Goal: Task Accomplishment & Management: Use online tool/utility

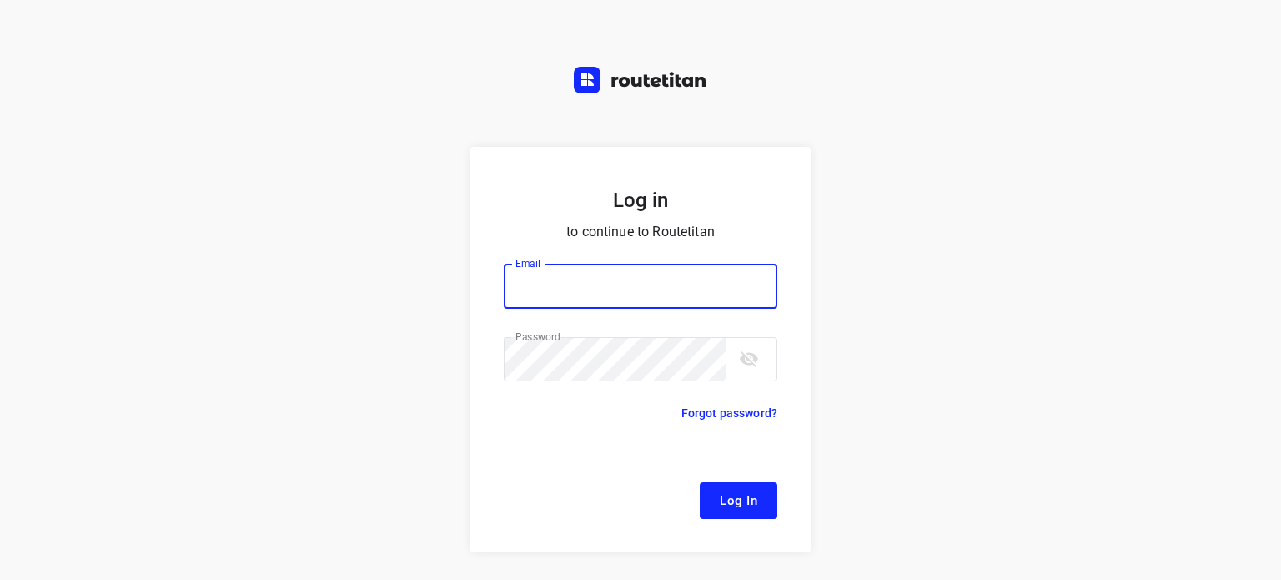
type input "[EMAIL_ADDRESS][DOMAIN_NAME]"
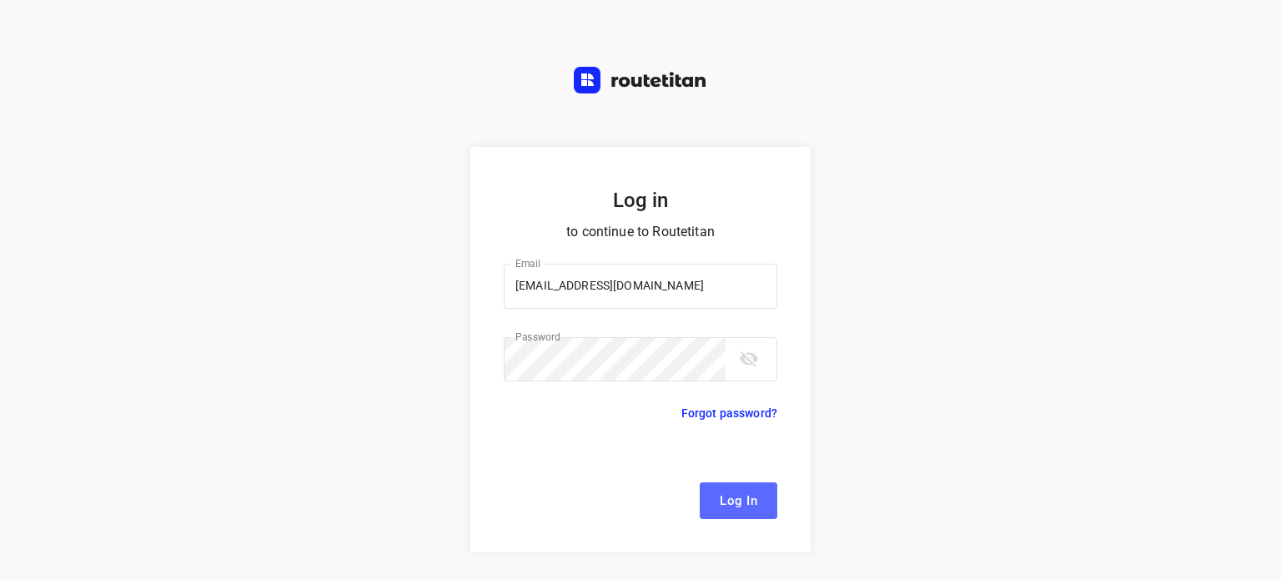
click at [729, 493] on span "Log In" at bounding box center [739, 500] width 38 height 22
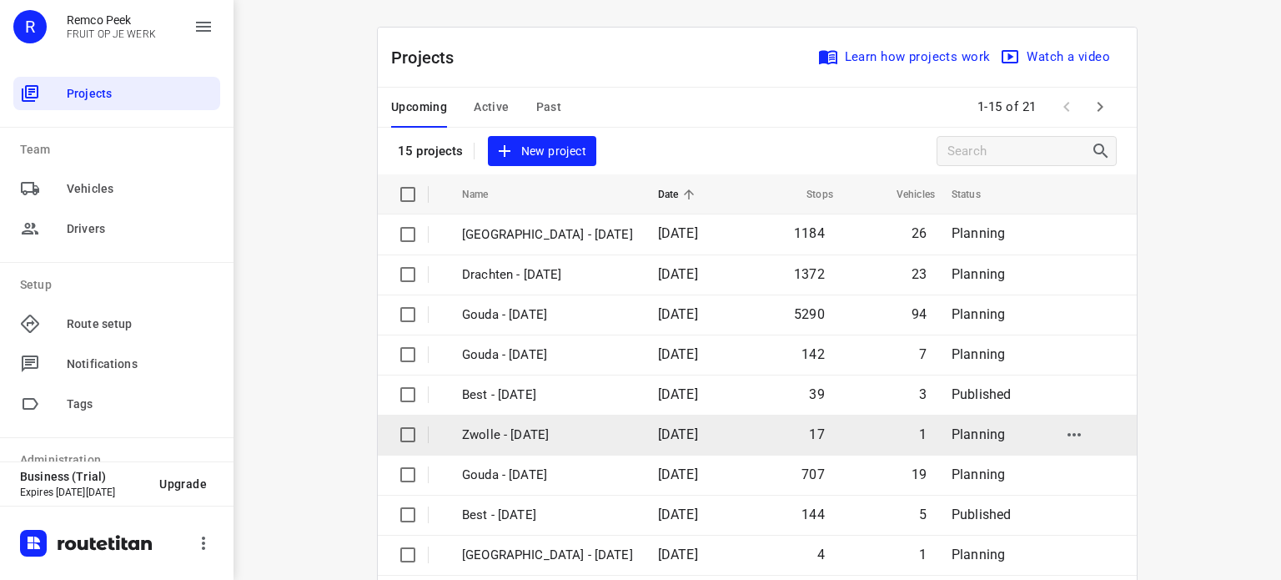
scroll to position [263, 0]
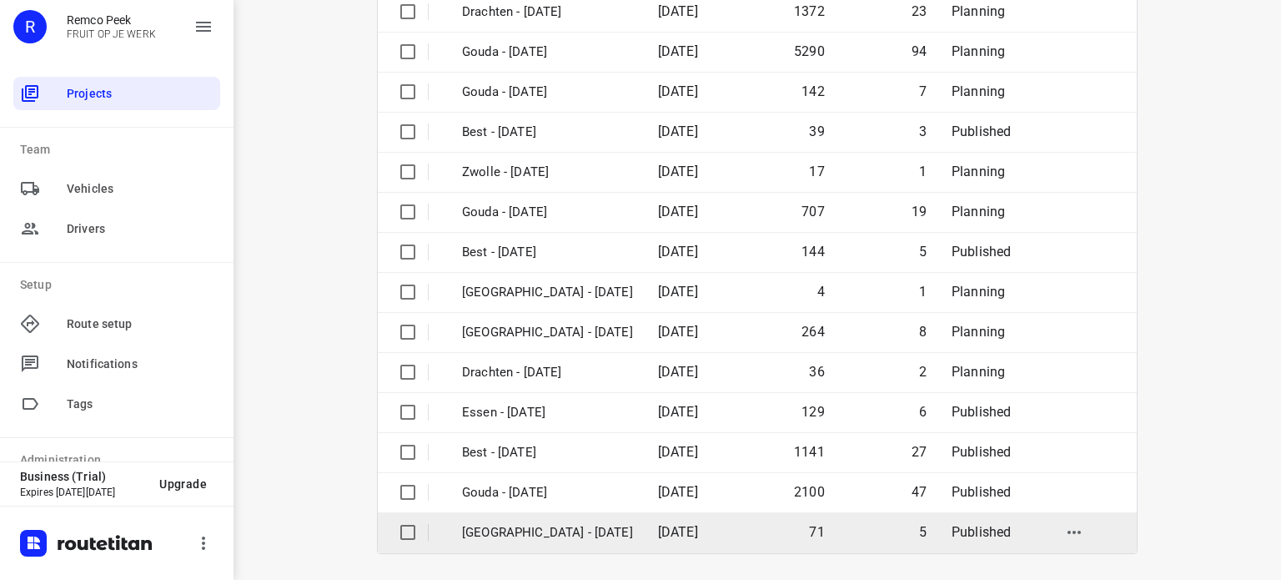
click at [514, 523] on p "[GEOGRAPHIC_DATA] - [DATE]" at bounding box center [547, 532] width 171 height 19
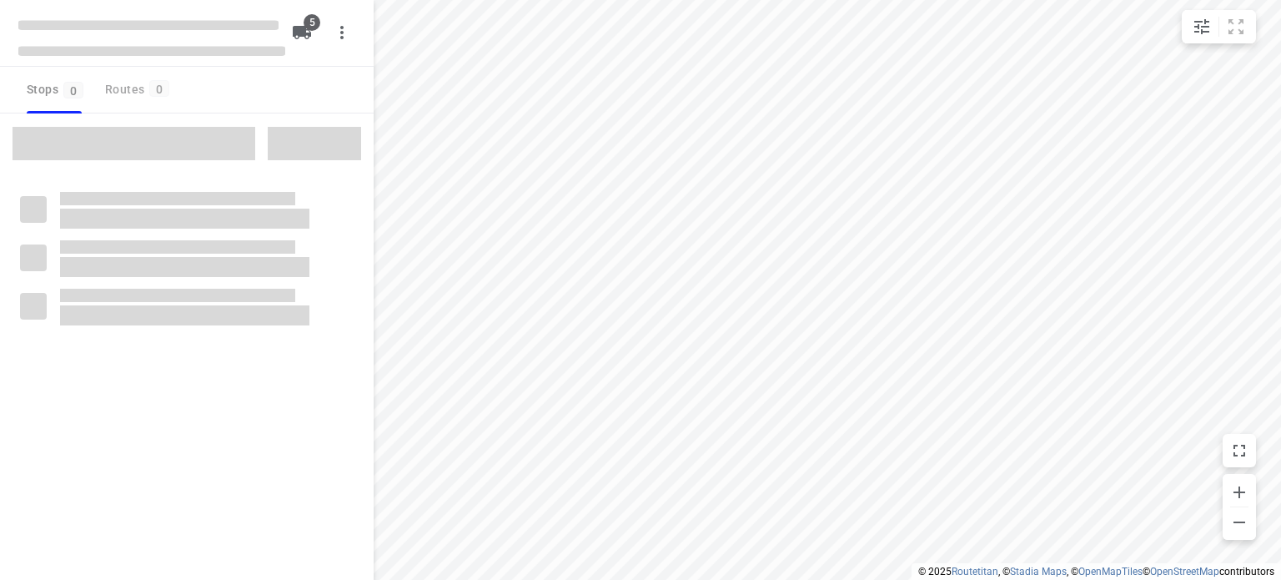
checkbox input "true"
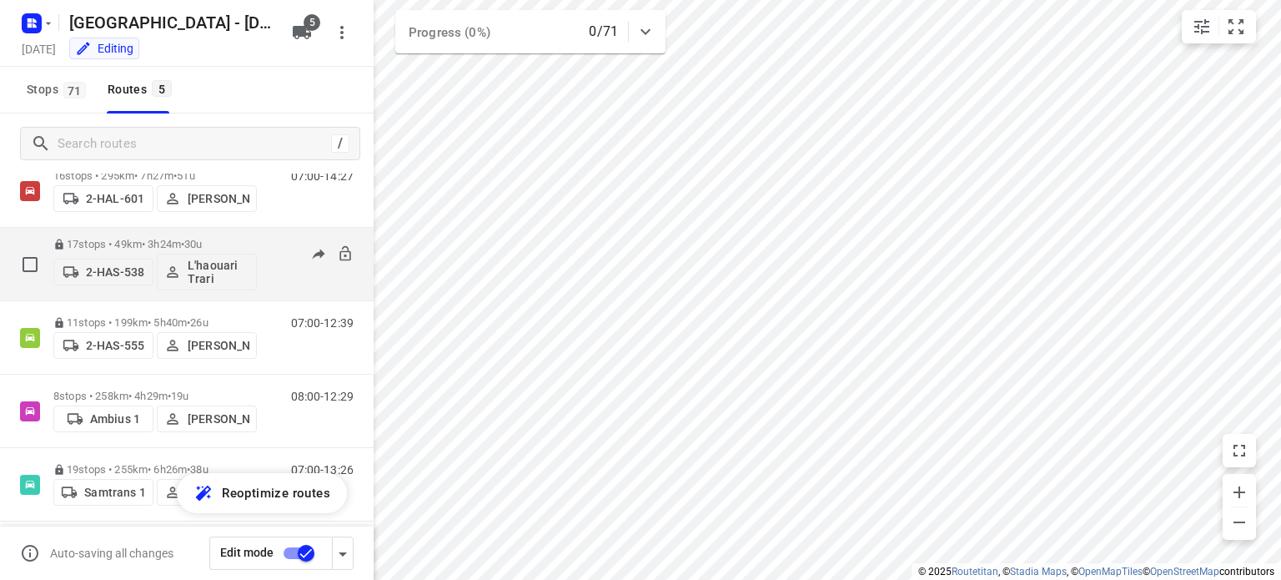
scroll to position [23, 0]
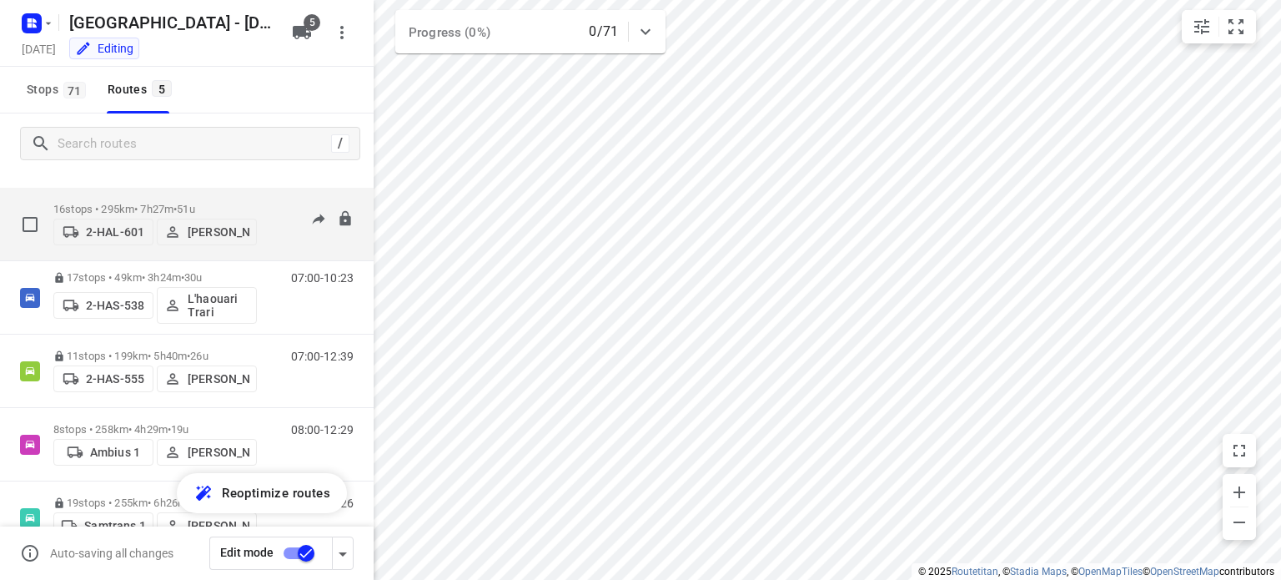
click at [138, 203] on p "16 stops • 295km • 7h27m • 51u" at bounding box center [154, 209] width 203 height 13
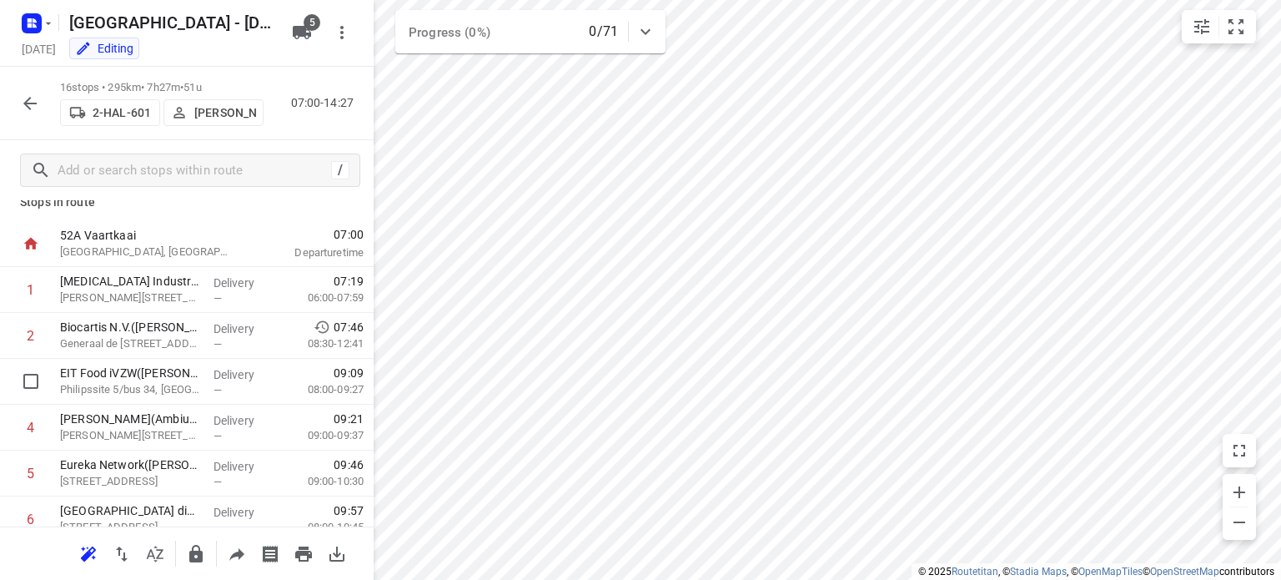
scroll to position [16, 0]
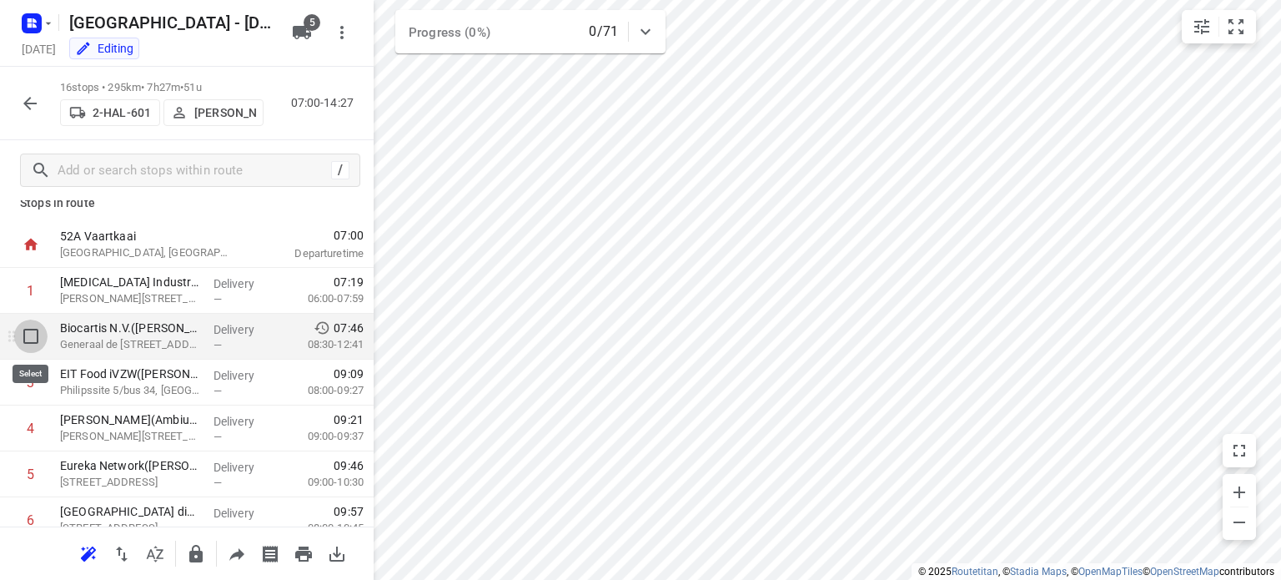
click at [29, 338] on input "checkbox" at bounding box center [30, 335] width 33 height 33
checkbox input "true"
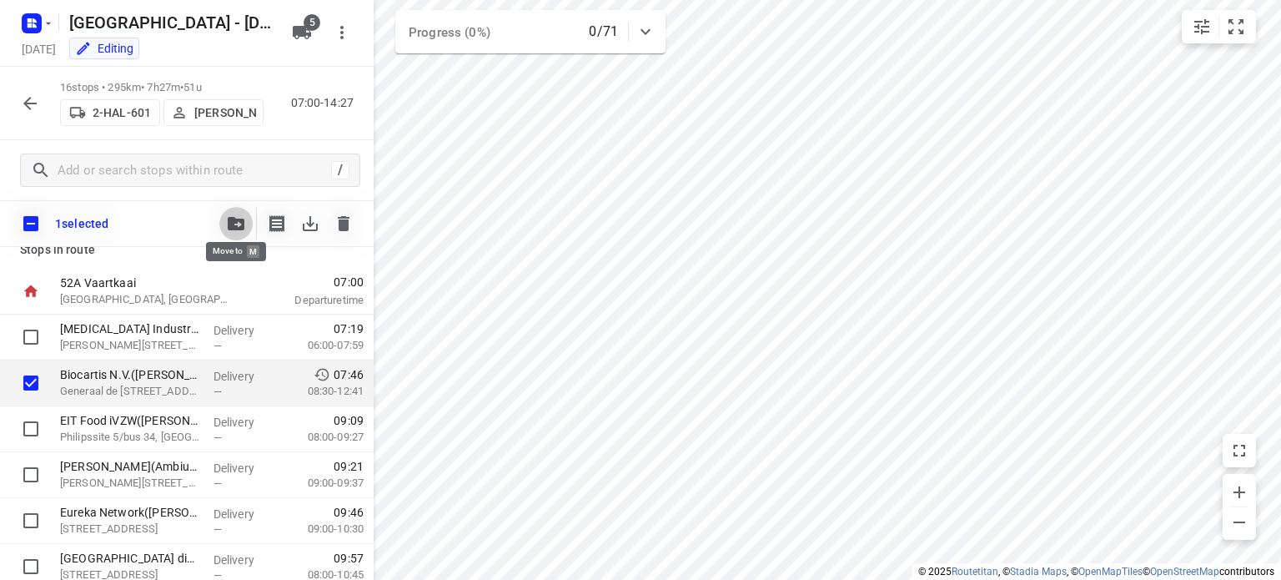
click at [233, 221] on icon "button" at bounding box center [236, 223] width 17 height 13
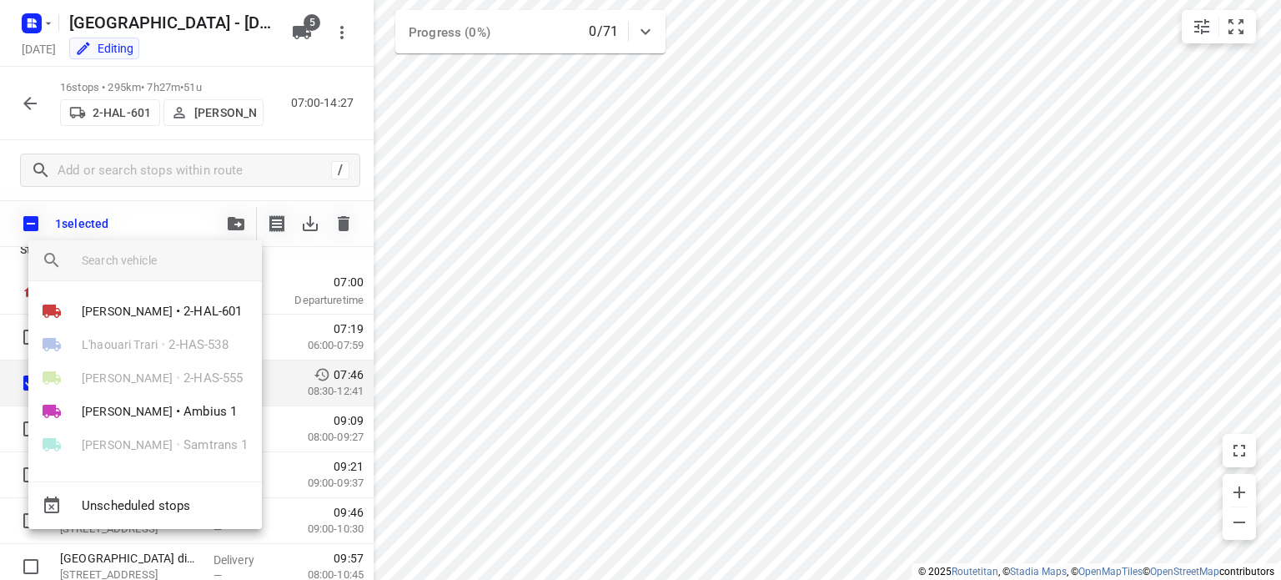
click at [167, 232] on div at bounding box center [640, 290] width 1281 height 580
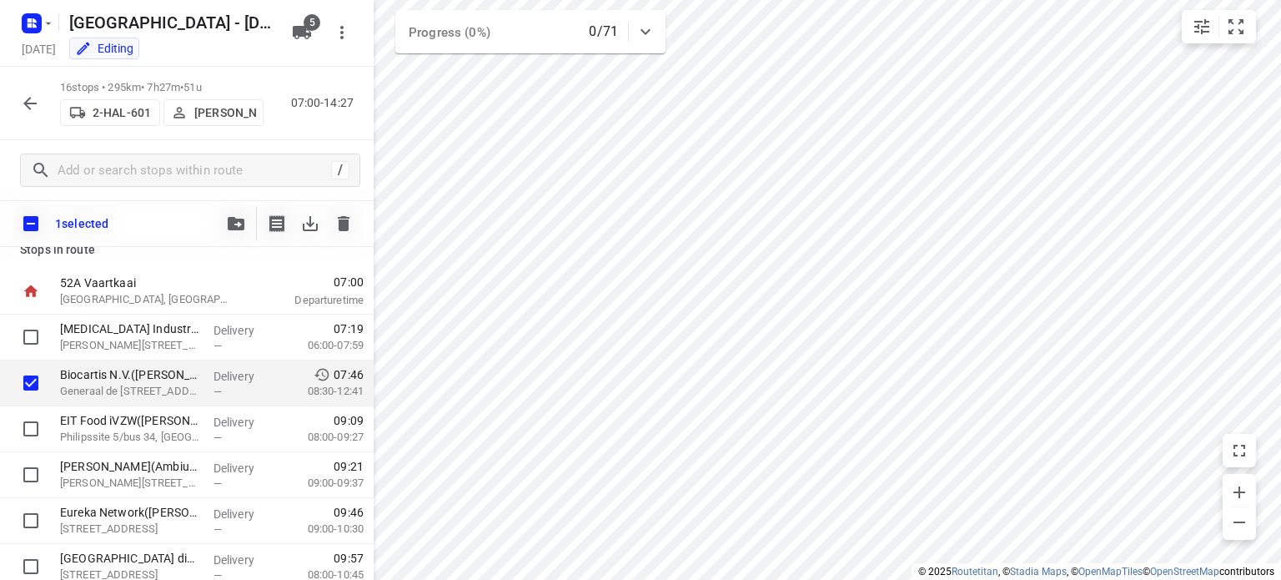
click at [32, 102] on icon "button" at bounding box center [30, 103] width 20 height 20
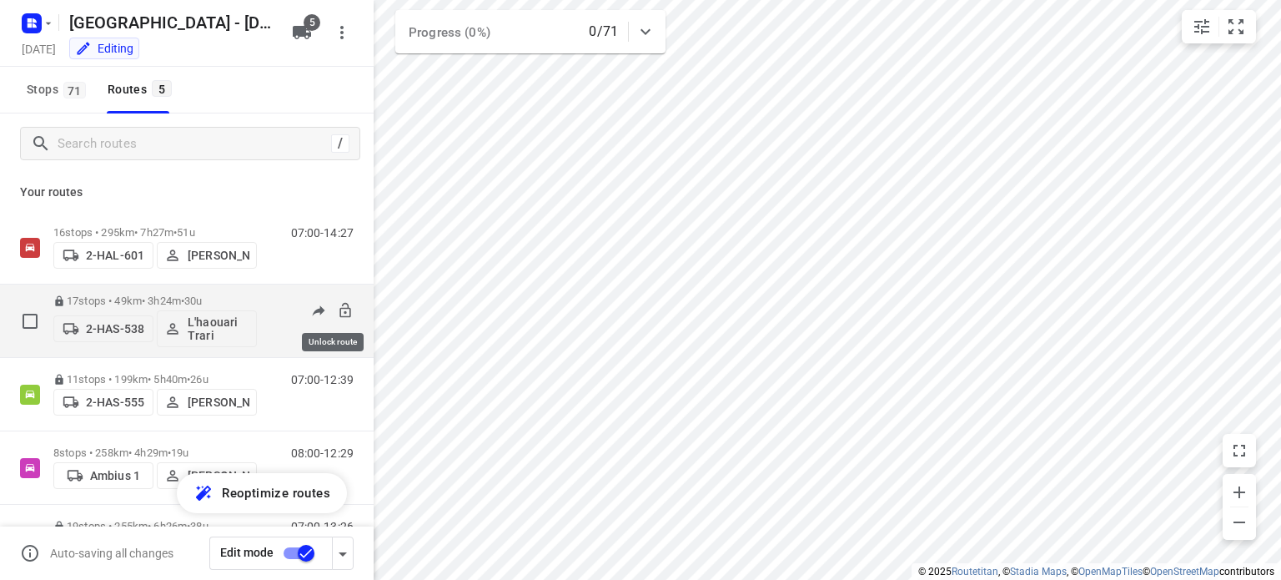
click at [337, 306] on icon at bounding box center [345, 310] width 17 height 17
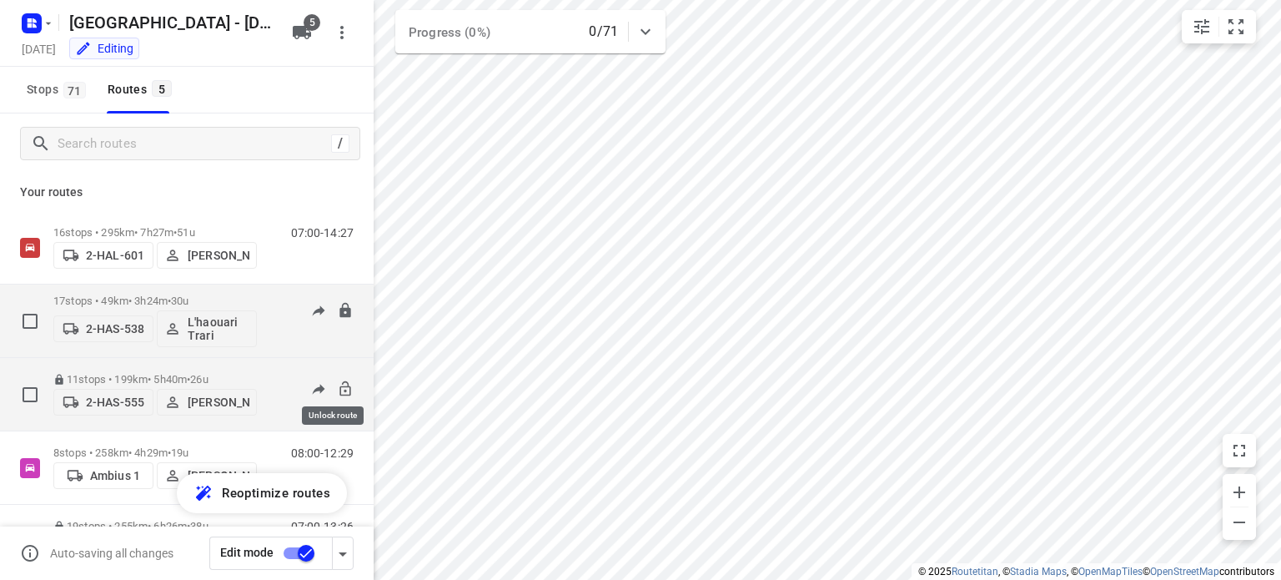
click at [337, 386] on icon at bounding box center [345, 388] width 17 height 17
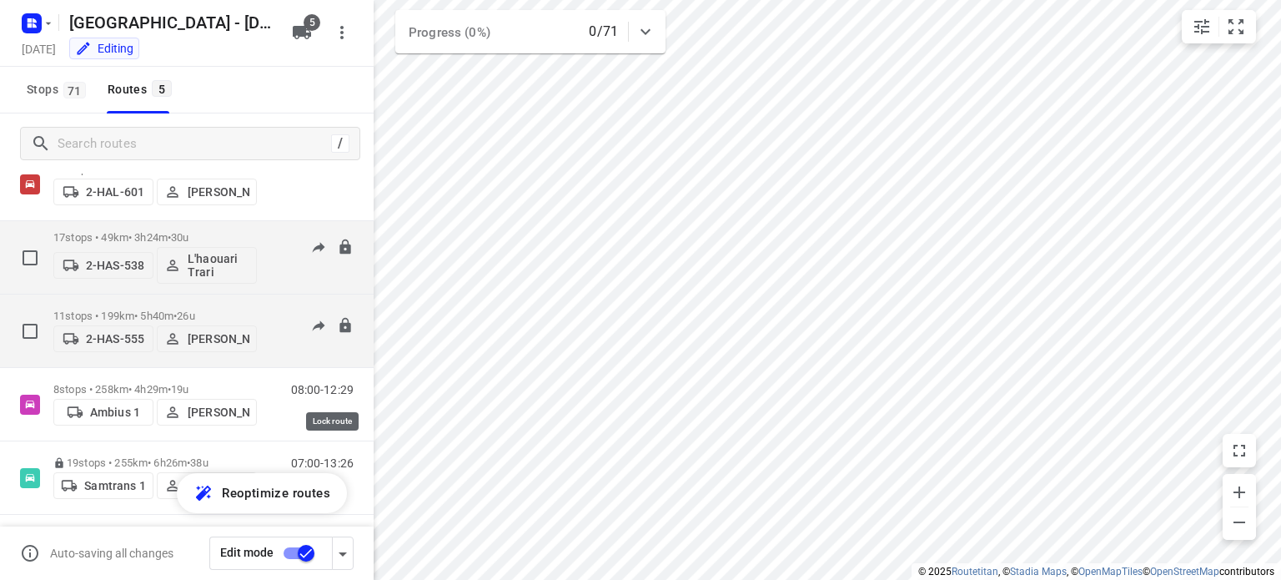
scroll to position [68, 0]
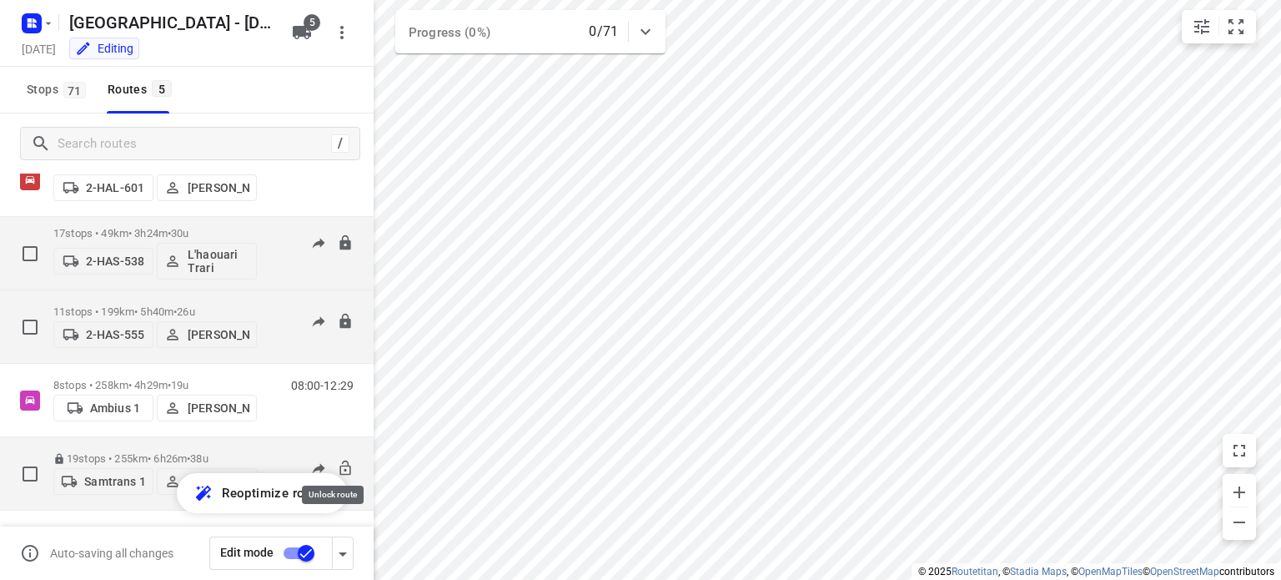
click at [337, 459] on icon at bounding box center [345, 467] width 17 height 17
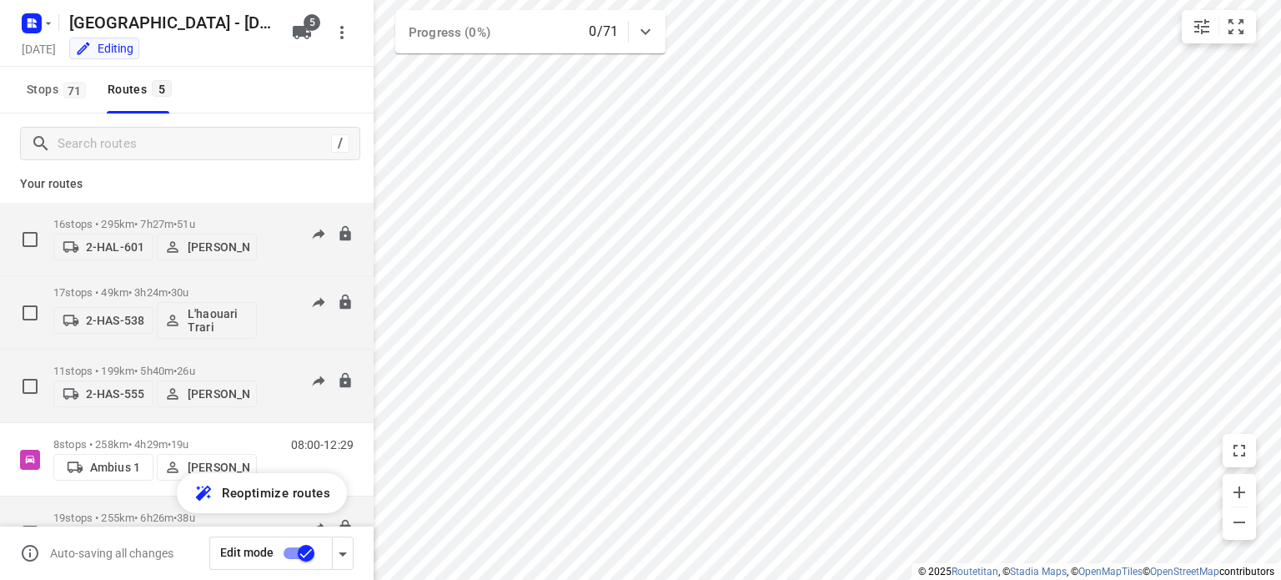
scroll to position [0, 0]
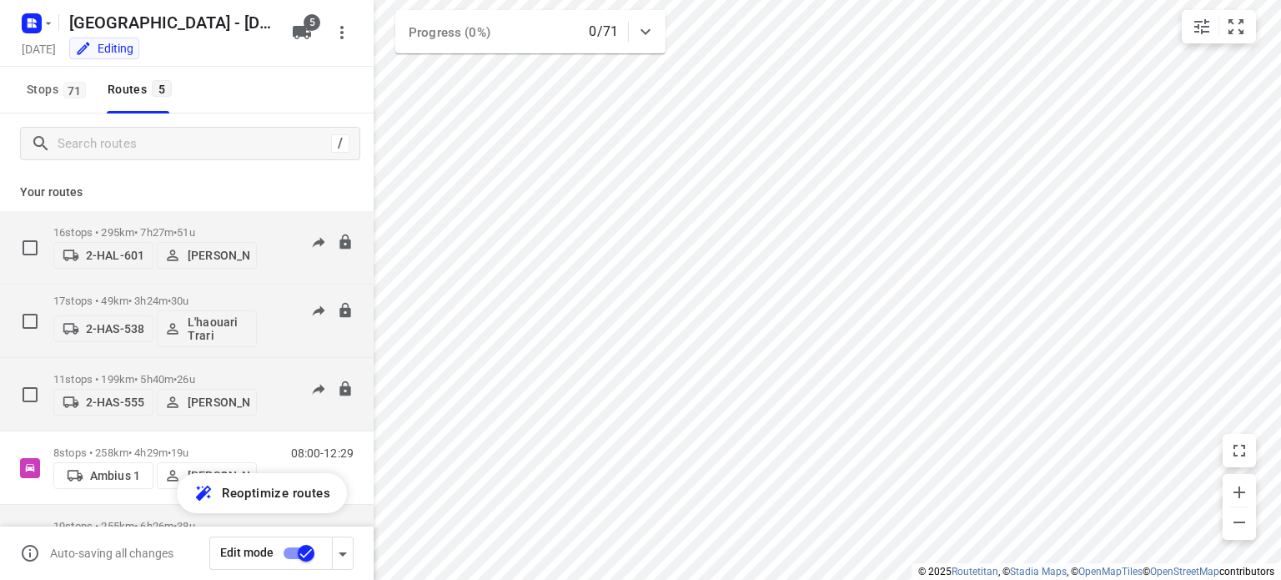
click at [141, 226] on p "16 stops • 295km • 7h27m • 51u" at bounding box center [154, 232] width 203 height 13
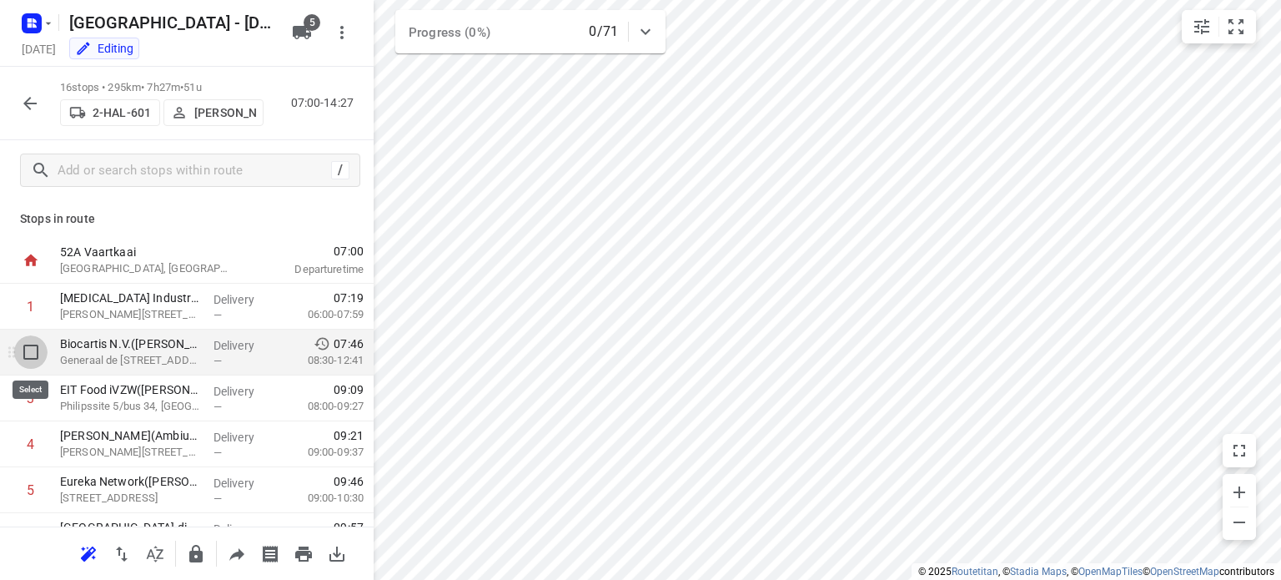
click at [33, 354] on input "checkbox" at bounding box center [30, 351] width 33 height 33
checkbox input "true"
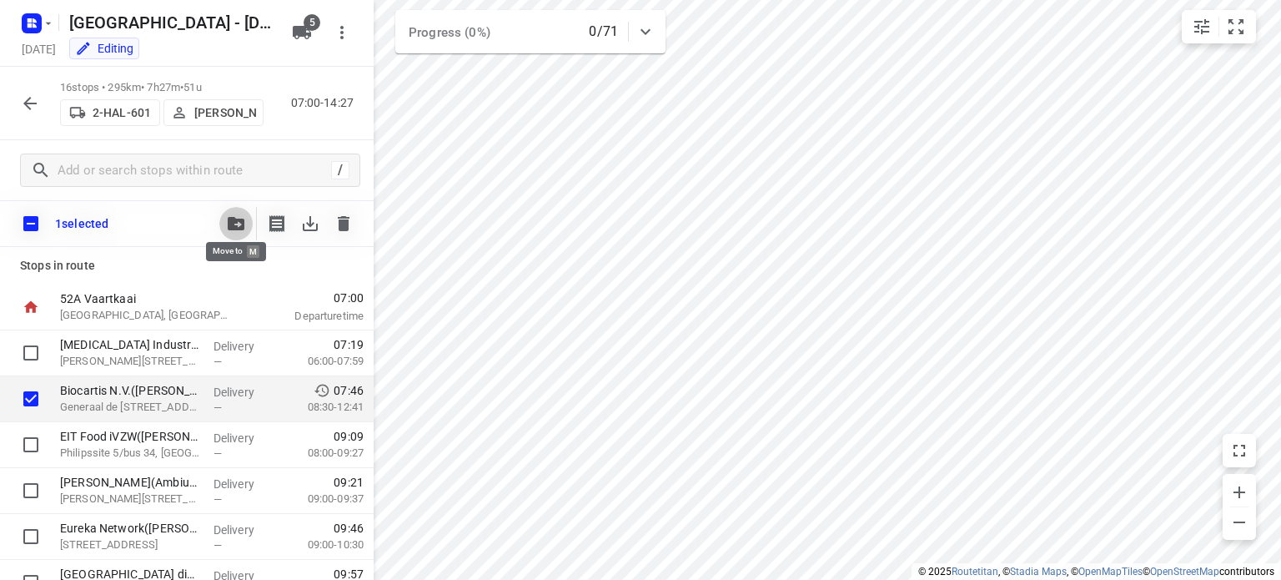
click at [230, 226] on icon "button" at bounding box center [236, 223] width 17 height 13
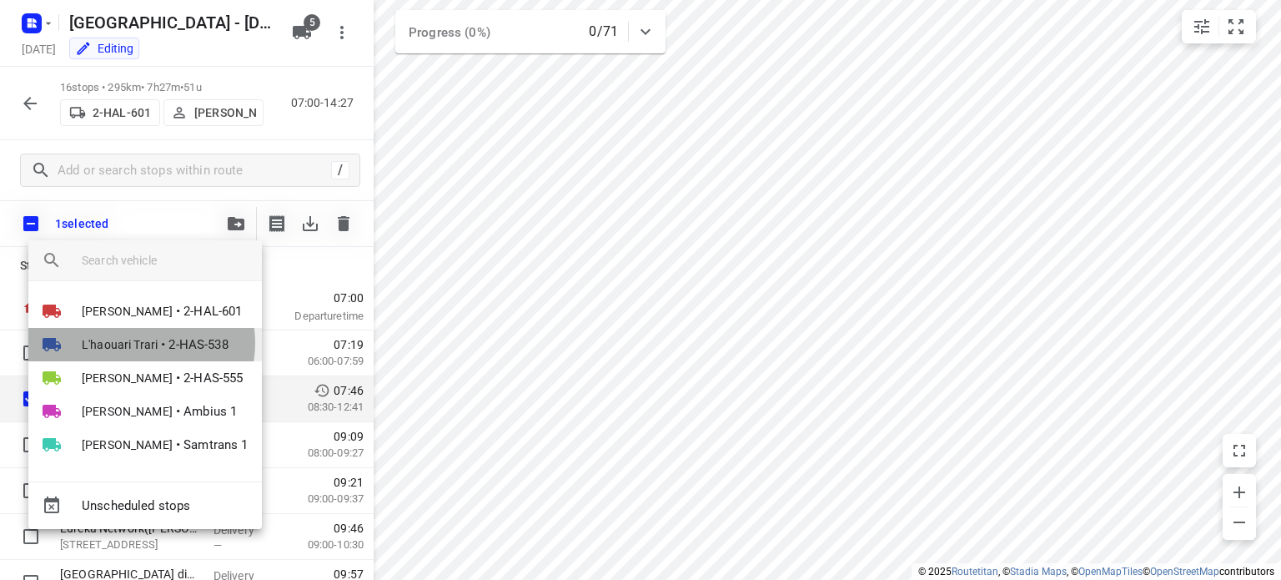
click at [138, 343] on span "L'haouari Trari" at bounding box center [120, 344] width 76 height 17
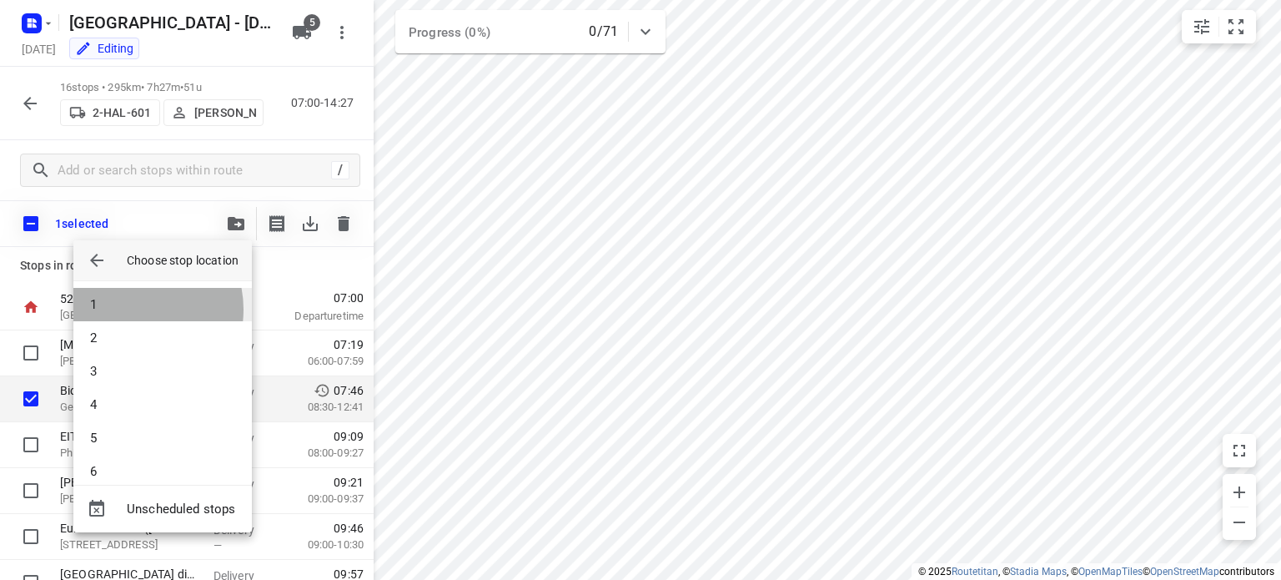
click at [129, 309] on li "1" at bounding box center [162, 304] width 178 height 33
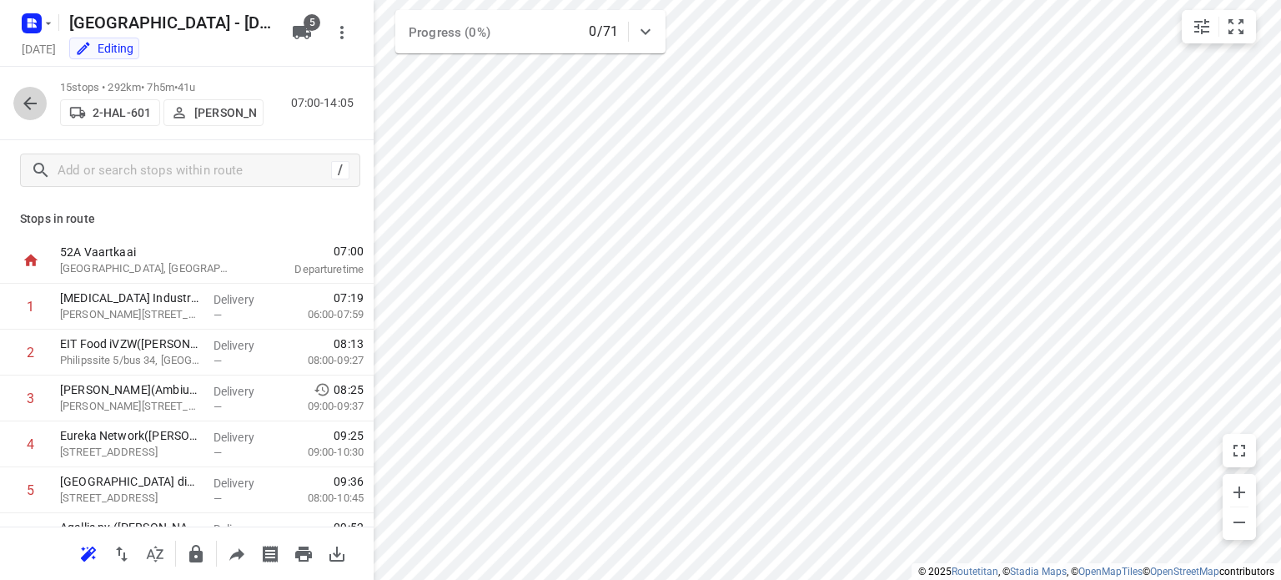
click at [29, 102] on icon "button" at bounding box center [30, 103] width 20 height 20
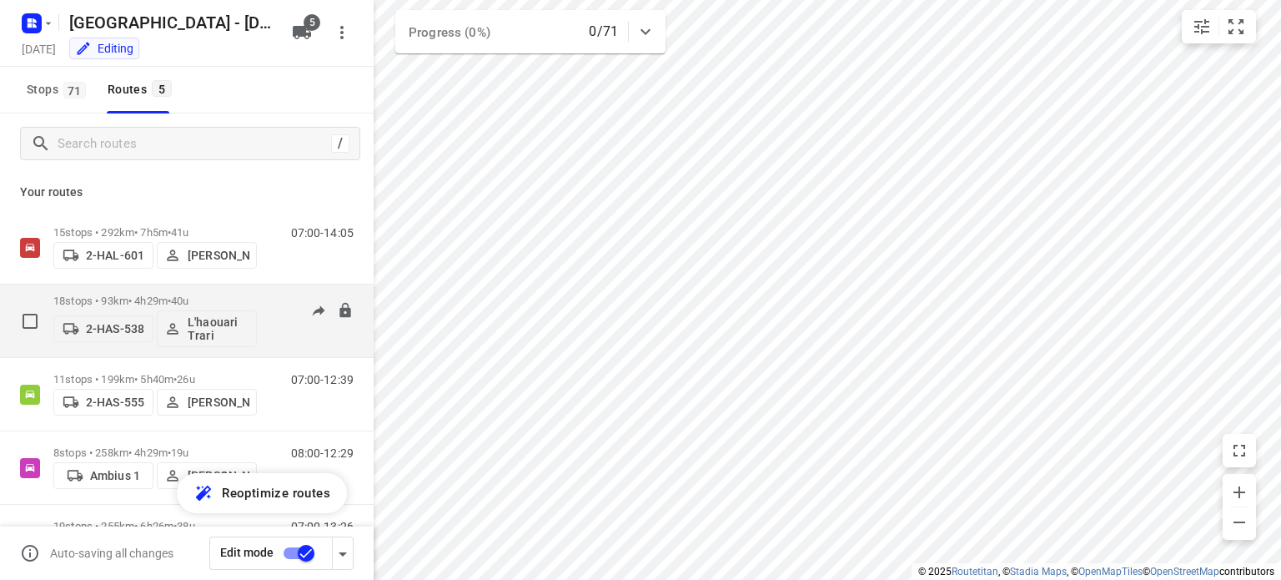
click at [118, 301] on p "18 stops • 93km • 4h29m • 40u" at bounding box center [154, 300] width 203 height 13
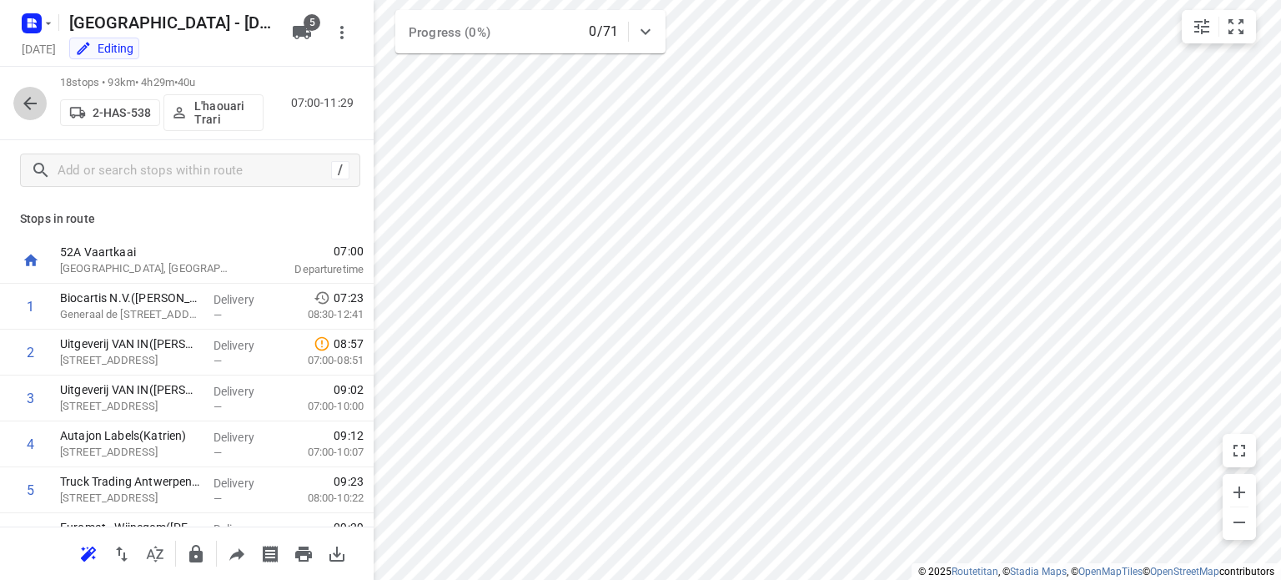
click at [32, 105] on icon "button" at bounding box center [30, 103] width 20 height 20
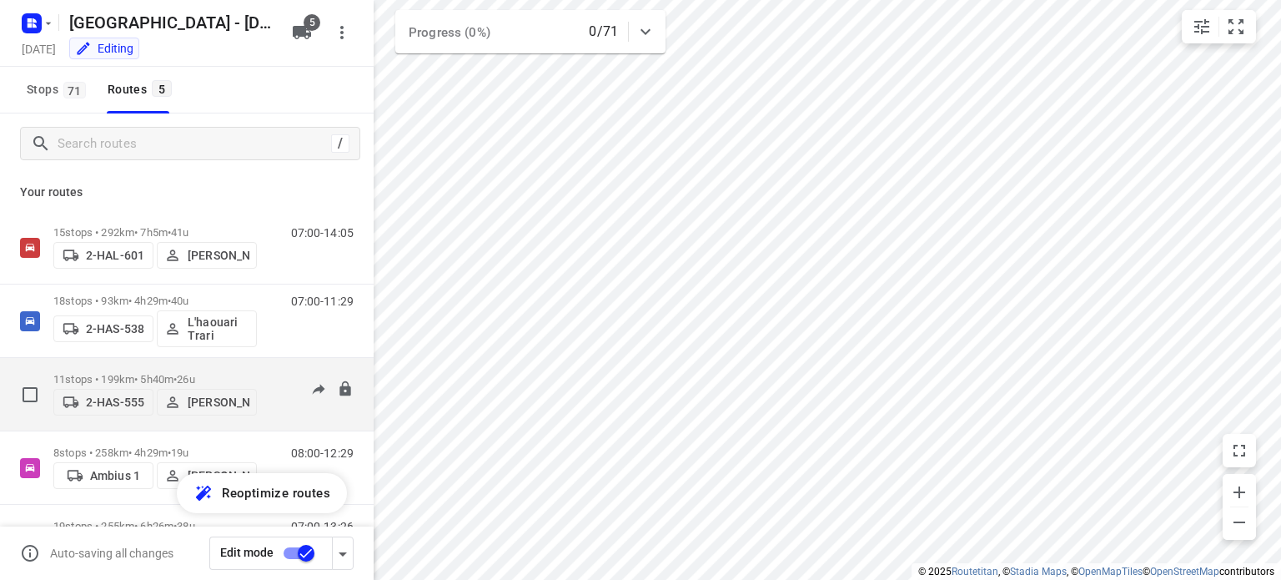
scroll to position [68, 0]
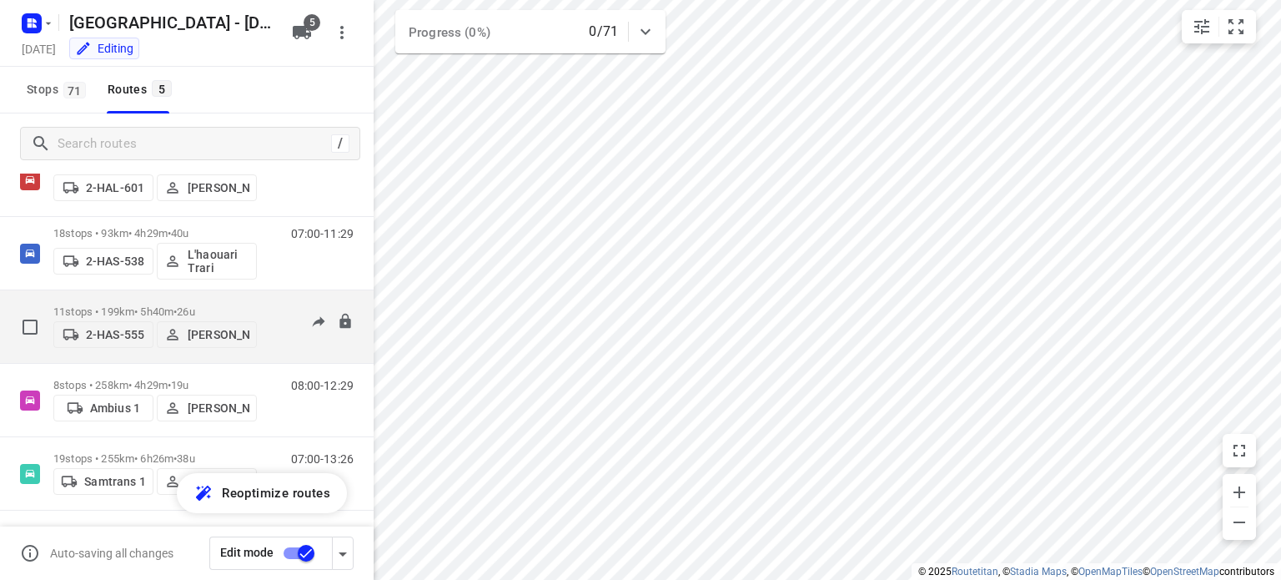
click at [120, 307] on p "11 stops • 199km • 5h40m • 26u" at bounding box center [154, 311] width 203 height 13
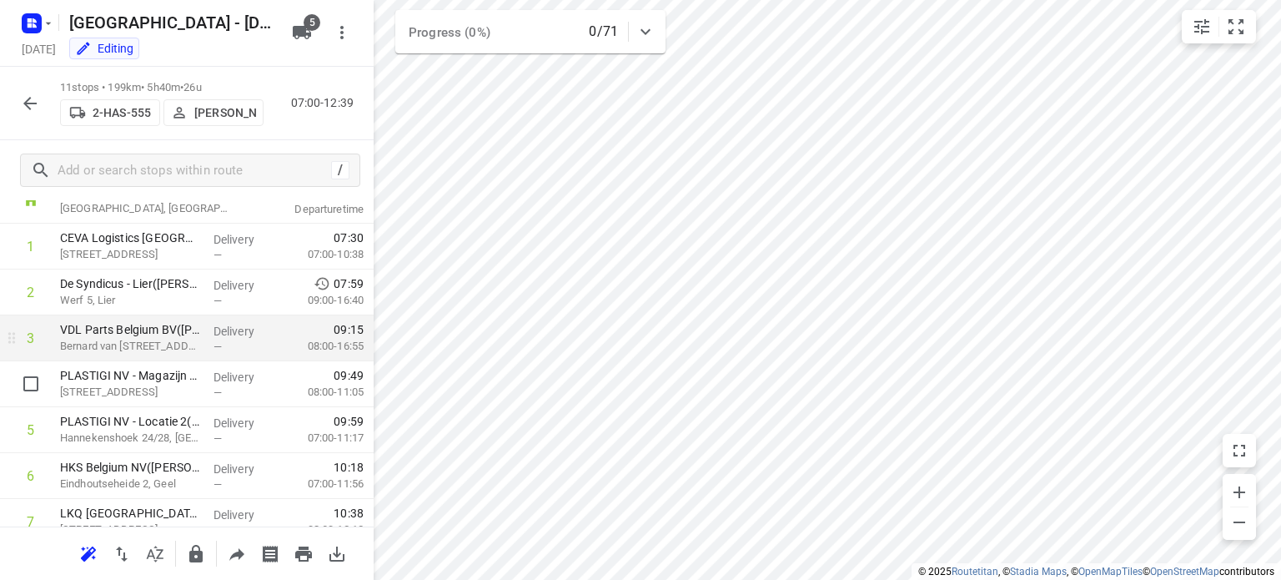
scroll to position [62, 0]
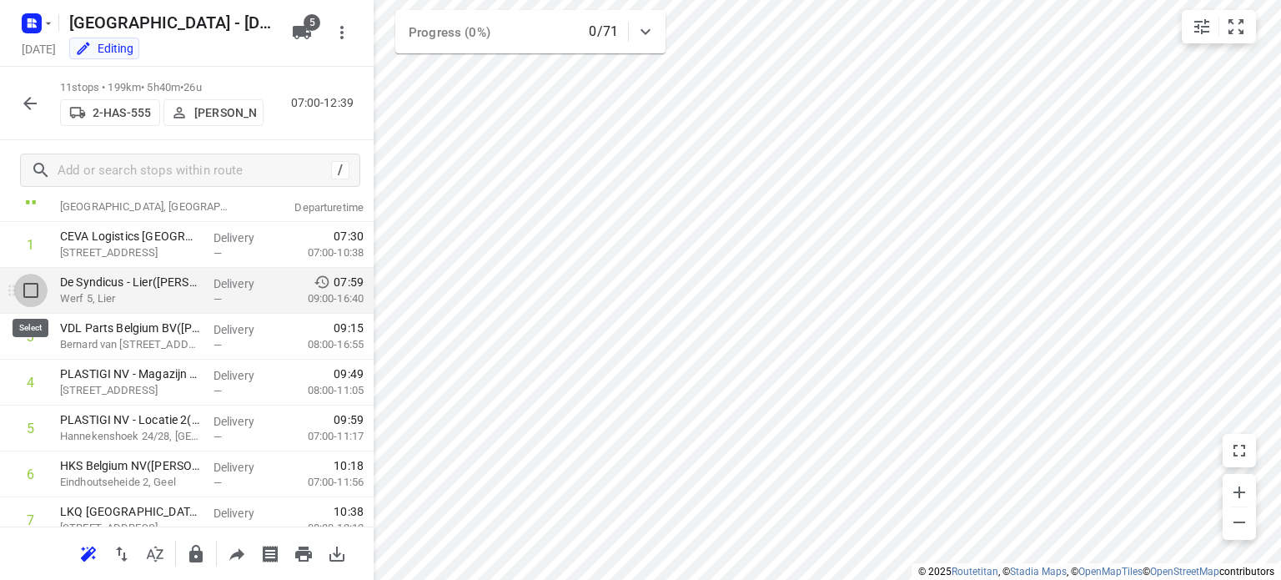
click at [33, 296] on input "checkbox" at bounding box center [30, 289] width 33 height 33
checkbox input "true"
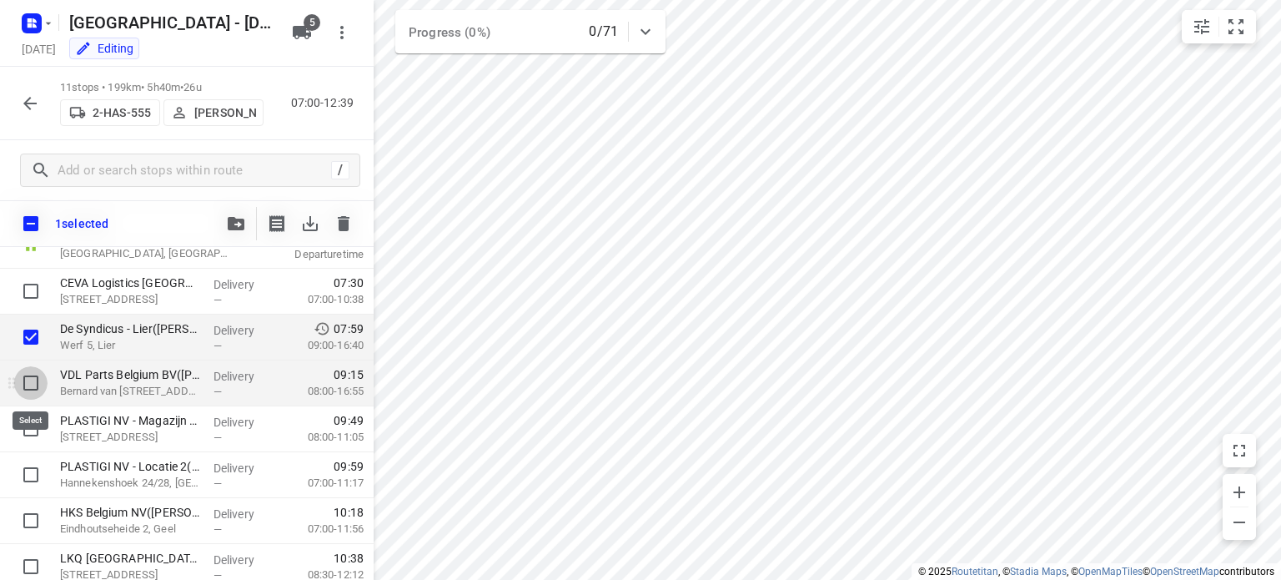
click at [28, 379] on input "checkbox" at bounding box center [30, 382] width 33 height 33
checkbox input "true"
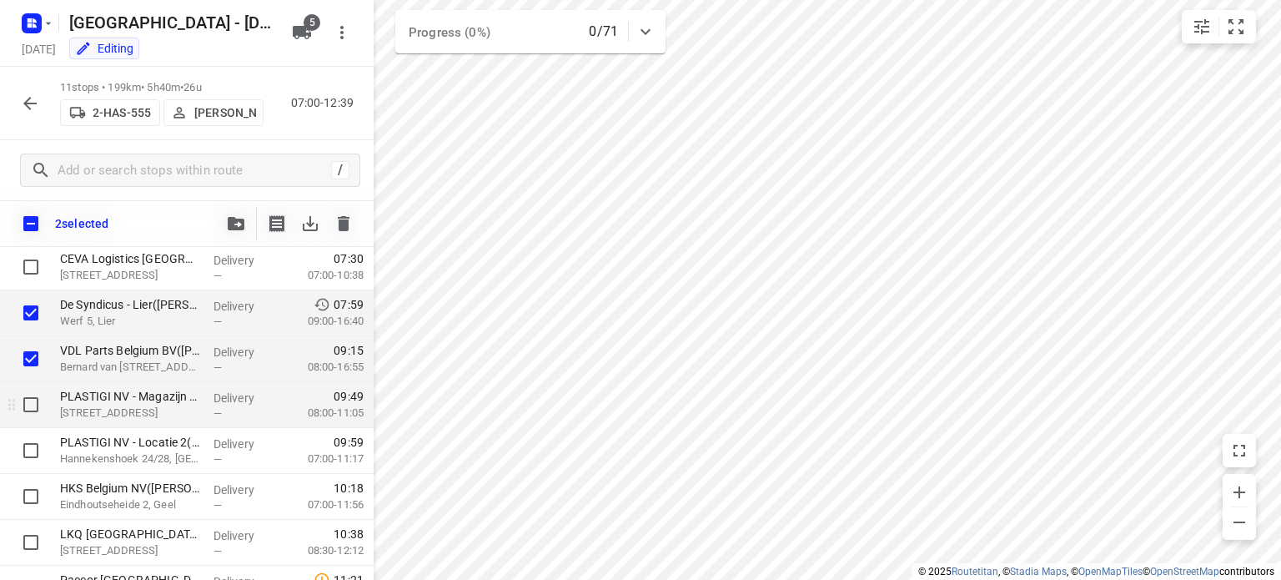
scroll to position [85, 0]
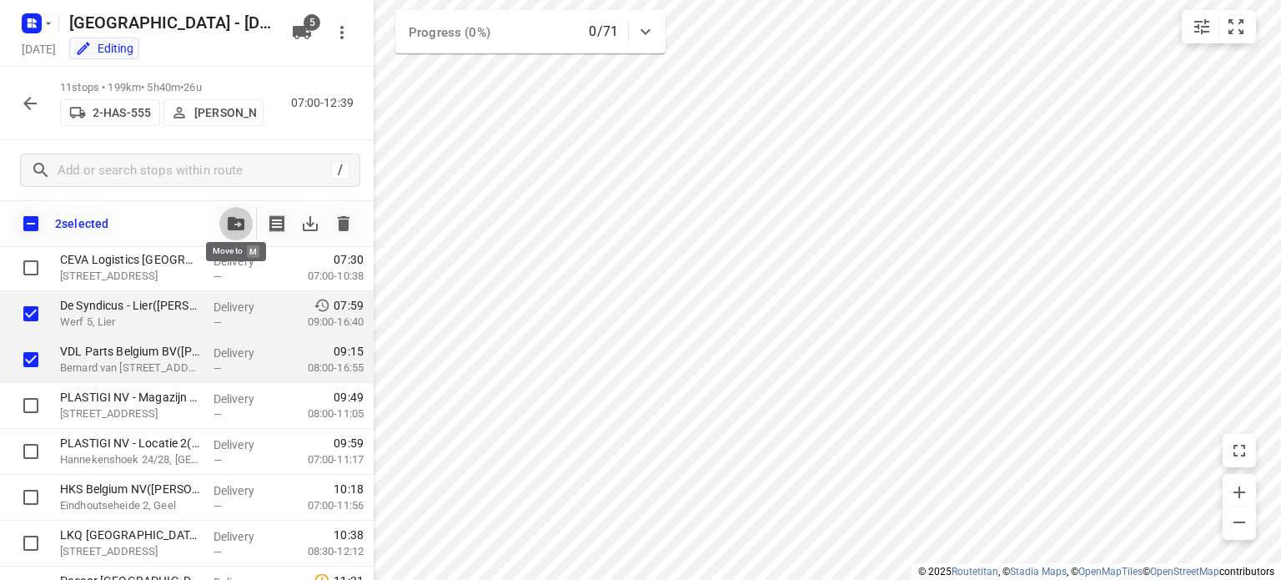
click at [230, 223] on icon "button" at bounding box center [236, 223] width 17 height 13
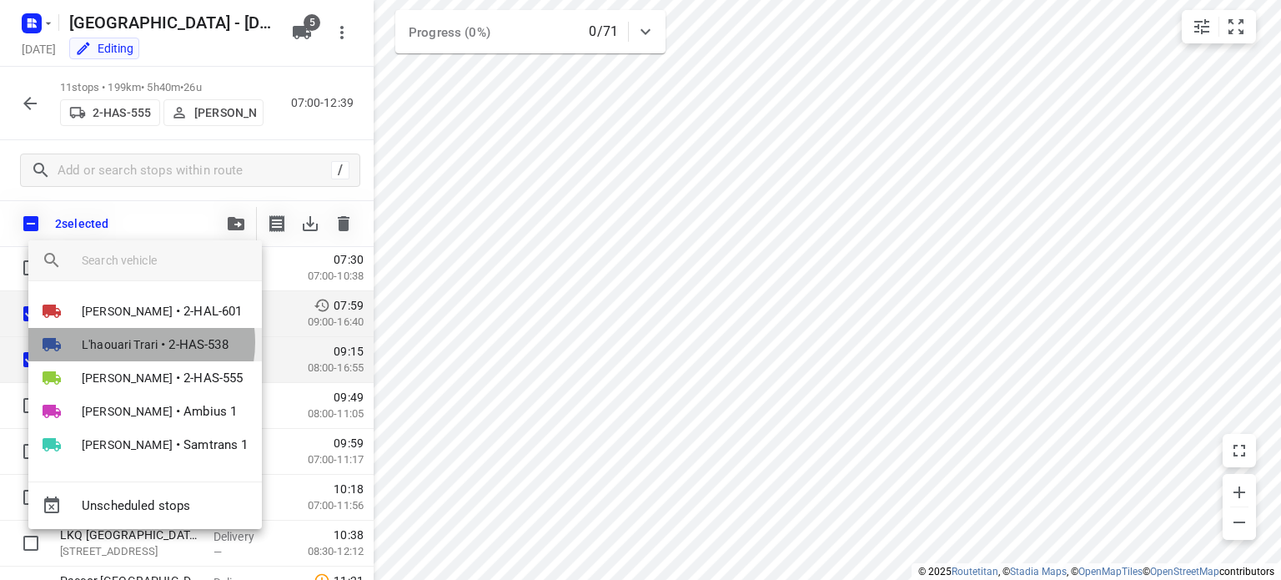
click at [134, 342] on span "L'haouari Trari" at bounding box center [120, 344] width 76 height 17
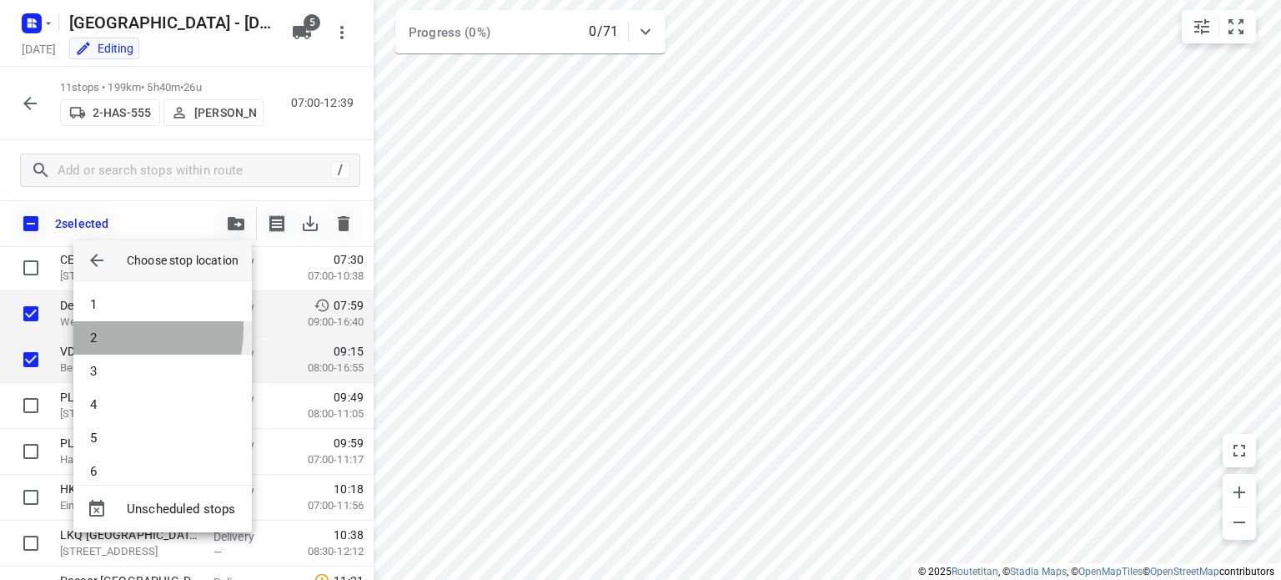
click at [117, 329] on li "2" at bounding box center [162, 337] width 178 height 33
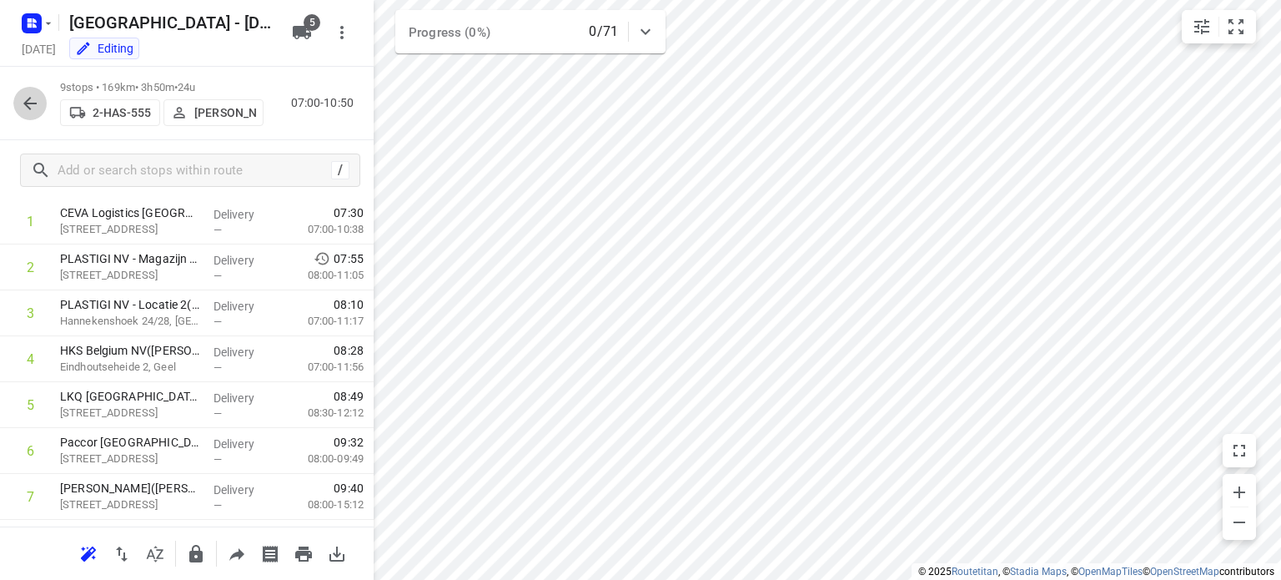
click at [27, 99] on icon "button" at bounding box center [29, 103] width 13 height 13
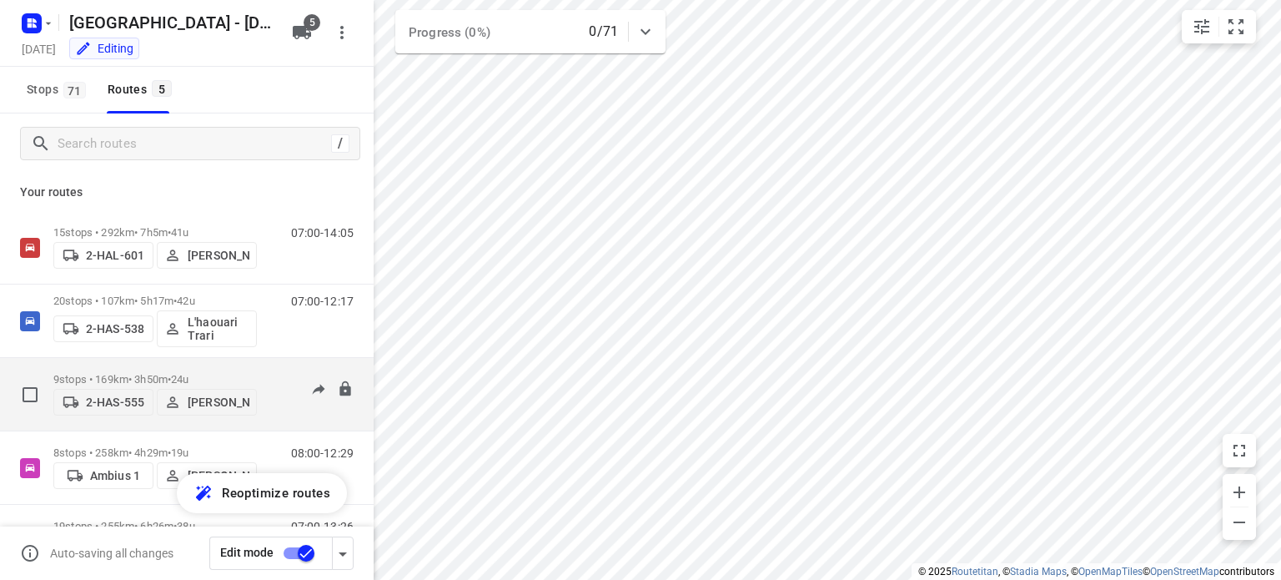
click at [143, 373] on p "9 stops • 169km • 3h50m • 24u" at bounding box center [154, 379] width 203 height 13
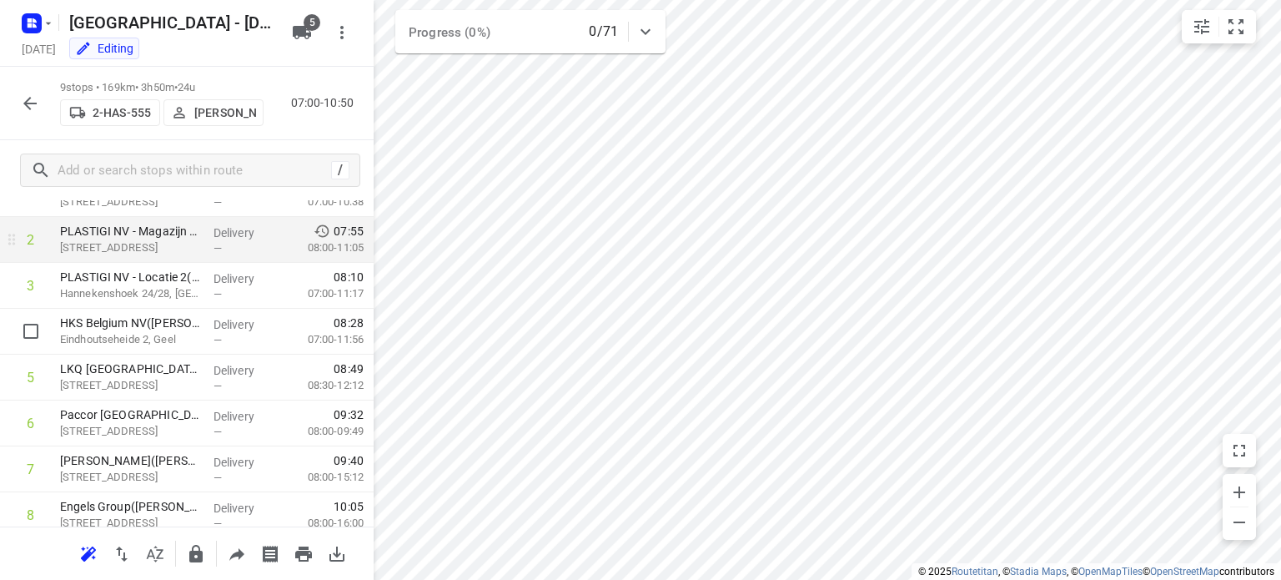
scroll to position [216, 0]
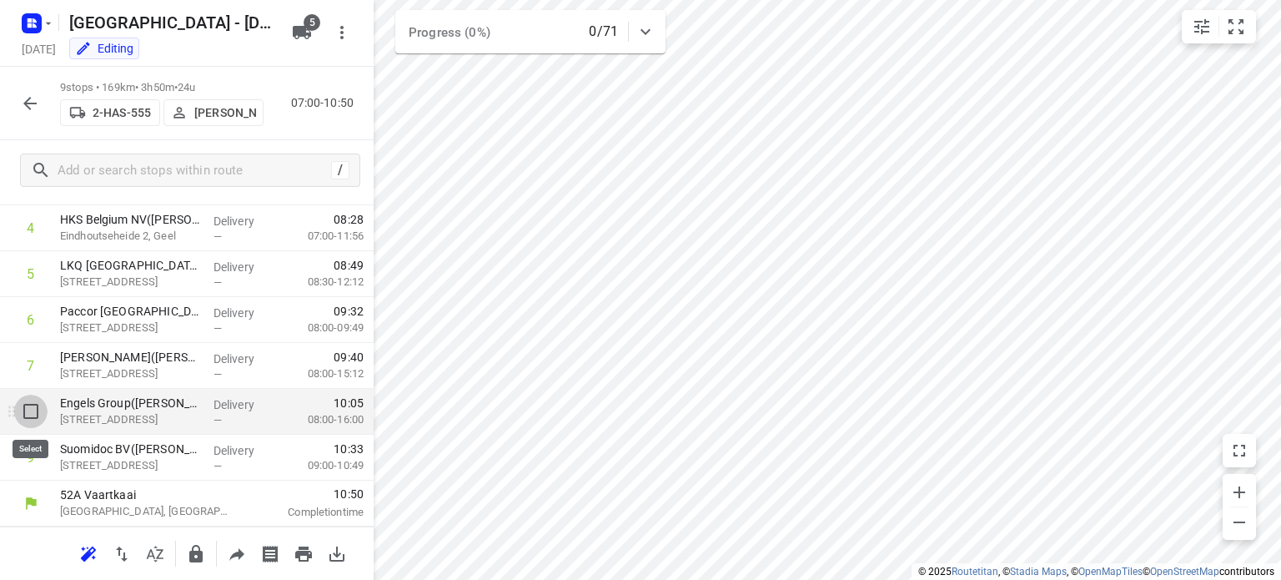
click at [34, 410] on input "checkbox" at bounding box center [30, 410] width 33 height 33
checkbox input "true"
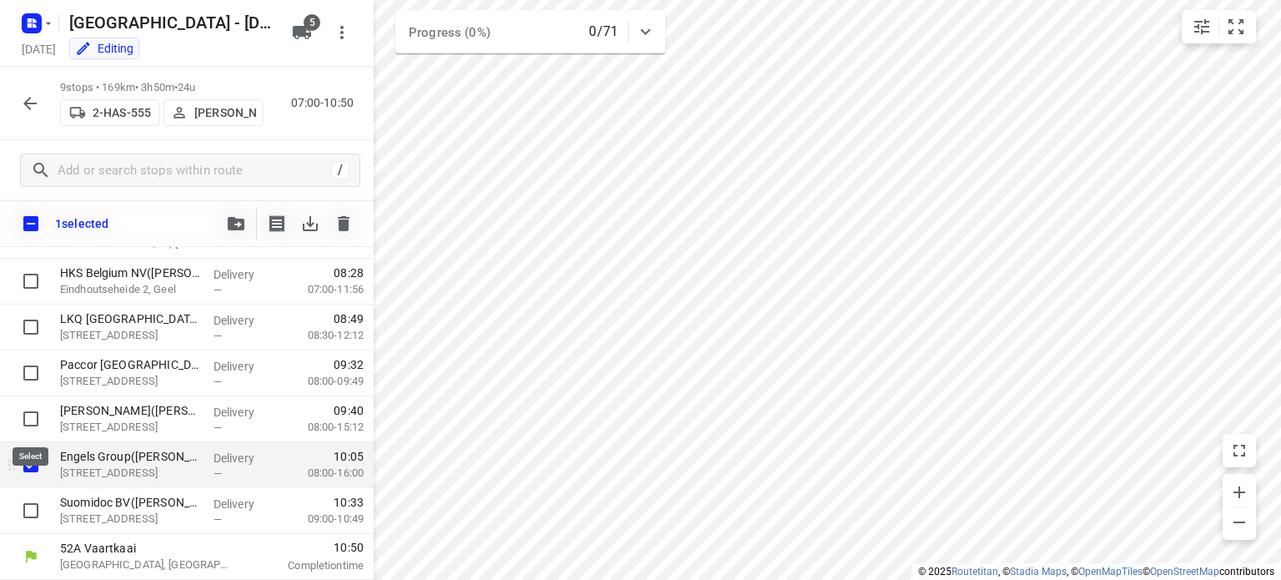
scroll to position [209, 0]
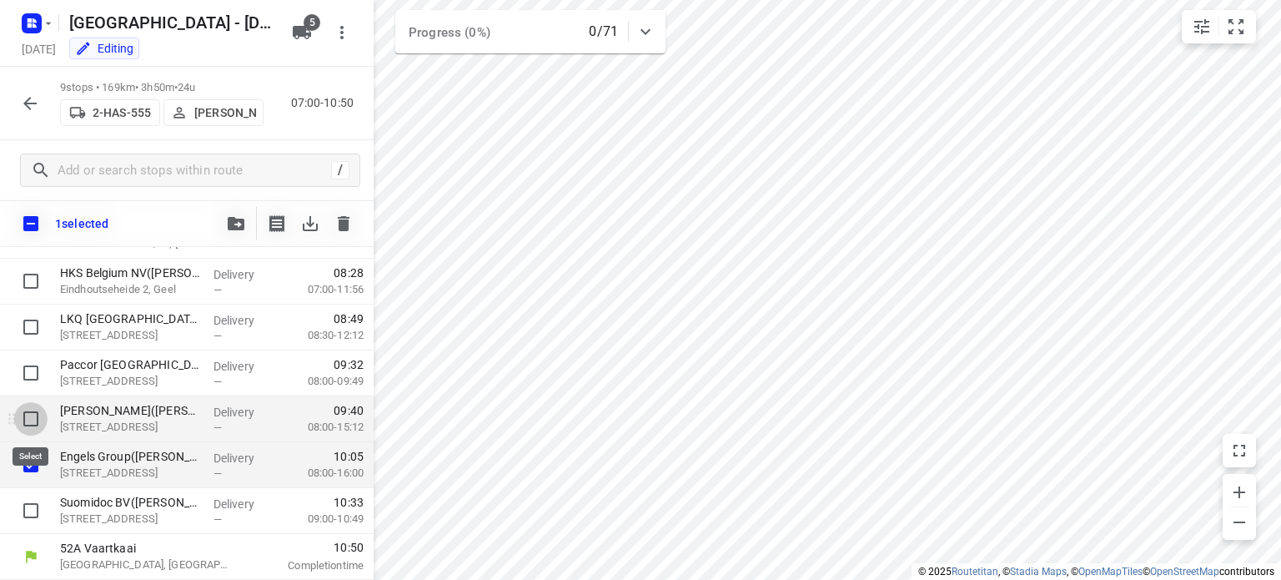
click at [30, 418] on input "checkbox" at bounding box center [30, 418] width 33 height 33
checkbox input "true"
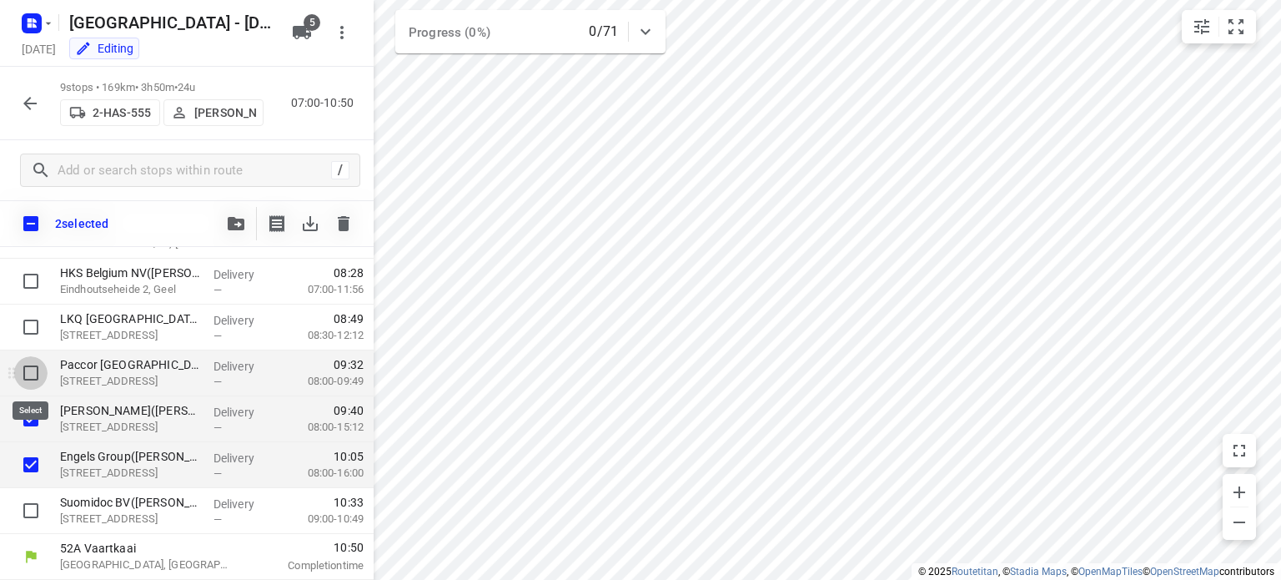
click at [30, 379] on input "checkbox" at bounding box center [30, 372] width 33 height 33
checkbox input "true"
click at [230, 226] on icon "button" at bounding box center [236, 223] width 17 height 13
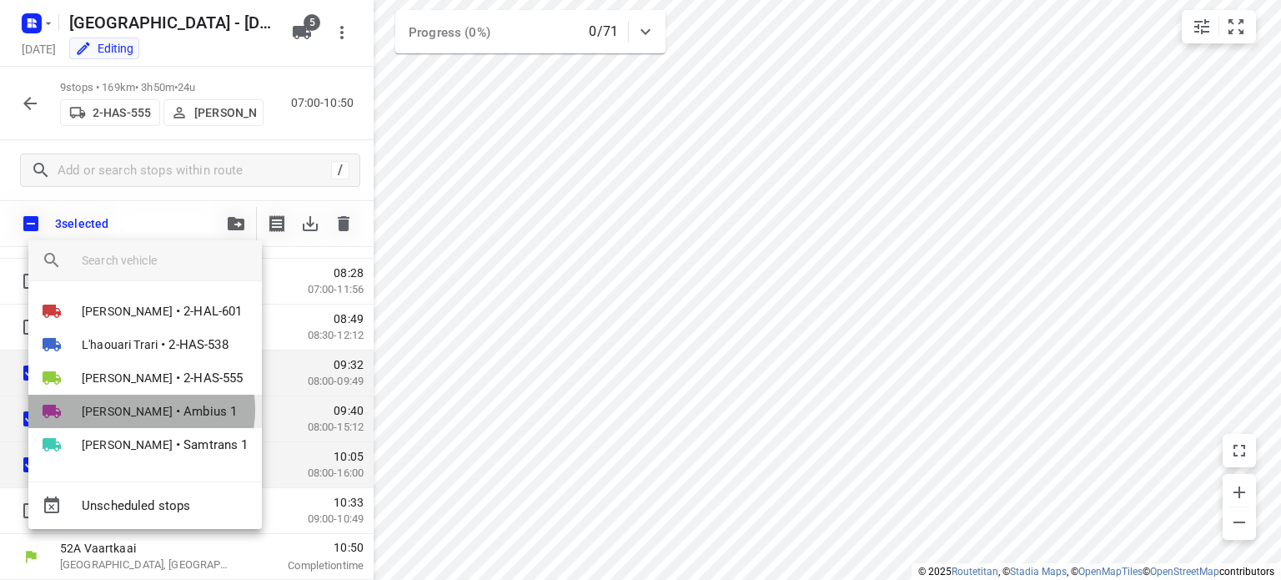
click at [140, 409] on span "[PERSON_NAME]" at bounding box center [127, 411] width 91 height 17
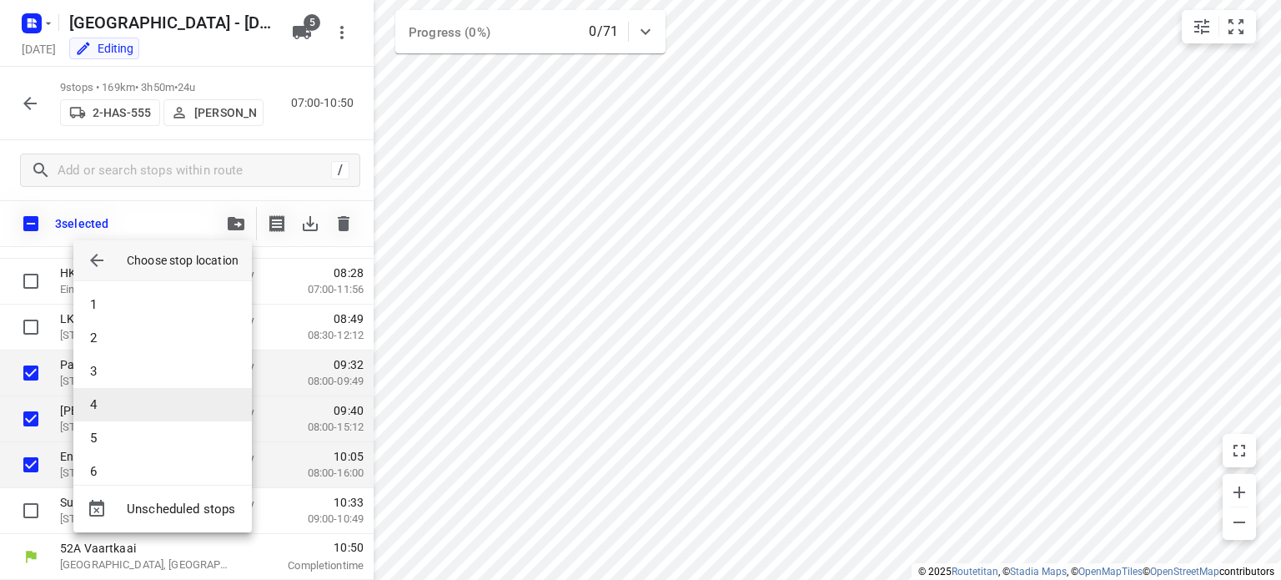
scroll to position [83, 0]
click at [118, 459] on li "8" at bounding box center [162, 455] width 178 height 33
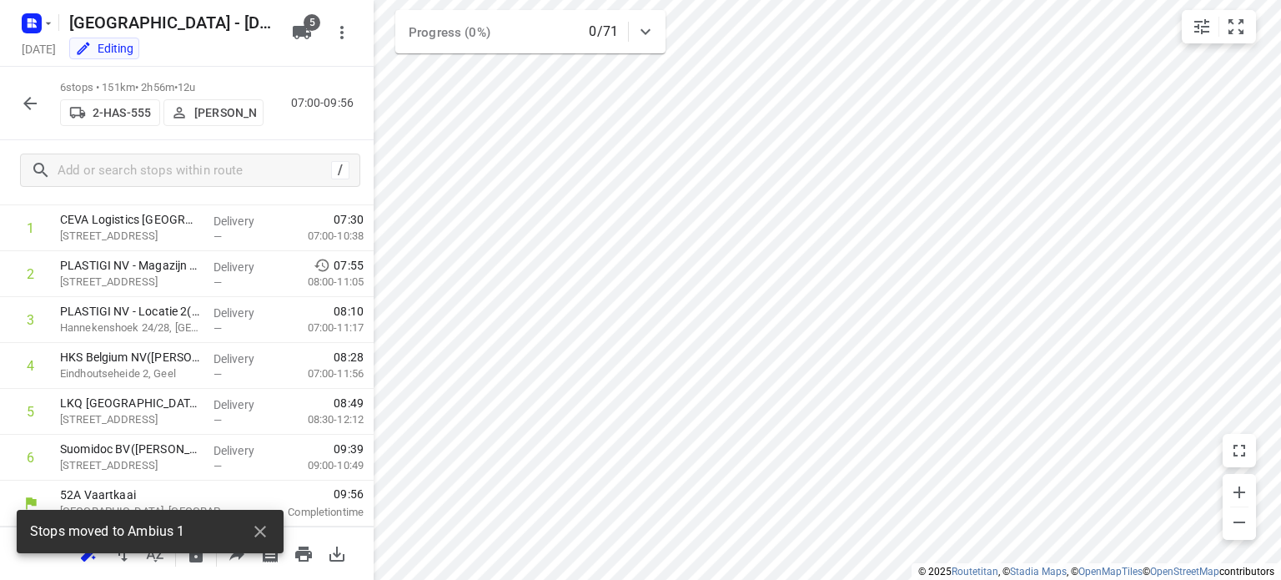
scroll to position [78, 0]
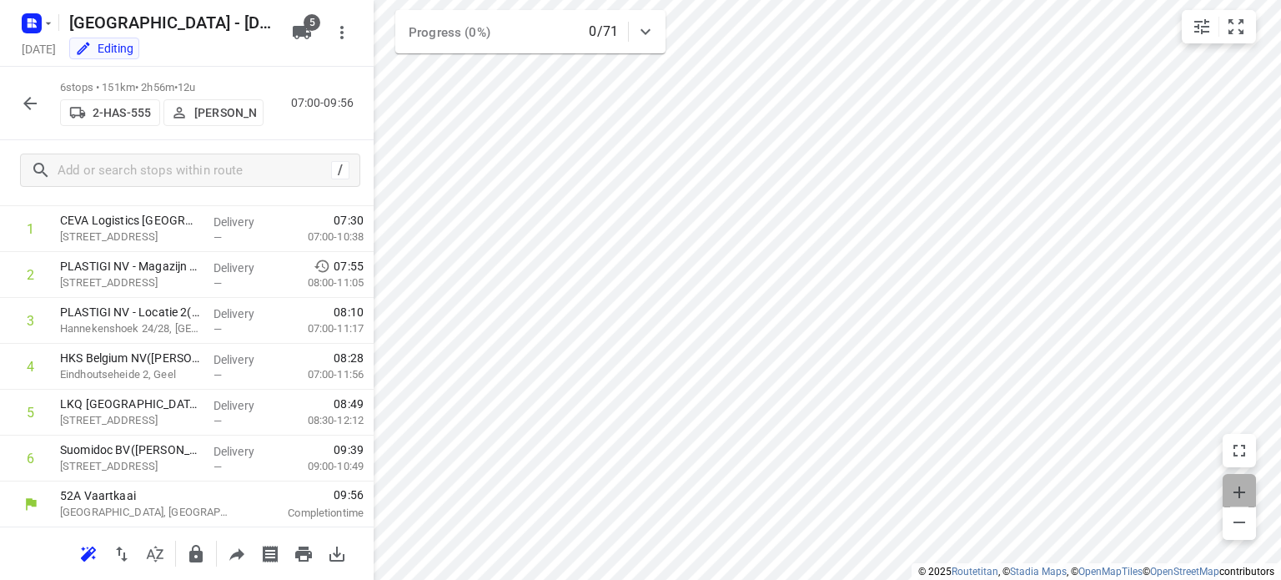
click at [1235, 497] on icon "button" at bounding box center [1239, 492] width 20 height 20
click at [1240, 494] on icon "button" at bounding box center [1239, 492] width 20 height 20
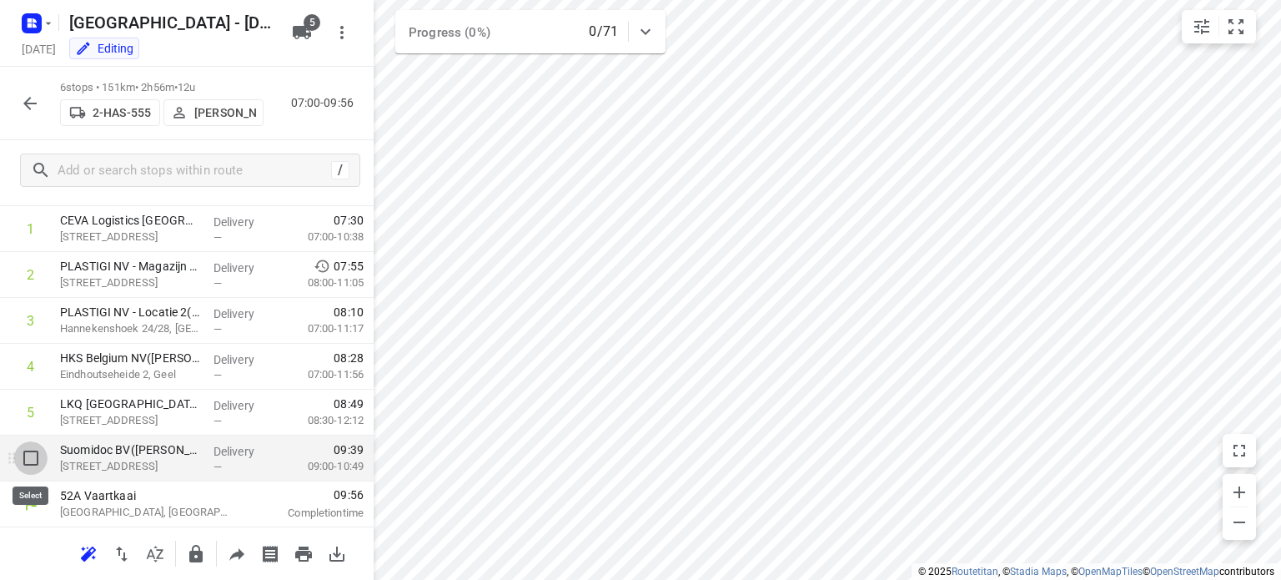
click at [30, 461] on input "checkbox" at bounding box center [30, 457] width 33 height 33
checkbox input "true"
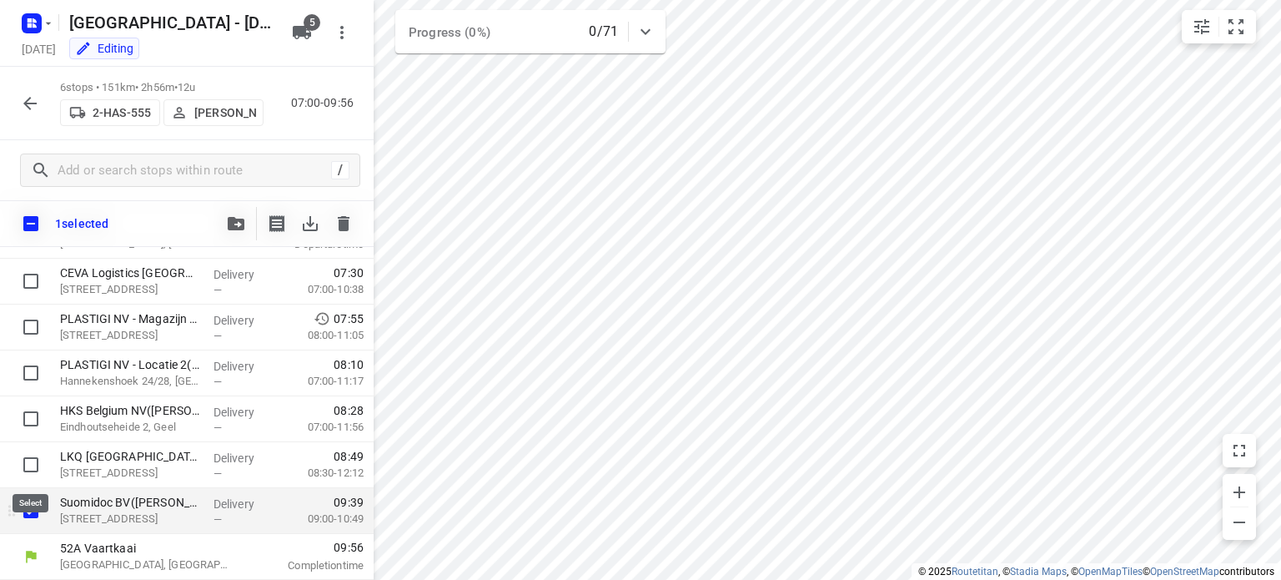
scroll to position [71, 0]
click at [228, 223] on icon "button" at bounding box center [236, 223] width 17 height 13
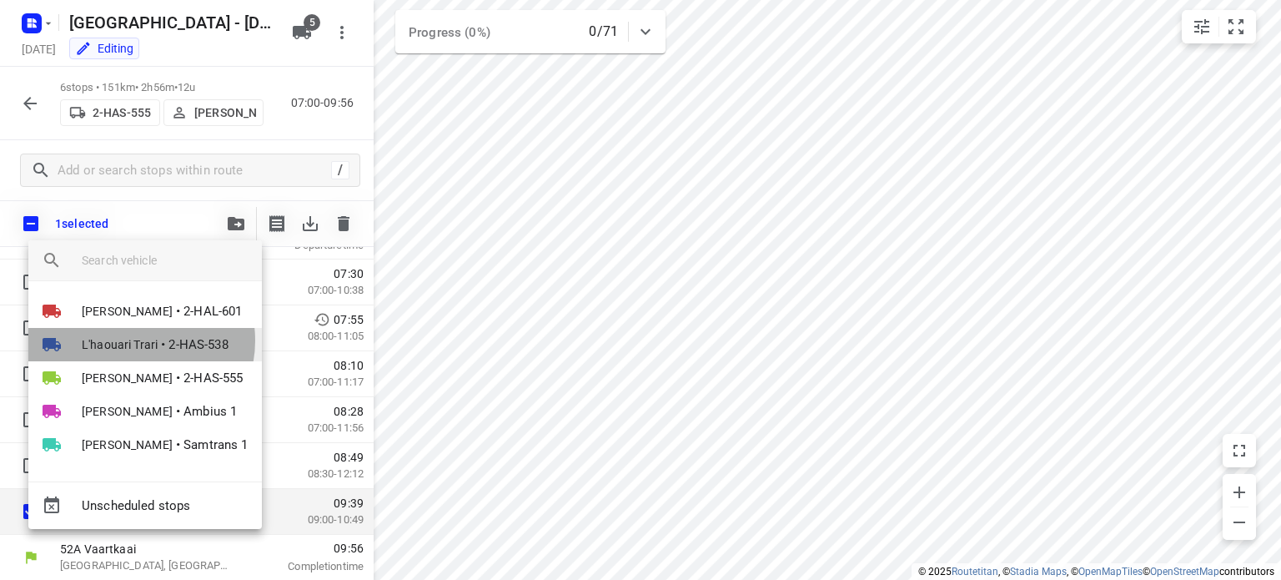
click at [133, 340] on span "L'haouari Trari" at bounding box center [120, 344] width 76 height 17
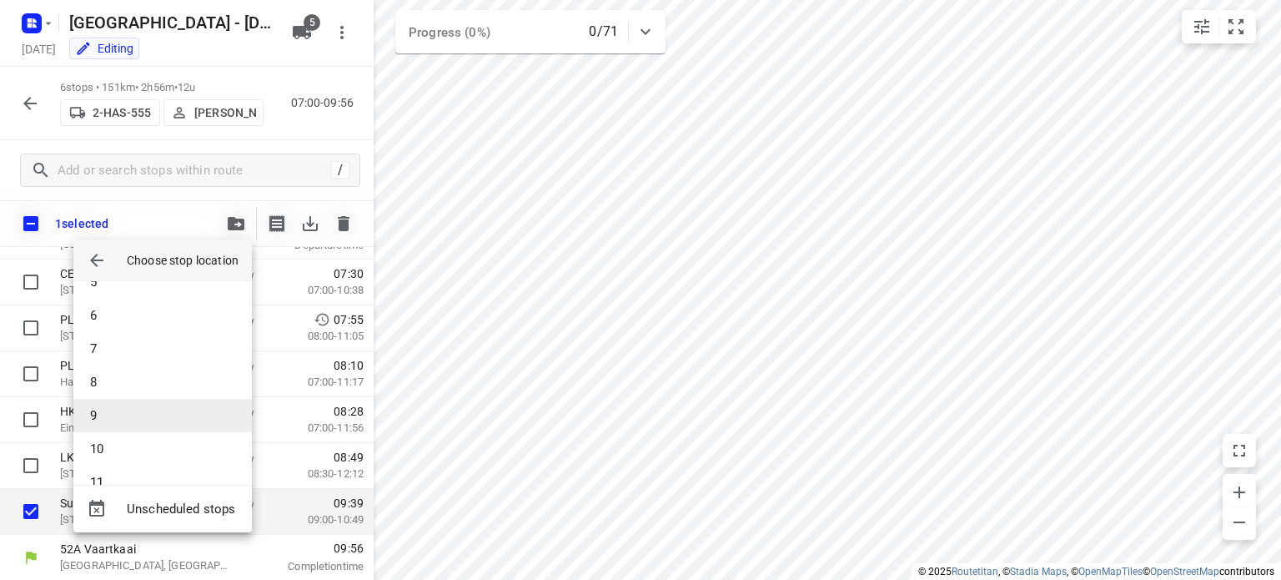
scroll to position [157, 0]
click at [124, 444] on li "10" at bounding box center [162, 447] width 178 height 33
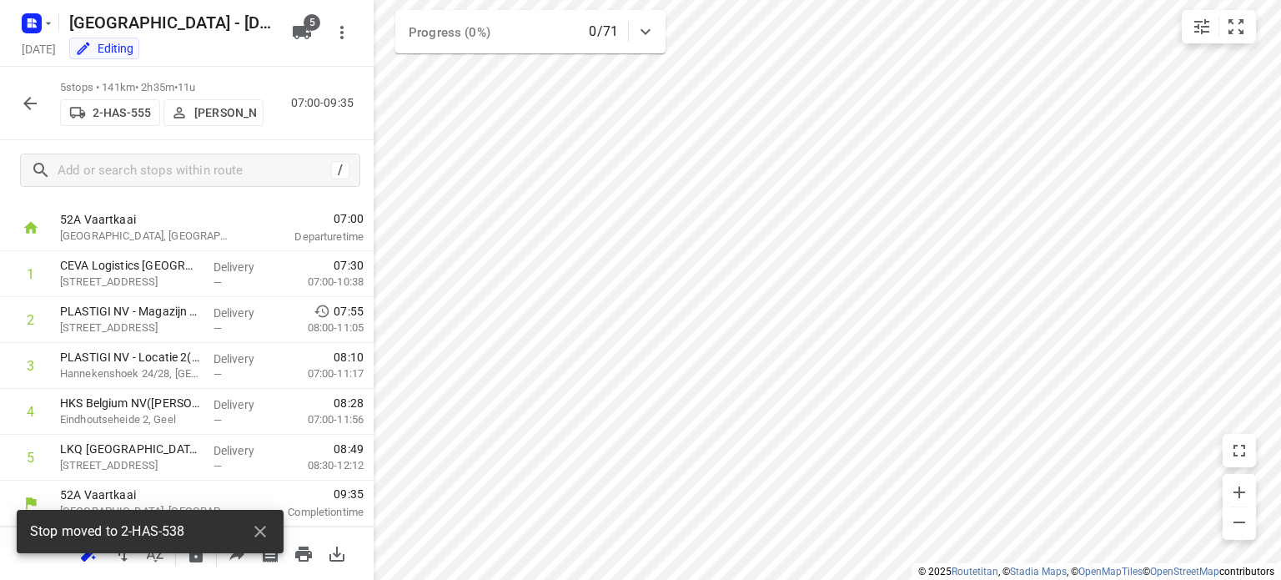
scroll to position [33, 0]
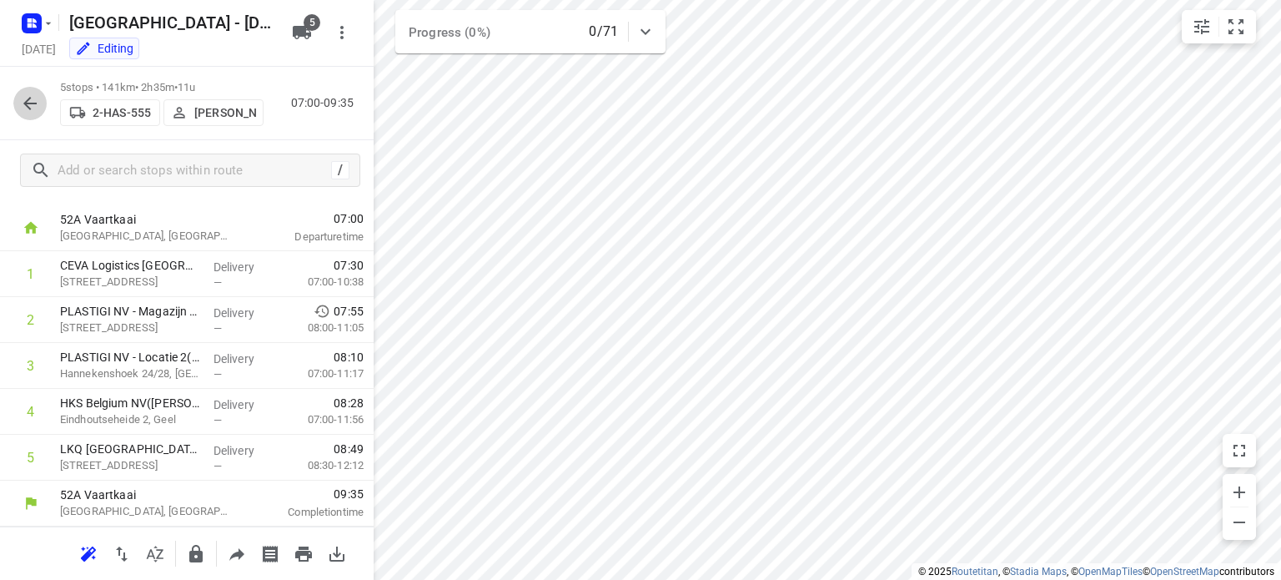
click at [32, 101] on icon "button" at bounding box center [30, 103] width 20 height 20
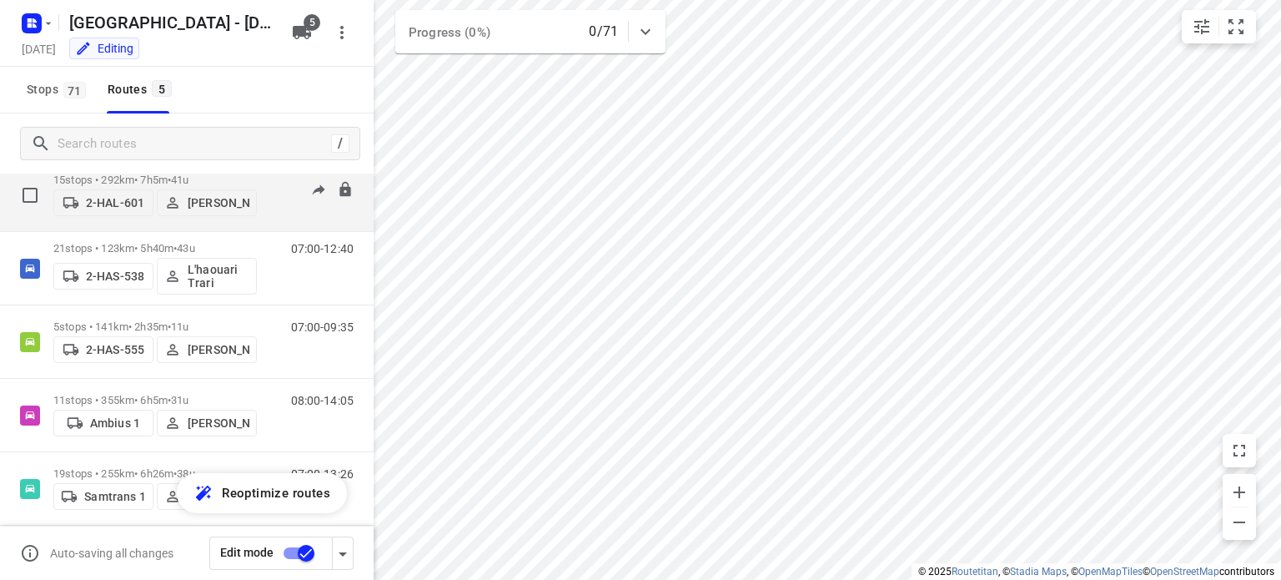
scroll to position [56, 0]
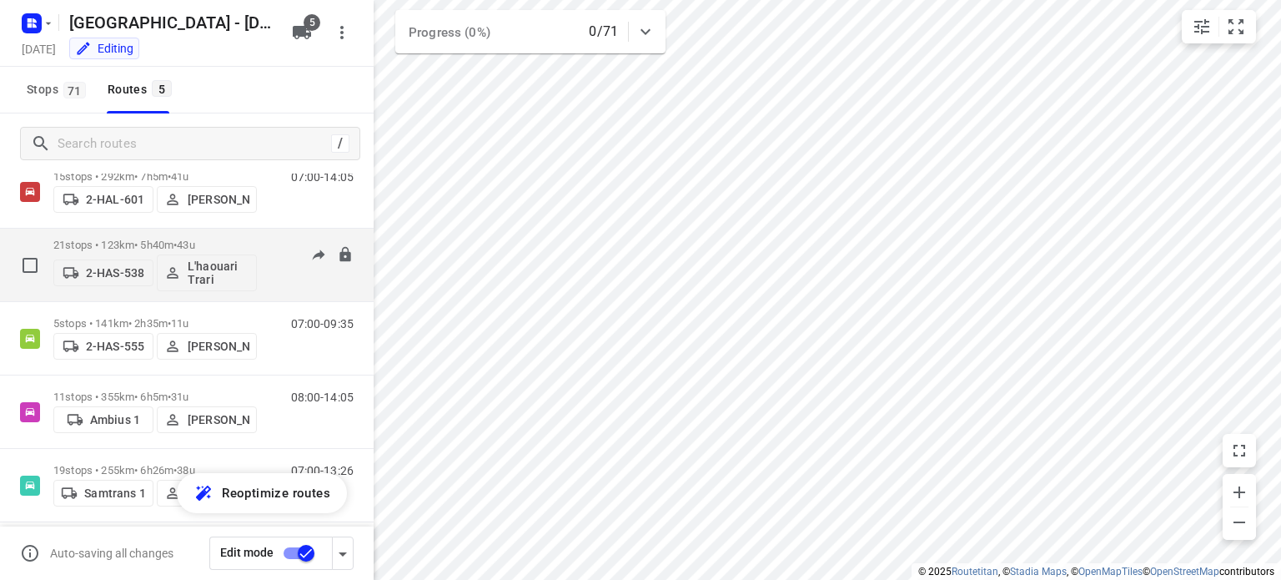
click at [105, 243] on p "21 stops • 123km • 5h40m • 43u" at bounding box center [154, 244] width 203 height 13
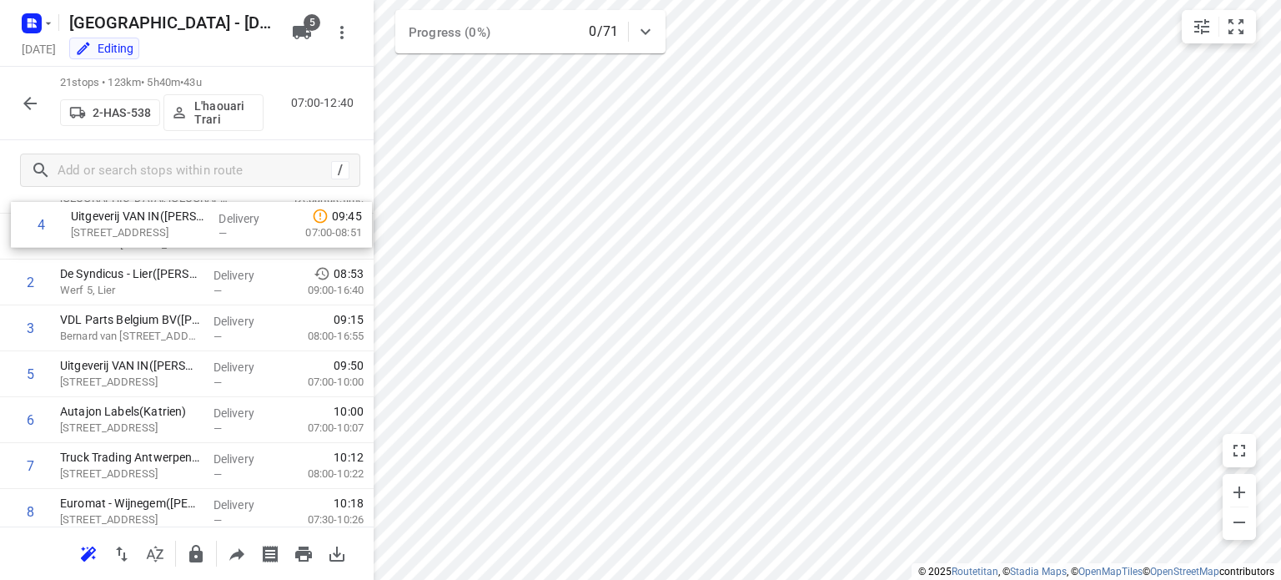
scroll to position [0, 0]
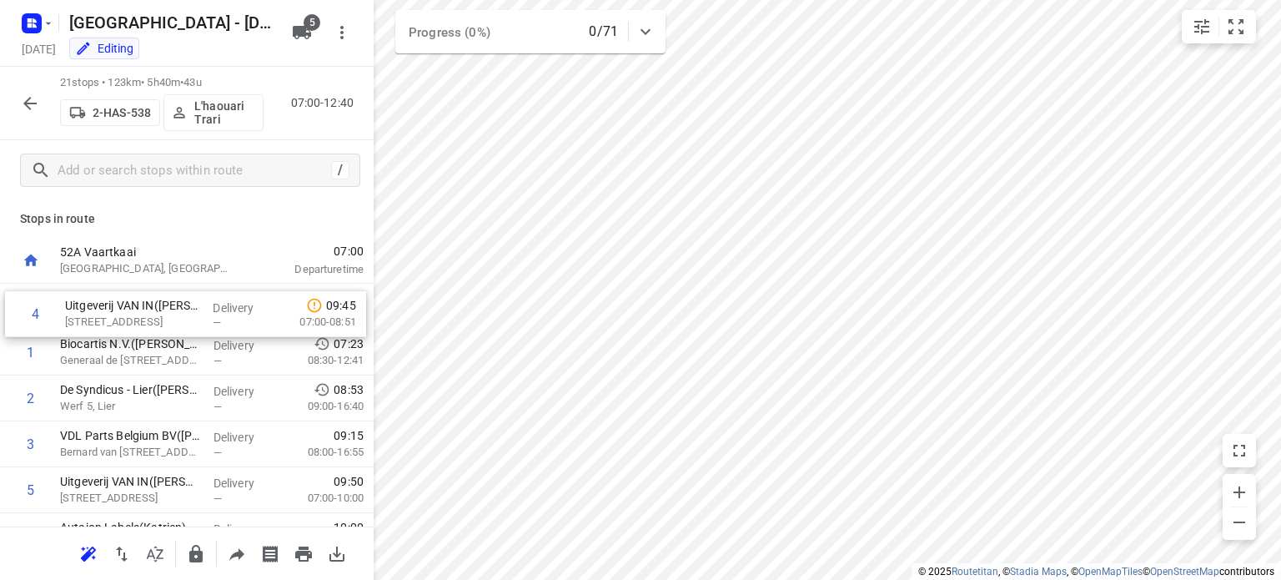
drag, startPoint x: 130, startPoint y: 369, endPoint x: 137, endPoint y: 311, distance: 57.9
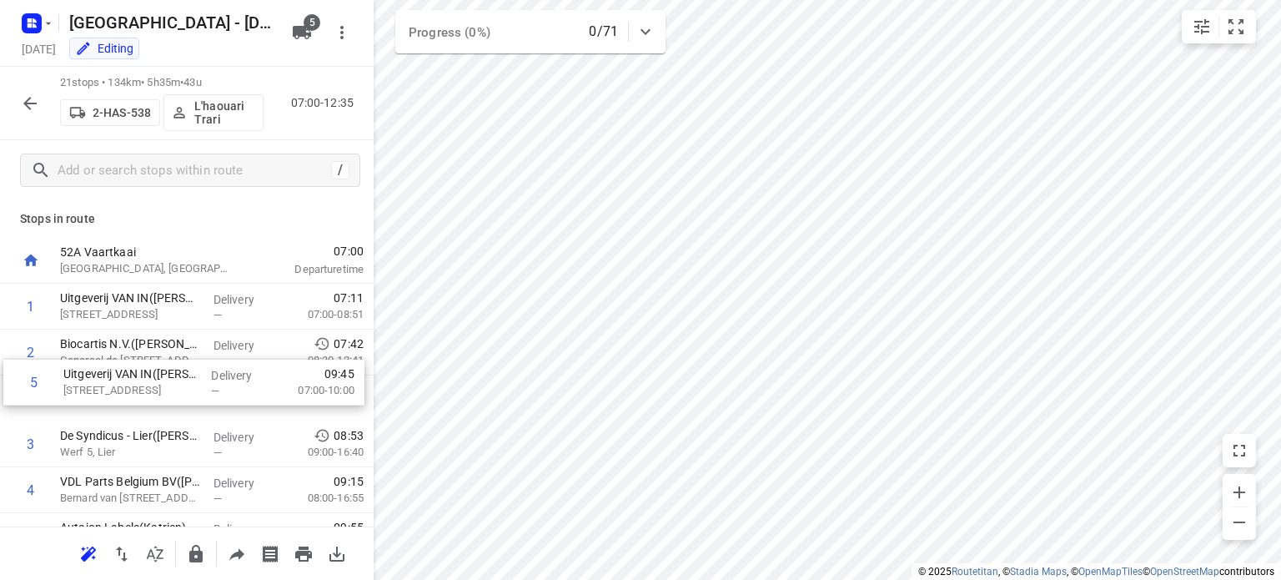
scroll to position [1, 0]
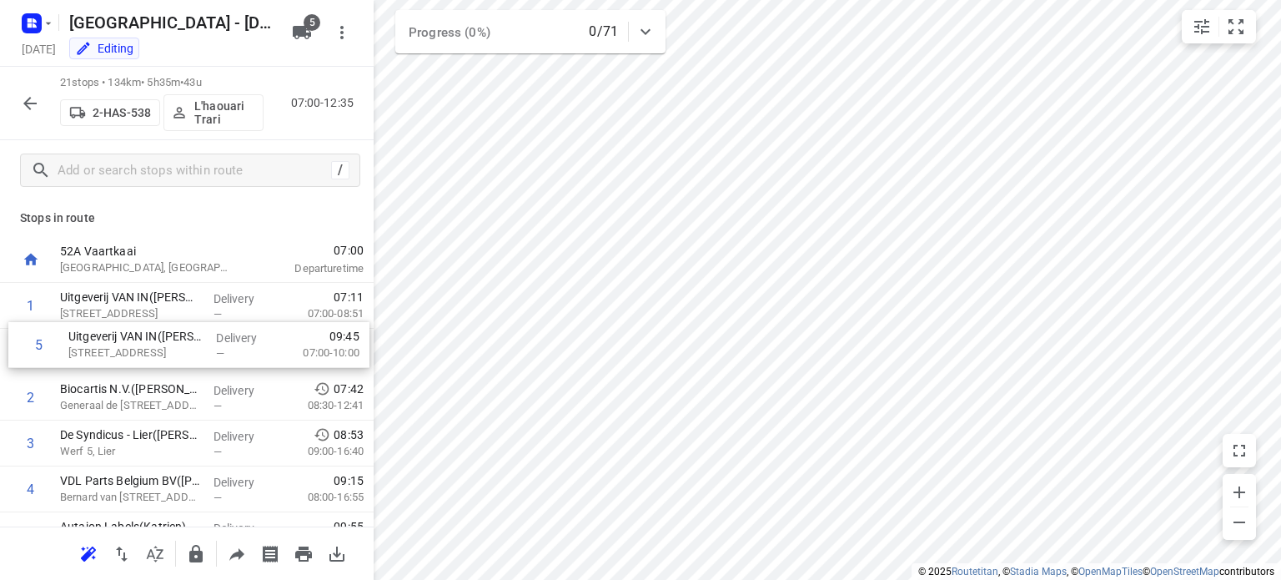
drag, startPoint x: 128, startPoint y: 494, endPoint x: 135, endPoint y: 341, distance: 152.7
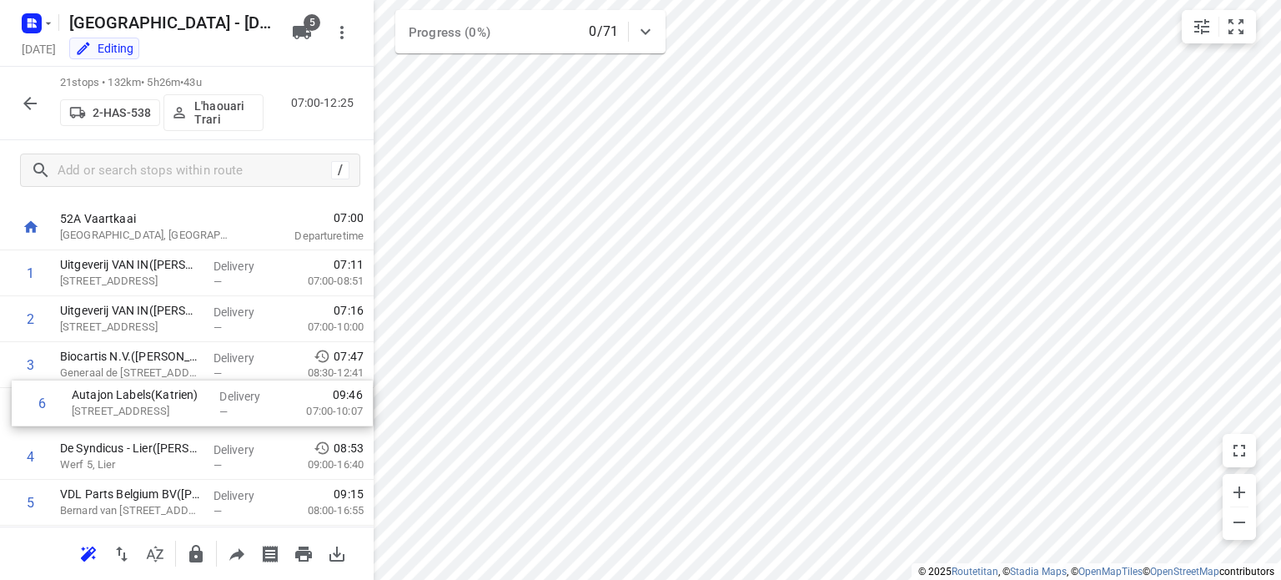
scroll to position [35, 0]
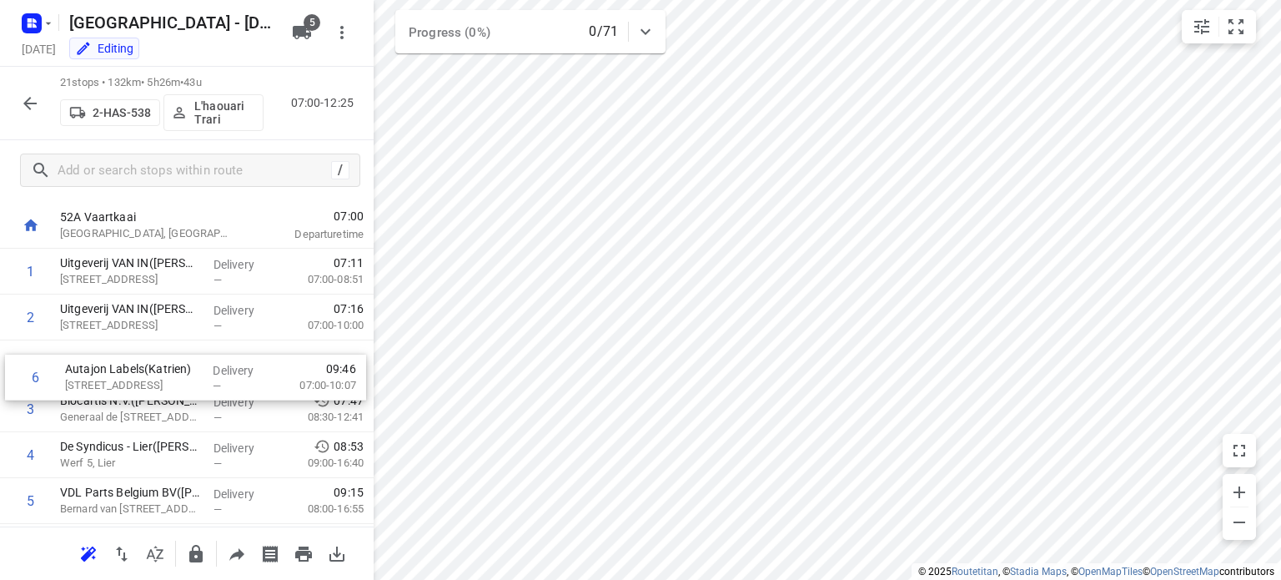
drag, startPoint x: 136, startPoint y: 507, endPoint x: 140, endPoint y: 369, distance: 137.6
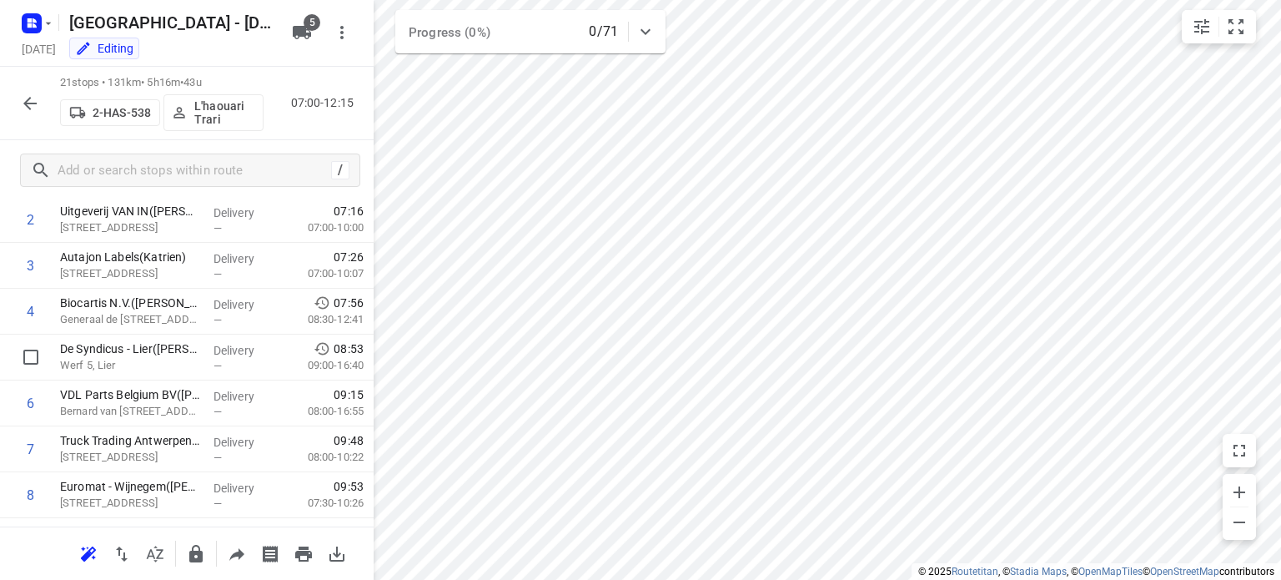
scroll to position [157, 0]
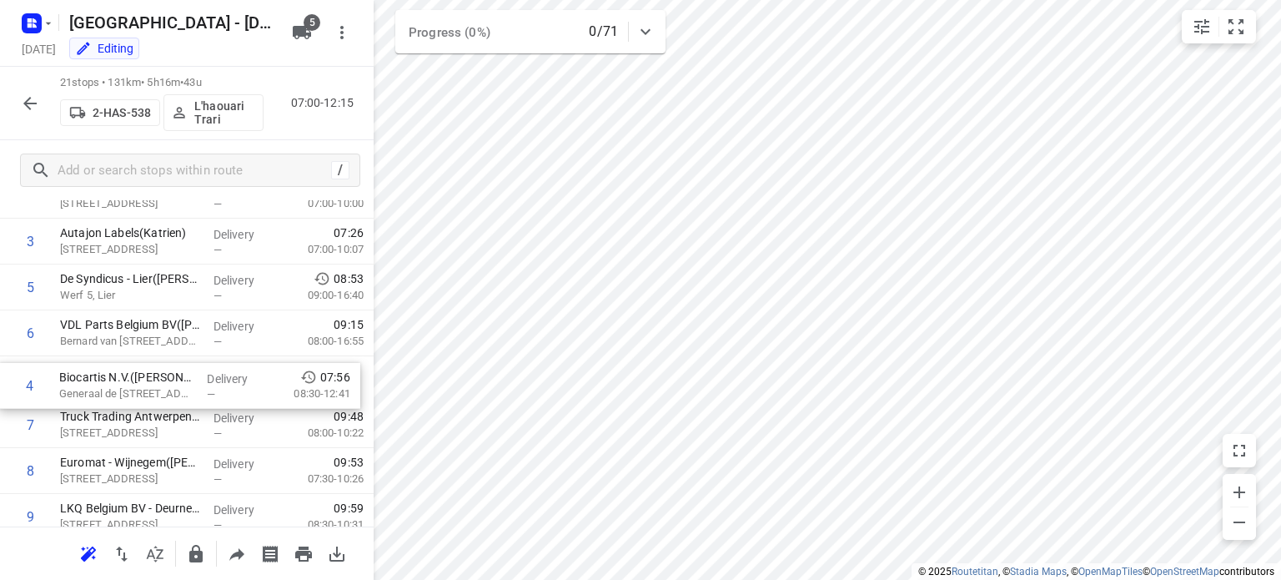
drag, startPoint x: 129, startPoint y: 287, endPoint x: 128, endPoint y: 390, distance: 103.4
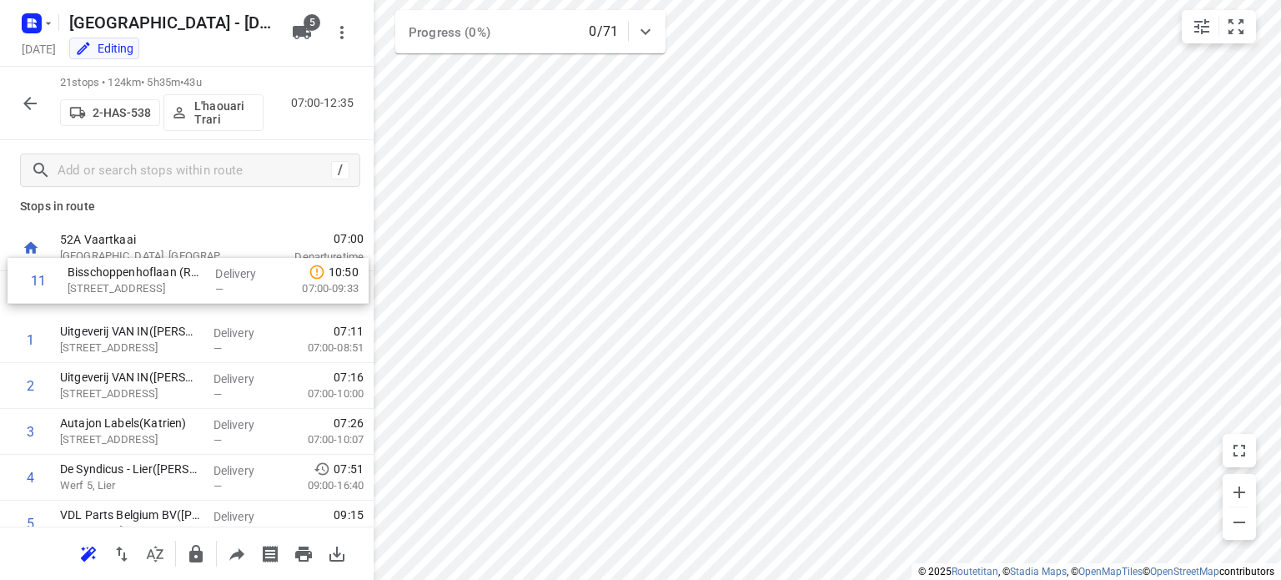
scroll to position [9, 0]
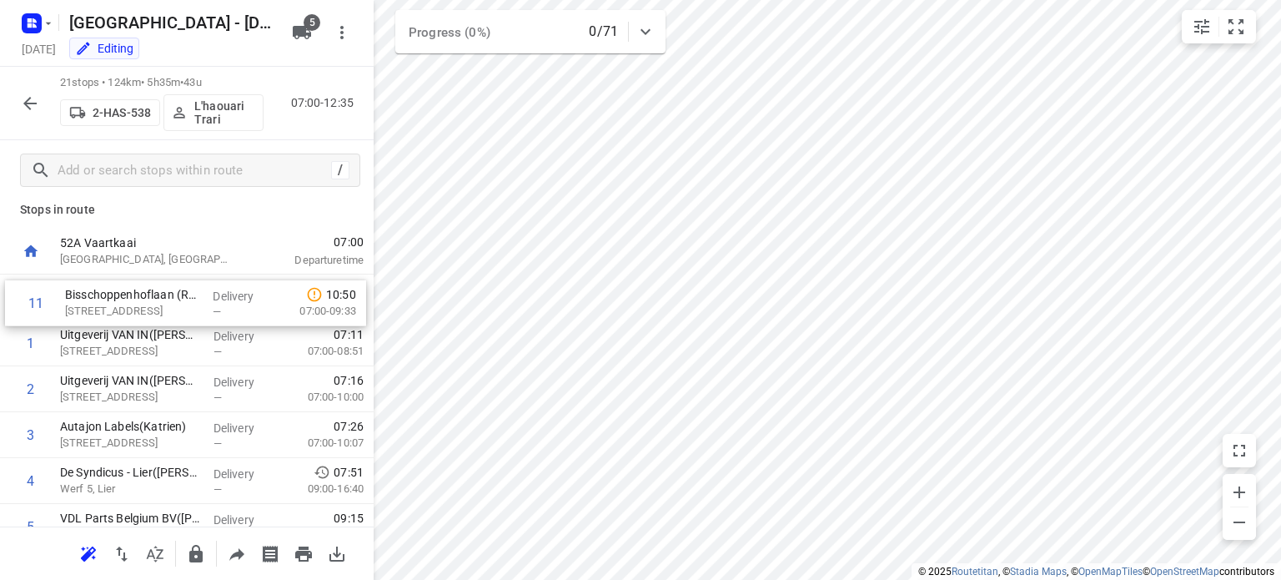
drag, startPoint x: 128, startPoint y: 426, endPoint x: 133, endPoint y: 296, distance: 130.2
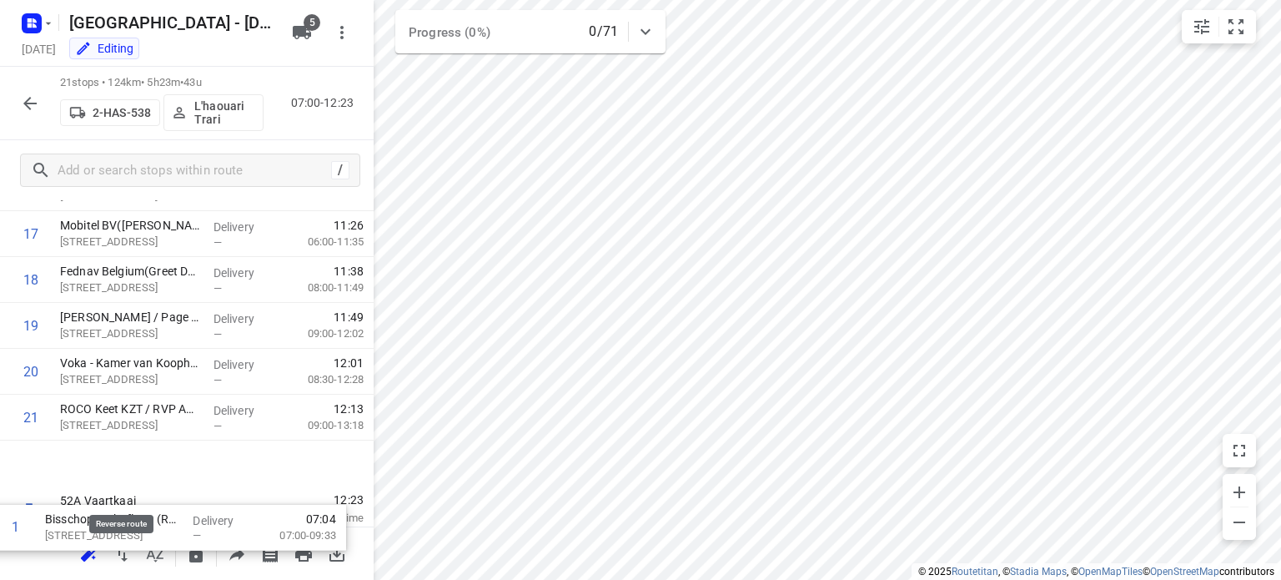
scroll to position [766, 0]
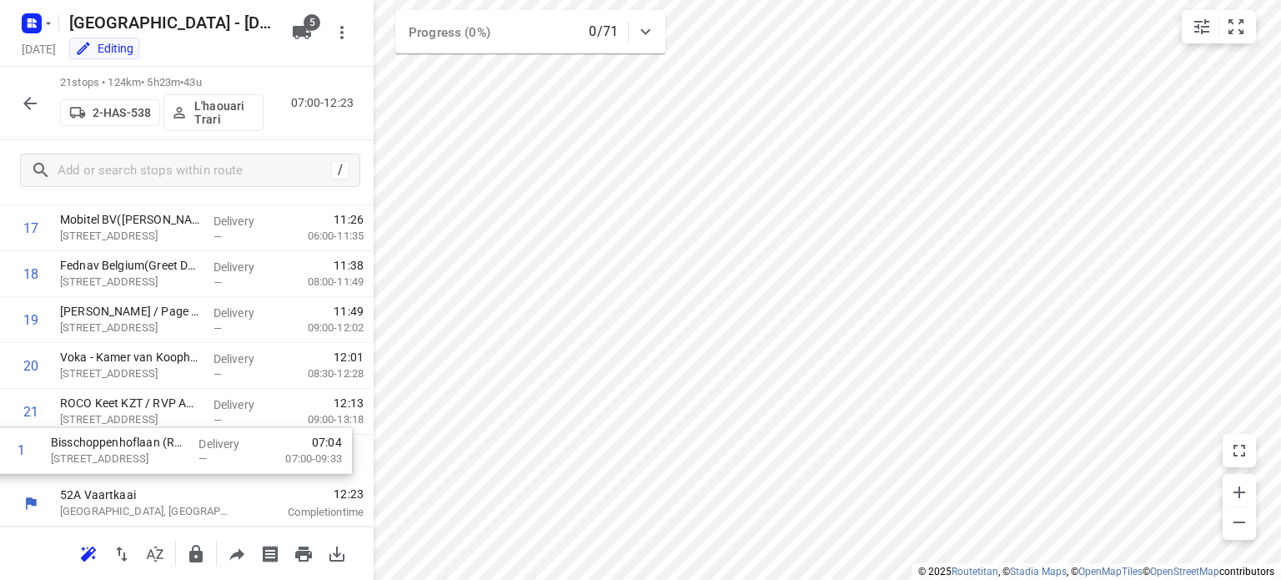
drag, startPoint x: 133, startPoint y: 296, endPoint x: 123, endPoint y: 487, distance: 191.3
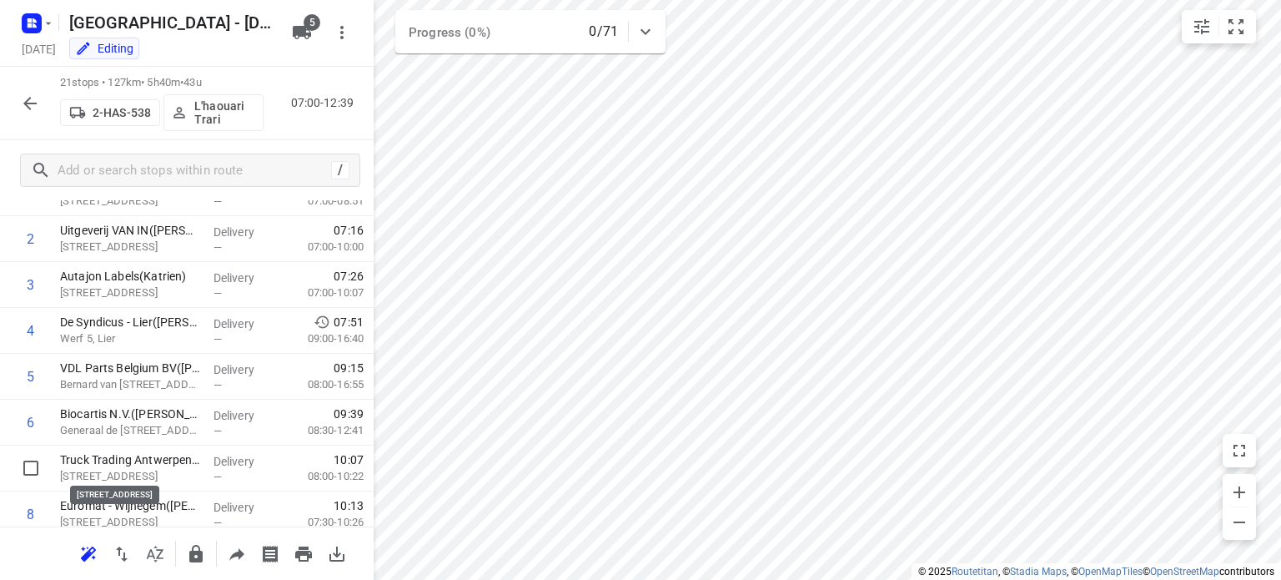
scroll to position [133, 0]
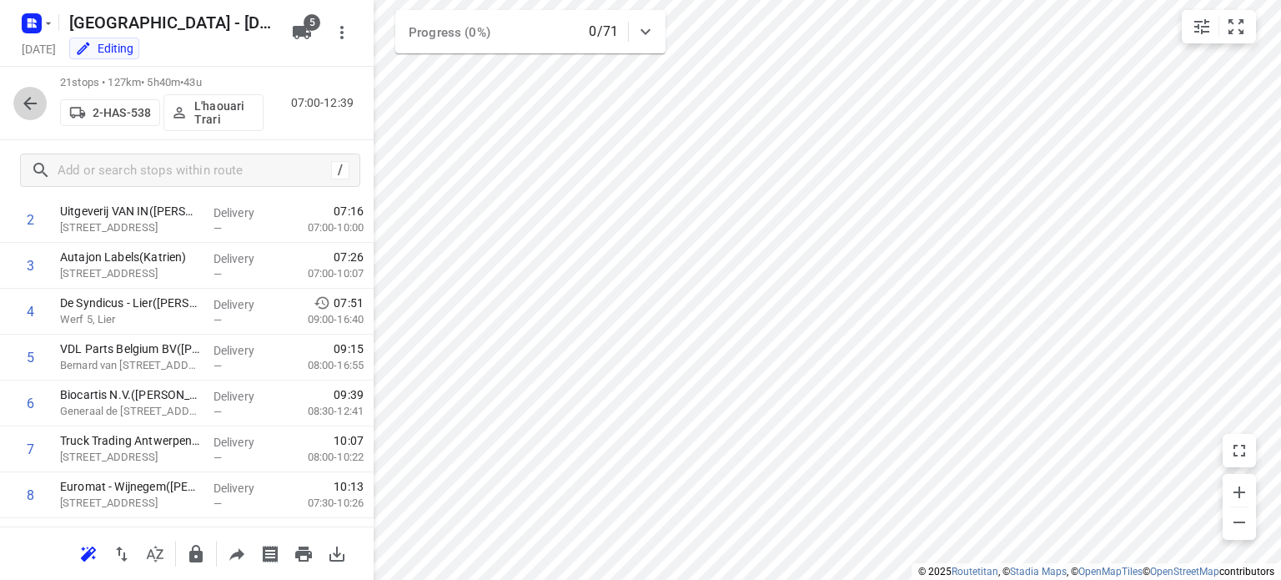
click at [30, 98] on icon "button" at bounding box center [30, 103] width 20 height 20
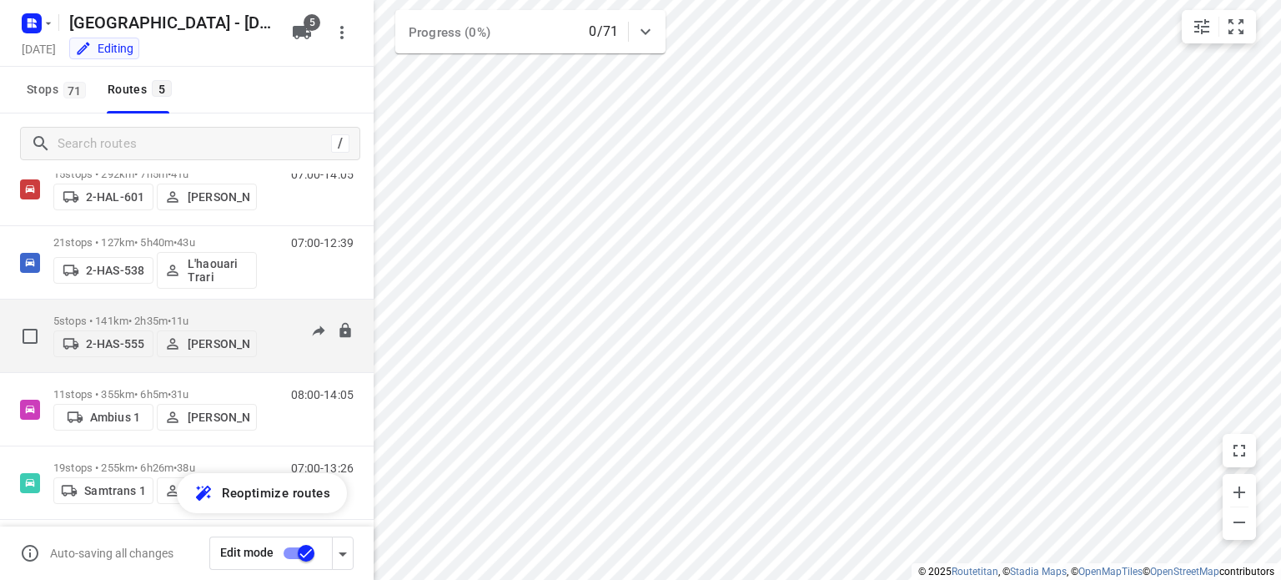
scroll to position [63, 0]
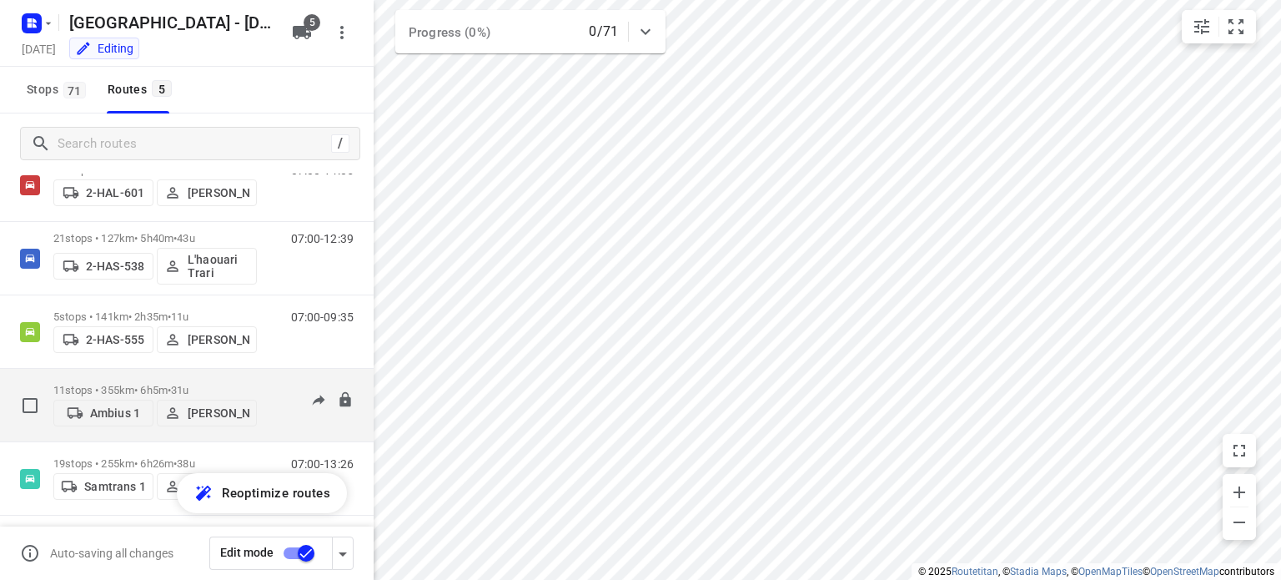
click at [112, 384] on p "11 stops • 355km • 6h5m • 31u" at bounding box center [154, 390] width 203 height 13
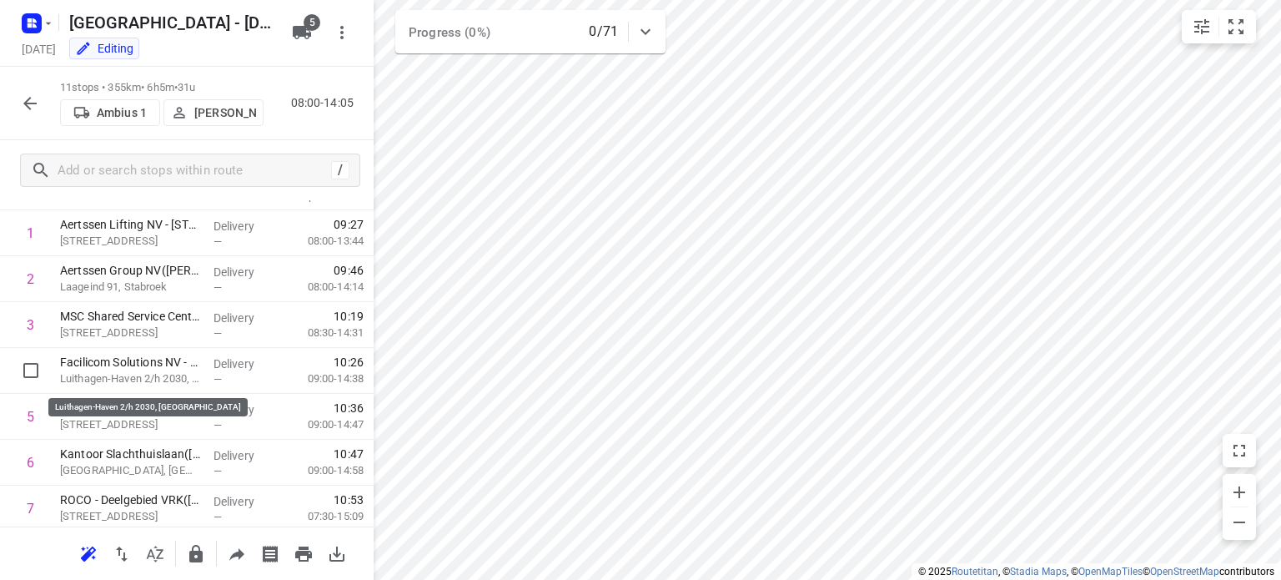
scroll to position [123, 0]
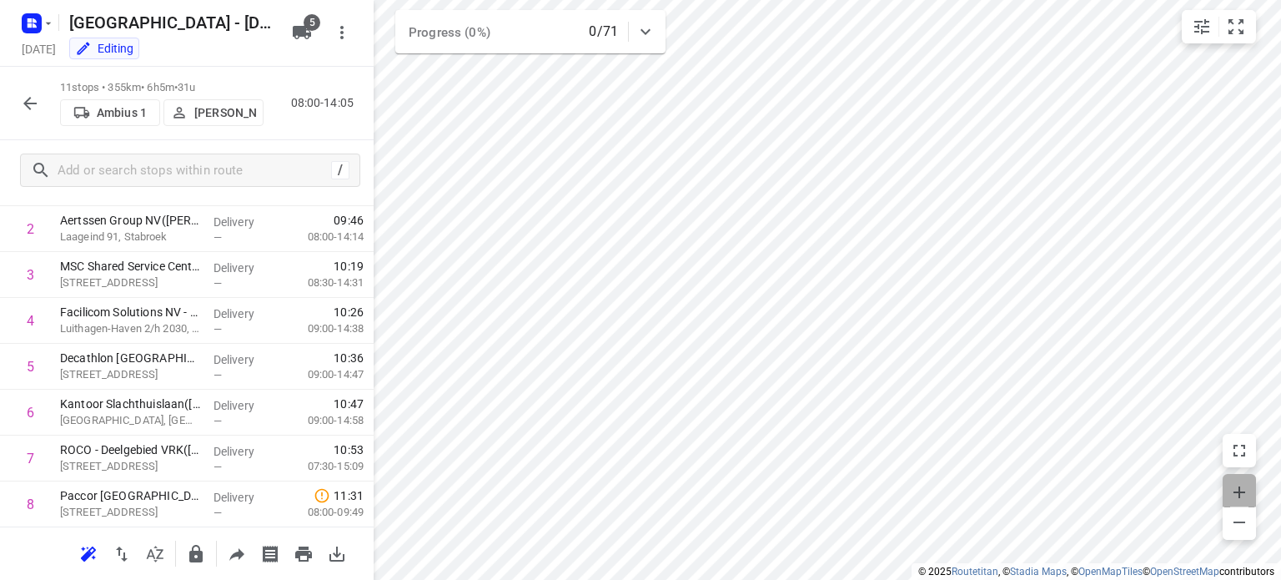
click at [1243, 488] on icon "button" at bounding box center [1239, 492] width 20 height 20
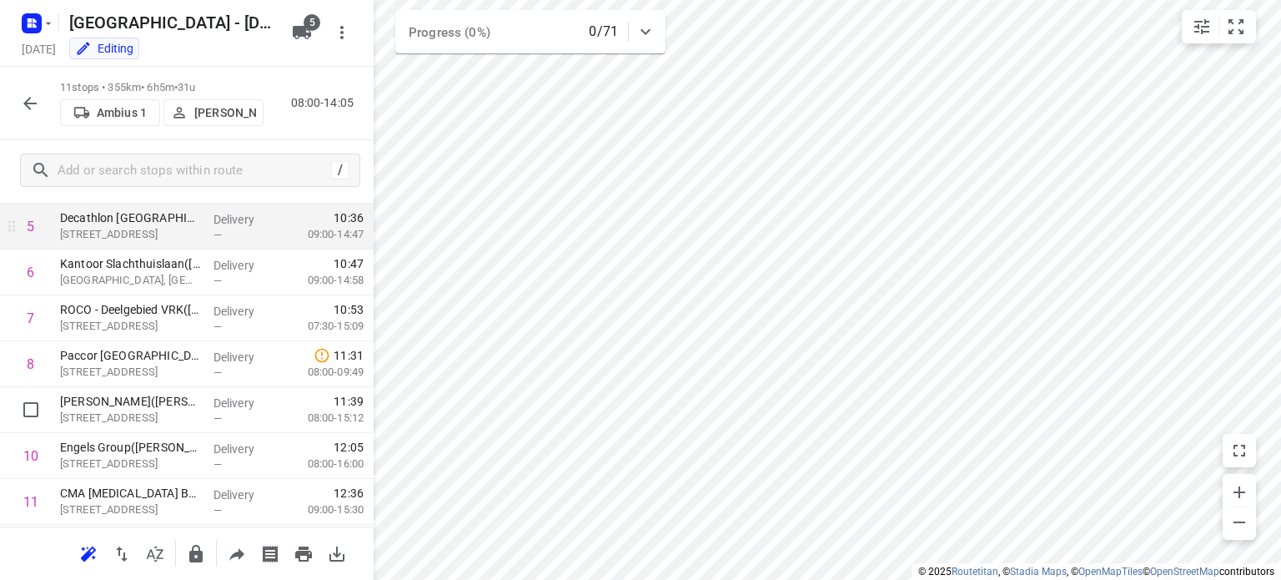
scroll to position [263, 0]
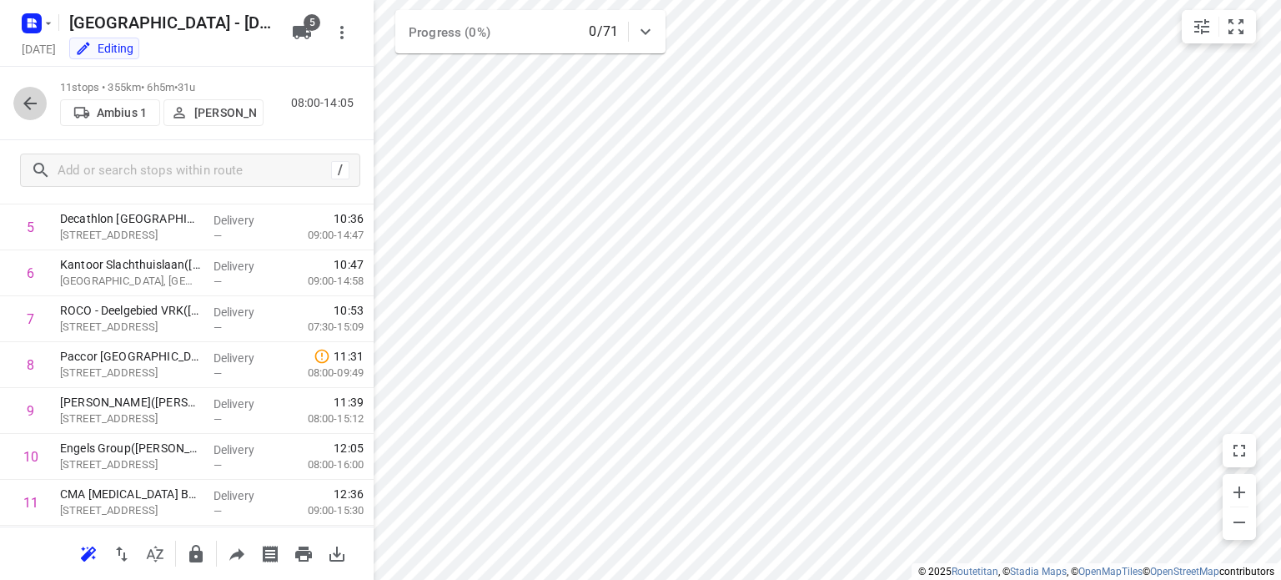
click at [31, 103] on icon "button" at bounding box center [29, 103] width 13 height 13
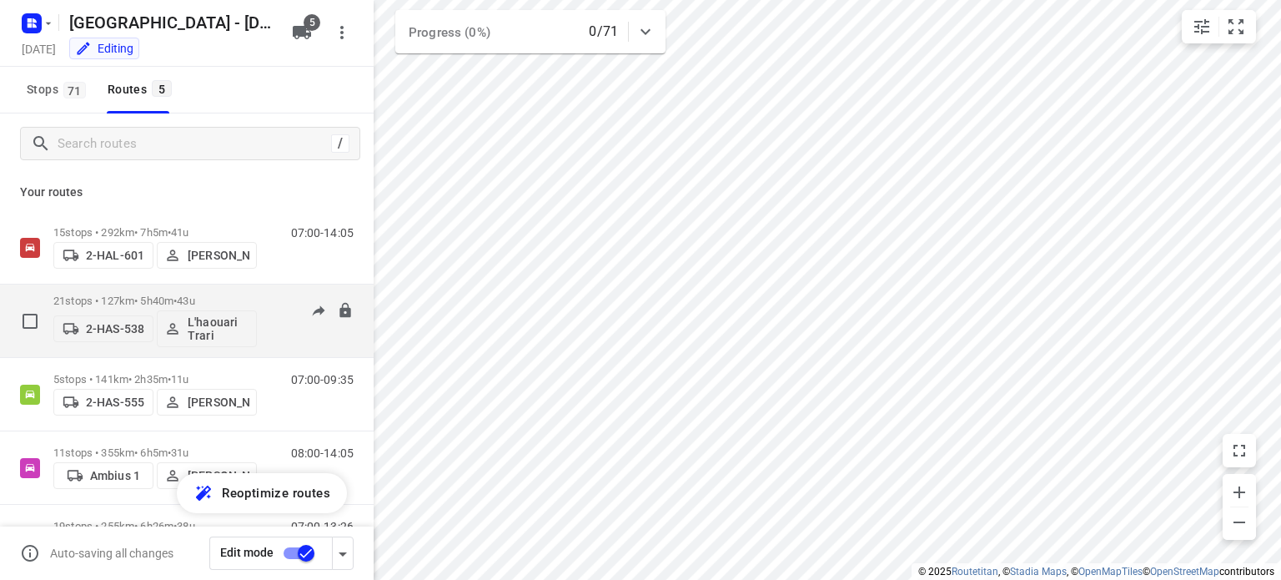
click at [97, 299] on p "21 stops • 127km • 5h40m • 43u" at bounding box center [154, 300] width 203 height 13
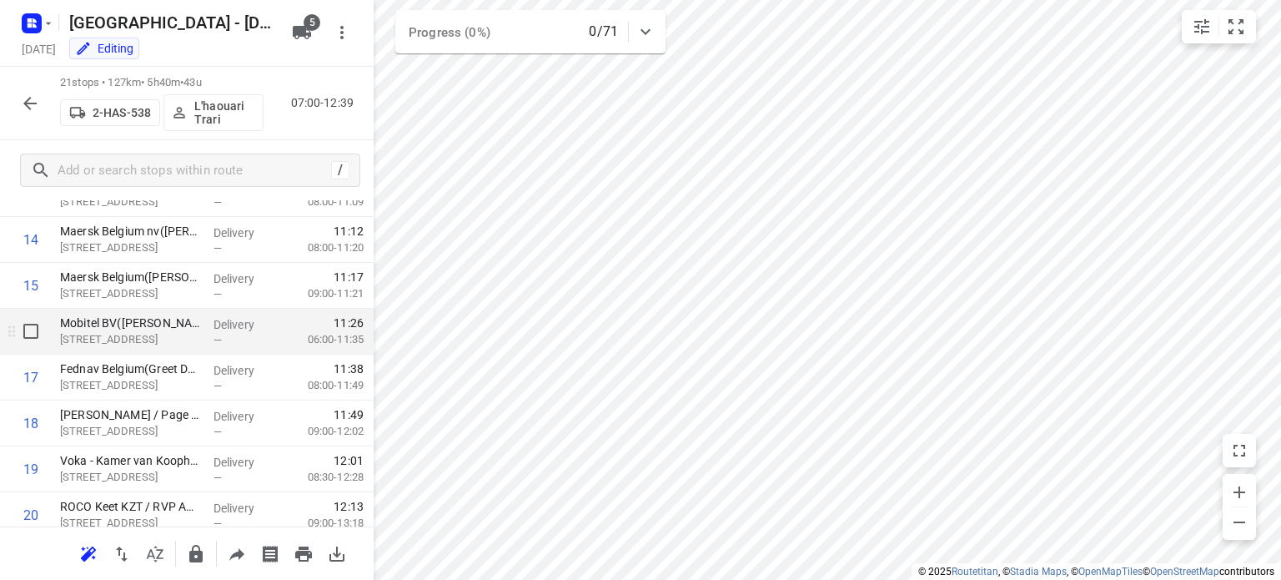
scroll to position [766, 0]
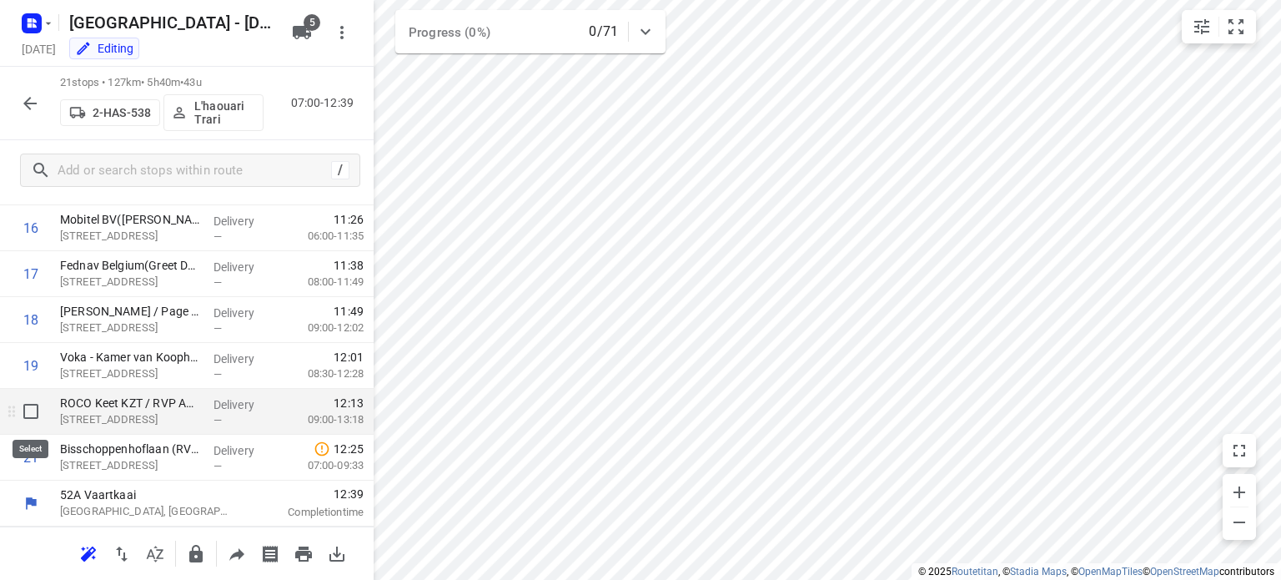
click at [25, 408] on input "checkbox" at bounding box center [30, 410] width 33 height 33
checkbox input "true"
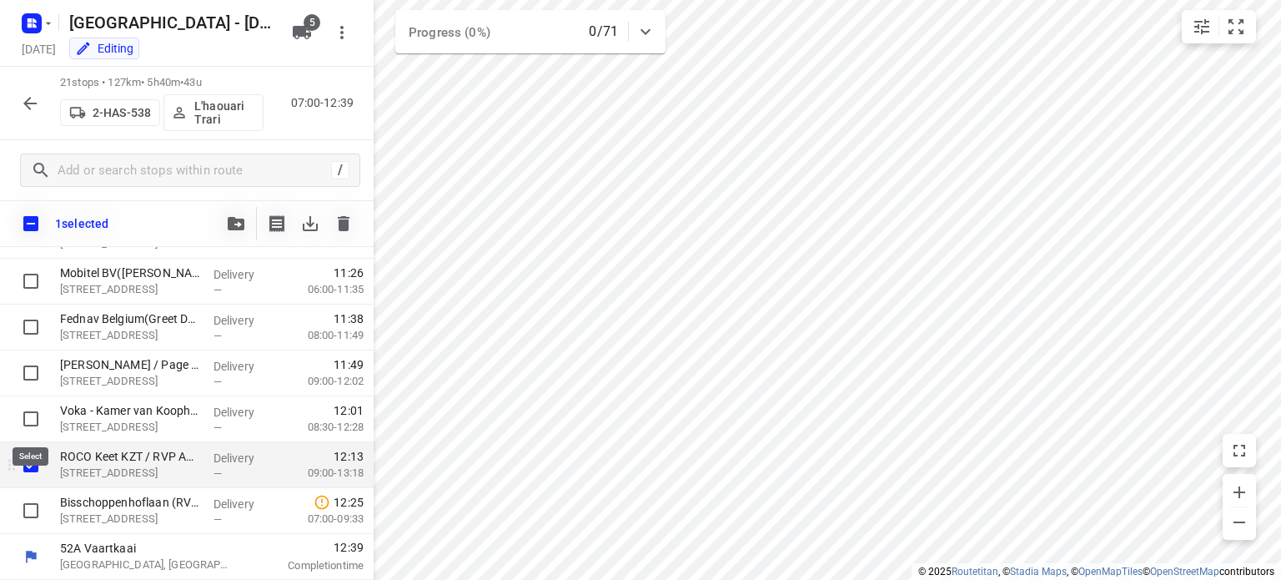
scroll to position [760, 0]
click at [236, 223] on icon "button" at bounding box center [236, 223] width 17 height 13
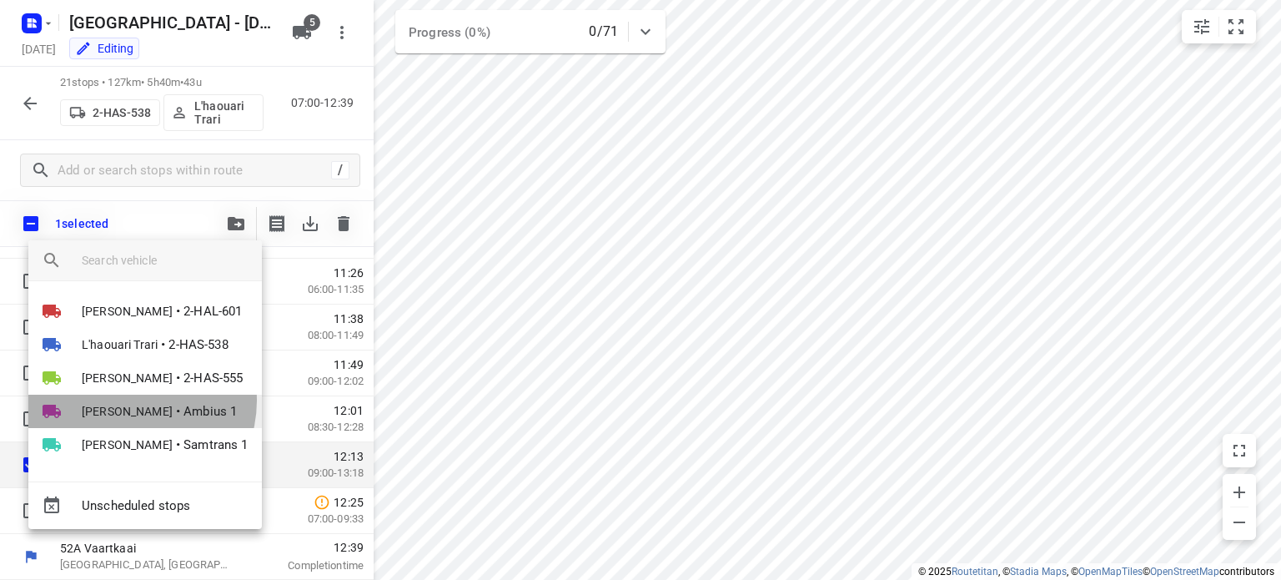
click at [129, 400] on li "[PERSON_NAME] • Ambius 1" at bounding box center [144, 410] width 233 height 33
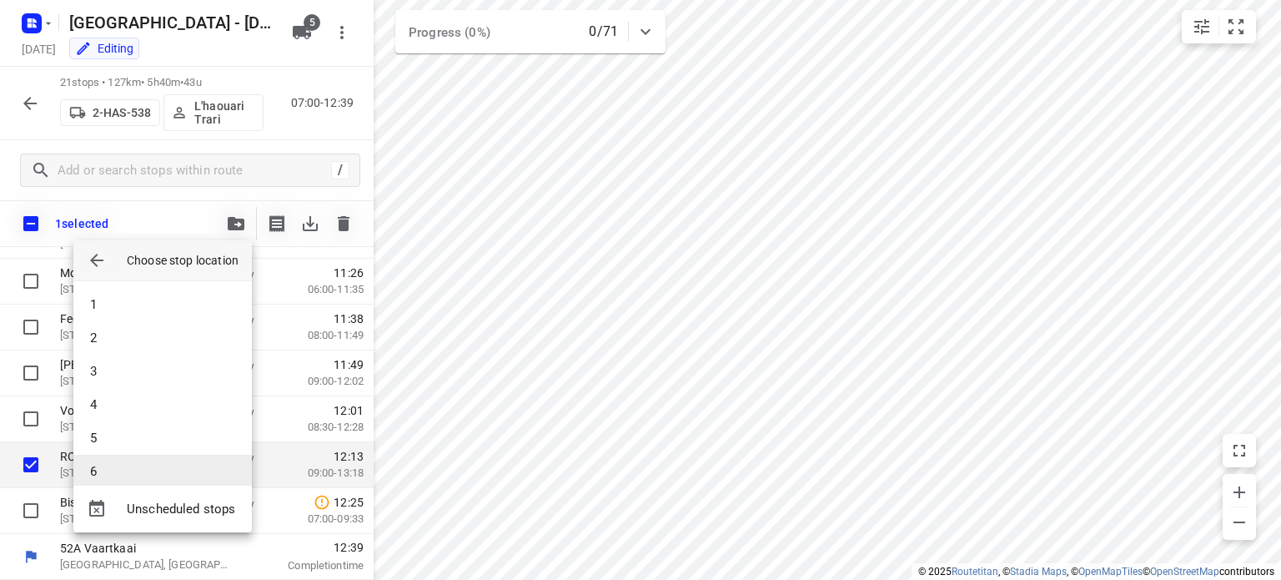
scroll to position [29, 0]
click at [111, 469] on li "7" at bounding box center [162, 475] width 178 height 33
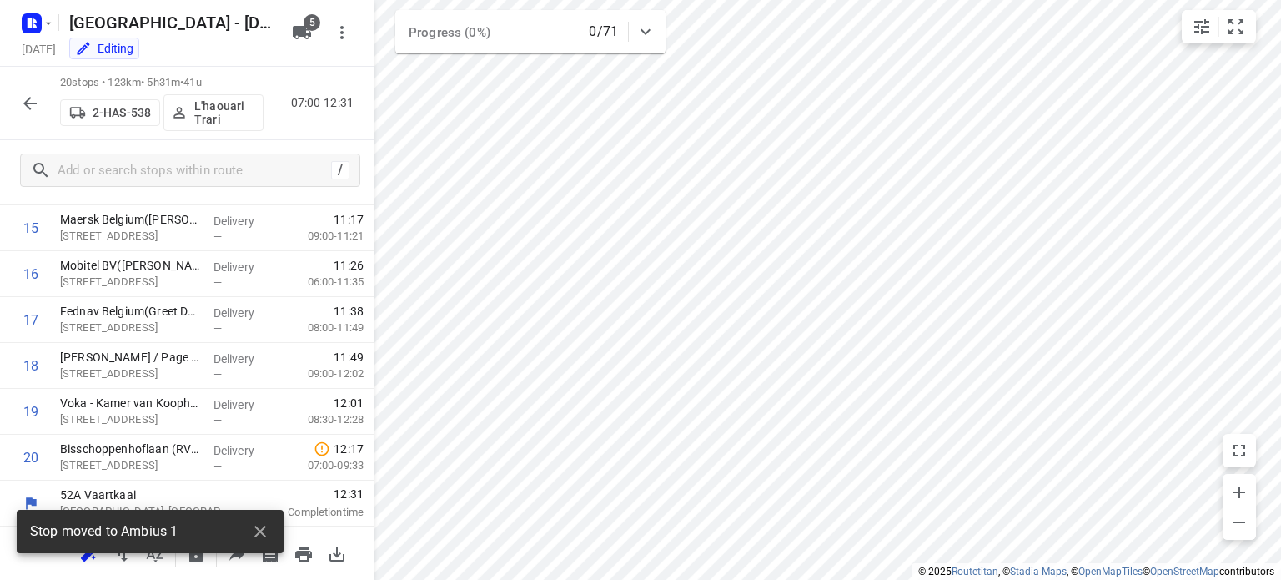
scroll to position [720, 0]
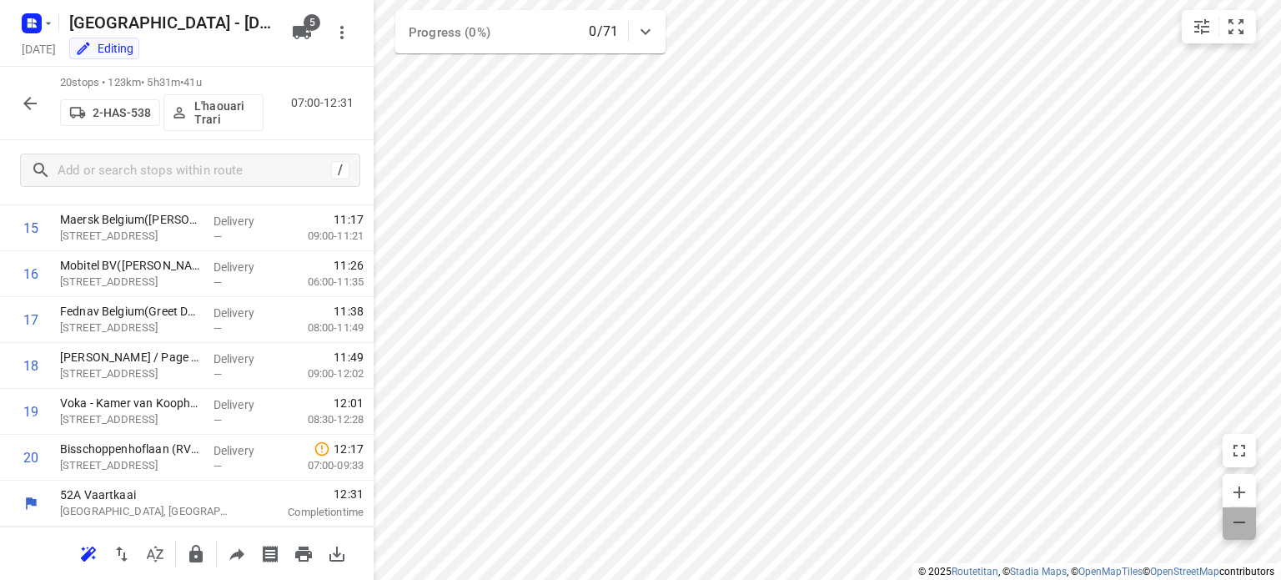
click at [1238, 532] on span "button" at bounding box center [1238, 523] width 33 height 23
click at [30, 104] on icon "button" at bounding box center [30, 103] width 20 height 20
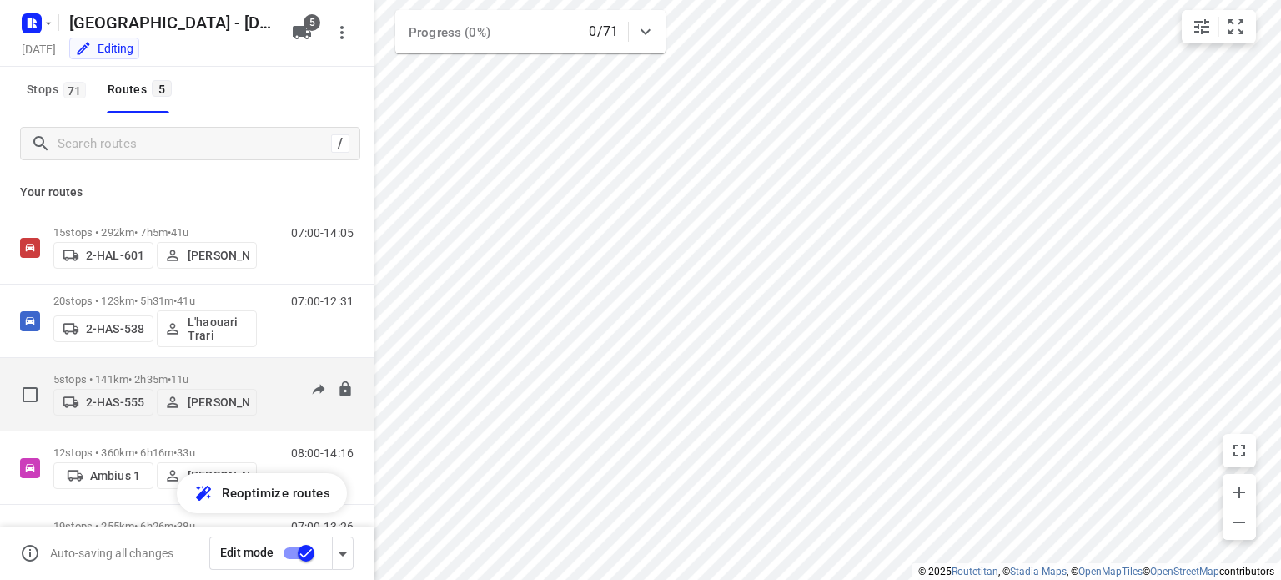
scroll to position [68, 0]
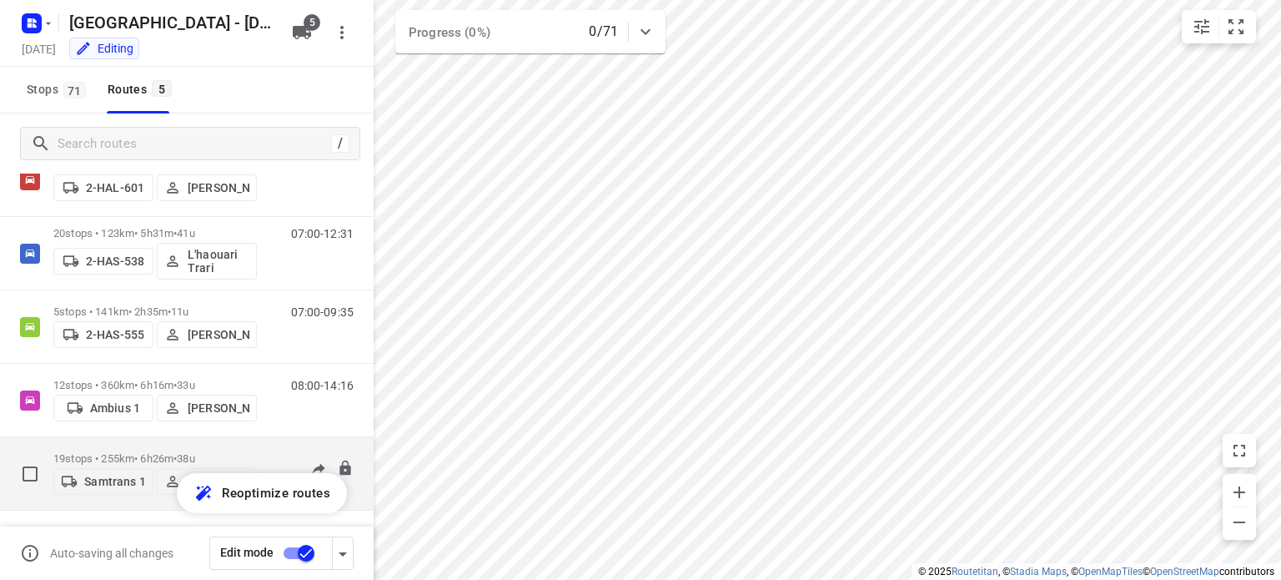
click at [97, 452] on p "19 stops • 255km • 6h26m • 38u" at bounding box center [154, 458] width 203 height 13
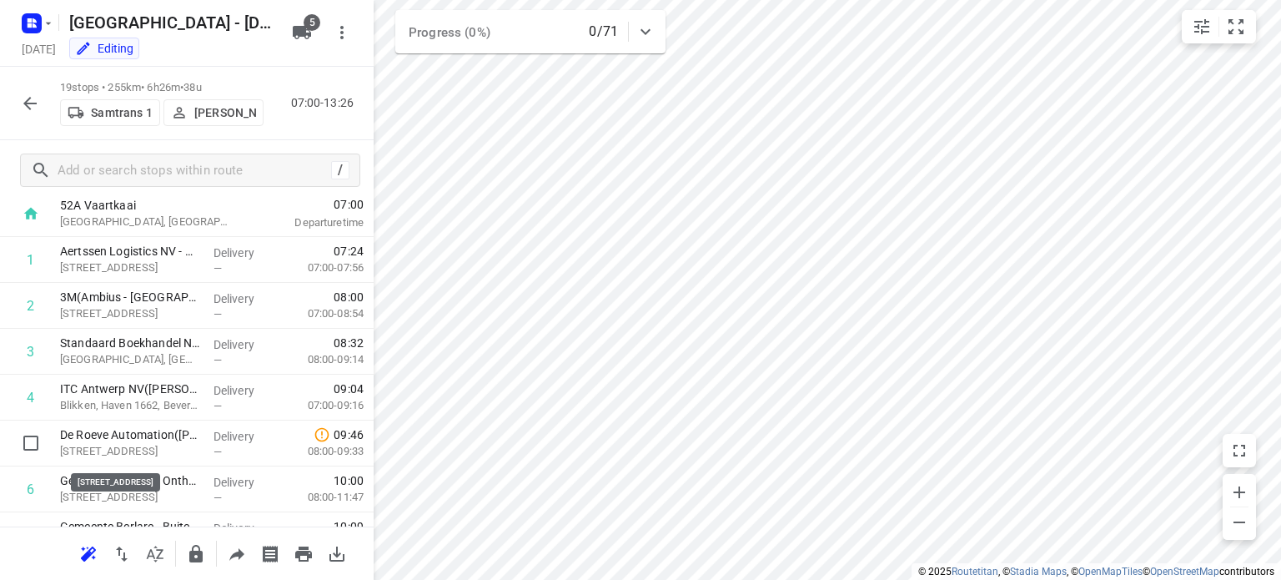
scroll to position [44, 0]
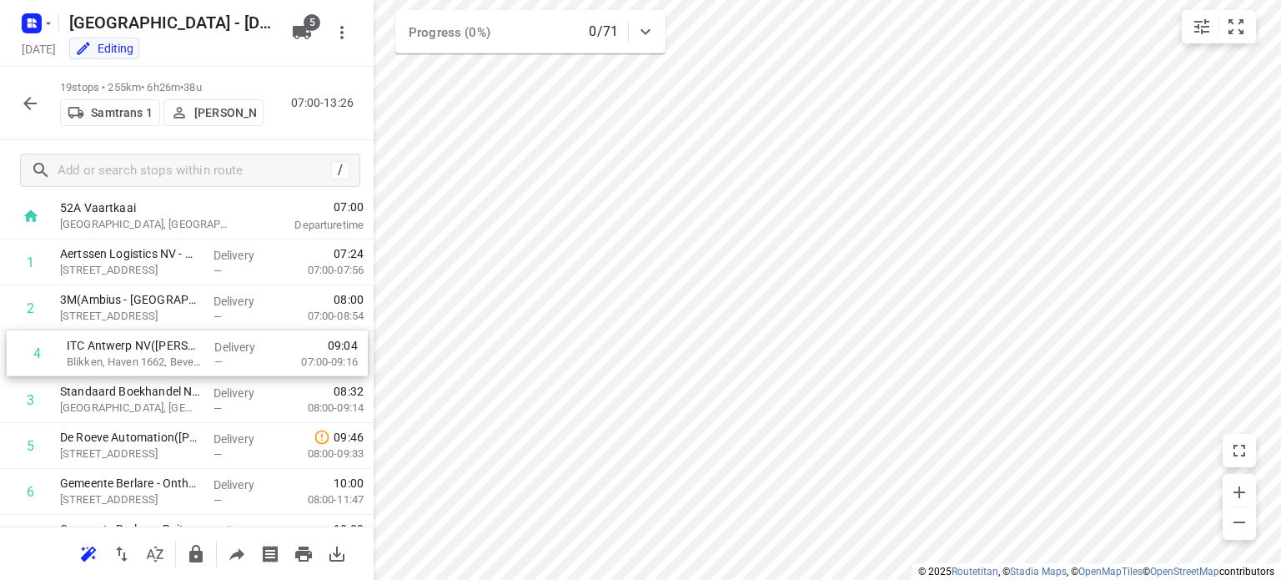
drag, startPoint x: 105, startPoint y: 401, endPoint x: 111, endPoint y: 339, distance: 62.8
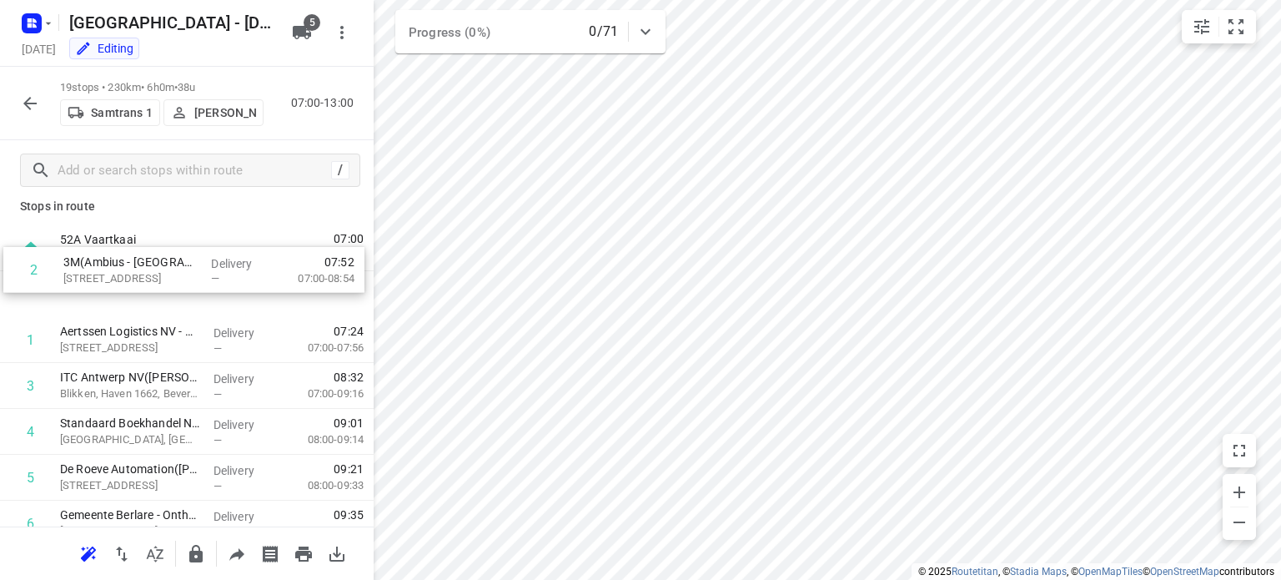
scroll to position [11, 0]
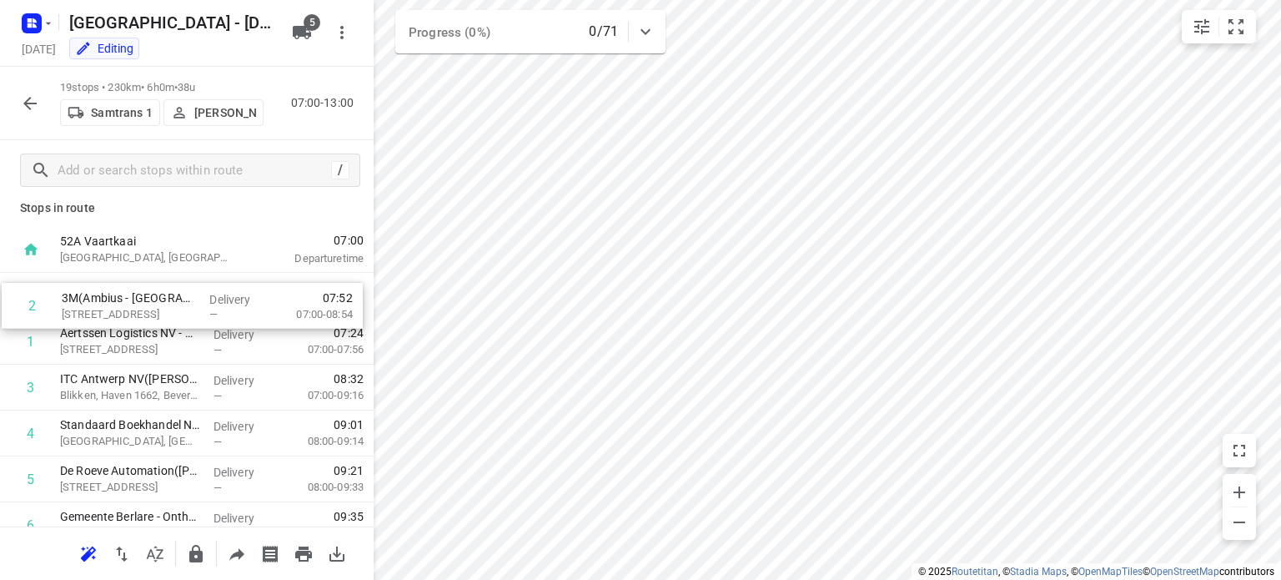
drag, startPoint x: 121, startPoint y: 312, endPoint x: 123, endPoint y: 304, distance: 8.7
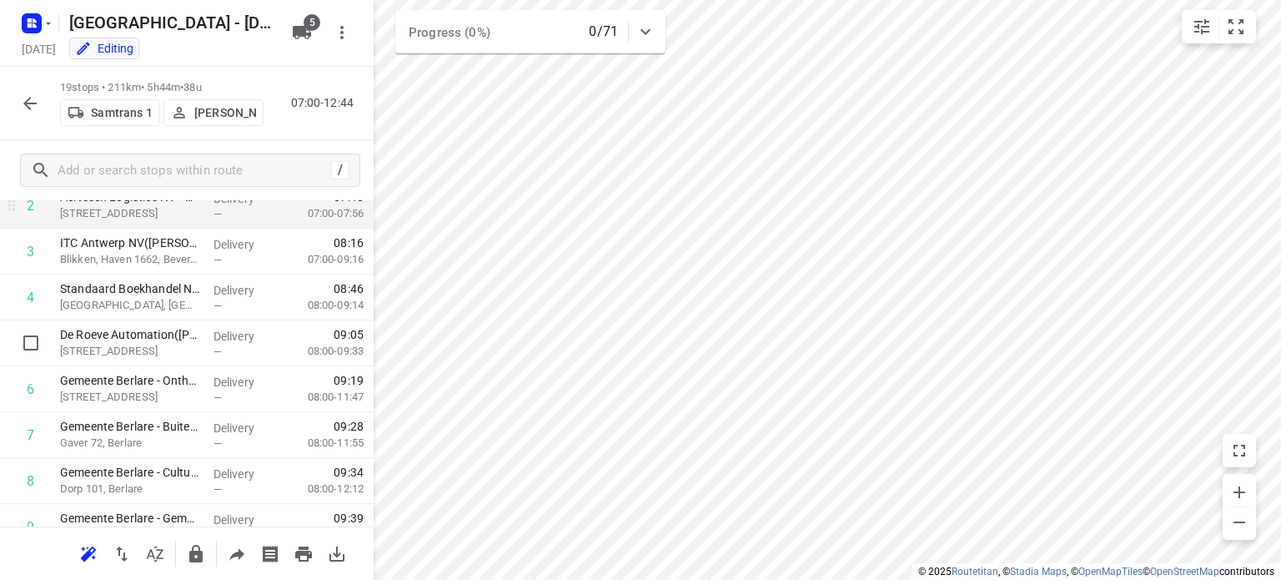
scroll to position [148, 0]
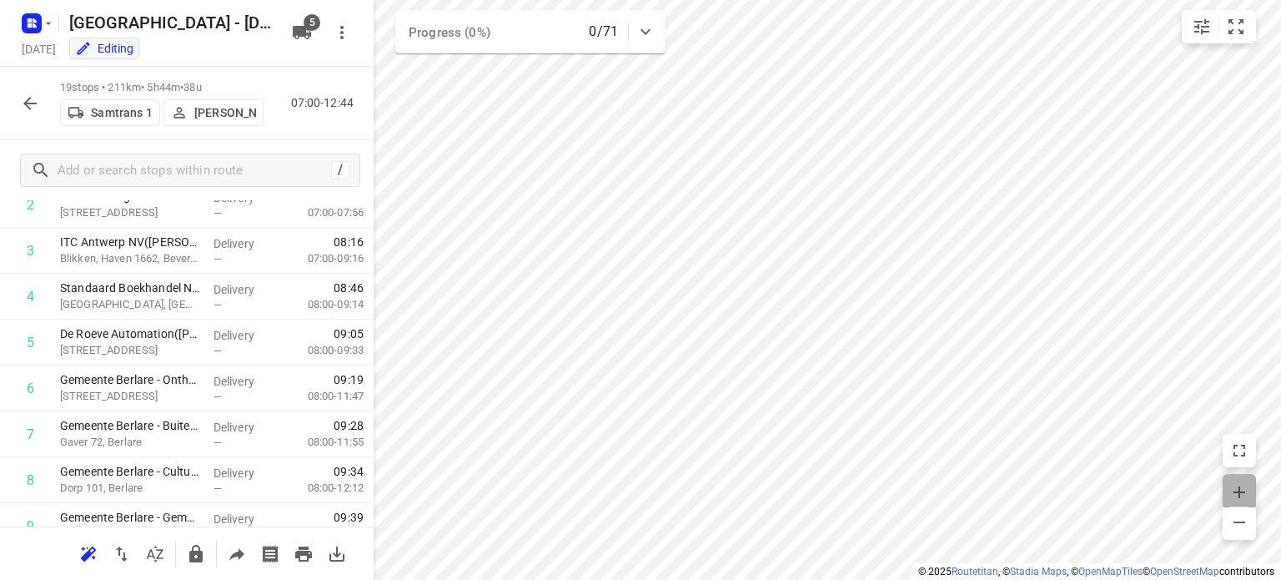
click at [1237, 485] on icon "button" at bounding box center [1239, 492] width 20 height 20
click at [1231, 486] on icon "button" at bounding box center [1239, 492] width 20 height 20
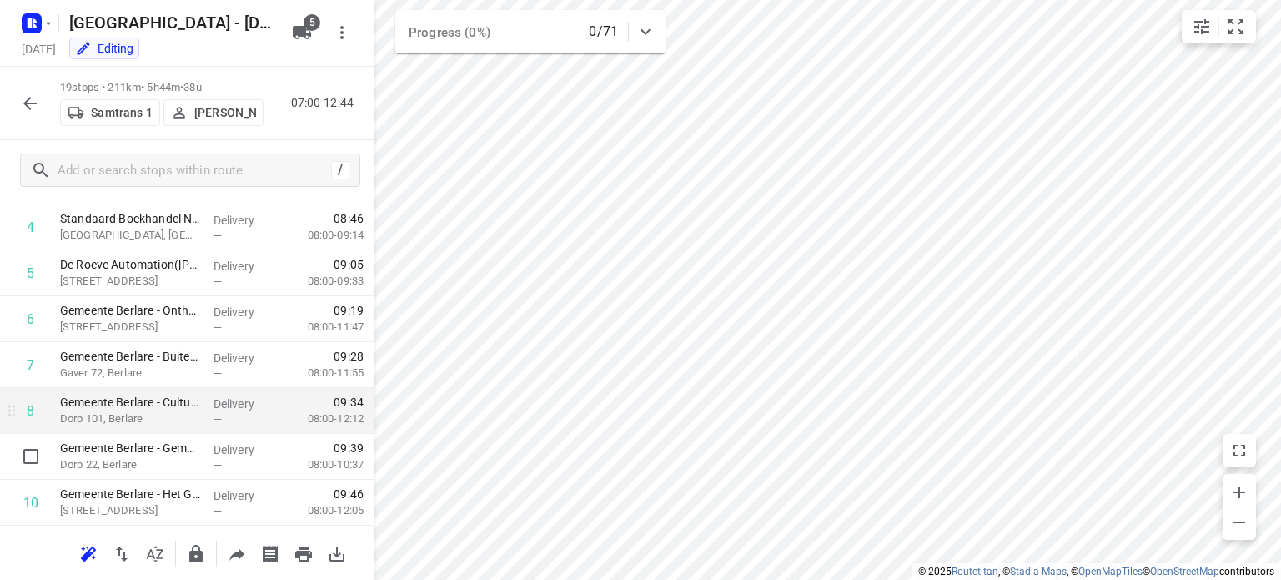
scroll to position [211, 0]
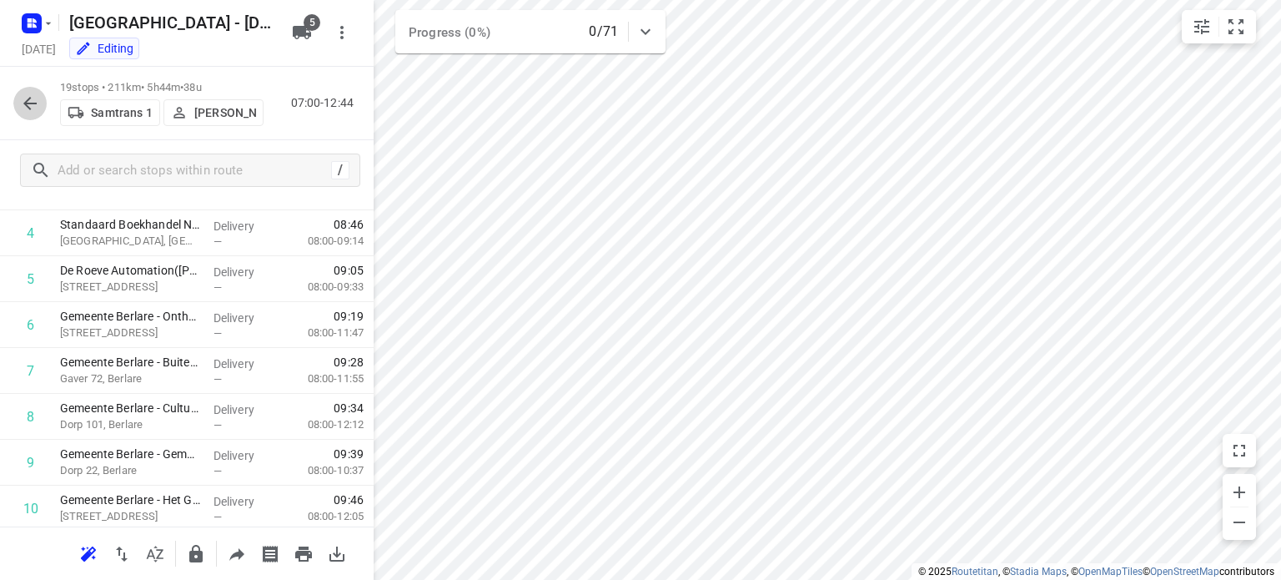
click at [29, 104] on icon "button" at bounding box center [30, 103] width 20 height 20
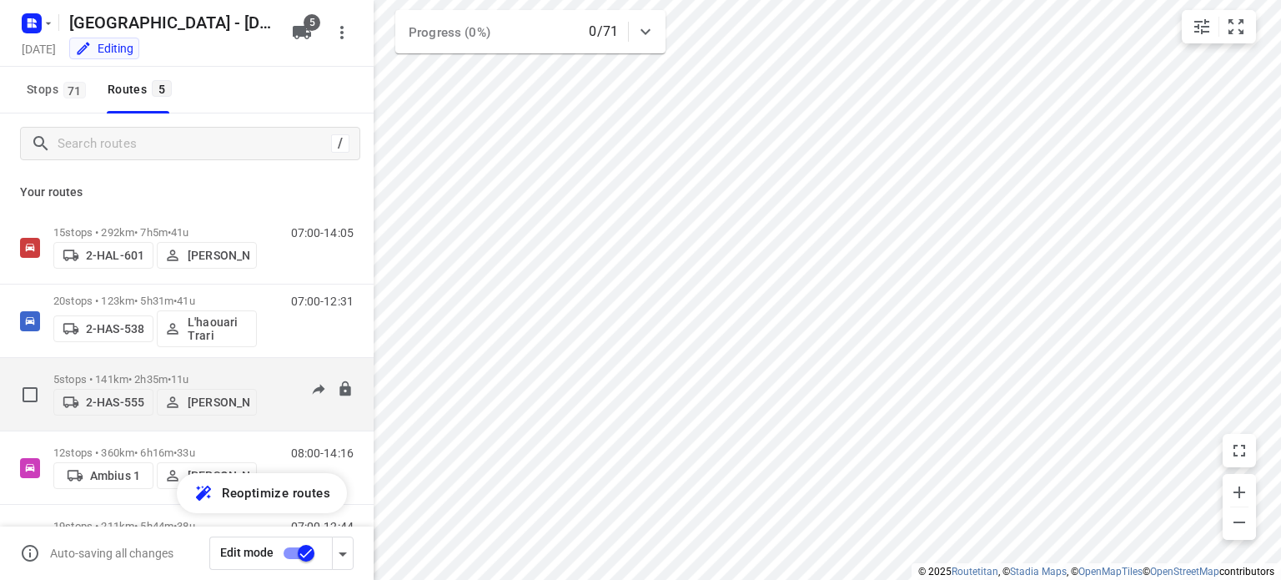
click at [111, 375] on p "5 stops • 141km • 2h35m • 11u" at bounding box center [154, 379] width 203 height 13
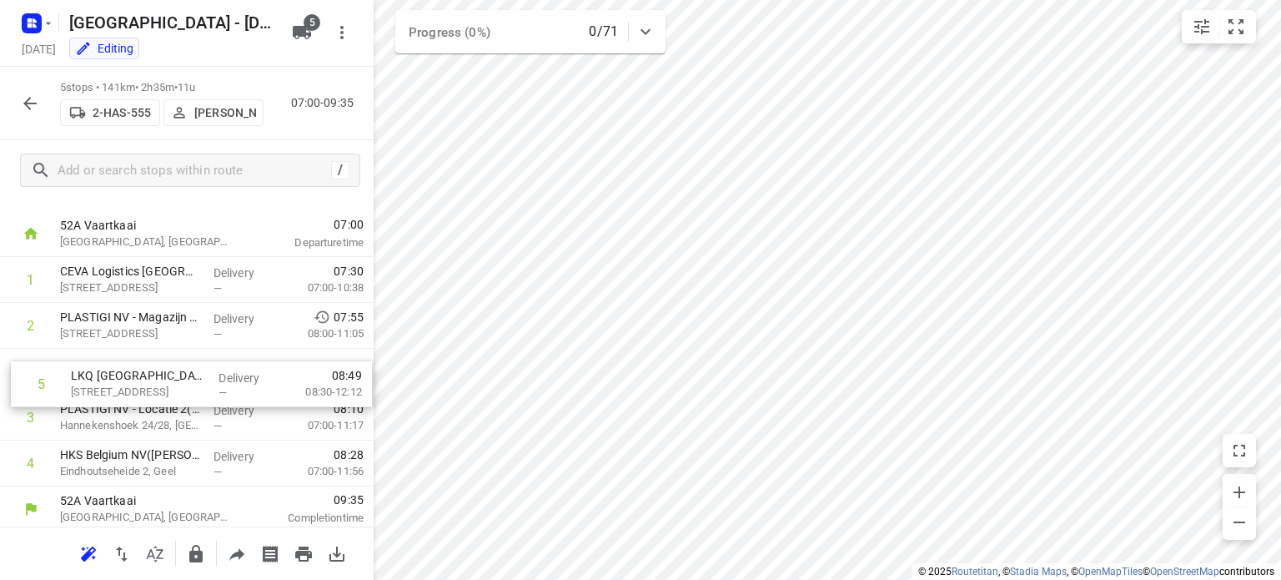
scroll to position [28, 0]
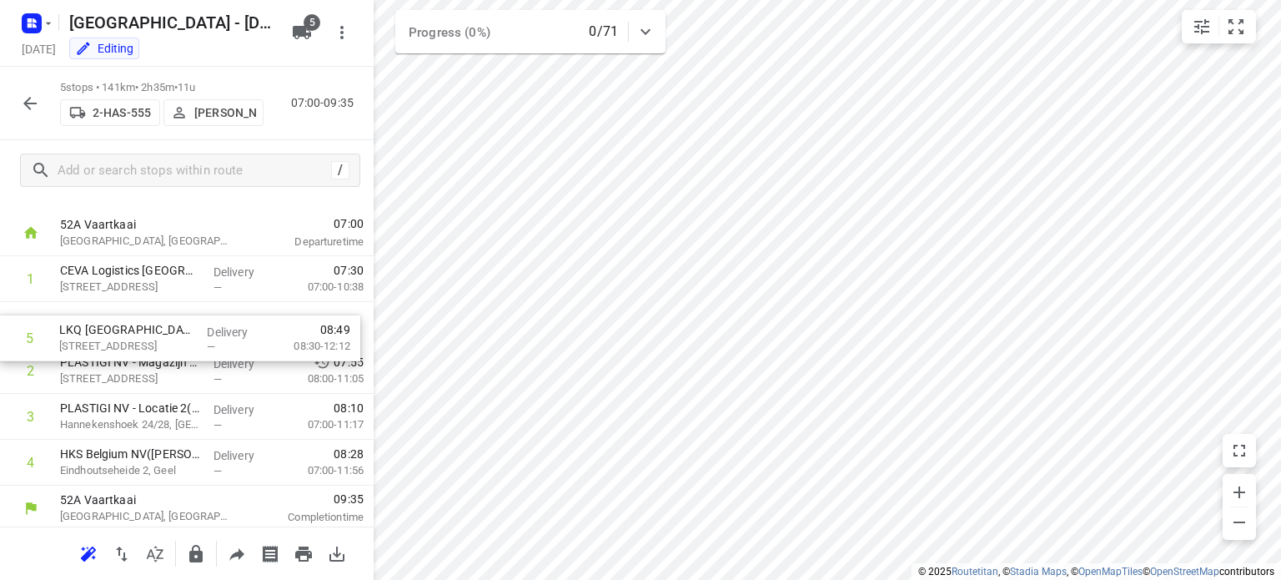
drag, startPoint x: 118, startPoint y: 464, endPoint x: 117, endPoint y: 332, distance: 131.7
click at [117, 332] on div "1 CEVA Logistics [GEOGRAPHIC_DATA] – Grobbendonk([PERSON_NAME]) [STREET_ADDRESS…" at bounding box center [187, 370] width 374 height 229
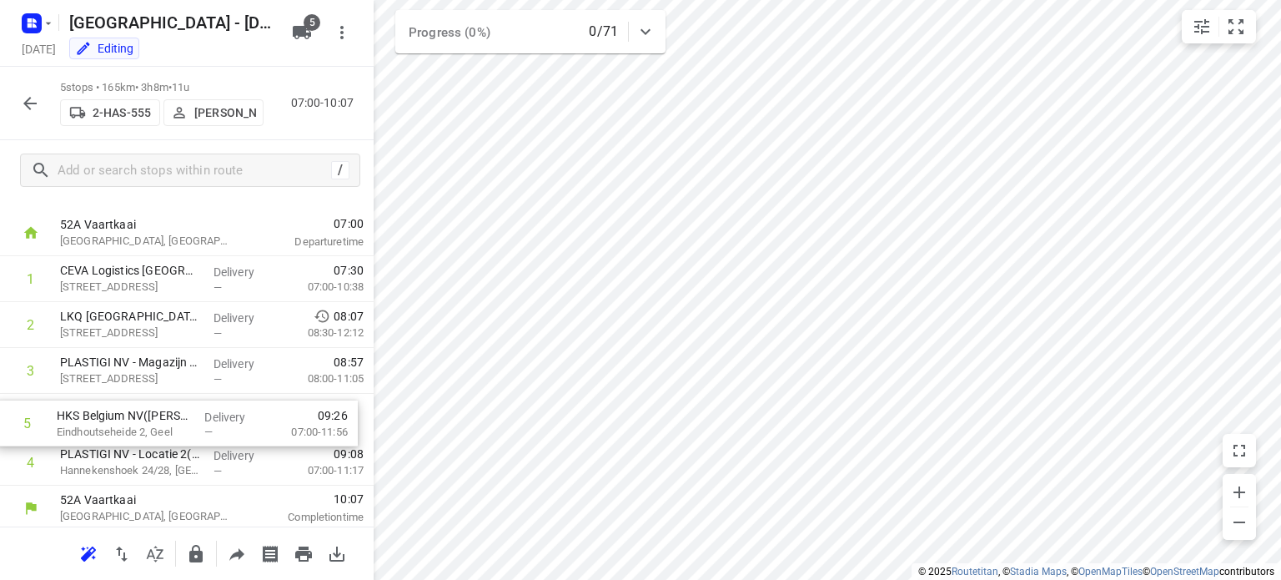
scroll to position [29, 0]
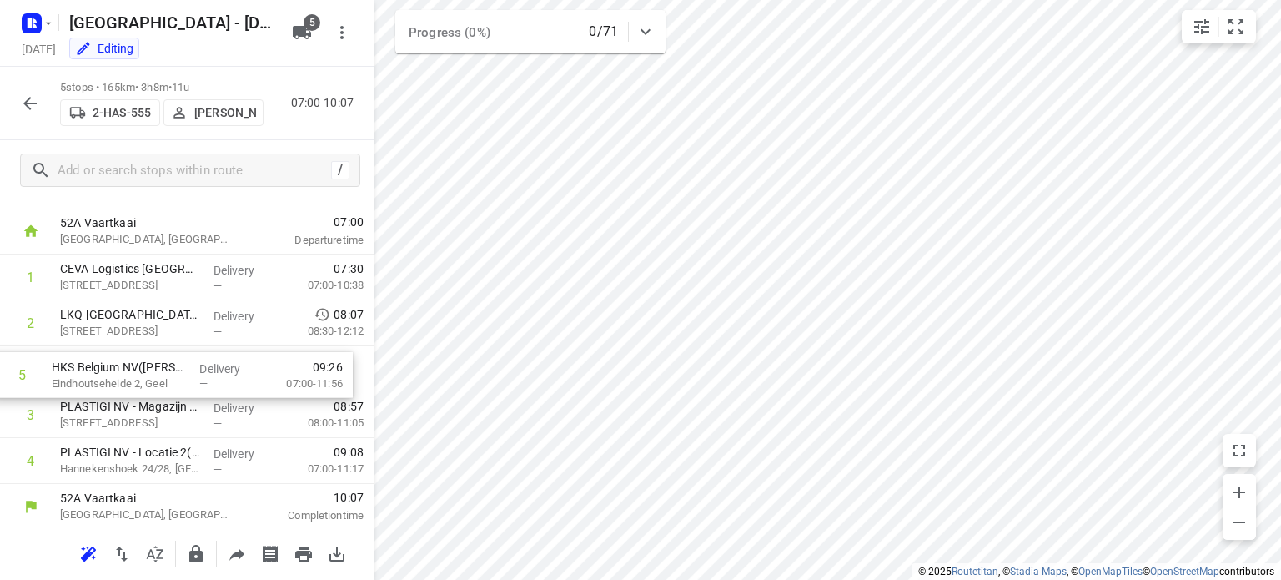
drag, startPoint x: 123, startPoint y: 463, endPoint x: 115, endPoint y: 370, distance: 92.9
click at [115, 370] on div "1 CEVA Logistics [GEOGRAPHIC_DATA] – Grobbendonk([PERSON_NAME]) [STREET_ADDRESS…" at bounding box center [187, 368] width 374 height 229
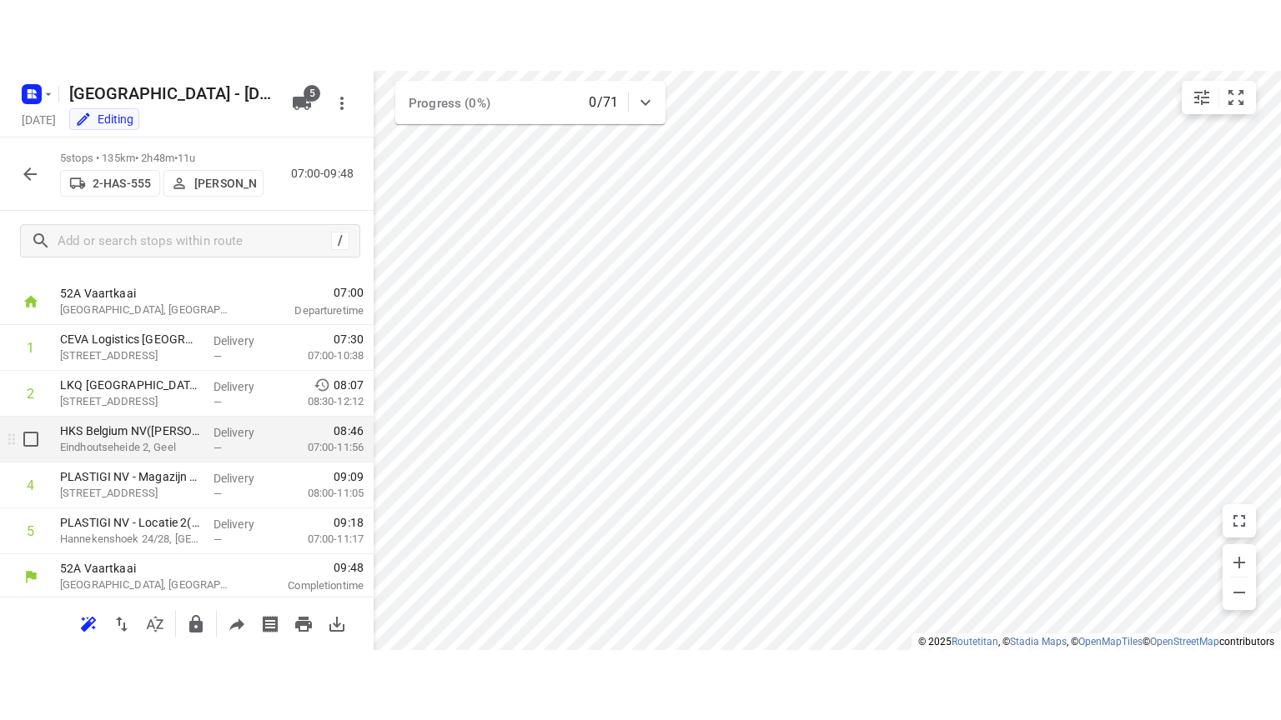
scroll to position [33, 0]
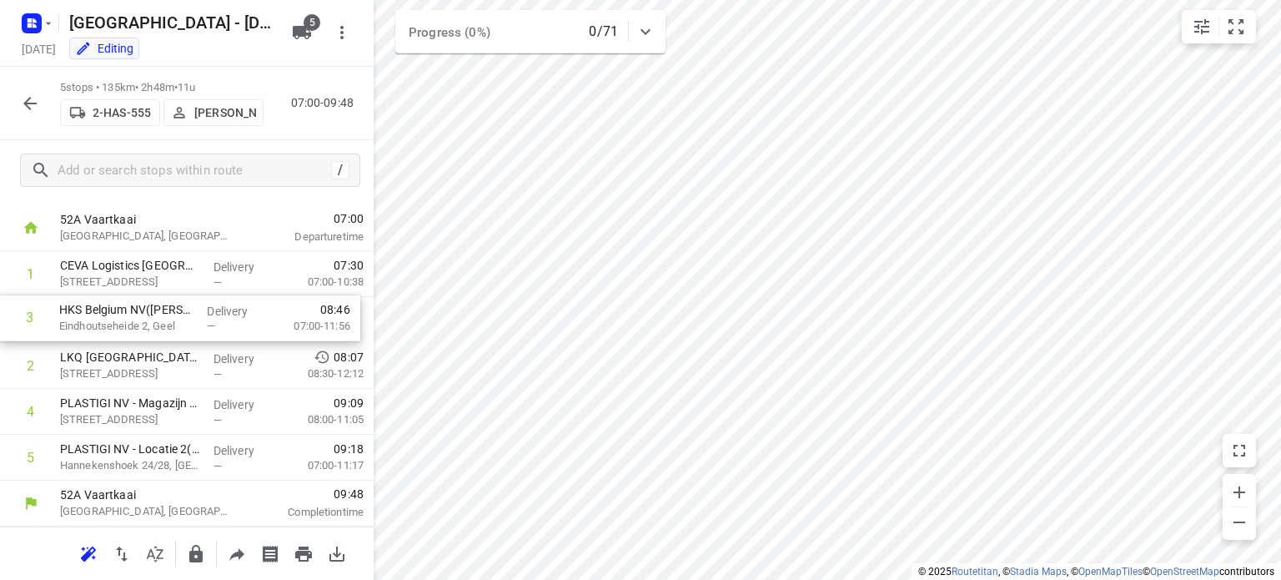
drag, startPoint x: 163, startPoint y: 374, endPoint x: 163, endPoint y: 319, distance: 55.0
click at [163, 319] on div "1 CEVA Logistics [GEOGRAPHIC_DATA] – Grobbendonk([PERSON_NAME]) [STREET_ADDRESS…" at bounding box center [187, 365] width 374 height 229
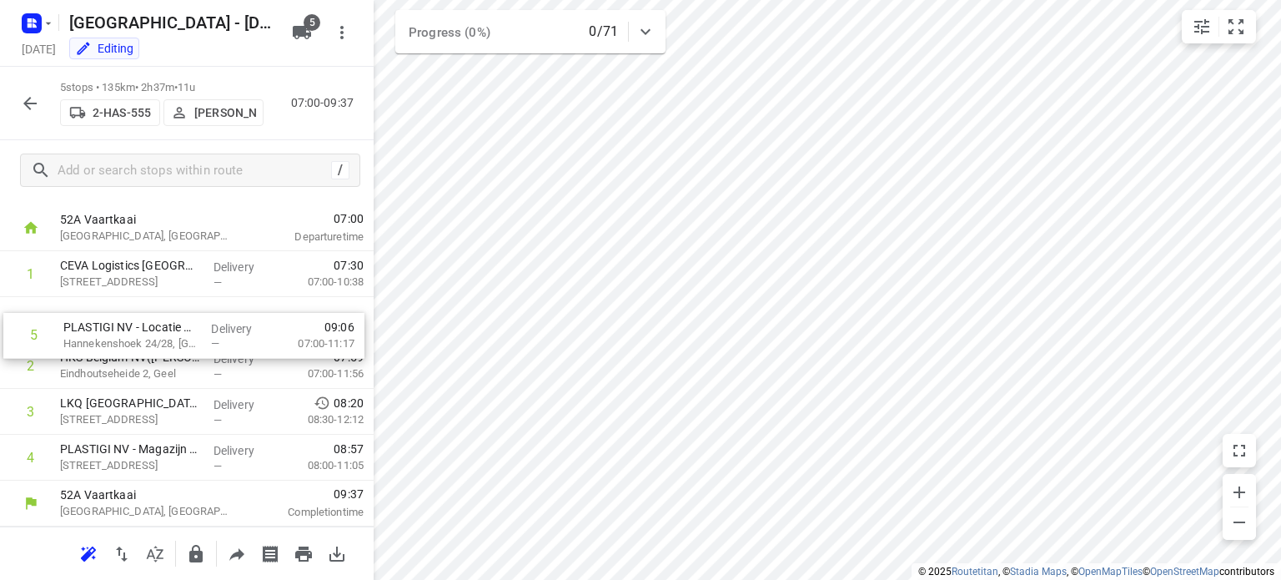
drag, startPoint x: 143, startPoint y: 464, endPoint x: 147, endPoint y: 336, distance: 128.5
click at [147, 336] on div "1 CEVA Logistics [GEOGRAPHIC_DATA] – Grobbendonk([PERSON_NAME]) [STREET_ADDRESS…" at bounding box center [187, 365] width 374 height 229
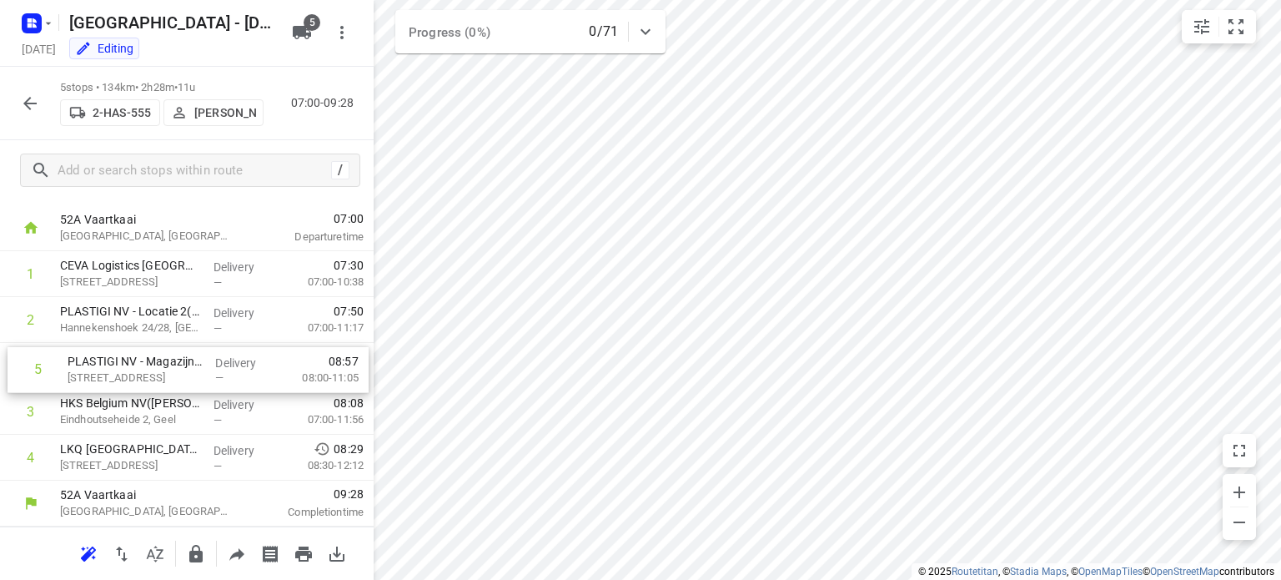
drag, startPoint x: 127, startPoint y: 464, endPoint x: 134, endPoint y: 371, distance: 93.7
click at [134, 371] on div "1 CEVA Logistics [GEOGRAPHIC_DATA] – Grobbendonk([PERSON_NAME]) [STREET_ADDRESS…" at bounding box center [187, 365] width 374 height 229
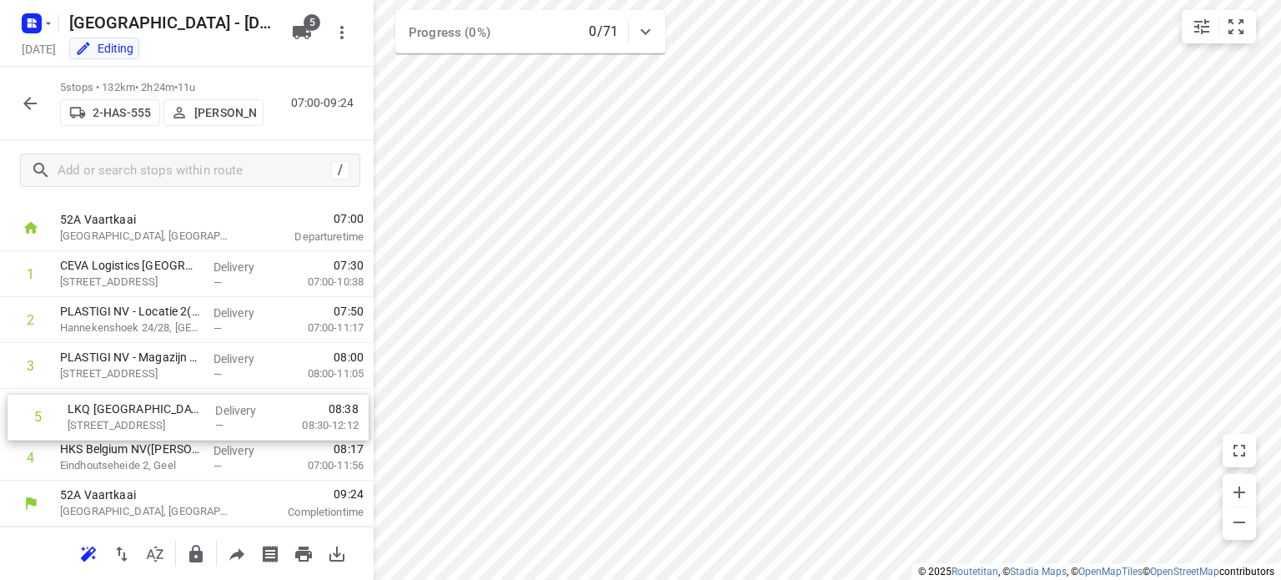
drag, startPoint x: 146, startPoint y: 468, endPoint x: 153, endPoint y: 419, distance: 48.9
click at [153, 419] on div "1 CEVA Logistics [GEOGRAPHIC_DATA] – Grobbendonk([PERSON_NAME]) [STREET_ADDRESS…" at bounding box center [187, 365] width 374 height 229
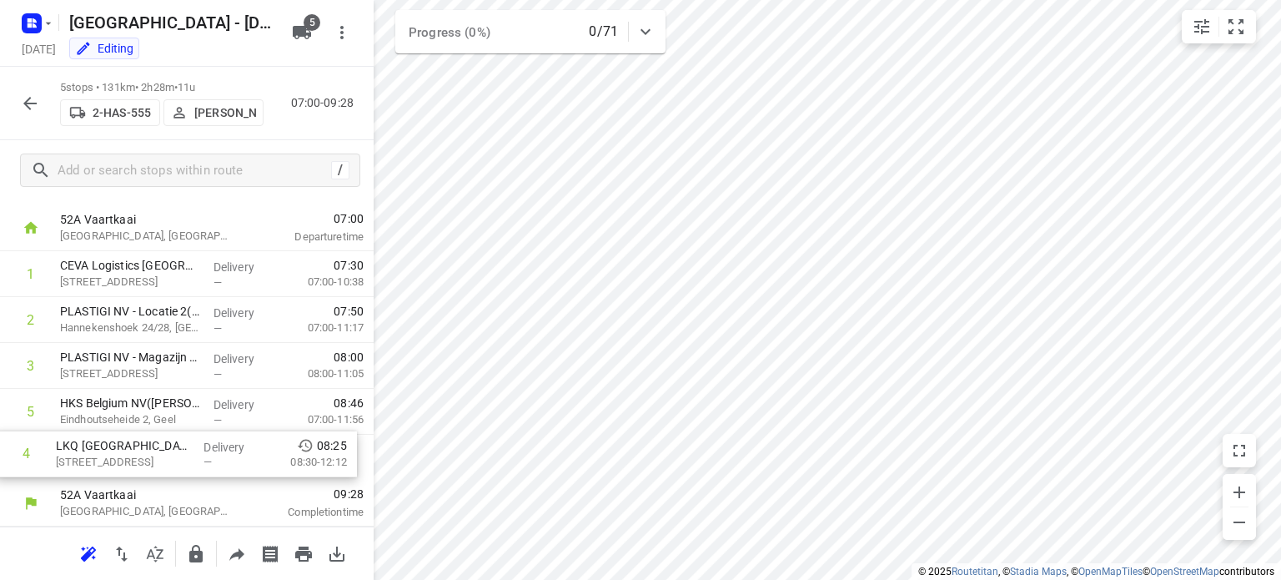
drag, startPoint x: 153, startPoint y: 419, endPoint x: 149, endPoint y: 466, distance: 46.9
click at [149, 466] on div "1 CEVA Logistics [GEOGRAPHIC_DATA] – Grobbendonk([PERSON_NAME]) [STREET_ADDRESS…" at bounding box center [187, 365] width 374 height 229
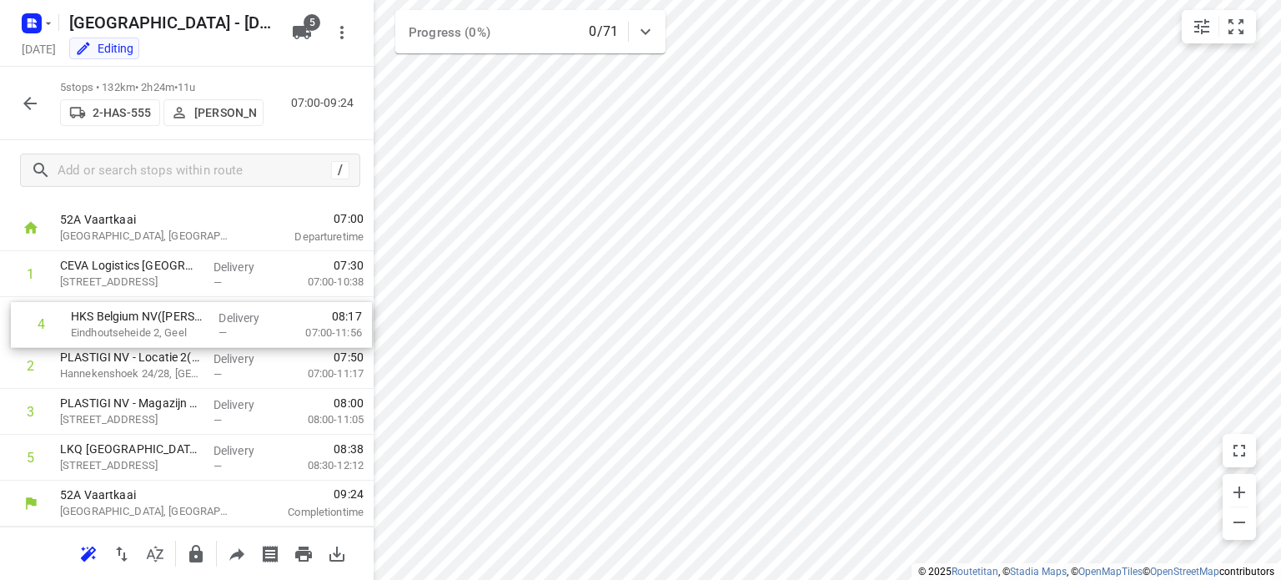
drag, startPoint x: 143, startPoint y: 419, endPoint x: 154, endPoint y: 325, distance: 94.8
click at [154, 325] on div "1 CEVA Logistics [GEOGRAPHIC_DATA] – Grobbendonk([PERSON_NAME]) [STREET_ADDRESS…" at bounding box center [187, 365] width 374 height 229
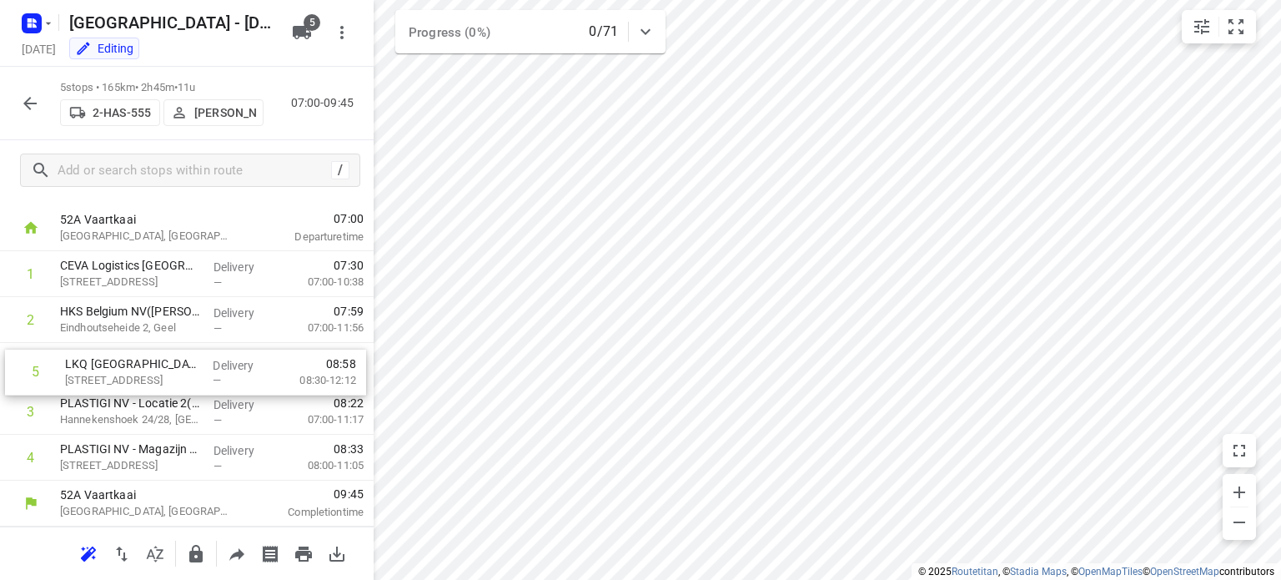
drag, startPoint x: 134, startPoint y: 459, endPoint x: 139, endPoint y: 366, distance: 92.7
click at [139, 366] on div "1 CEVA Logistics [GEOGRAPHIC_DATA] – Grobbendonk([PERSON_NAME]) [STREET_ADDRESS…" at bounding box center [187, 365] width 374 height 229
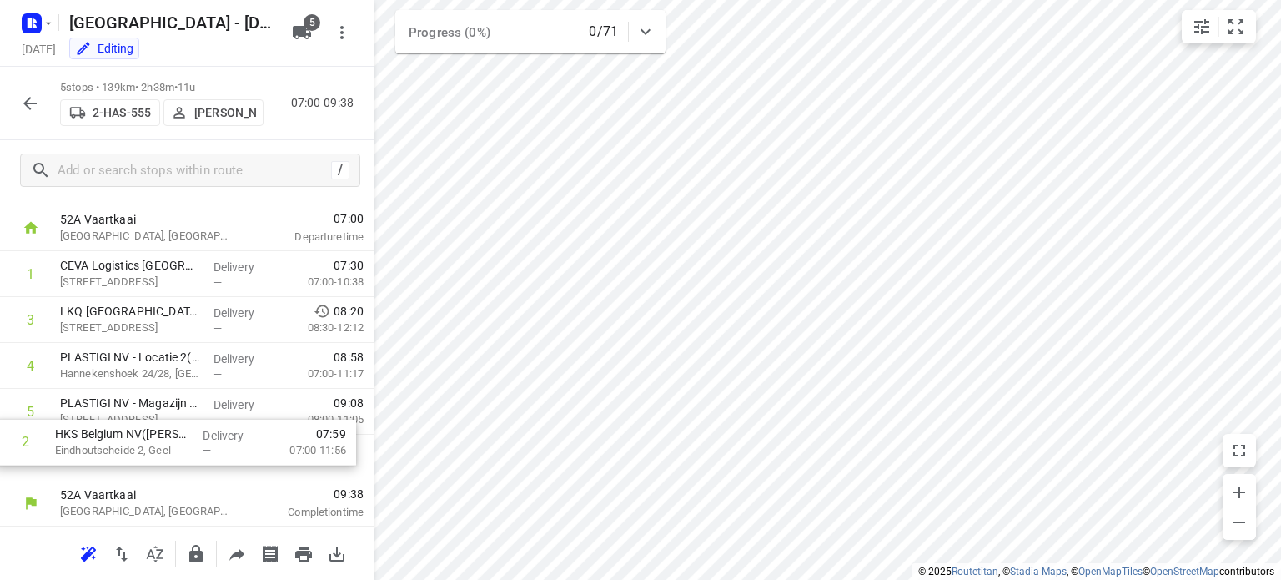
drag, startPoint x: 144, startPoint y: 312, endPoint x: 138, endPoint y: 444, distance: 131.9
click at [138, 444] on div "1 CEVA Logistics [GEOGRAPHIC_DATA] – Grobbendonk([PERSON_NAME]) [STREET_ADDRESS…" at bounding box center [187, 365] width 374 height 229
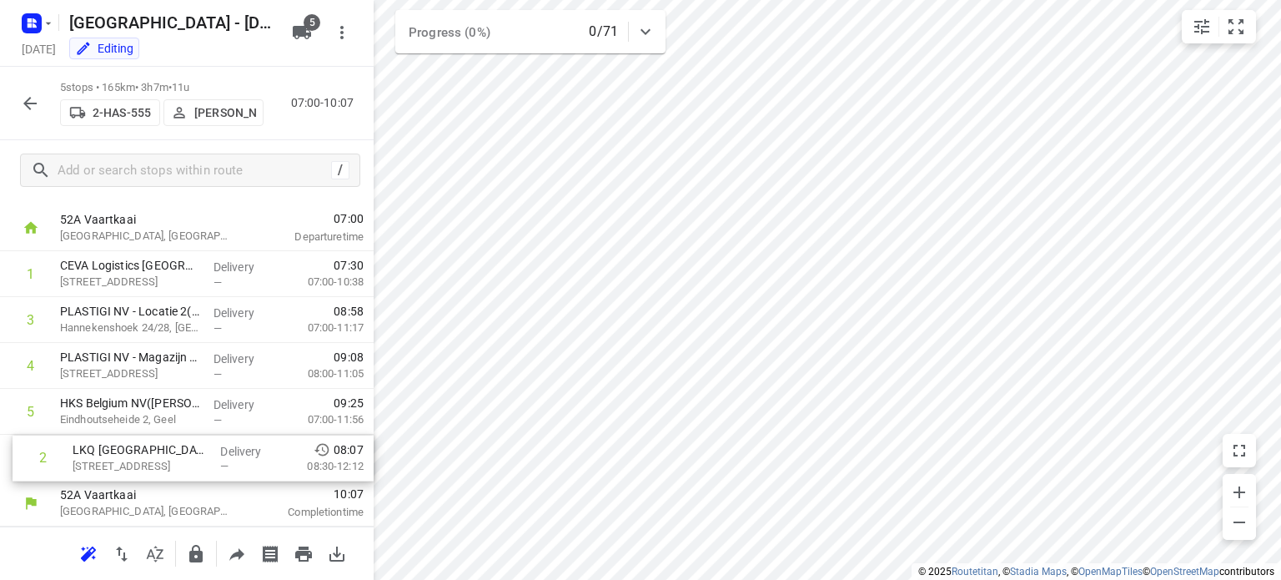
drag, startPoint x: 136, startPoint y: 313, endPoint x: 148, endPoint y: 457, distance: 144.7
click at [148, 457] on div "1 CEVA Logistics [GEOGRAPHIC_DATA] – Grobbendonk([PERSON_NAME]) [STREET_ADDRESS…" at bounding box center [187, 365] width 374 height 229
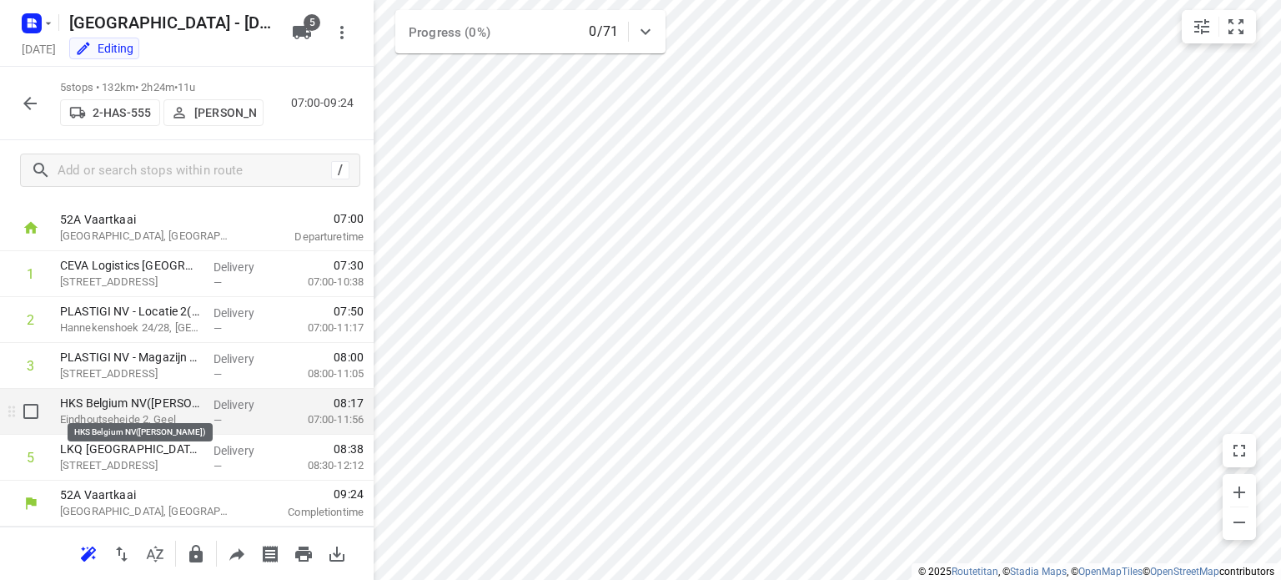
drag, startPoint x: 135, startPoint y: 452, endPoint x: 133, endPoint y: 396, distance: 55.9
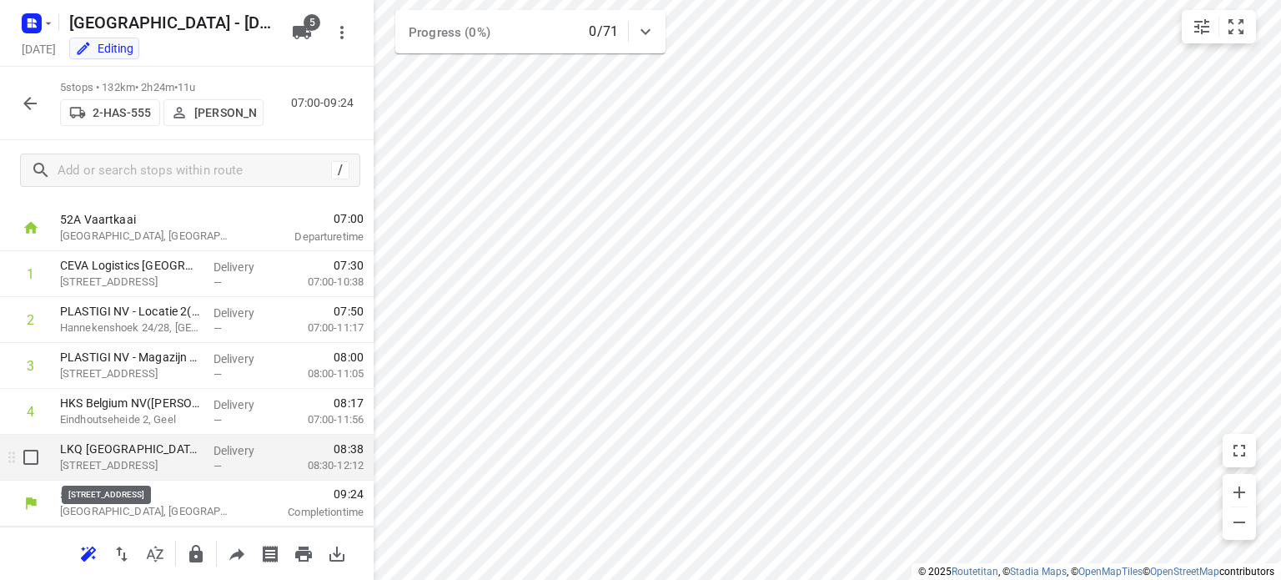
drag, startPoint x: 133, startPoint y: 396, endPoint x: 130, endPoint y: 463, distance: 66.8
click at [130, 463] on p "[STREET_ADDRESS]" at bounding box center [130, 465] width 140 height 17
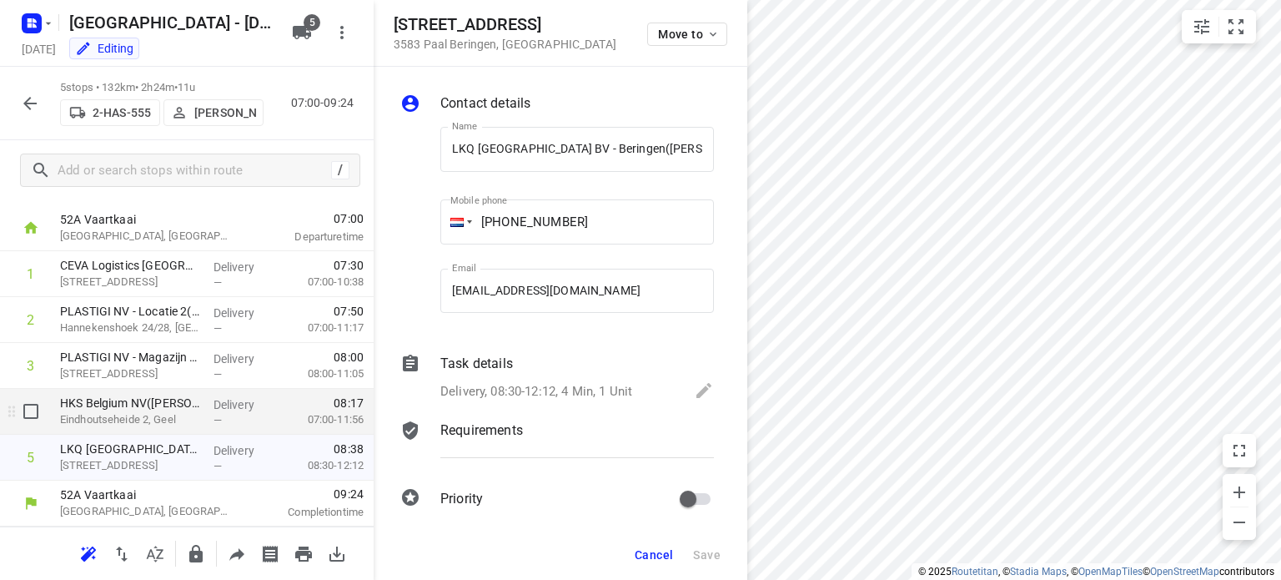
drag, startPoint x: 130, startPoint y: 463, endPoint x: 128, endPoint y: 417, distance: 45.9
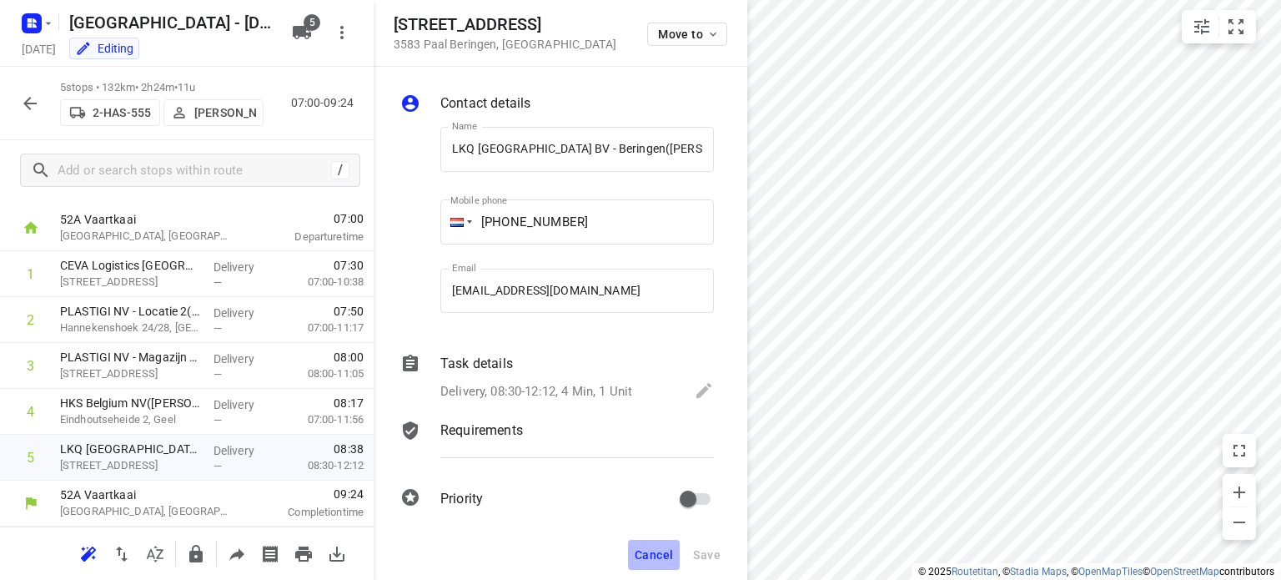
drag, startPoint x: 128, startPoint y: 417, endPoint x: 658, endPoint y: 555, distance: 547.1
click at [658, 555] on span "Cancel" at bounding box center [654, 554] width 38 height 13
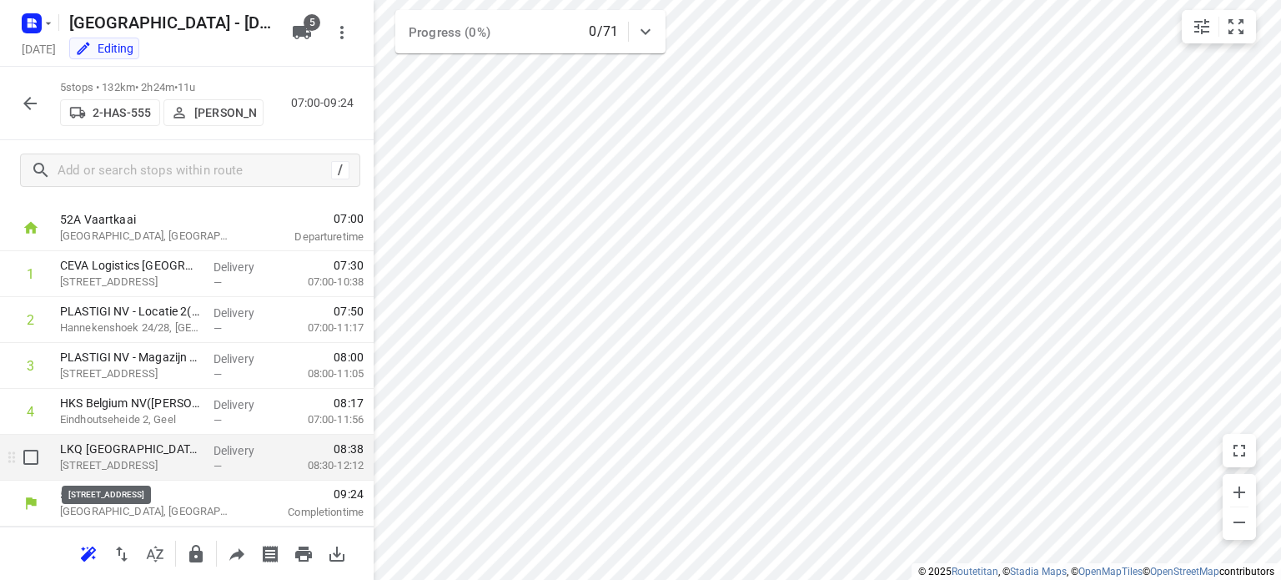
drag, startPoint x: 126, startPoint y: 461, endPoint x: 67, endPoint y: 466, distance: 59.4
click at [67, 466] on p "[STREET_ADDRESS]" at bounding box center [130, 465] width 140 height 17
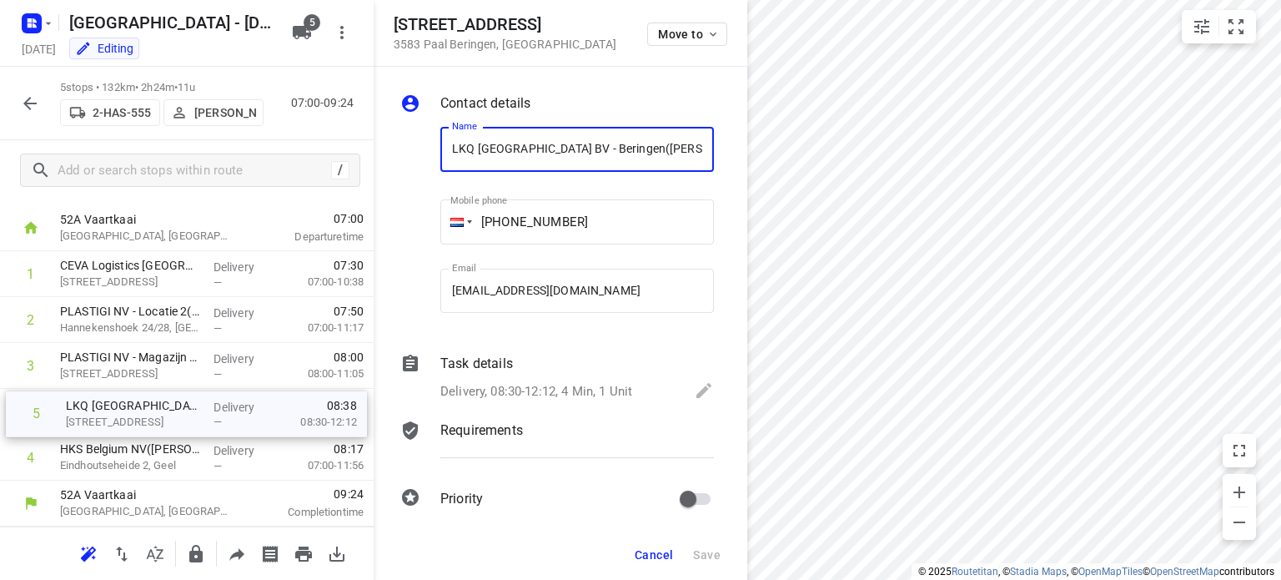
drag, startPoint x: 109, startPoint y: 462, endPoint x: 115, endPoint y: 410, distance: 52.0
click at [115, 410] on div "1 CEVA Logistics [GEOGRAPHIC_DATA] – Grobbendonk([PERSON_NAME]) [STREET_ADDRESS…" at bounding box center [187, 365] width 374 height 229
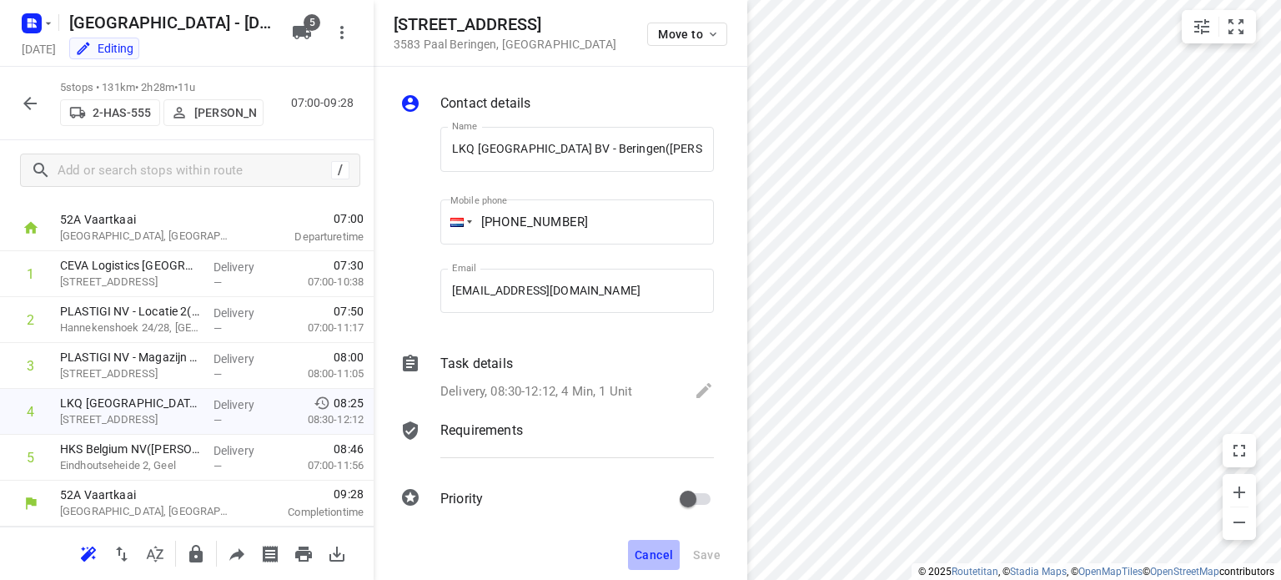
click at [665, 556] on span "Cancel" at bounding box center [654, 554] width 38 height 13
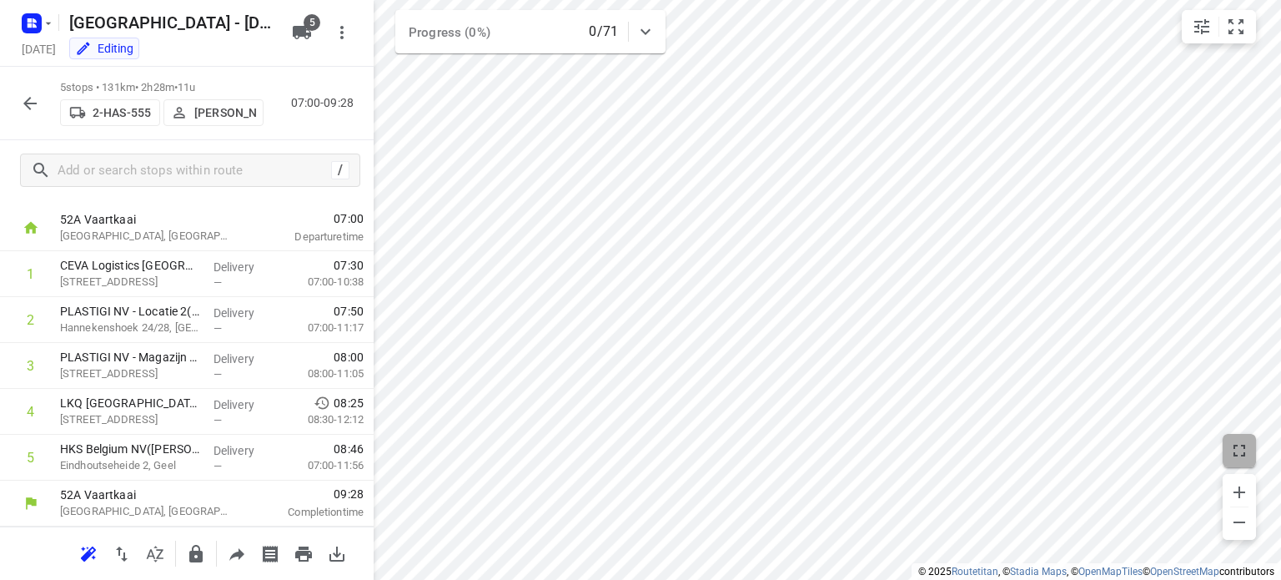
click at [1247, 447] on icon "button" at bounding box center [1239, 450] width 20 height 20
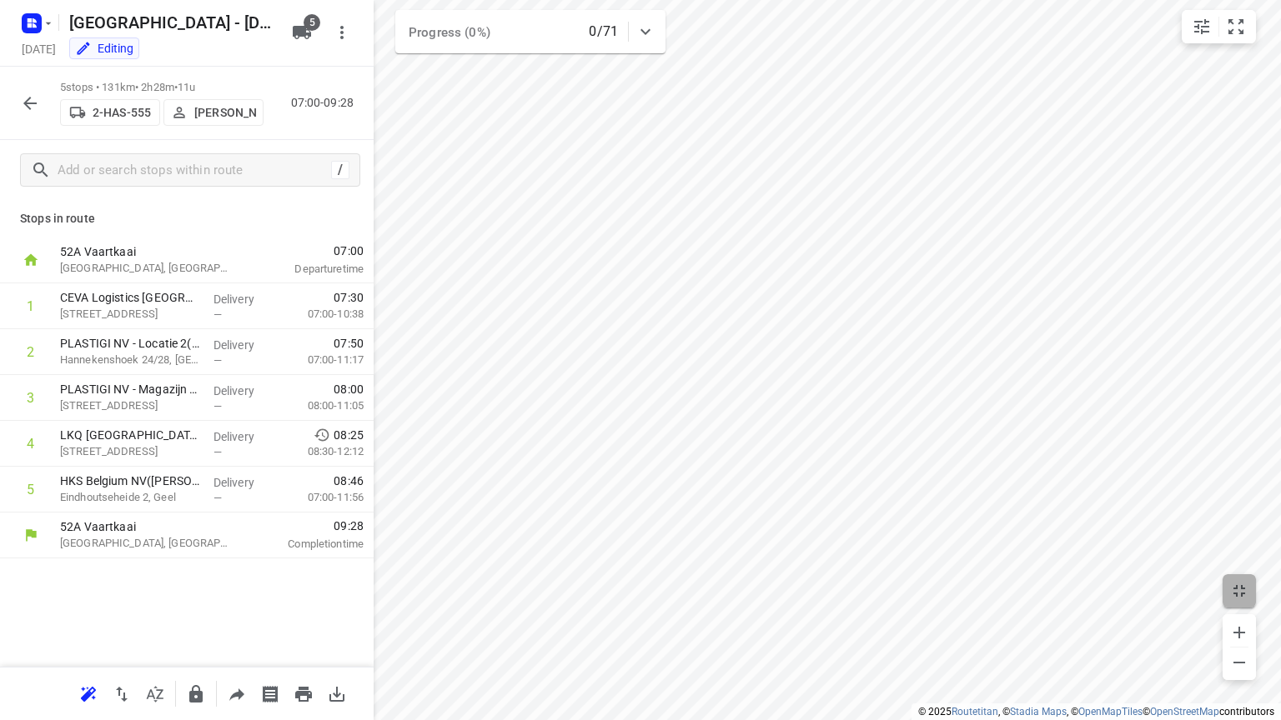
click at [1242, 579] on icon "button" at bounding box center [1239, 591] width 20 height 20
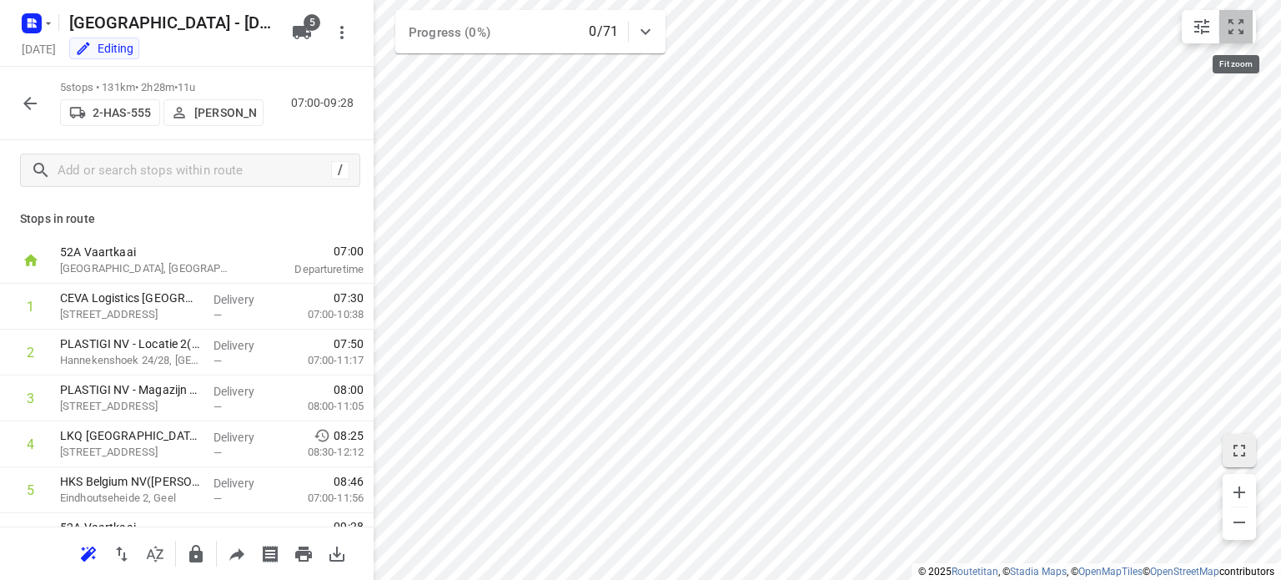
click at [1232, 23] on icon "small contained button group" at bounding box center [1235, 26] width 15 height 15
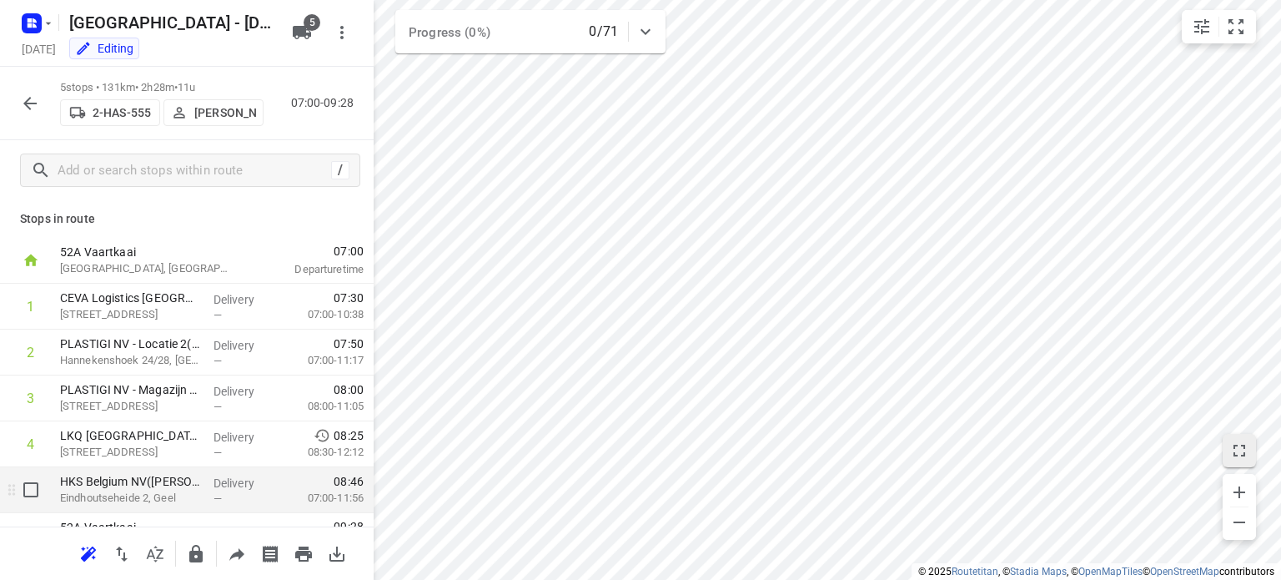
drag, startPoint x: 121, startPoint y: 490, endPoint x: 129, endPoint y: 496, distance: 10.2
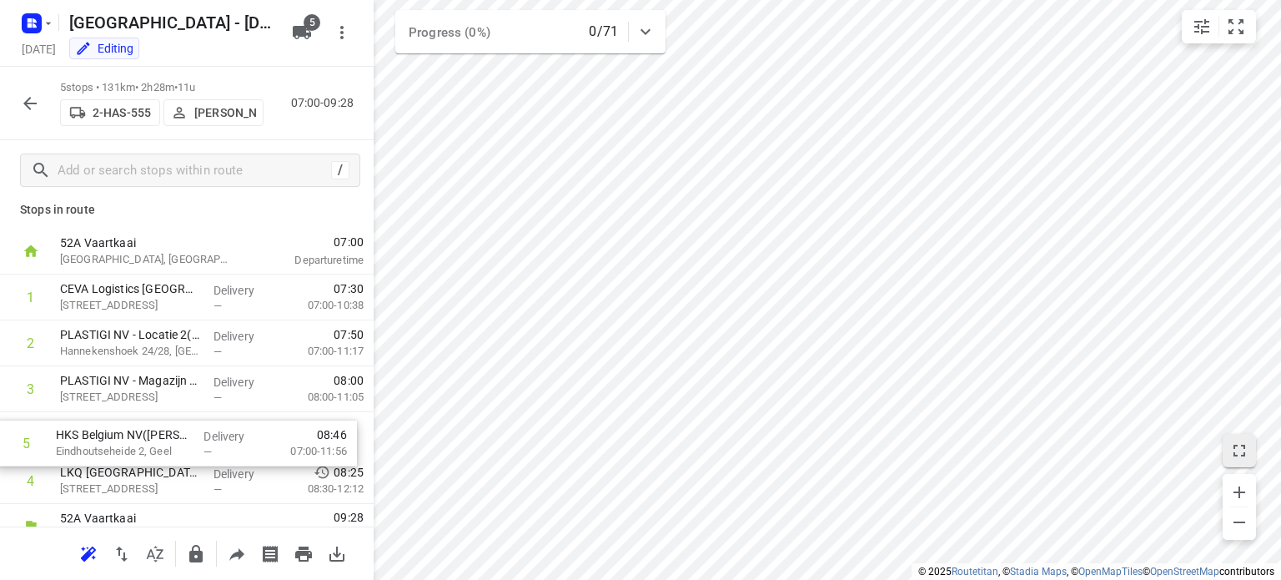
scroll to position [10, 0]
drag, startPoint x: 172, startPoint y: 494, endPoint x: 168, endPoint y: 433, distance: 61.0
click at [168, 433] on div "1 CEVA Logistics [GEOGRAPHIC_DATA] – Grobbendonk([PERSON_NAME]) [STREET_ADDRESS…" at bounding box center [187, 387] width 374 height 229
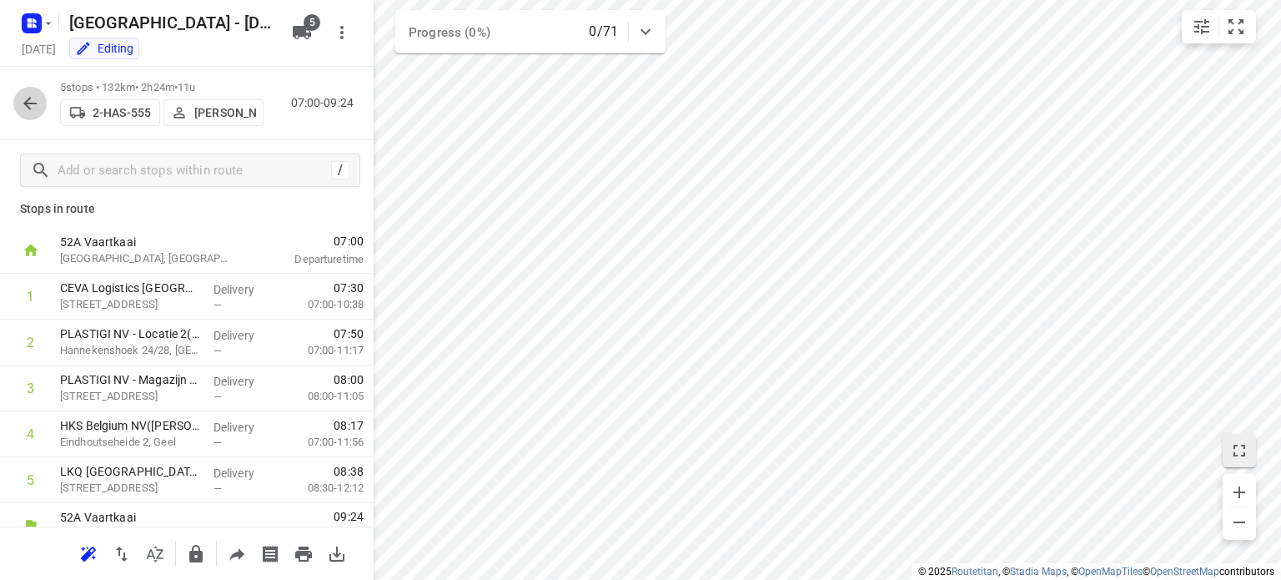
click at [24, 101] on icon "button" at bounding box center [30, 103] width 20 height 20
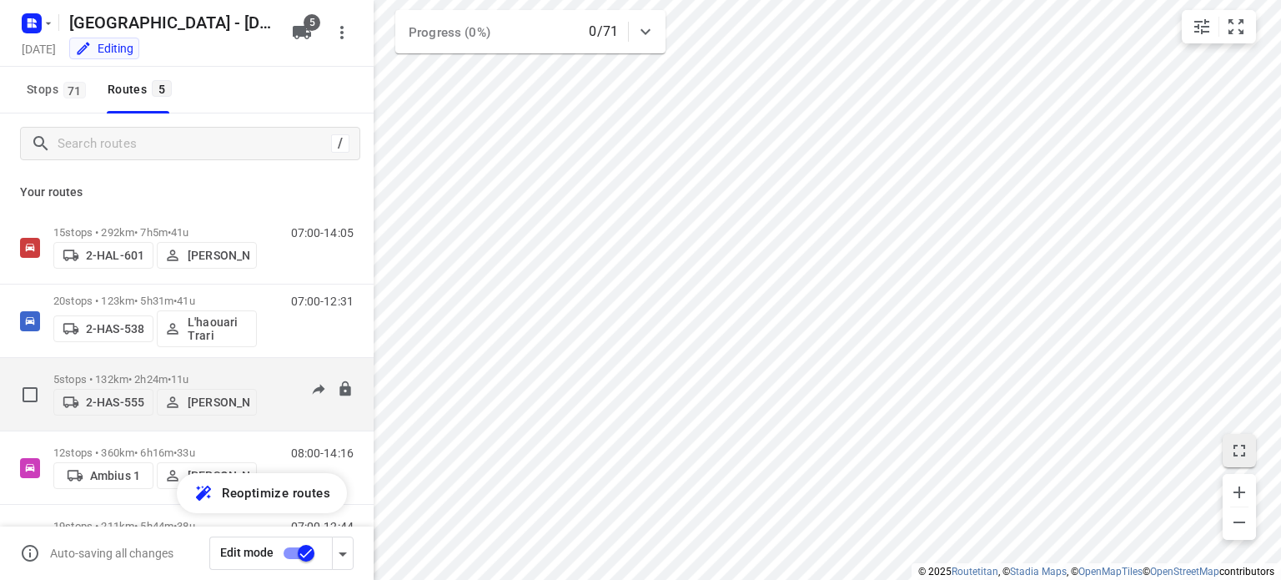
scroll to position [68, 0]
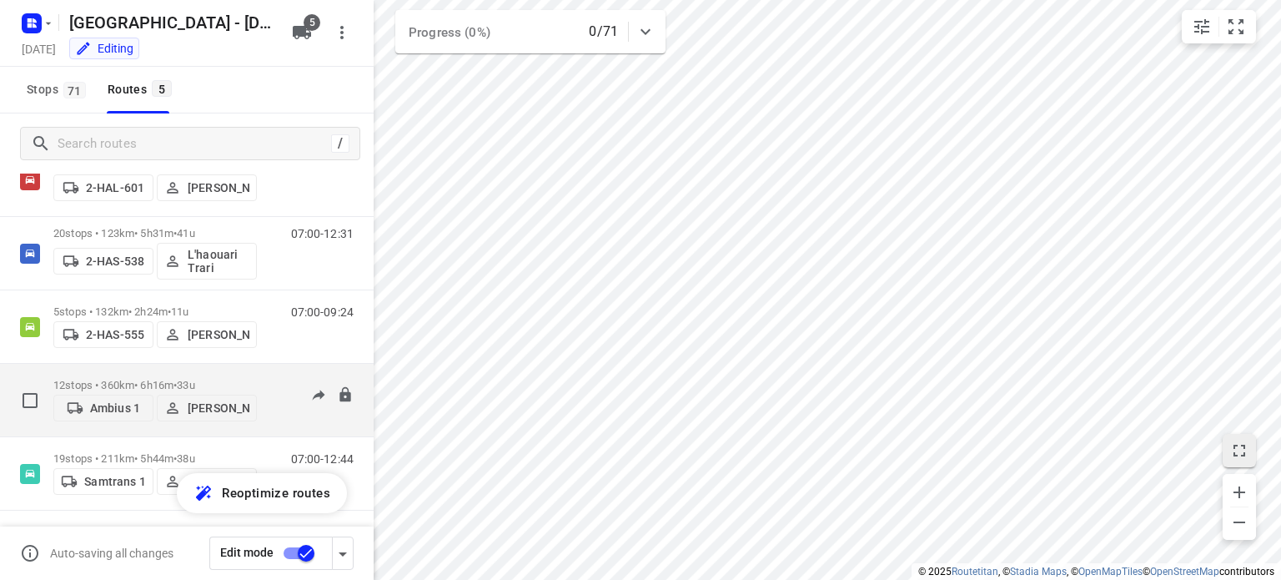
click at [129, 371] on div "12 stops • 360km • 6h16m • 33u Ambius 1 [PERSON_NAME]" at bounding box center [154, 399] width 203 height 59
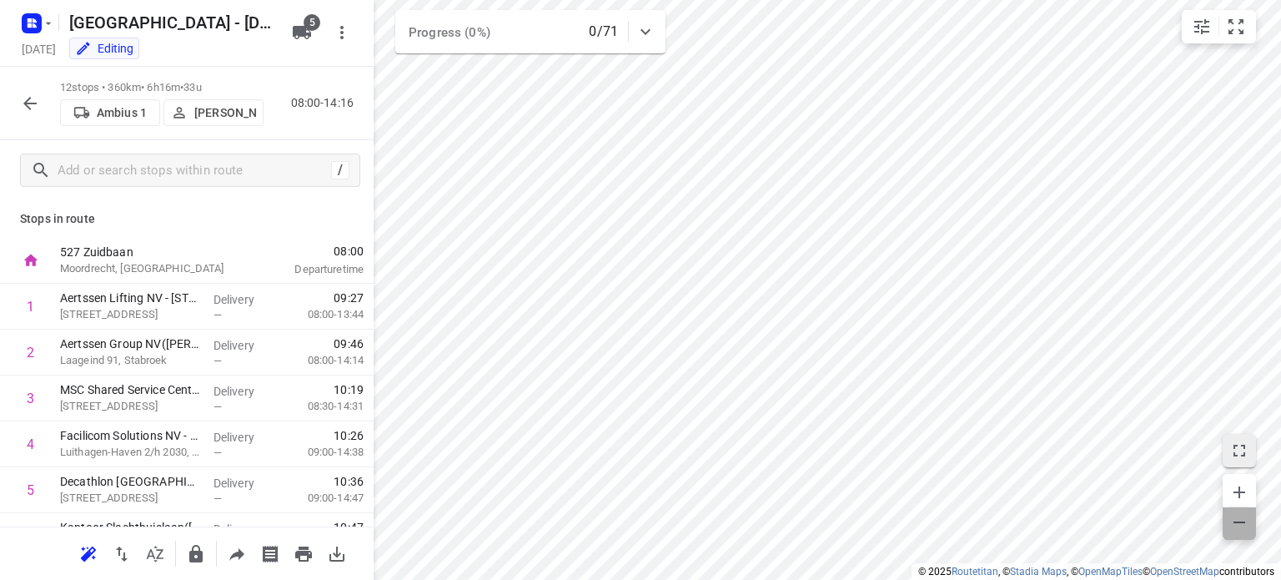
click at [1241, 522] on icon "button" at bounding box center [1239, 522] width 12 height 2
click at [1241, 491] on icon "button" at bounding box center [1239, 492] width 12 height 12
click at [1239, 489] on icon "button" at bounding box center [1239, 492] width 12 height 12
click at [1200, 25] on icon "small contained button group" at bounding box center [1202, 27] width 20 height 20
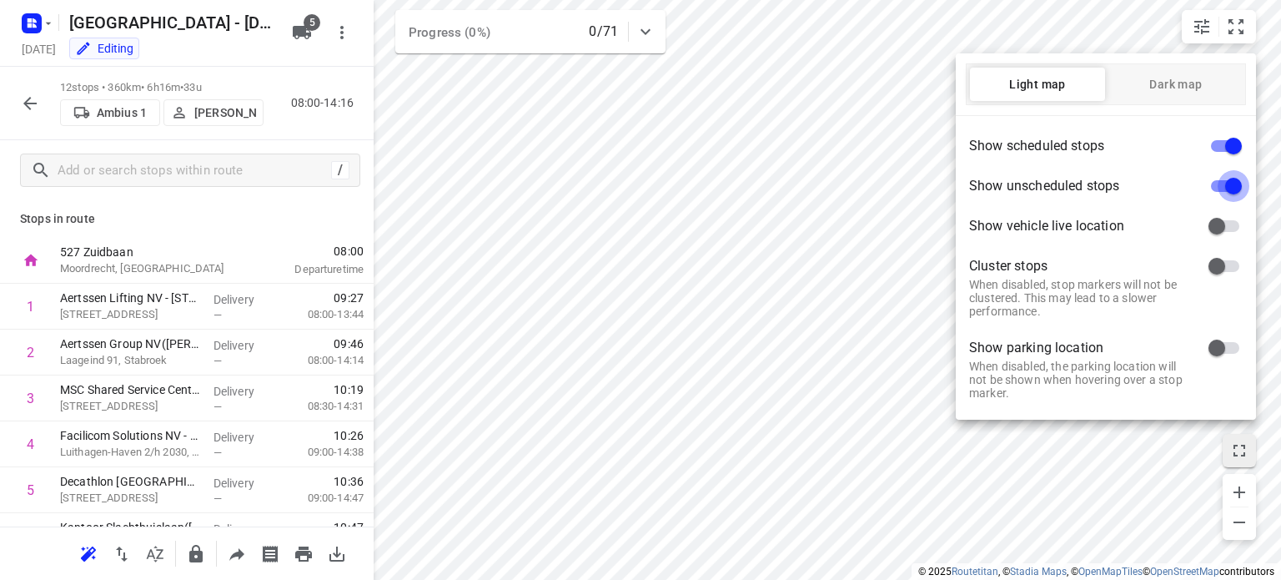
click at [1227, 180] on input "checkbox" at bounding box center [1233, 186] width 95 height 32
checkbox input "false"
click at [1227, 146] on input "checkbox" at bounding box center [1233, 146] width 95 height 32
checkbox input "false"
click at [1175, 463] on div at bounding box center [640, 290] width 1281 height 580
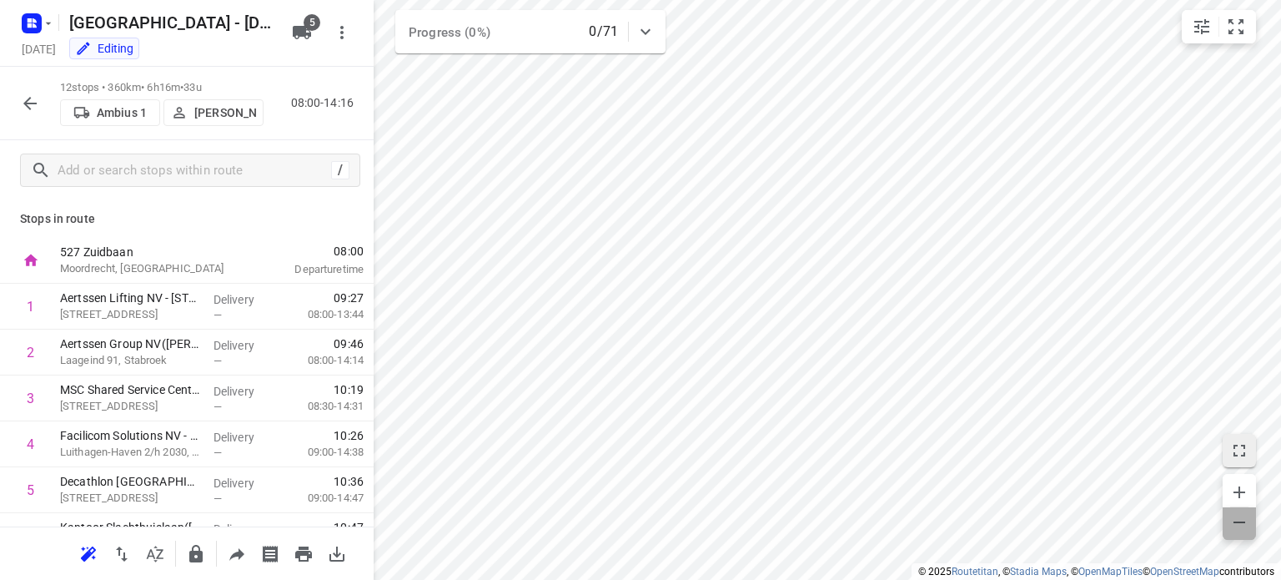
click at [1237, 522] on icon "button" at bounding box center [1239, 522] width 12 height 2
click at [1237, 482] on icon "button" at bounding box center [1239, 492] width 20 height 20
click at [1231, 488] on icon "button" at bounding box center [1239, 492] width 20 height 20
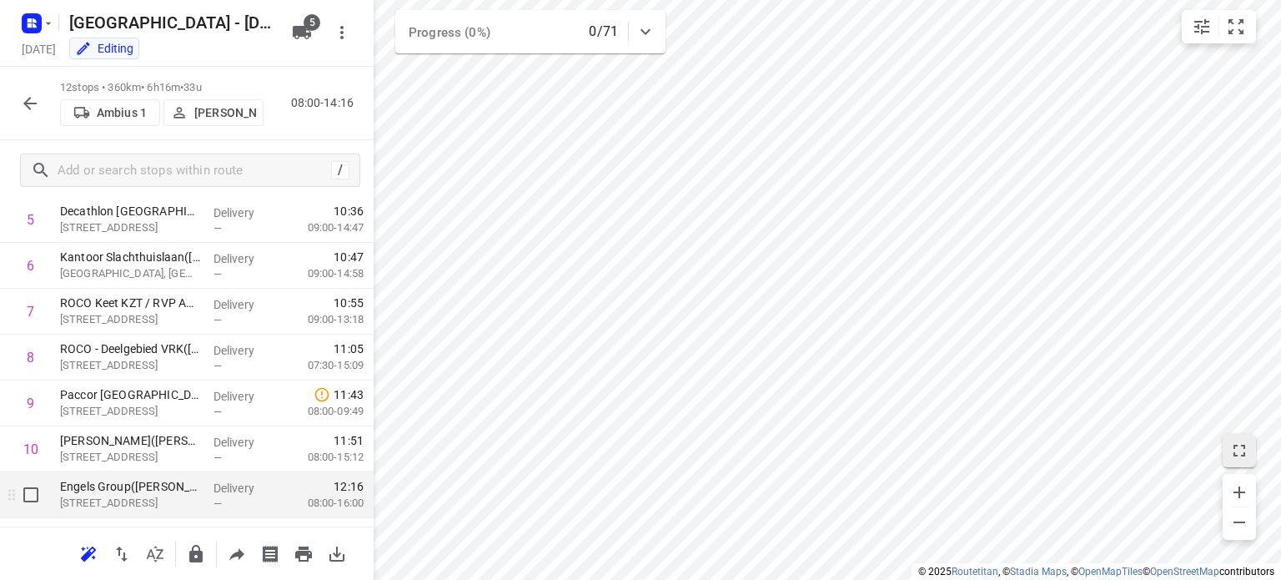
scroll to position [270, 0]
drag, startPoint x: 118, startPoint y: 499, endPoint x: 121, endPoint y: 507, distance: 9.0
drag, startPoint x: 121, startPoint y: 507, endPoint x: 88, endPoint y: 491, distance: 36.2
click at [88, 491] on p "Engels Group([PERSON_NAME])" at bounding box center [130, 486] width 140 height 17
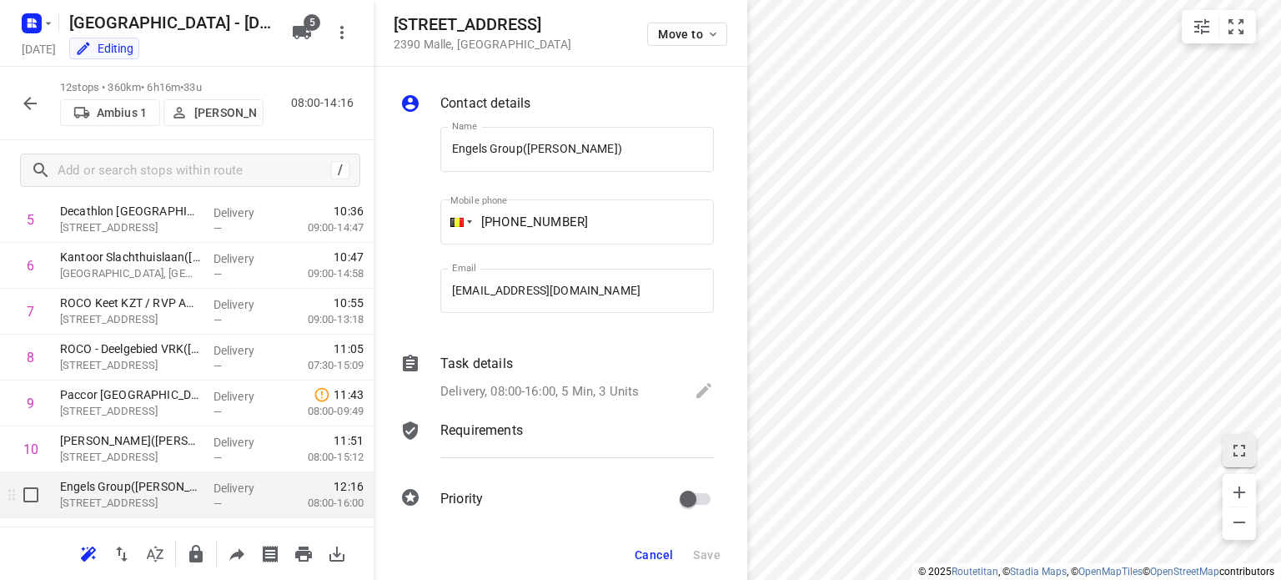
drag, startPoint x: 88, startPoint y: 491, endPoint x: 101, endPoint y: 486, distance: 13.5
drag, startPoint x: 101, startPoint y: 486, endPoint x: 65, endPoint y: 481, distance: 36.2
click at [65, 481] on p "Engels Group([PERSON_NAME])" at bounding box center [130, 486] width 140 height 17
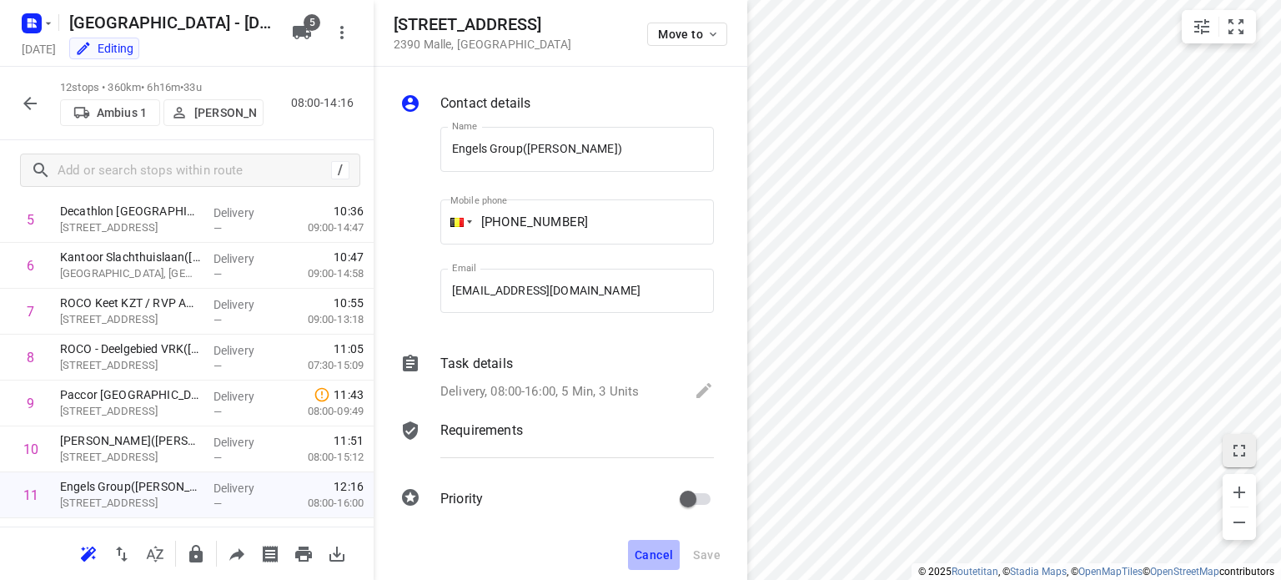
click at [647, 549] on span "Cancel" at bounding box center [654, 554] width 38 height 13
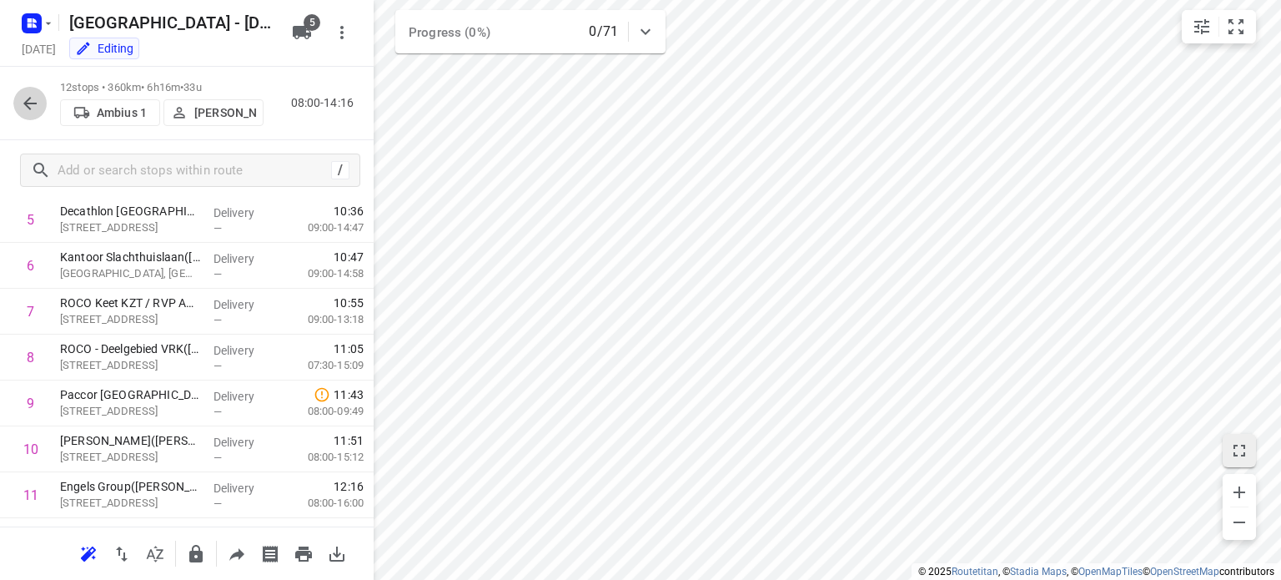
click at [40, 109] on button "button" at bounding box center [29, 103] width 33 height 33
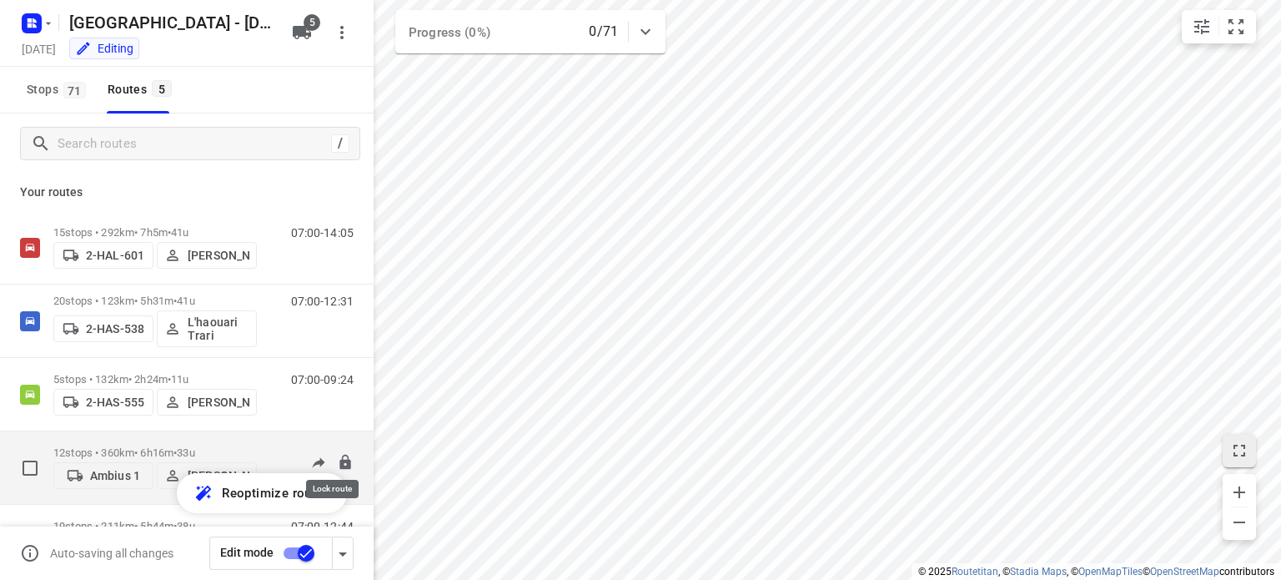
scroll to position [68, 0]
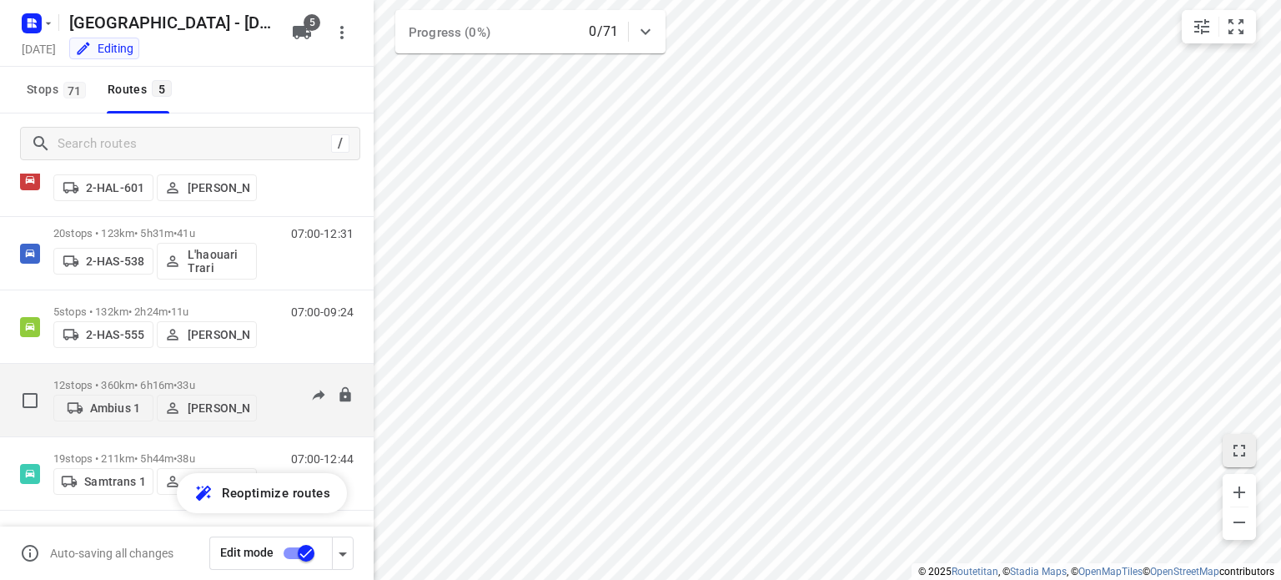
click at [119, 370] on div "12 stops • 360km • 6h16m • 33u Ambius 1 [PERSON_NAME]" at bounding box center [154, 399] width 203 height 59
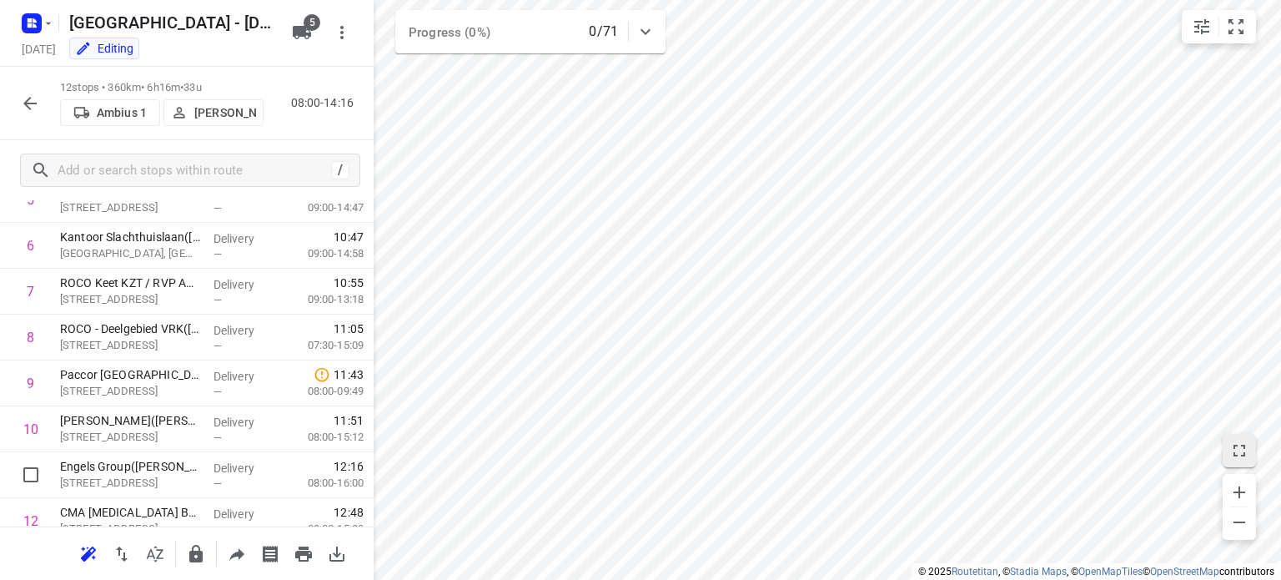
scroll to position [291, 0]
drag, startPoint x: 118, startPoint y: 490, endPoint x: 127, endPoint y: 376, distance: 114.5
click at [127, 376] on div "1 Aertssen Lifting NV - Scheldelaan 16([PERSON_NAME] / [PERSON_NAME]) [STREET_A…" at bounding box center [187, 267] width 374 height 550
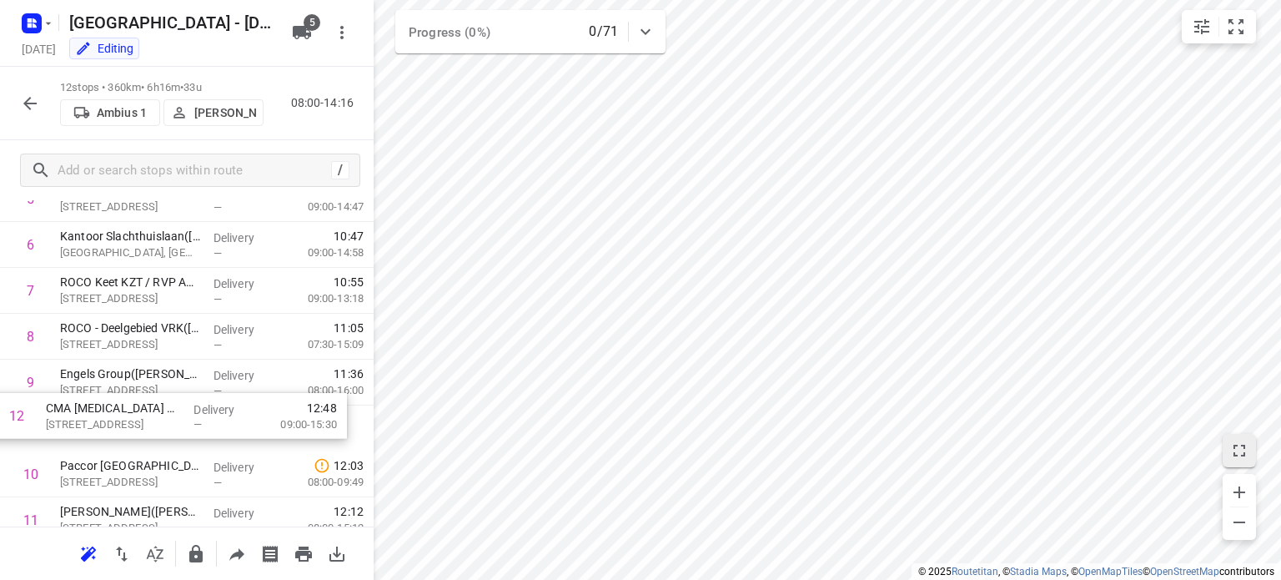
scroll to position [294, 0]
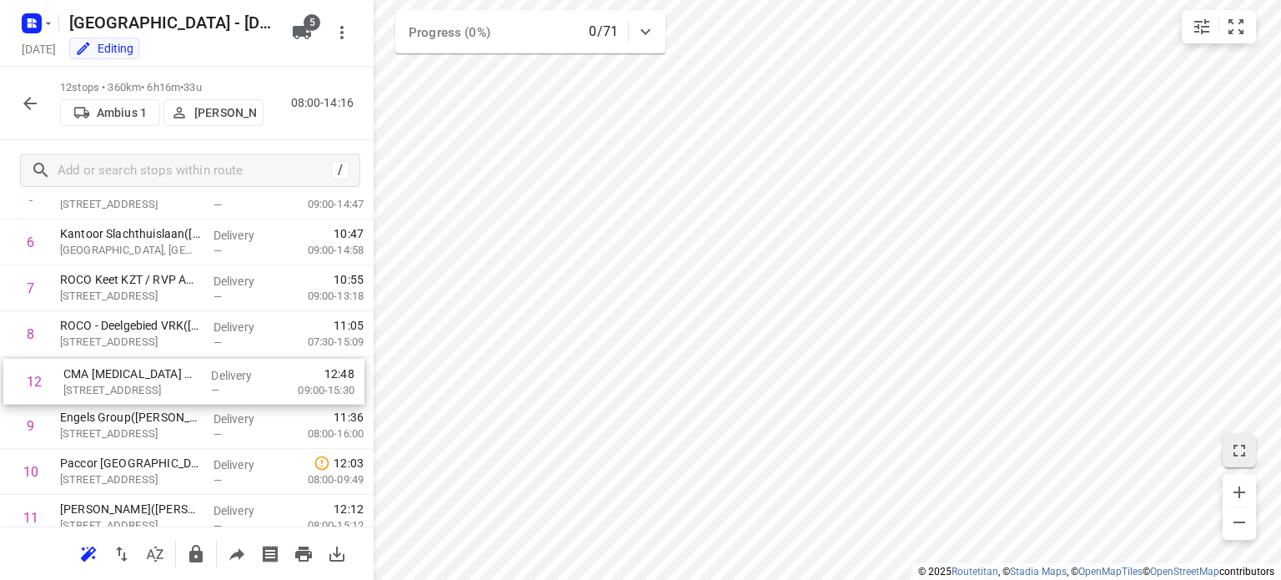
drag, startPoint x: 116, startPoint y: 513, endPoint x: 116, endPoint y: 371, distance: 141.8
click at [116, 371] on div "1 Aertssen Lifting NV - Scheldelaan 16([PERSON_NAME] / [PERSON_NAME]) [STREET_A…" at bounding box center [187, 265] width 374 height 550
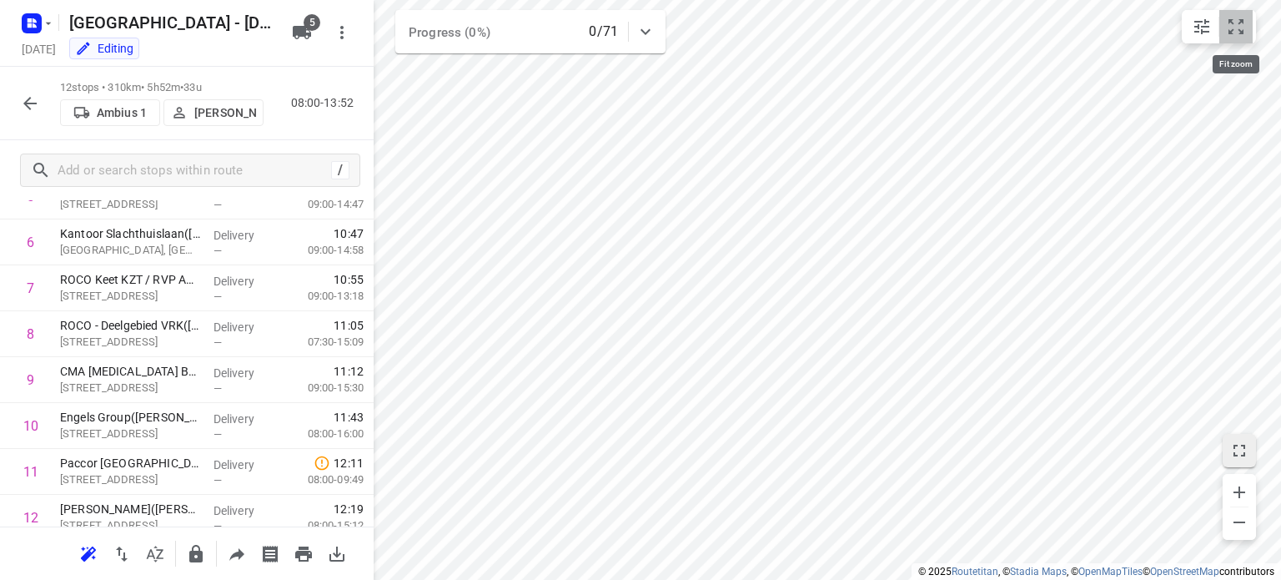
click at [1222, 31] on button "small contained button group" at bounding box center [1235, 26] width 33 height 33
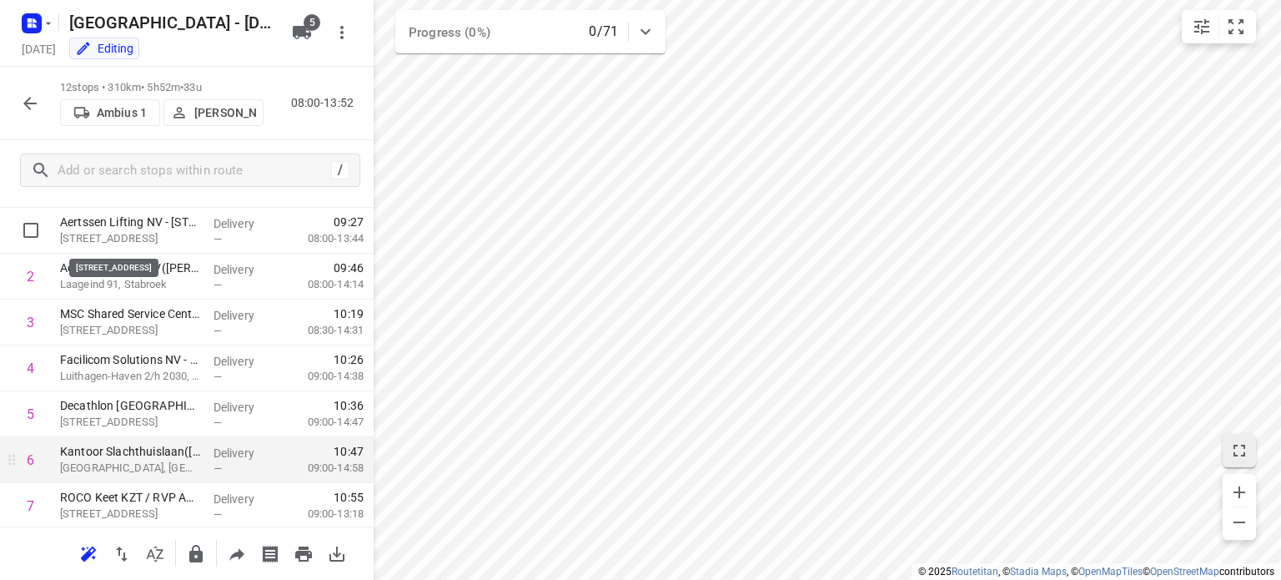
scroll to position [75, 0]
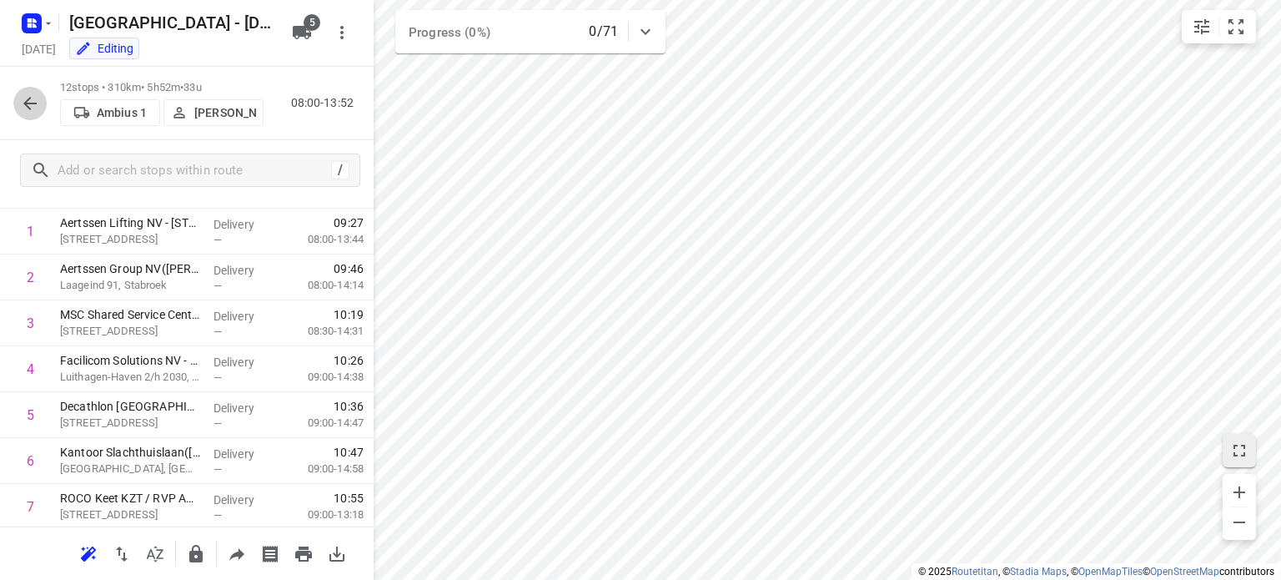
click at [36, 105] on icon "button" at bounding box center [30, 103] width 20 height 20
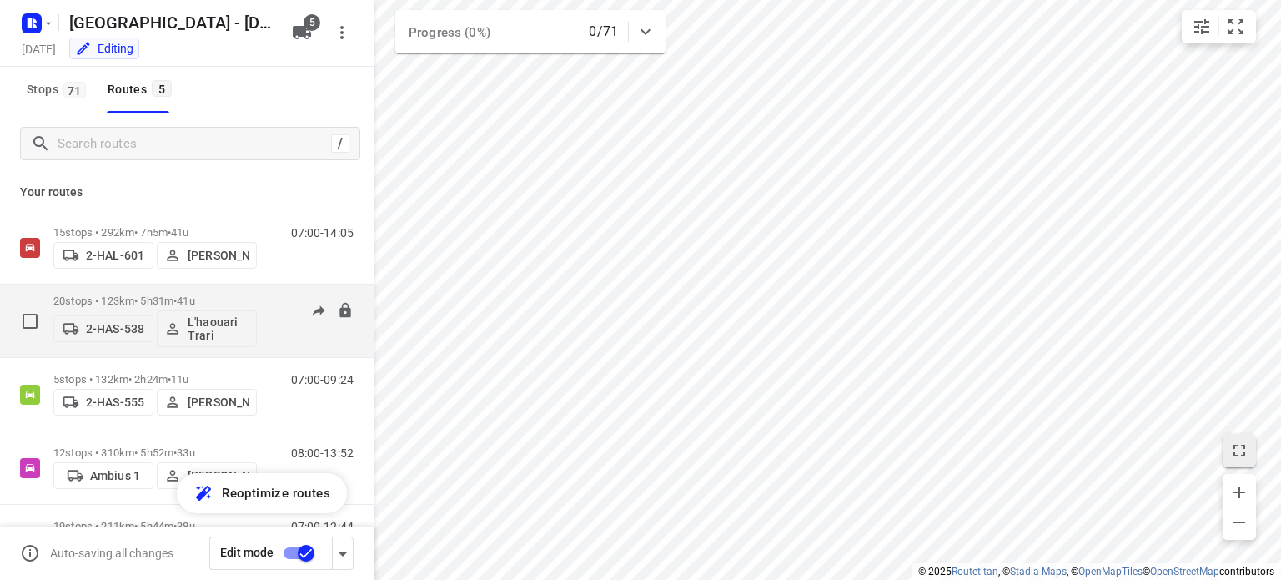
scroll to position [60, 0]
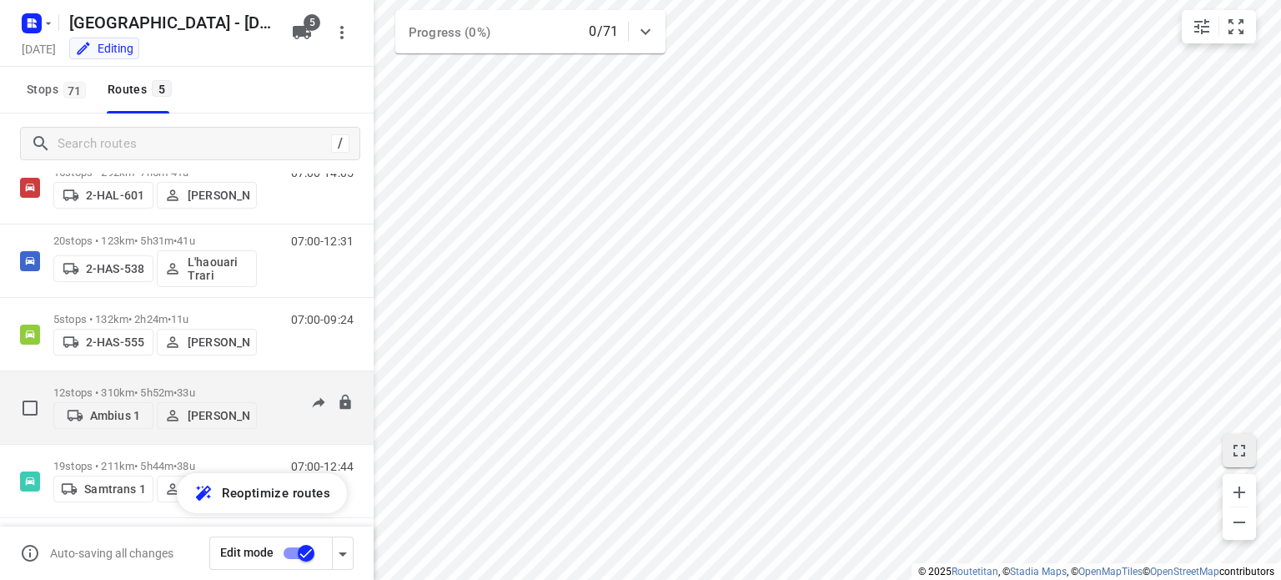
click at [133, 379] on div "12 stops • 310km • 5h52m • 33u Ambius 1 [PERSON_NAME]" at bounding box center [154, 407] width 203 height 59
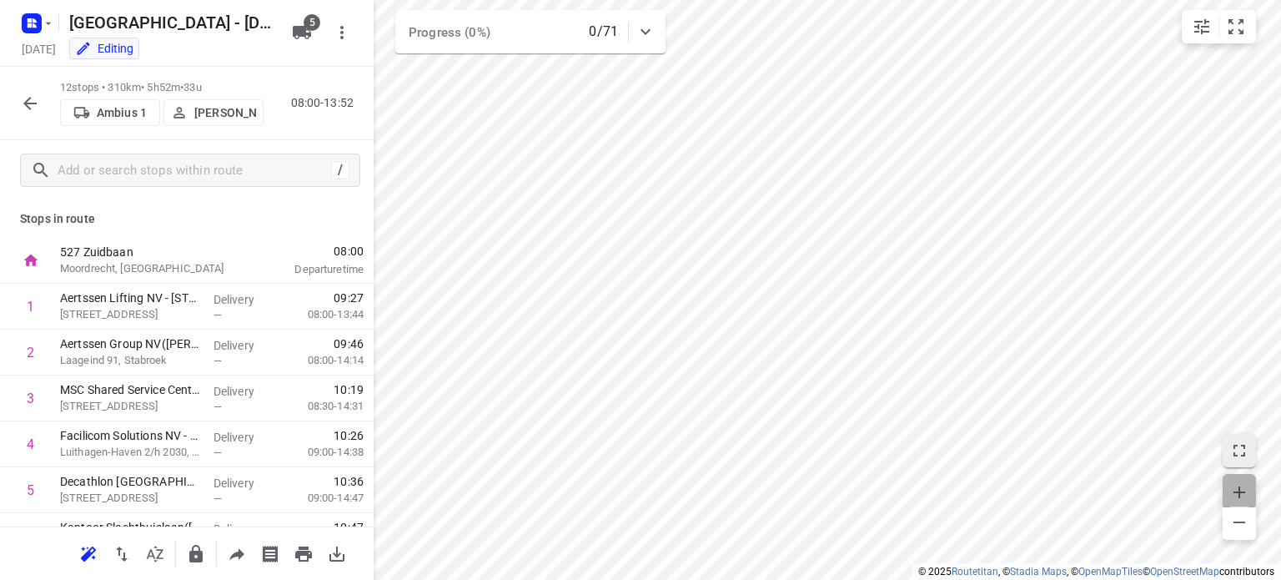
click at [1247, 484] on icon "button" at bounding box center [1239, 492] width 20 height 20
click at [1241, 489] on icon "button" at bounding box center [1239, 492] width 20 height 20
click at [1244, 490] on icon "button" at bounding box center [1239, 492] width 20 height 20
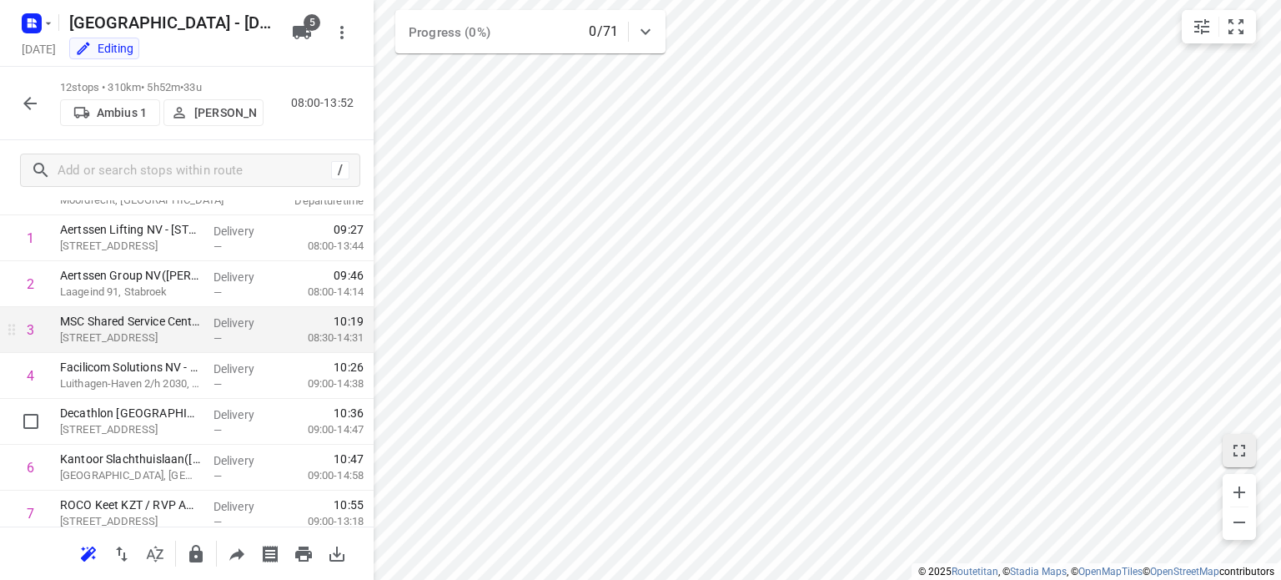
scroll to position [35, 0]
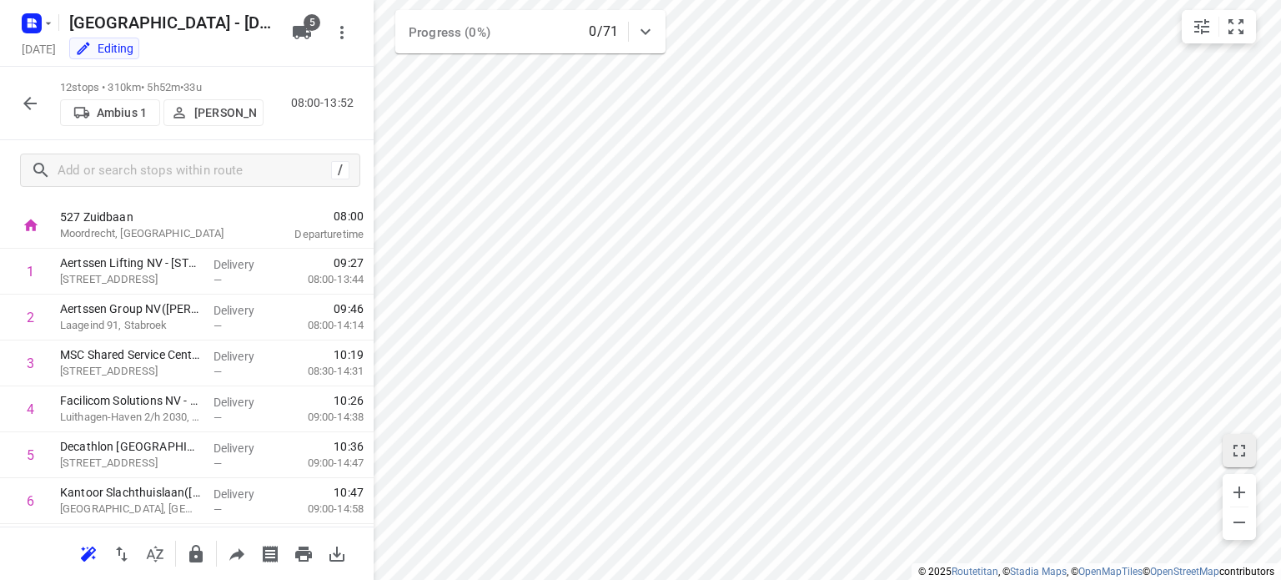
click at [331, 217] on span "08:00" at bounding box center [308, 216] width 110 height 17
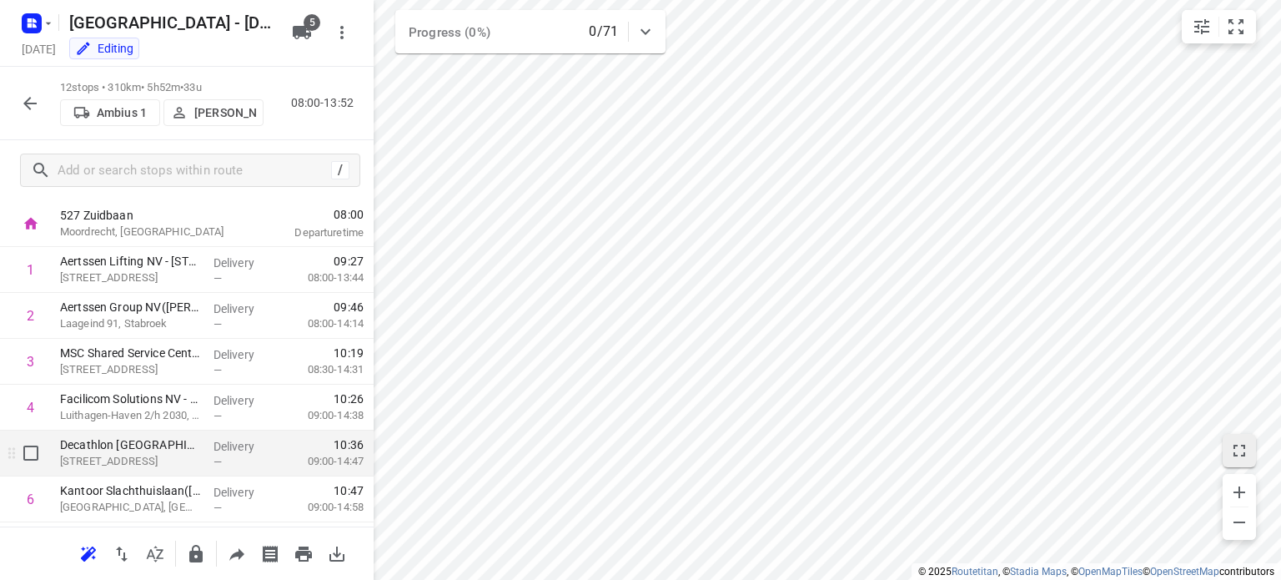
scroll to position [36, 0]
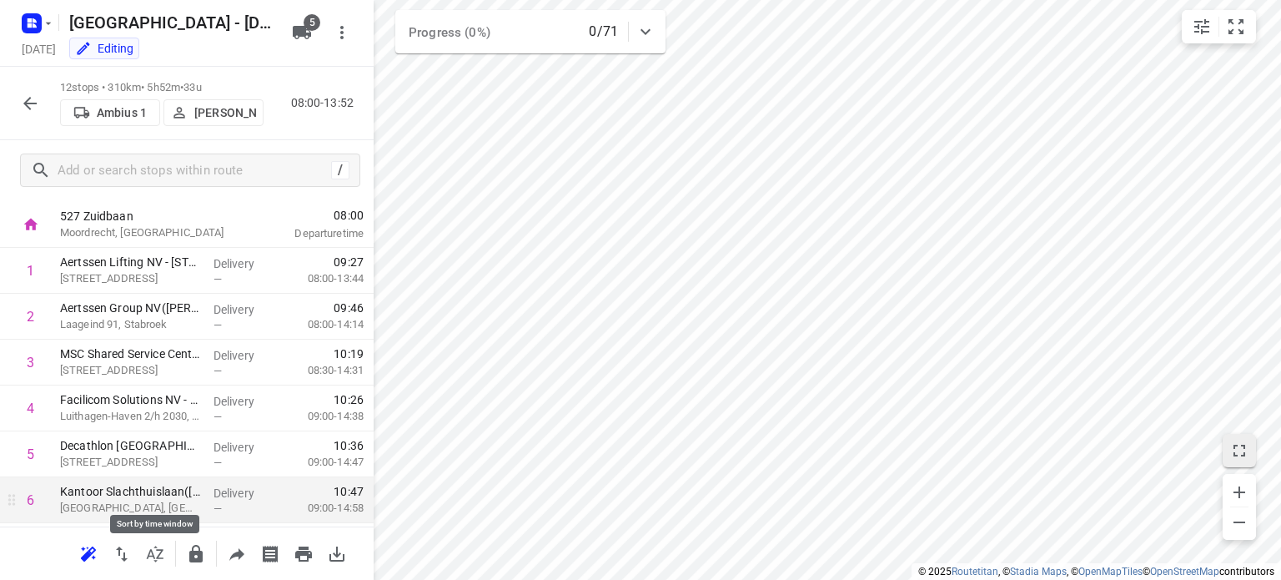
drag, startPoint x: 143, startPoint y: 504, endPoint x: 128, endPoint y: 504, distance: 14.2
drag, startPoint x: 128, startPoint y: 504, endPoint x: 109, endPoint y: 493, distance: 22.0
click at [109, 493] on p "Kantoor Slachthuislaan([PERSON_NAME])" at bounding box center [130, 491] width 140 height 17
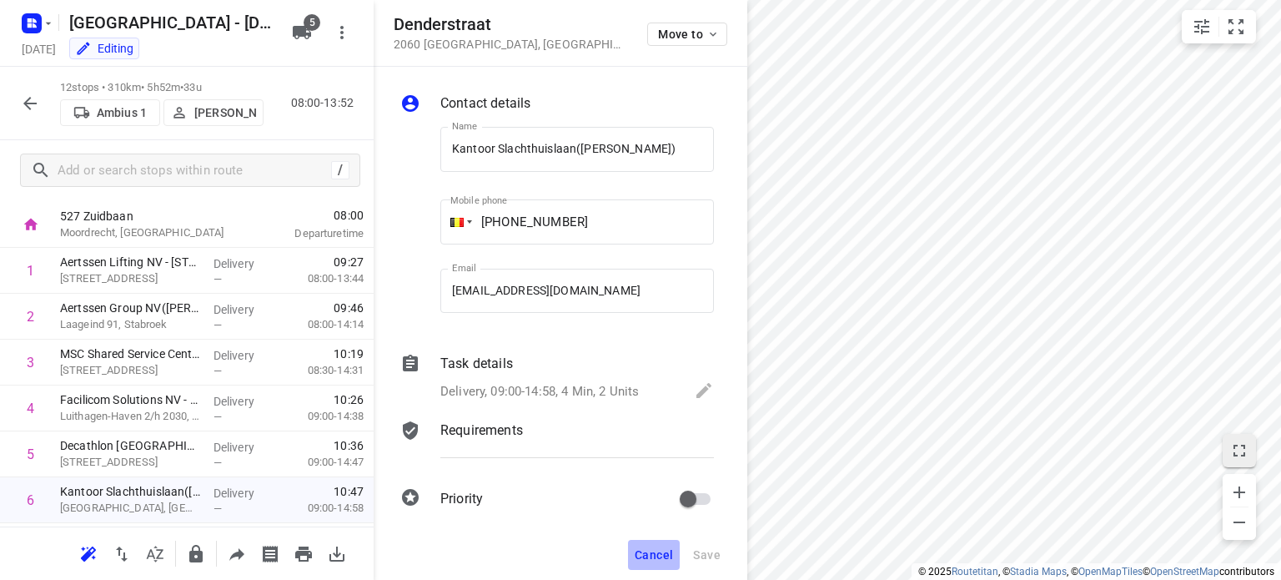
click at [649, 560] on span "Cancel" at bounding box center [654, 554] width 38 height 13
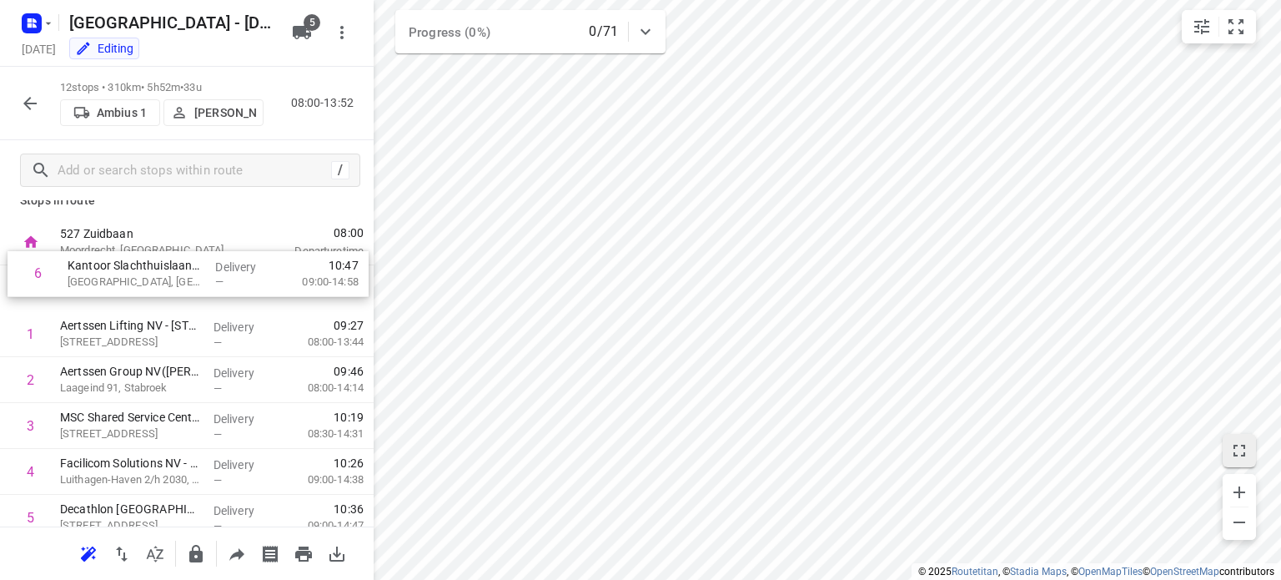
scroll to position [16, 0]
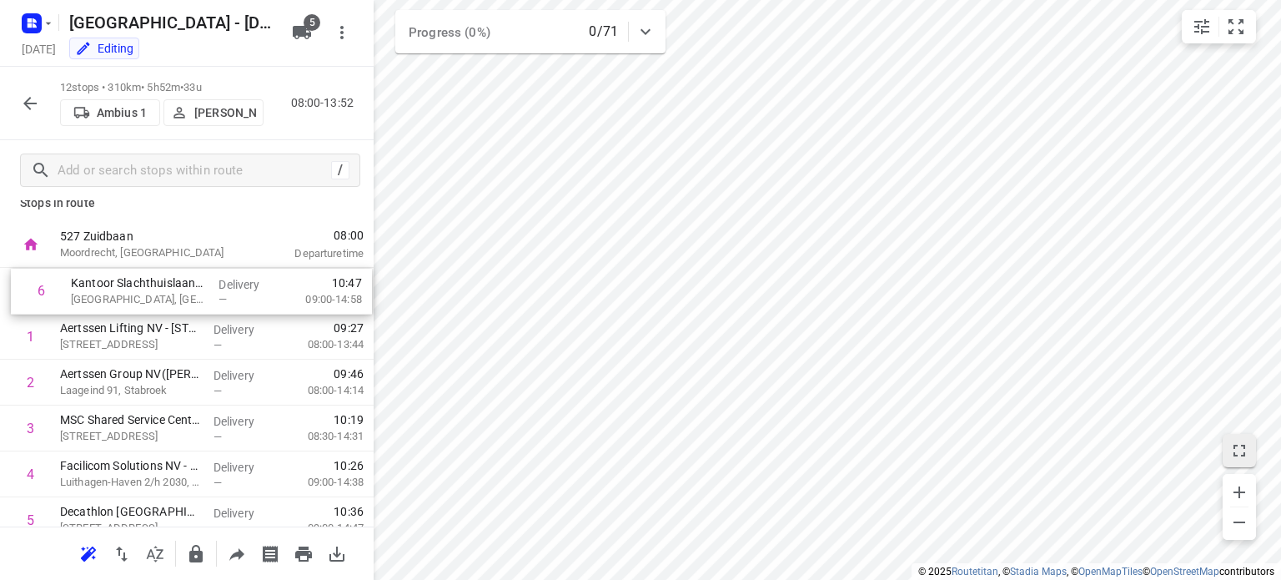
drag, startPoint x: 108, startPoint y: 512, endPoint x: 123, endPoint y: 280, distance: 232.2
click at [123, 280] on div "1 Aertssen Lifting NV - Scheldelaan 16([PERSON_NAME] / [PERSON_NAME]) [STREET_A…" at bounding box center [187, 543] width 374 height 550
click at [1234, 36] on icon "small contained button group" at bounding box center [1236, 27] width 20 height 20
click at [1234, 493] on icon "button" at bounding box center [1239, 492] width 20 height 20
click at [1241, 490] on icon "button" at bounding box center [1239, 492] width 20 height 20
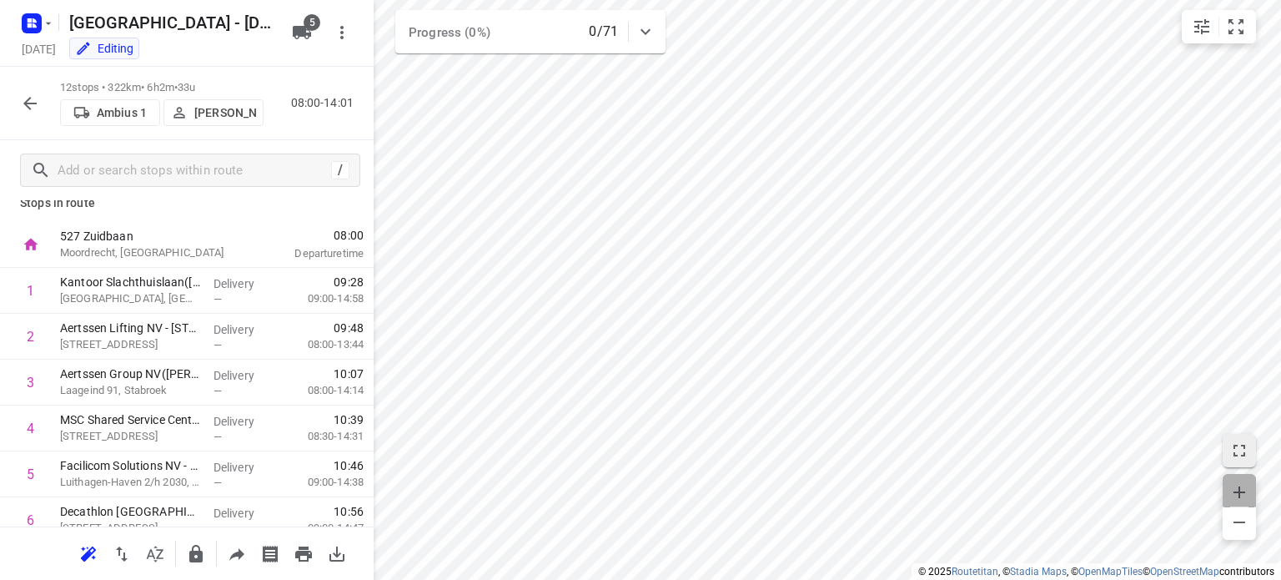
click at [1244, 486] on icon "button" at bounding box center [1239, 492] width 20 height 20
click at [1237, 495] on icon "button" at bounding box center [1239, 492] width 20 height 20
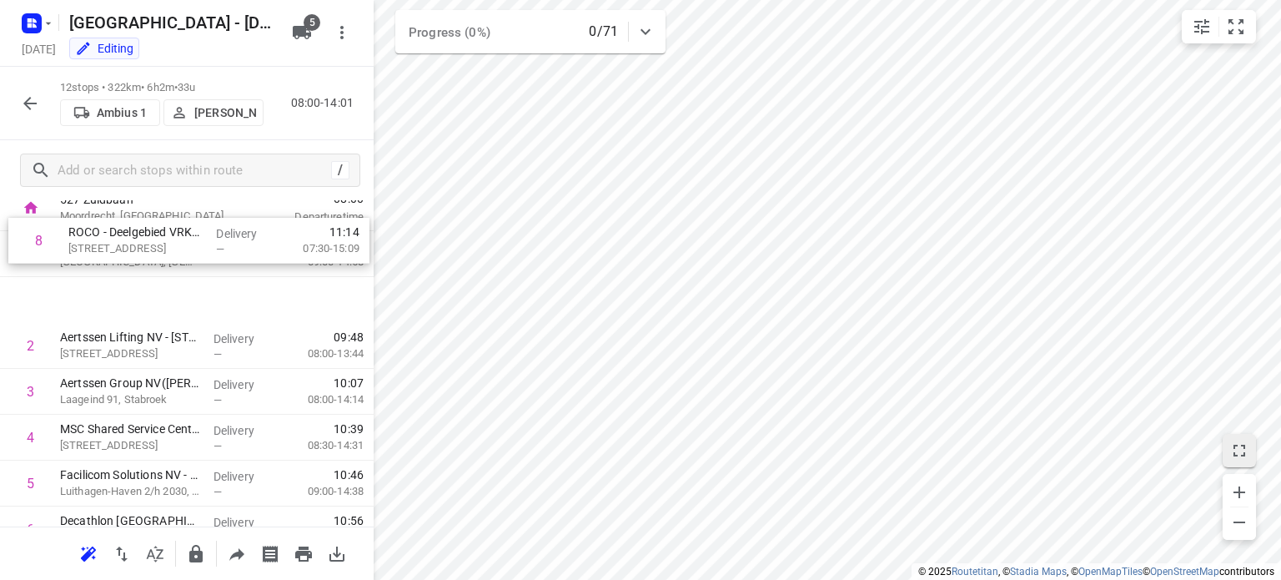
scroll to position [0, 0]
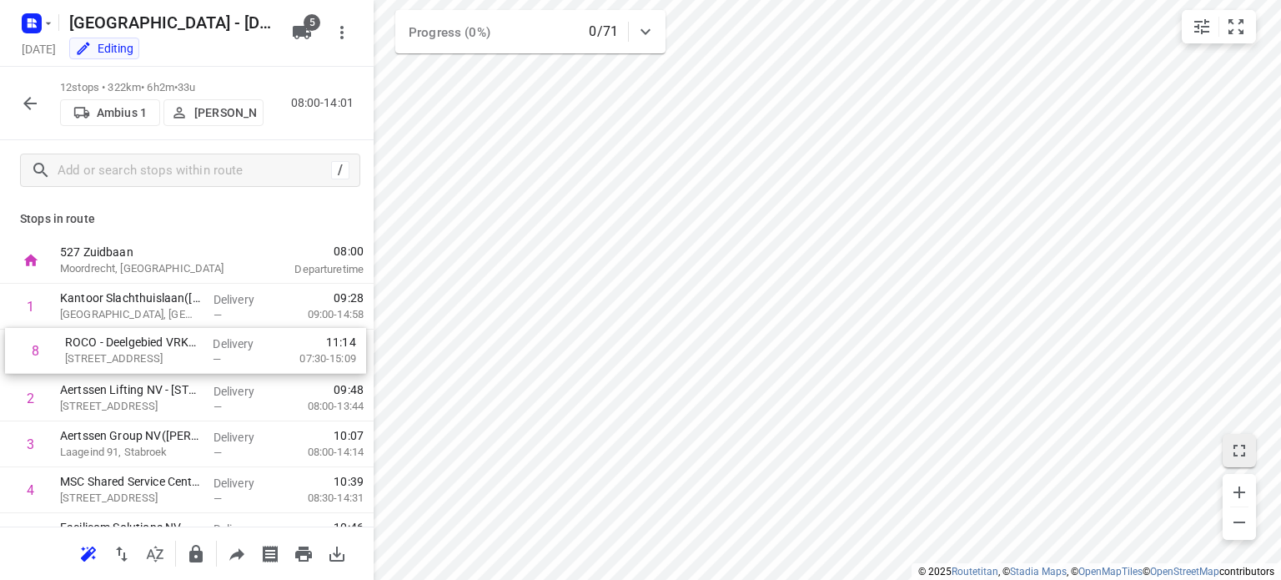
drag, startPoint x: 143, startPoint y: 428, endPoint x: 141, endPoint y: 354, distance: 73.4
click at [141, 354] on div "1 Kantoor Slachthuislaan([PERSON_NAME]) [GEOGRAPHIC_DATA], [GEOGRAPHIC_DATA] De…" at bounding box center [187, 559] width 374 height 550
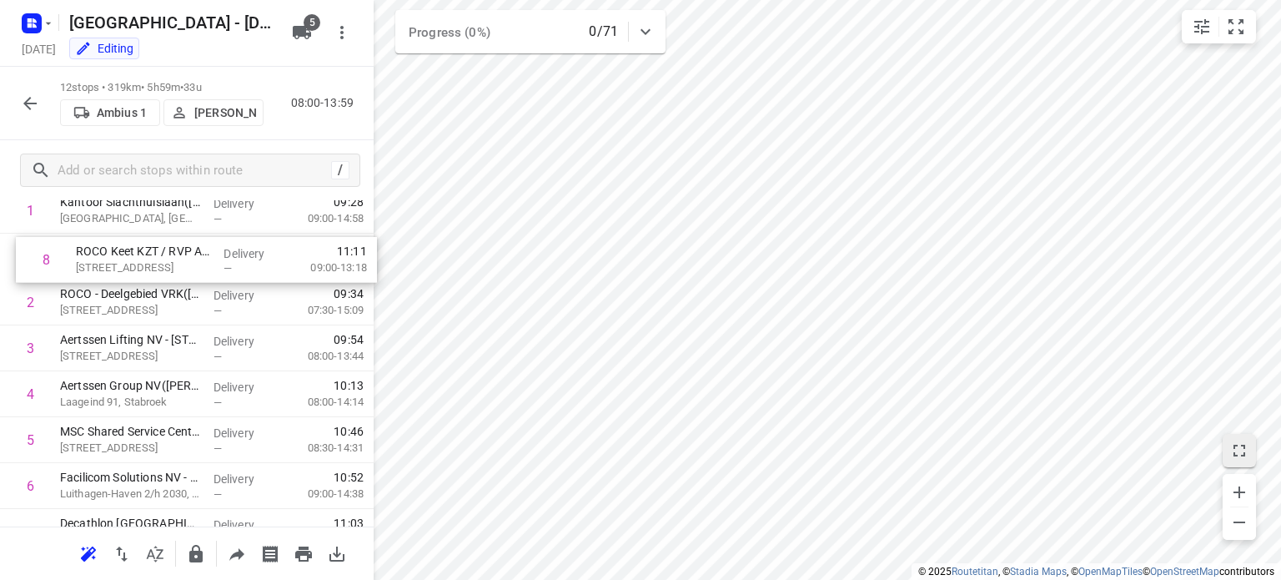
scroll to position [96, 0]
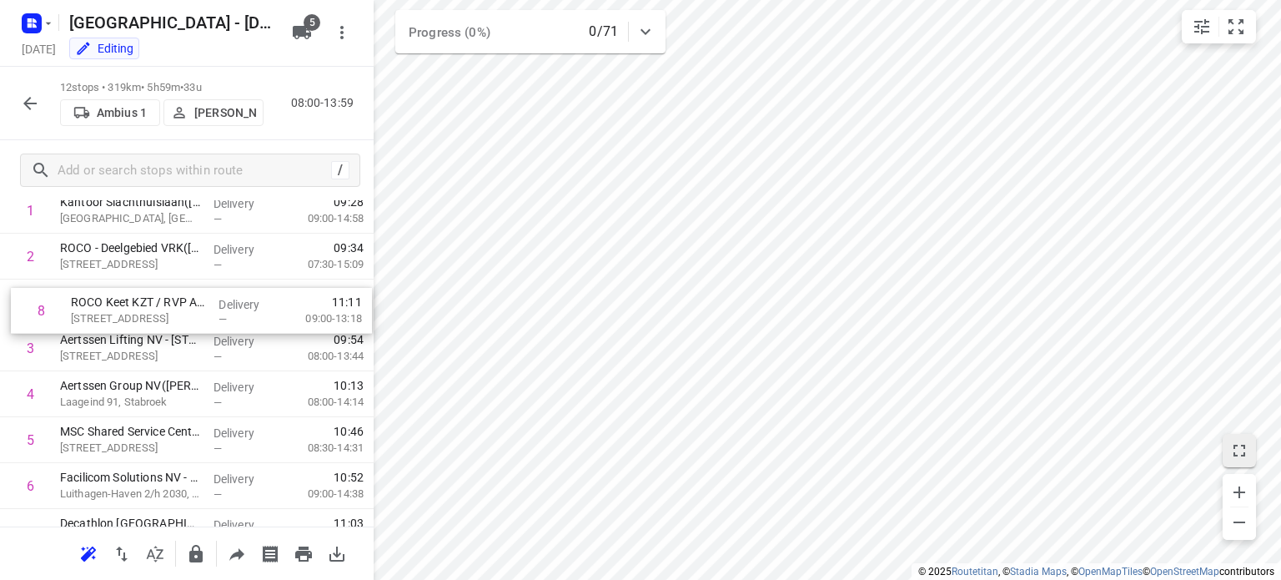
drag, startPoint x: 129, startPoint y: 497, endPoint x: 136, endPoint y: 306, distance: 191.1
click at [136, 306] on div "1 Kantoor Slachthuislaan([PERSON_NAME]) [GEOGRAPHIC_DATA], [GEOGRAPHIC_DATA] De…" at bounding box center [187, 463] width 374 height 550
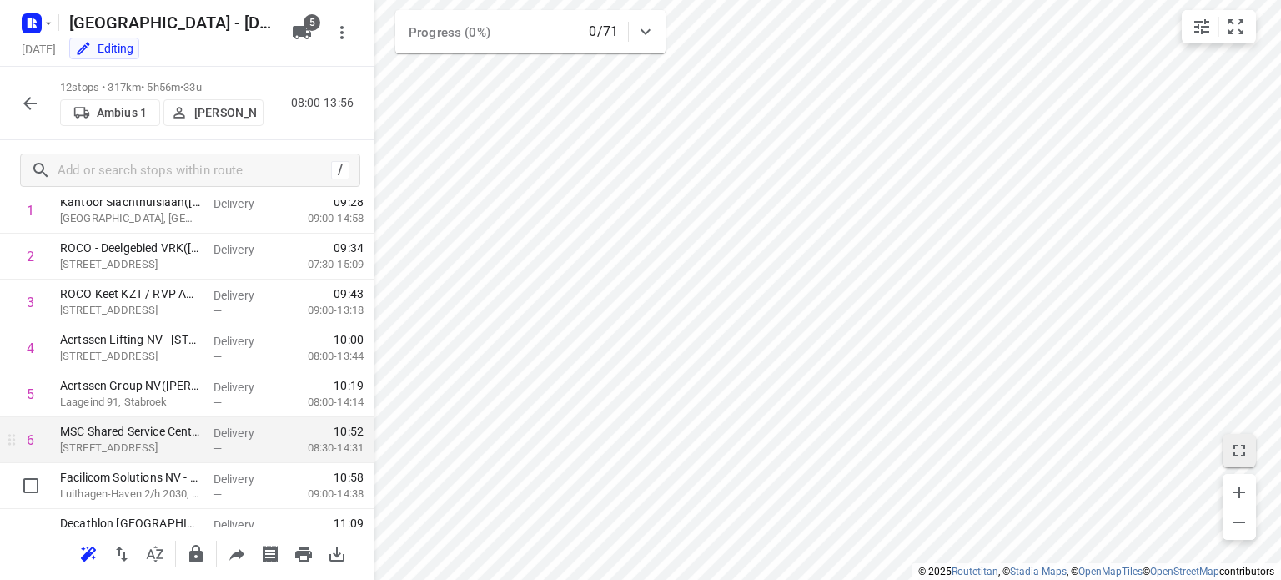
scroll to position [178, 0]
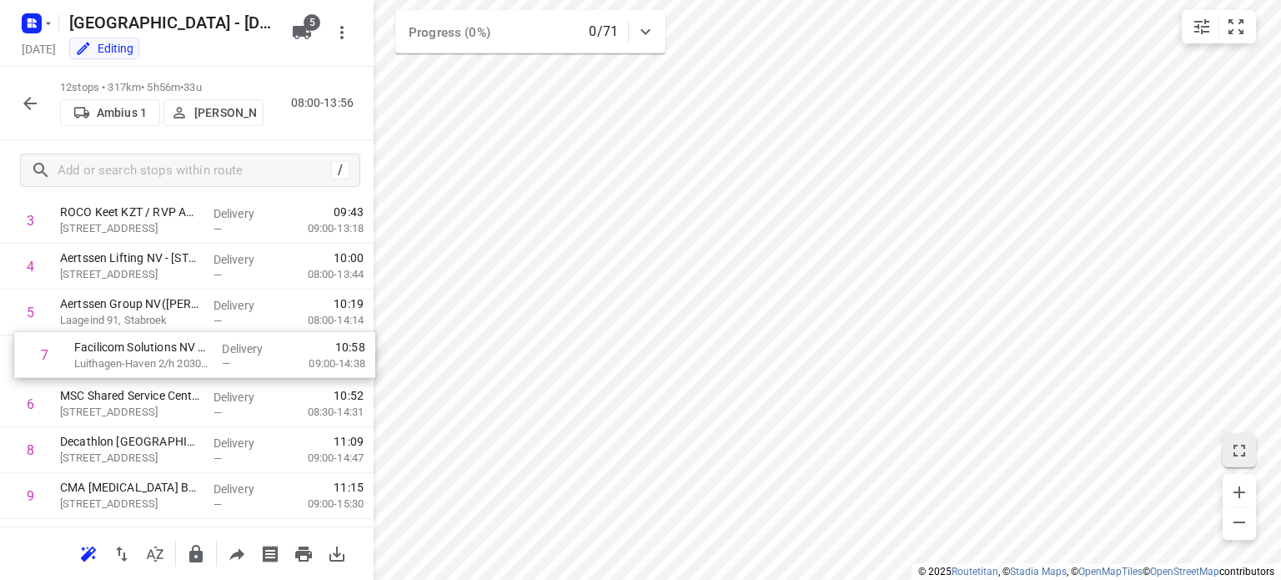
drag, startPoint x: 373, startPoint y: 377, endPoint x: 150, endPoint y: 340, distance: 225.6
click at [150, 340] on div "1 Kantoor Slachthuislaan([PERSON_NAME]) [GEOGRAPHIC_DATA], [GEOGRAPHIC_DATA] De…" at bounding box center [187, 381] width 374 height 550
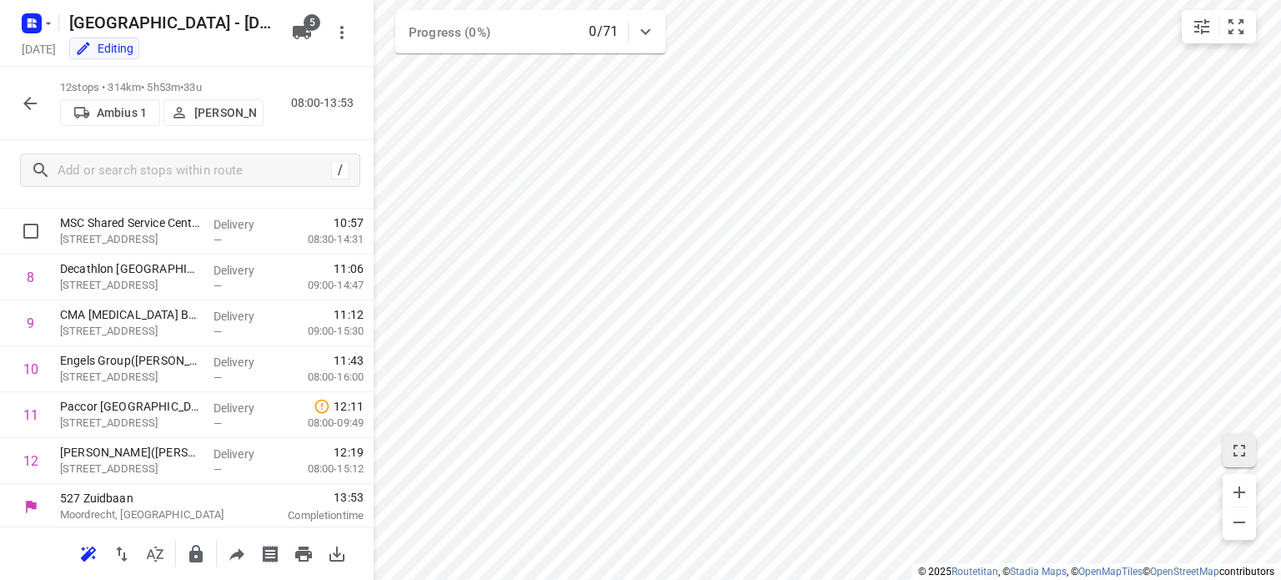
scroll to position [354, 0]
click at [1244, 528] on icon "button" at bounding box center [1239, 522] width 20 height 20
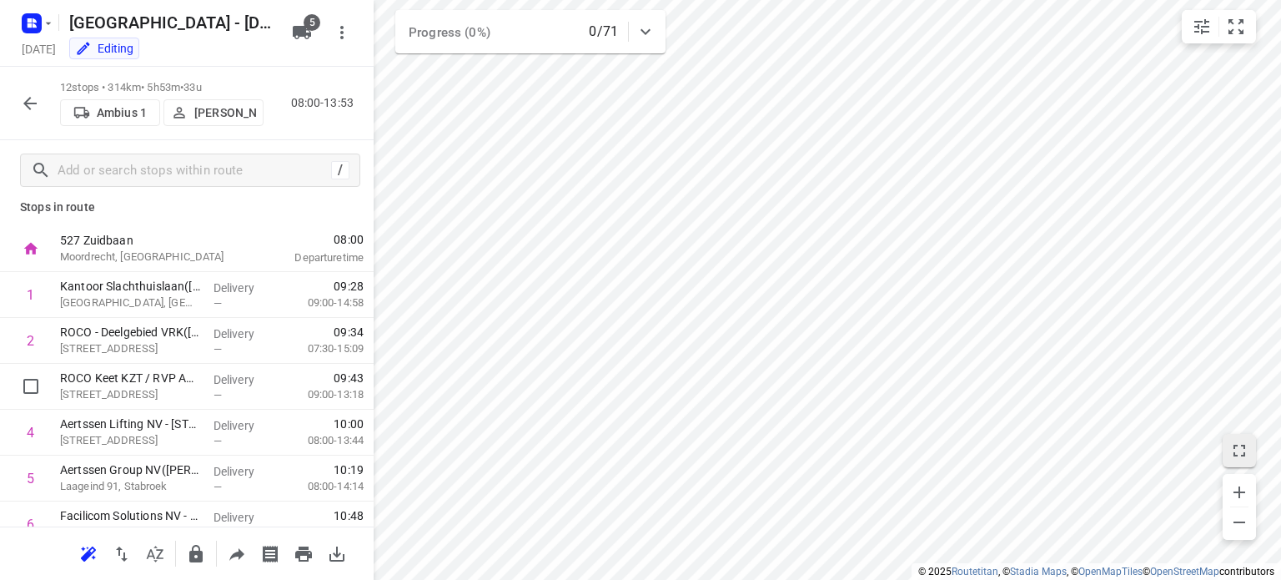
scroll to position [0, 0]
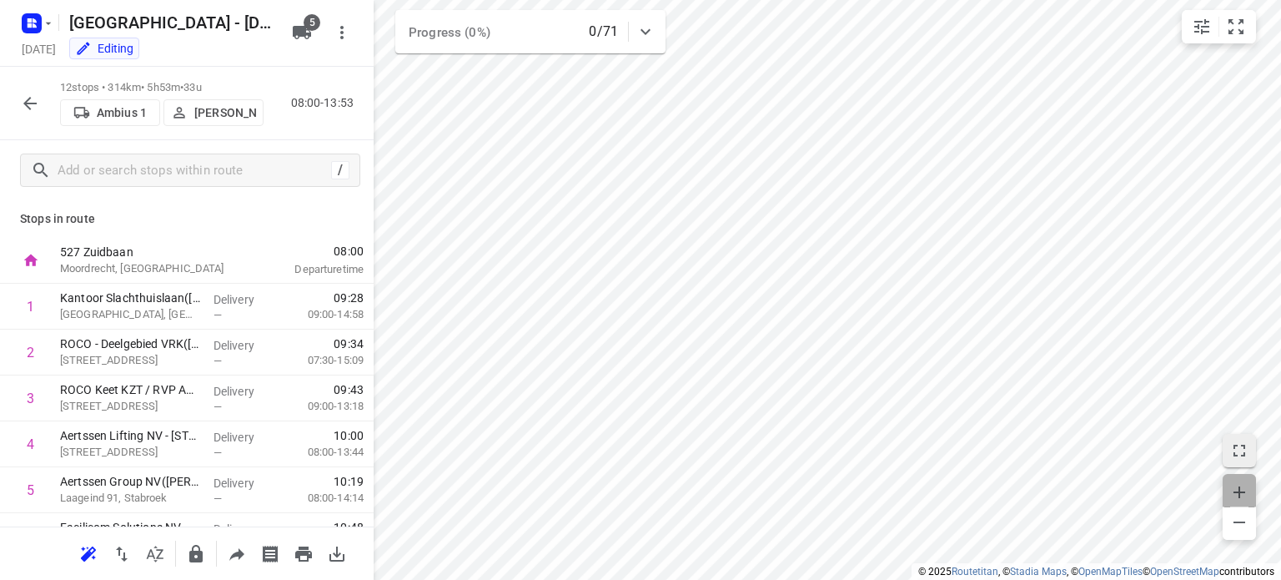
click at [1241, 492] on icon "button" at bounding box center [1239, 492] width 12 height 12
click at [1229, 522] on icon "button" at bounding box center [1239, 522] width 20 height 20
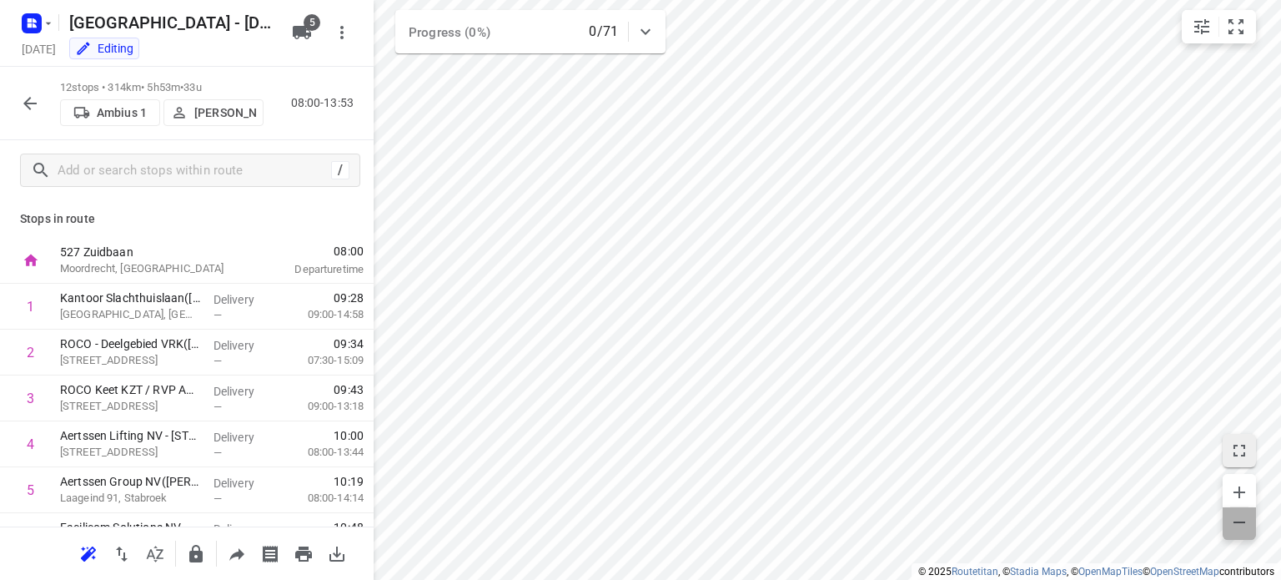
click at [1229, 522] on icon "button" at bounding box center [1239, 522] width 20 height 20
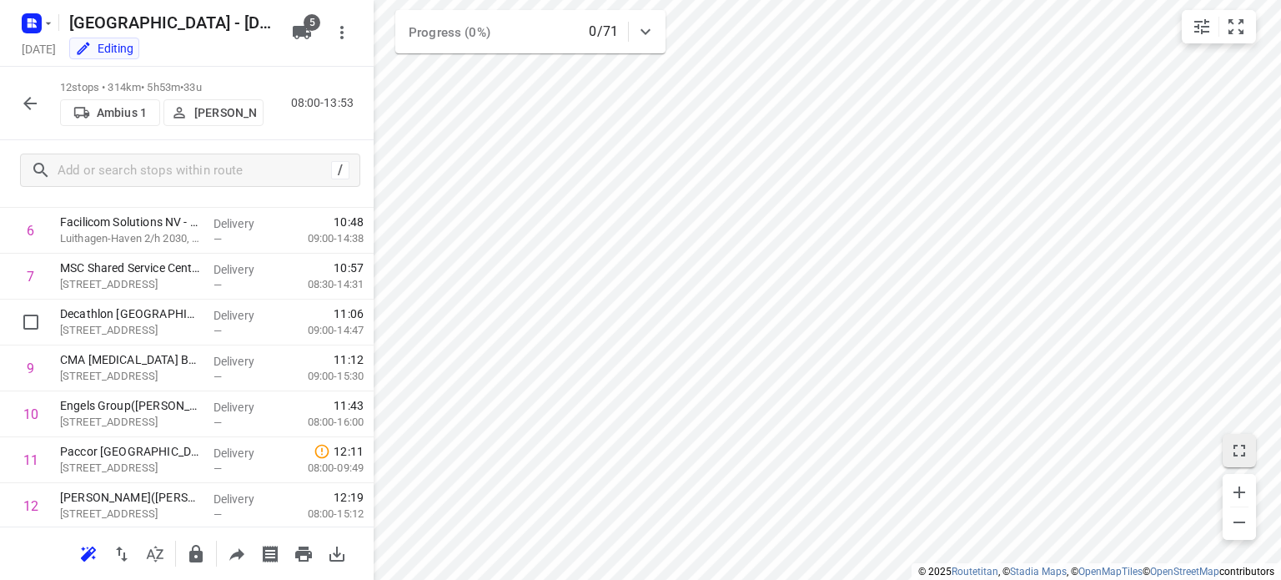
scroll to position [354, 0]
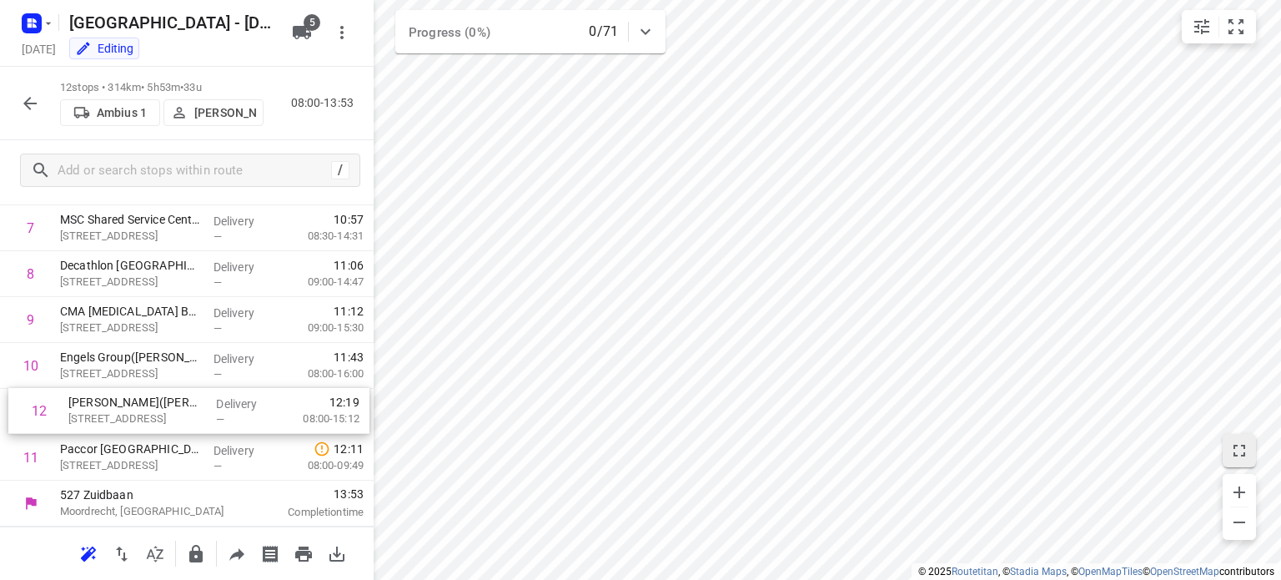
drag, startPoint x: 137, startPoint y: 463, endPoint x: 145, endPoint y: 409, distance: 54.0
click at [145, 409] on div "1 Kantoor Slachthuislaan([PERSON_NAME]) [GEOGRAPHIC_DATA], [GEOGRAPHIC_DATA] De…" at bounding box center [187, 205] width 374 height 550
click at [33, 108] on icon "button" at bounding box center [30, 103] width 20 height 20
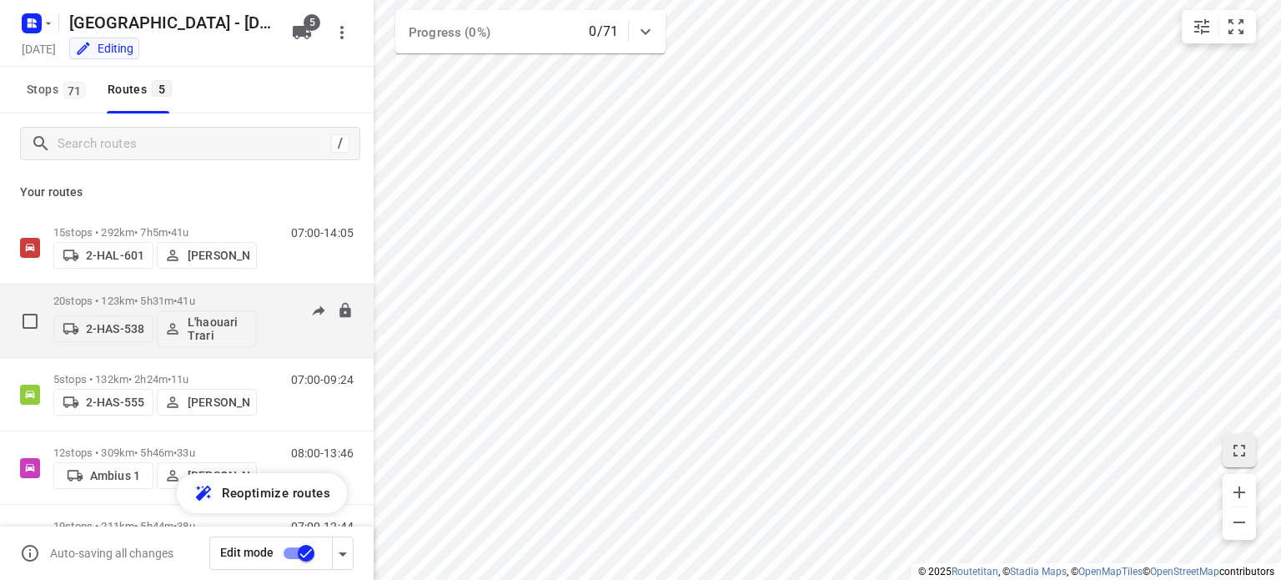
click at [140, 301] on p "20 stops • 123km • 5h31m • 41u" at bounding box center [154, 300] width 203 height 13
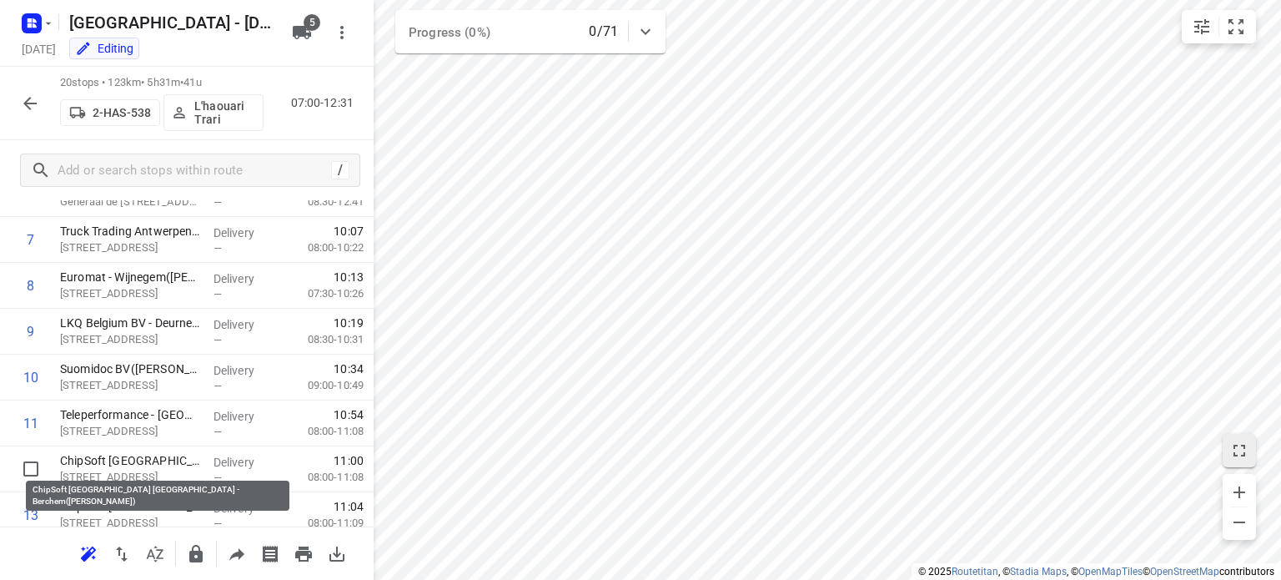
scroll to position [396, 0]
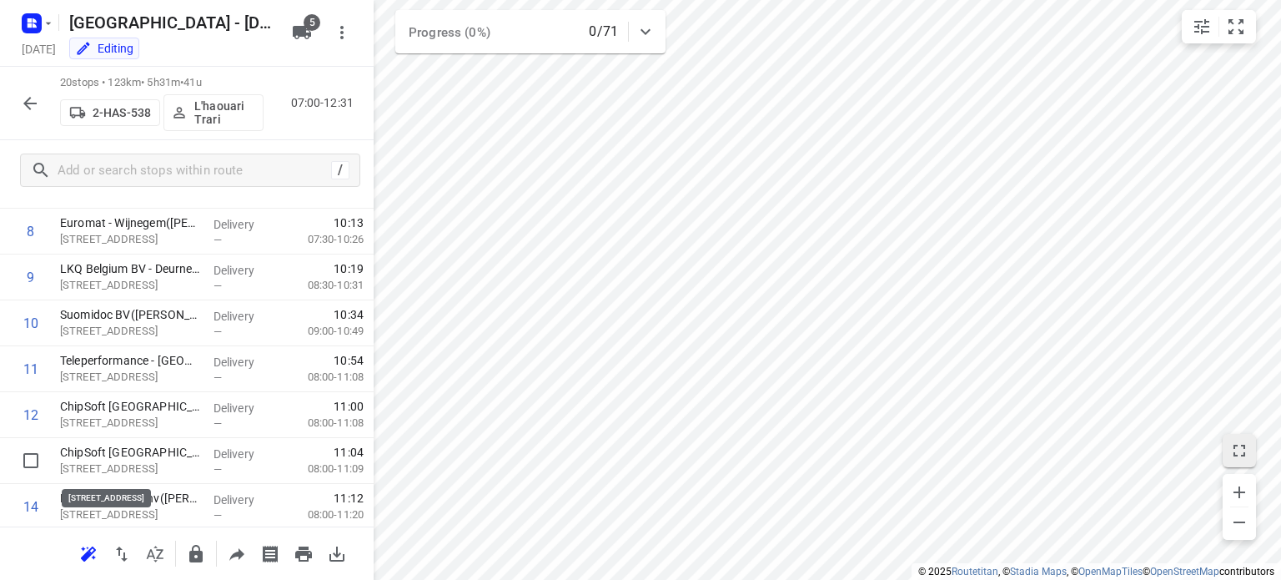
click at [115, 463] on p "[STREET_ADDRESS]" at bounding box center [130, 468] width 140 height 17
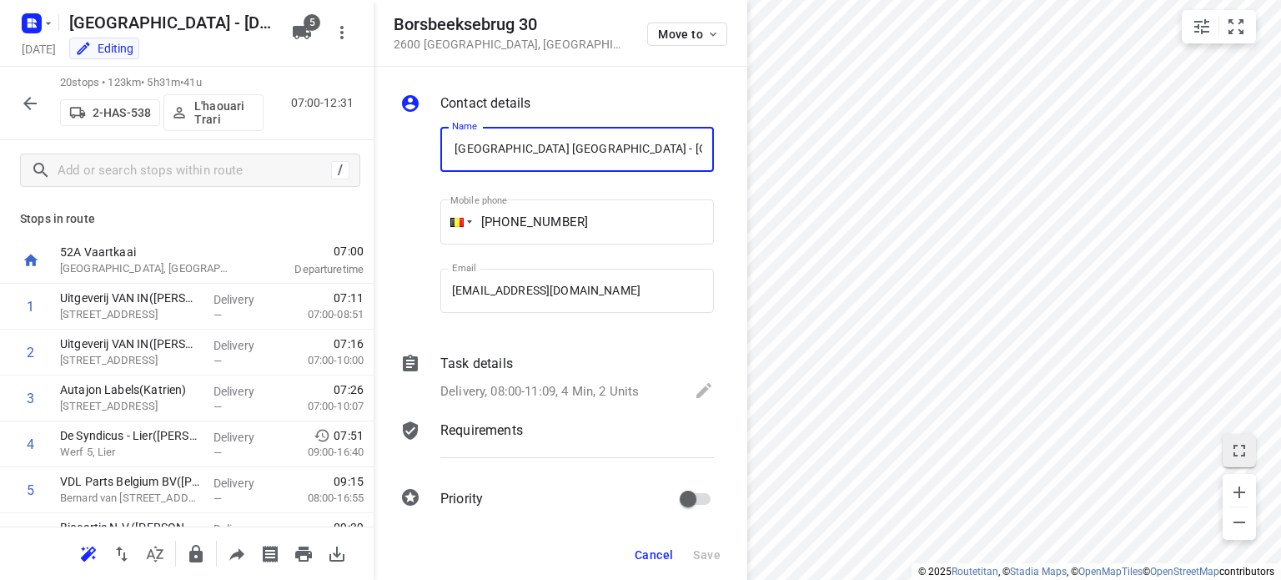
scroll to position [0, 0]
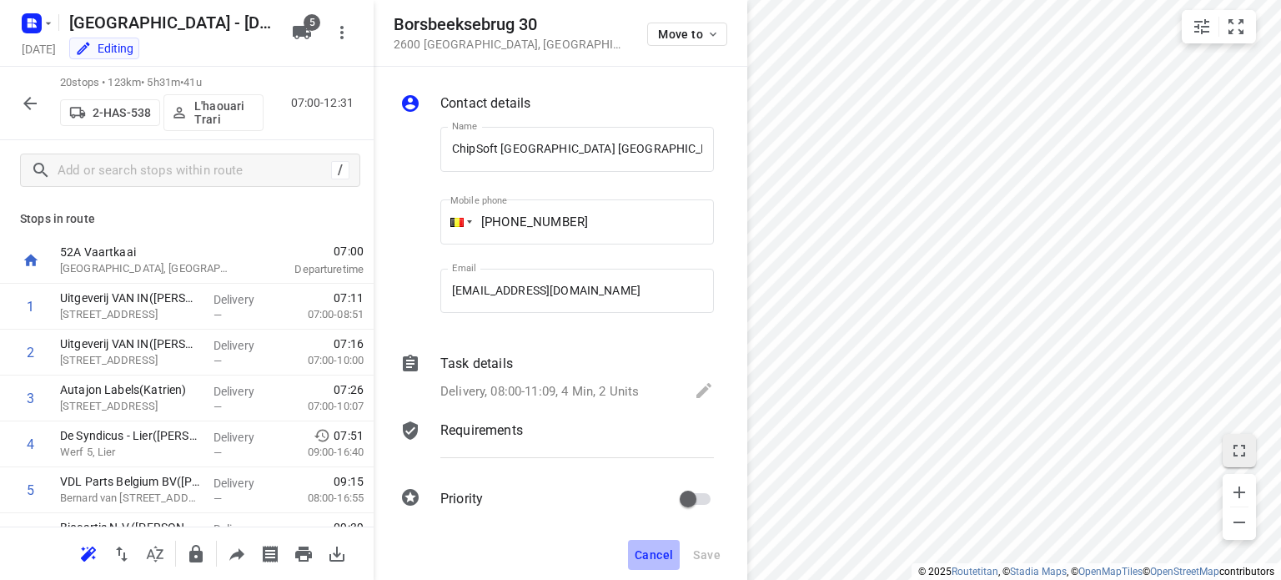
click at [654, 546] on button "Cancel" at bounding box center [654, 554] width 52 height 30
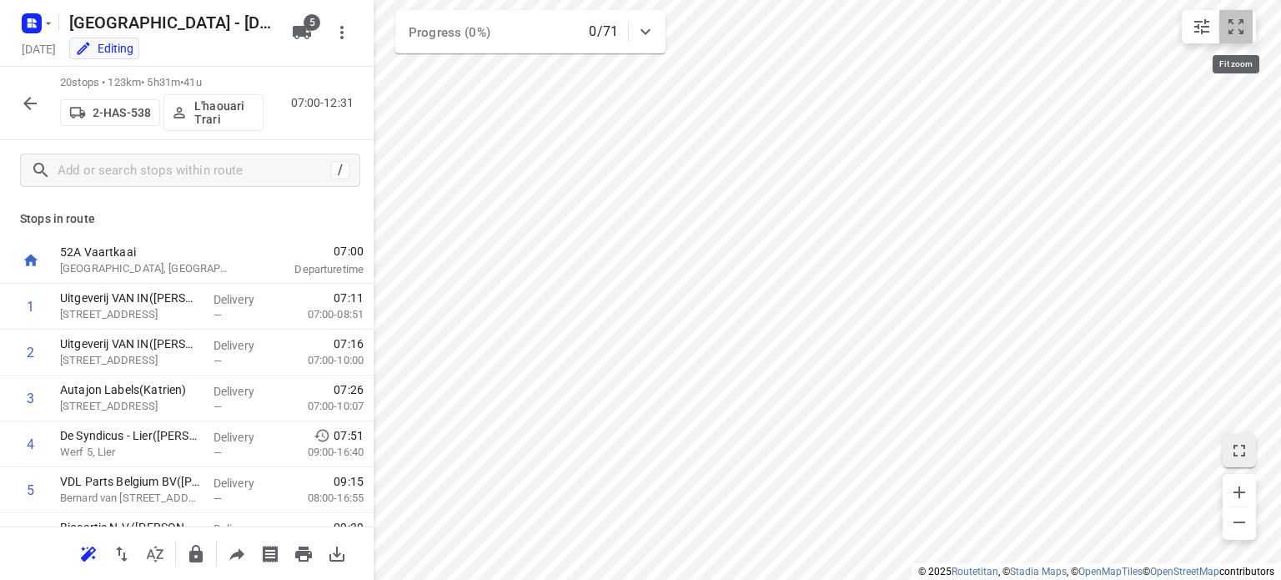
click at [1239, 40] on button "small contained button group" at bounding box center [1235, 26] width 33 height 33
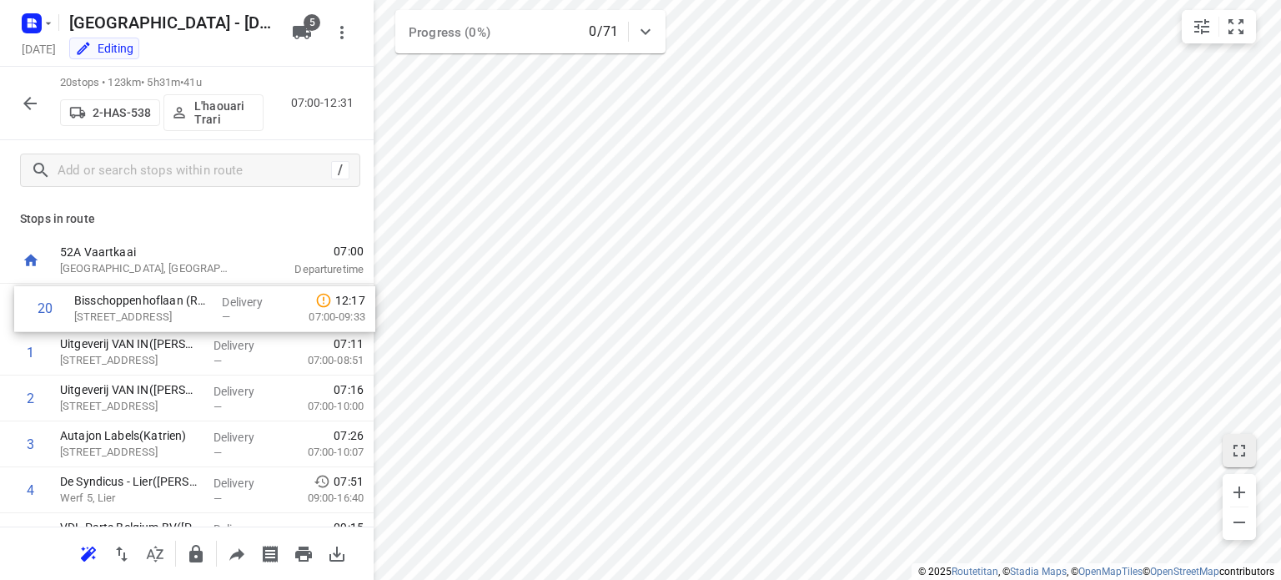
drag, startPoint x: 156, startPoint y: 469, endPoint x: 170, endPoint y: 308, distance: 161.6
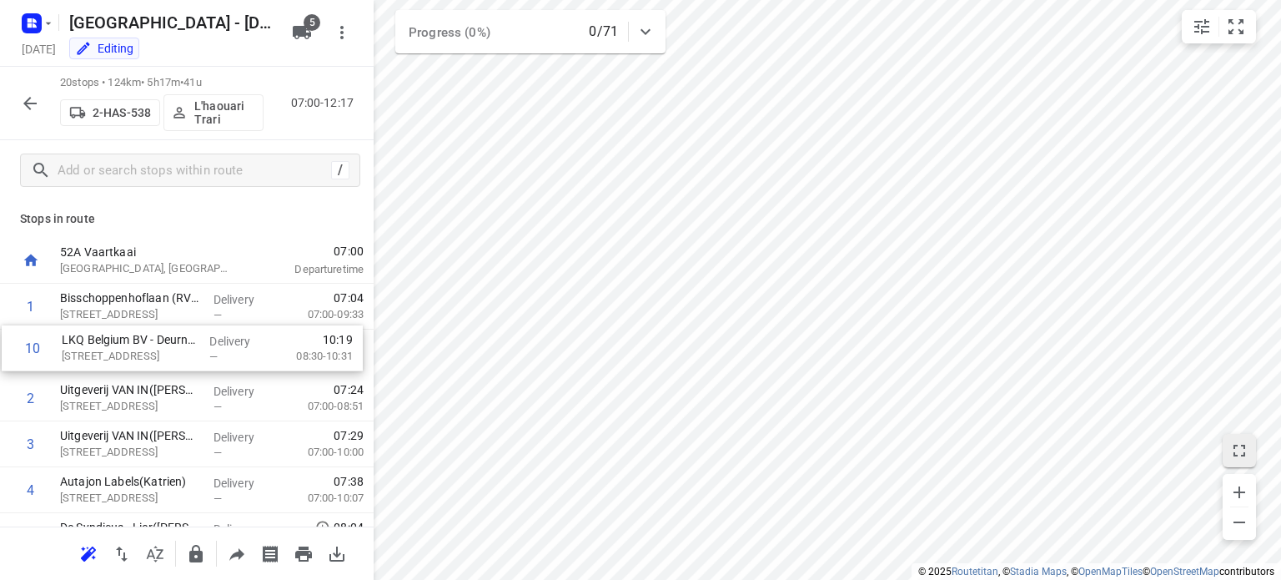
drag, startPoint x: 119, startPoint y: 447, endPoint x: 121, endPoint y: 347, distance: 100.1
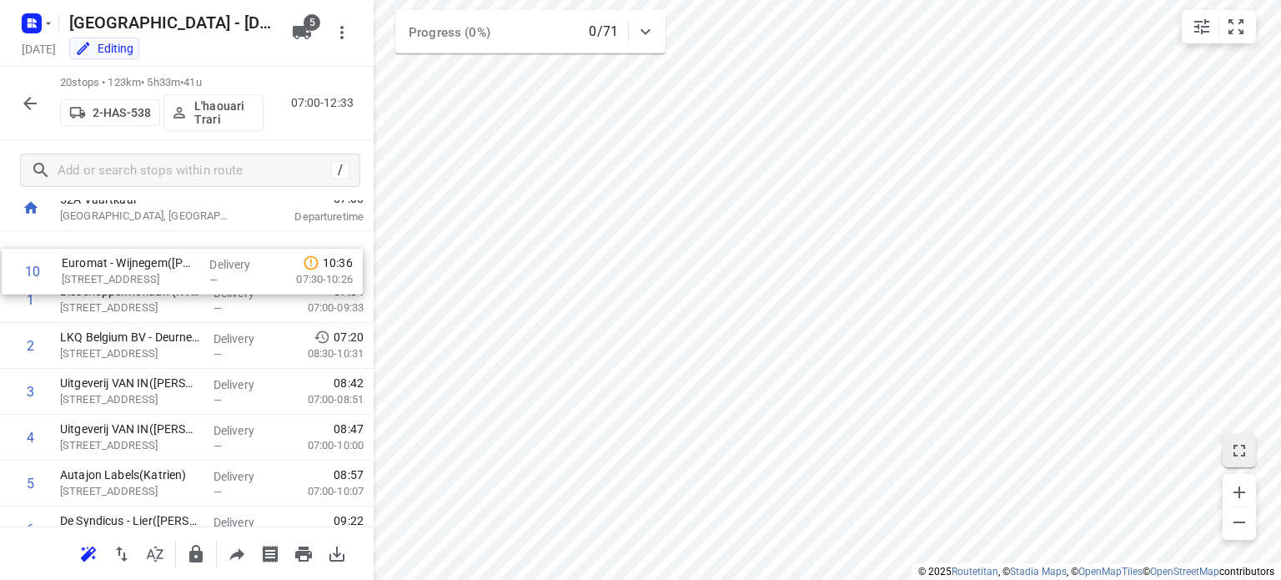
scroll to position [52, 0]
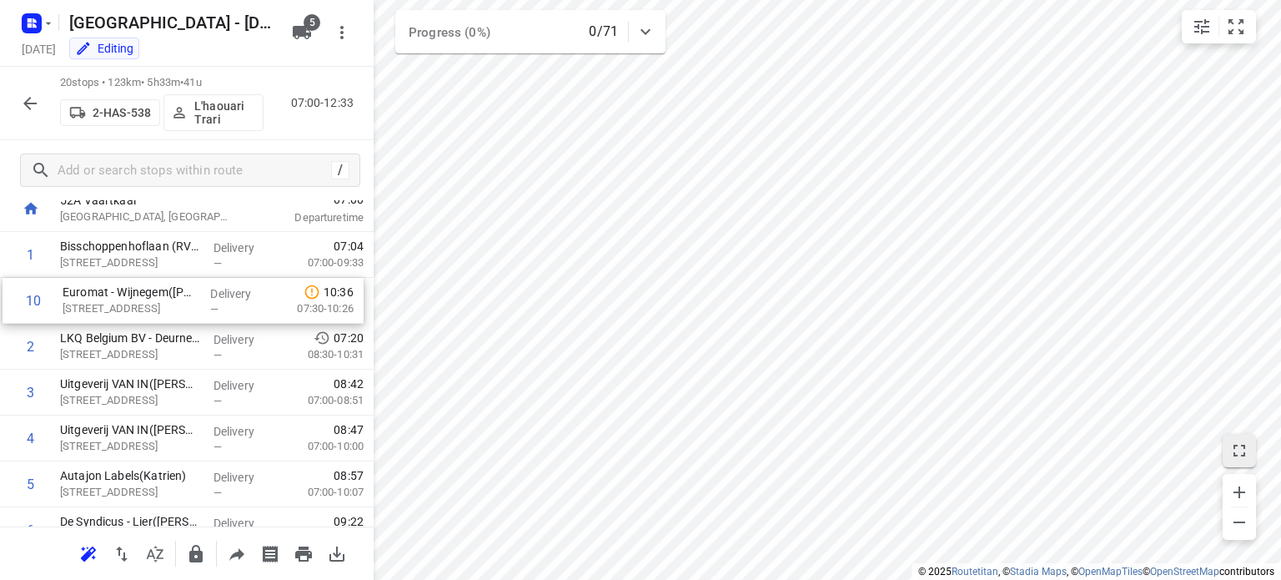
drag, startPoint x: 113, startPoint y: 466, endPoint x: 115, endPoint y: 298, distance: 168.5
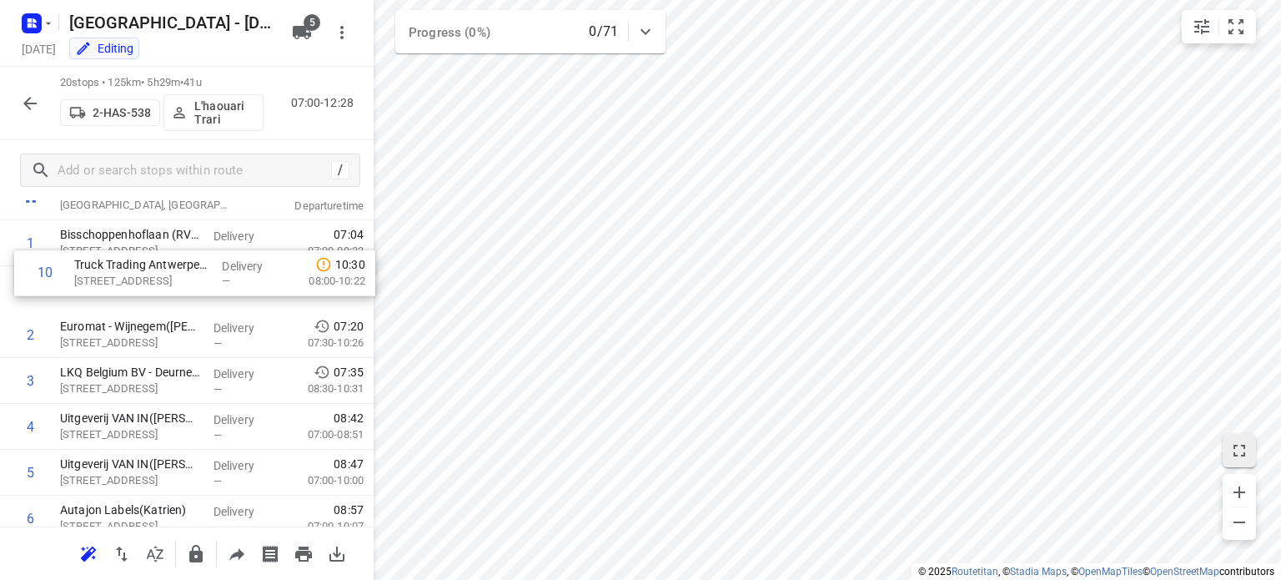
scroll to position [60, 0]
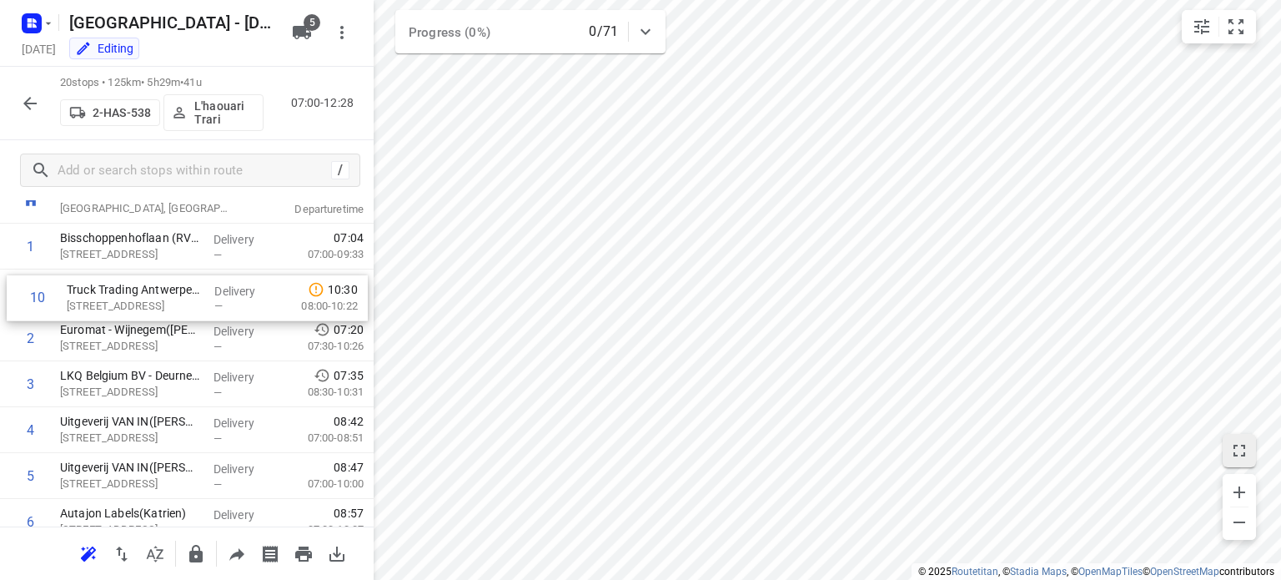
drag, startPoint x: 111, startPoint y: 479, endPoint x: 118, endPoint y: 289, distance: 190.3
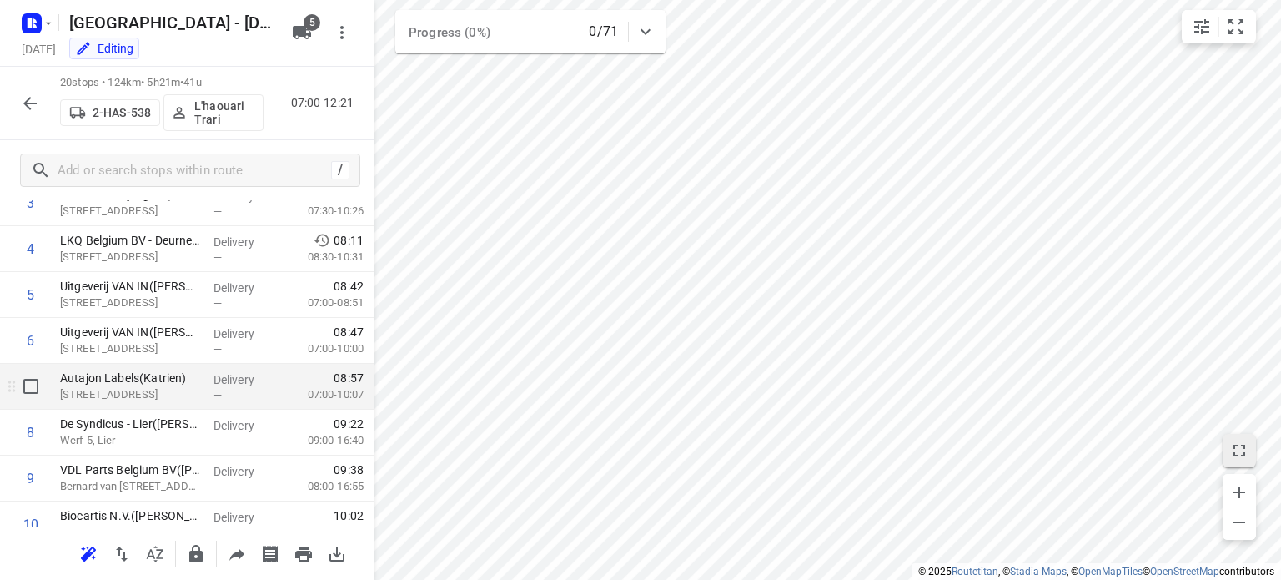
scroll to position [201, 0]
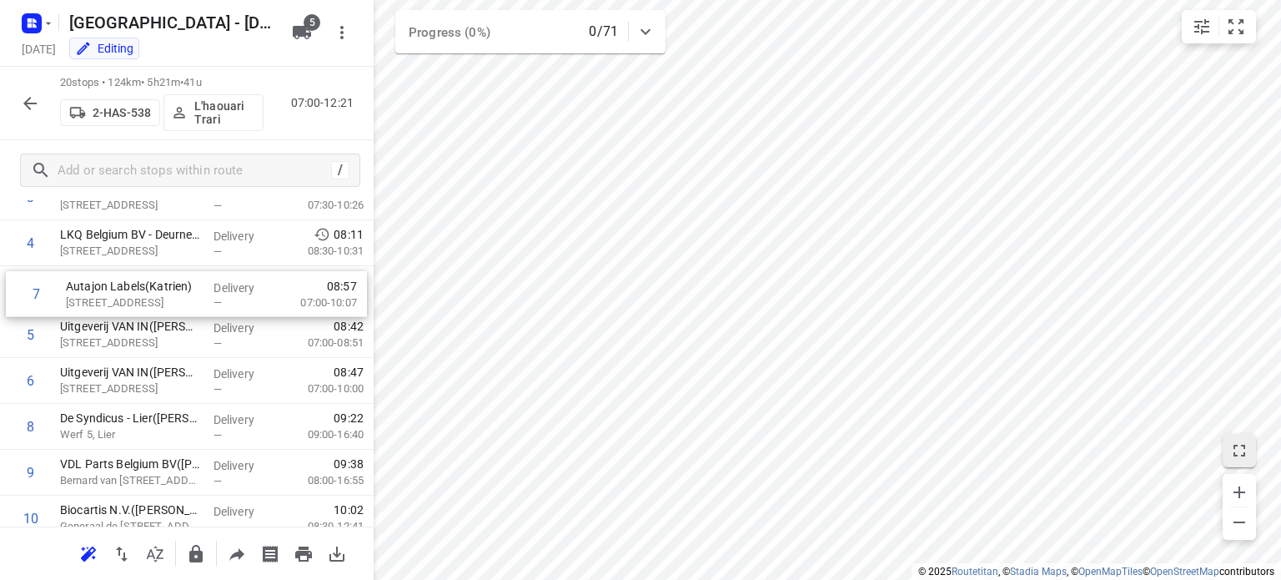
drag, startPoint x: 148, startPoint y: 393, endPoint x: 153, endPoint y: 300, distance: 92.7
click at [153, 300] on div "1 Bisschoppenhoflaan (RVP 122)([PERSON_NAME] (RVP 122)) [STREET_ADDRESS] Delive…" at bounding box center [187, 541] width 374 height 917
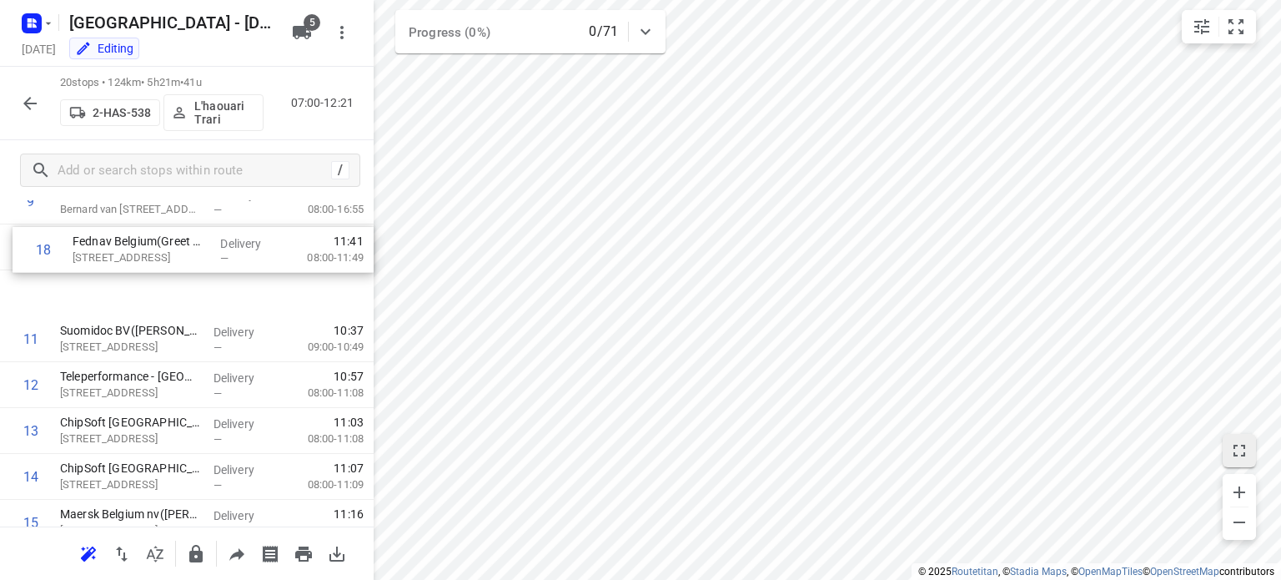
scroll to position [472, 0]
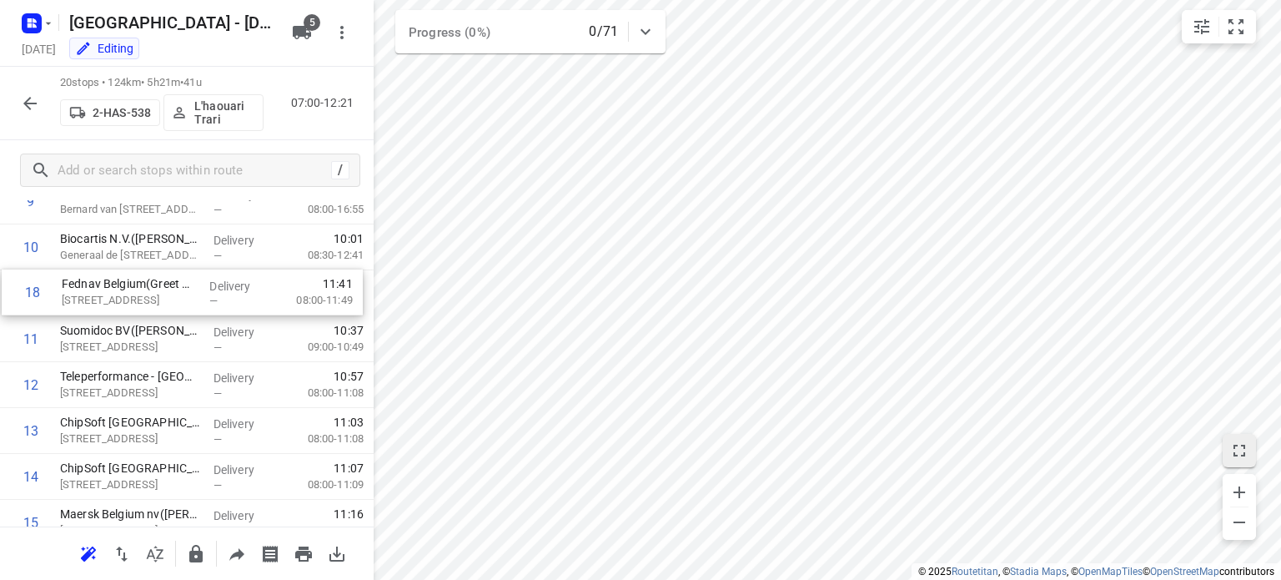
drag, startPoint x: 120, startPoint y: 492, endPoint x: 123, endPoint y: 294, distance: 197.6
click at [123, 294] on div "1 Bisschoppenhoflaan (RVP 122)([PERSON_NAME] (RVP 122)) [STREET_ADDRESS] Delive…" at bounding box center [187, 270] width 374 height 917
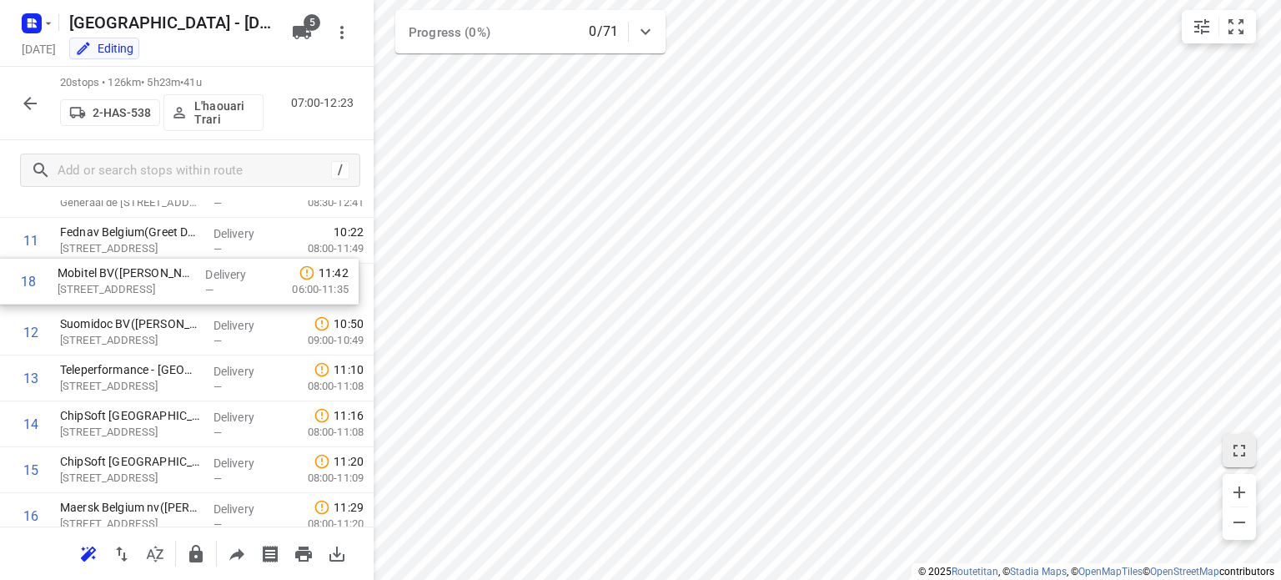
scroll to position [521, 0]
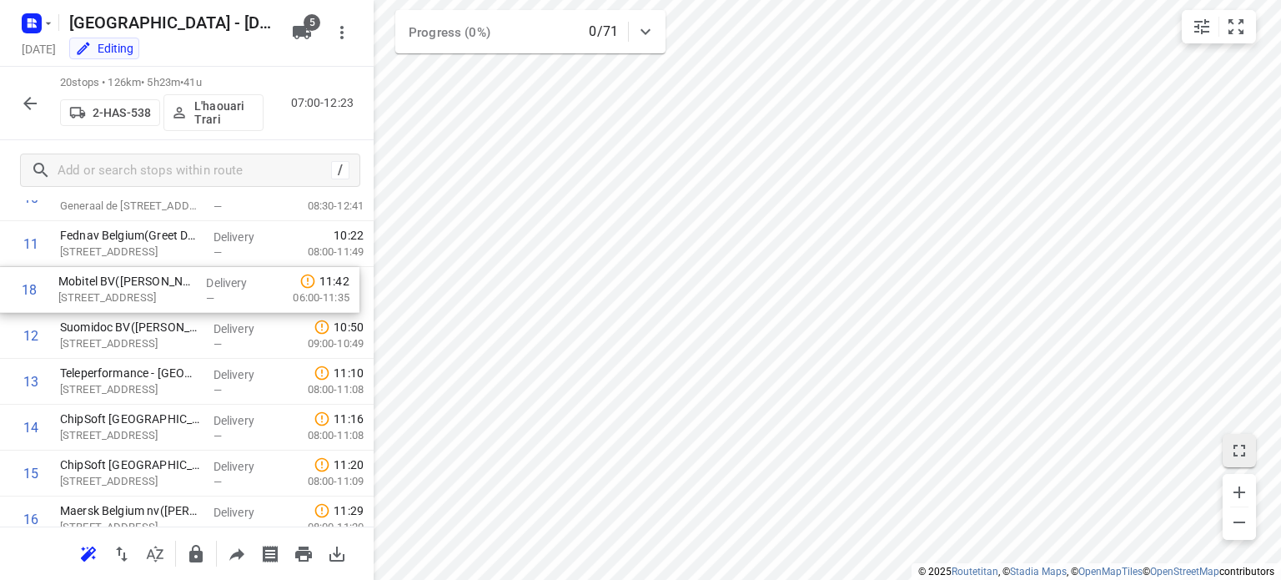
drag, startPoint x: 126, startPoint y: 437, endPoint x: 124, endPoint y: 294, distance: 143.4
click at [124, 294] on div "1 Bisschoppenhoflaan (RVP 122)([PERSON_NAME] (RVP 122)) [STREET_ADDRESS] Delive…" at bounding box center [187, 220] width 374 height 917
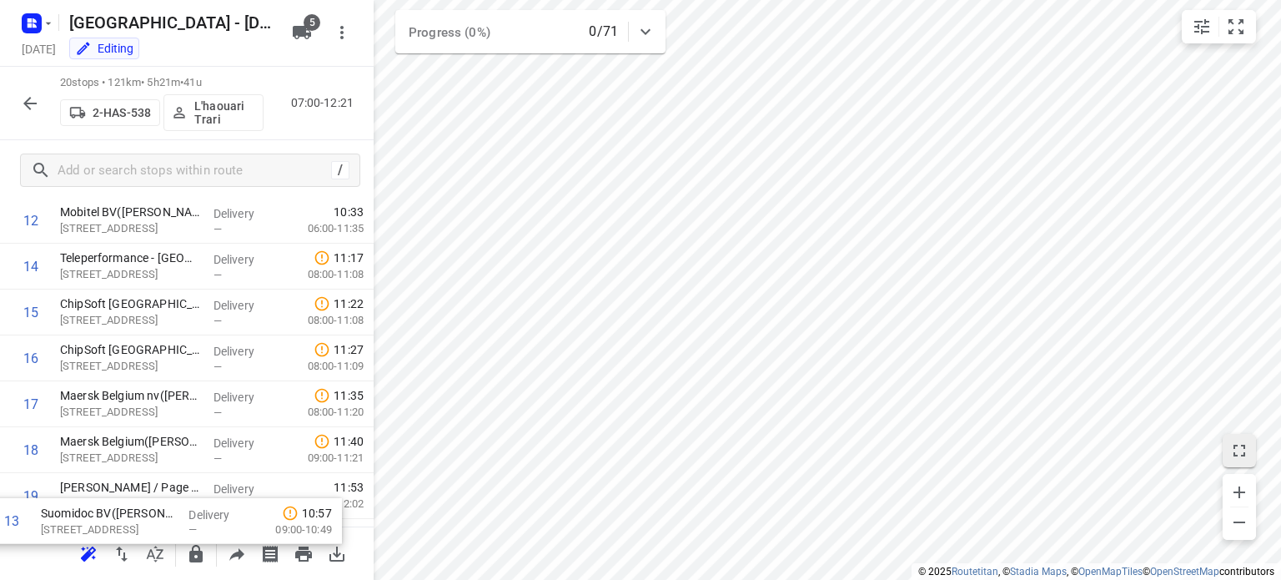
scroll to position [720, 0]
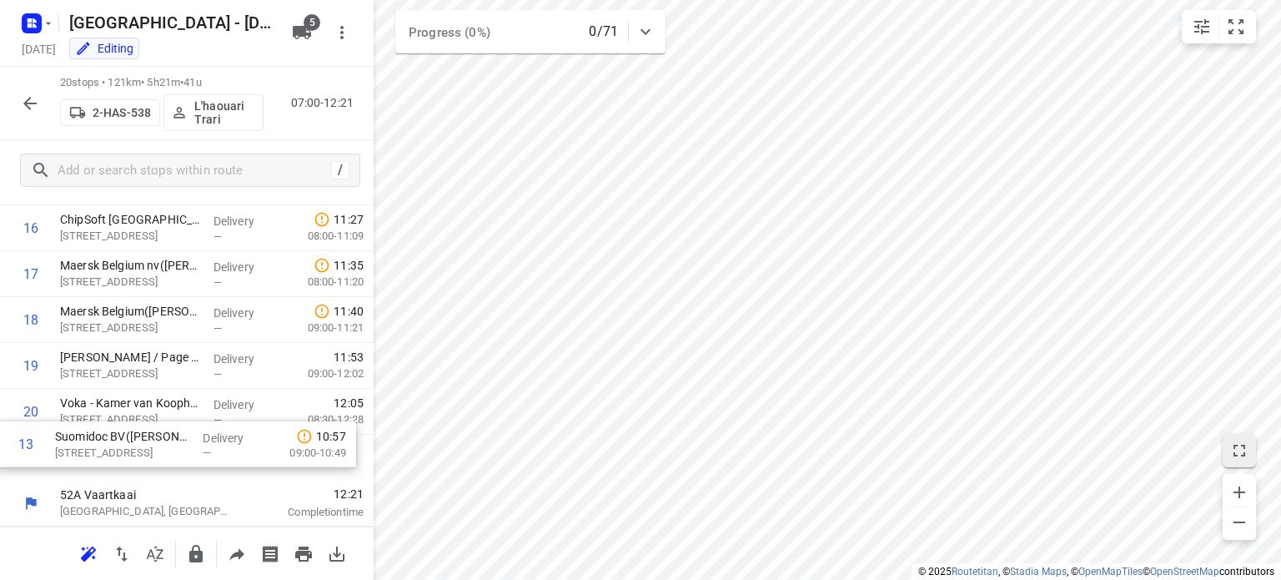
drag, startPoint x: 124, startPoint y: 339, endPoint x: 119, endPoint y: 453, distance: 113.5
click at [119, 453] on div "1 Bisschoppenhoflaan (RVP 122)([PERSON_NAME] (RVP 122)) [STREET_ADDRESS] Delive…" at bounding box center [187, 21] width 374 height 917
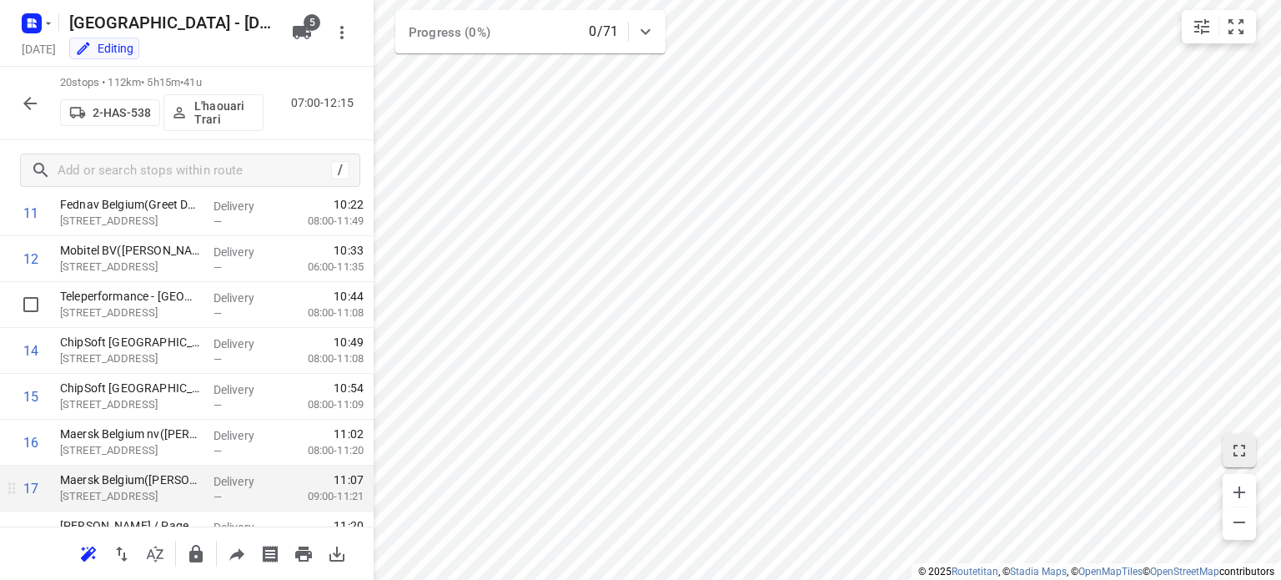
scroll to position [534, 0]
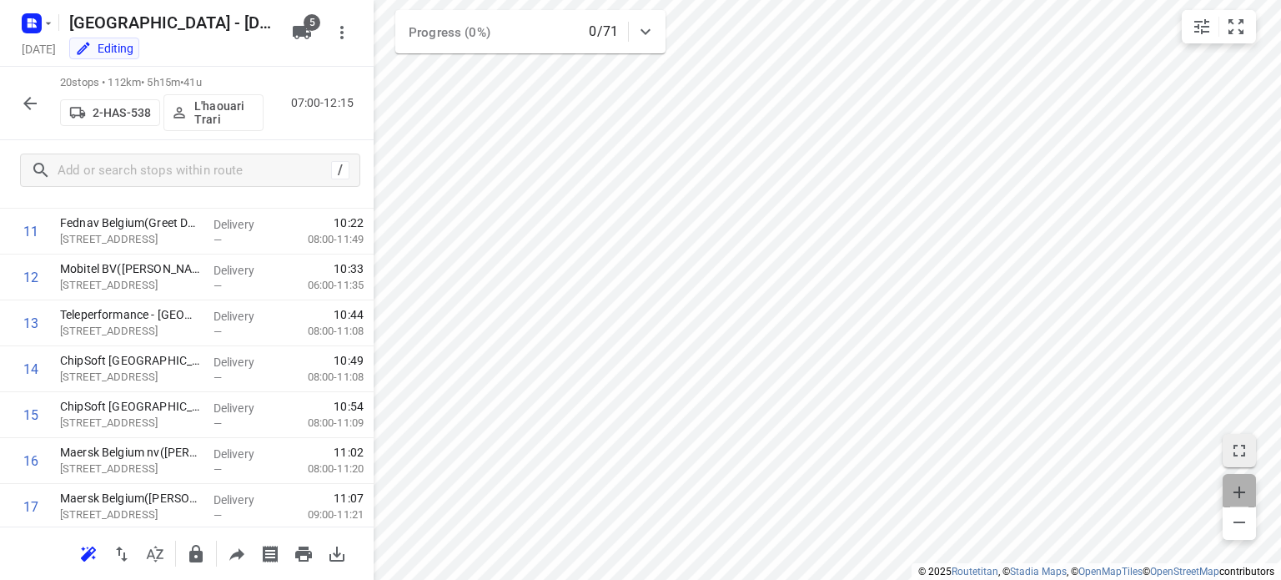
click at [1238, 489] on icon "button" at bounding box center [1239, 492] width 12 height 12
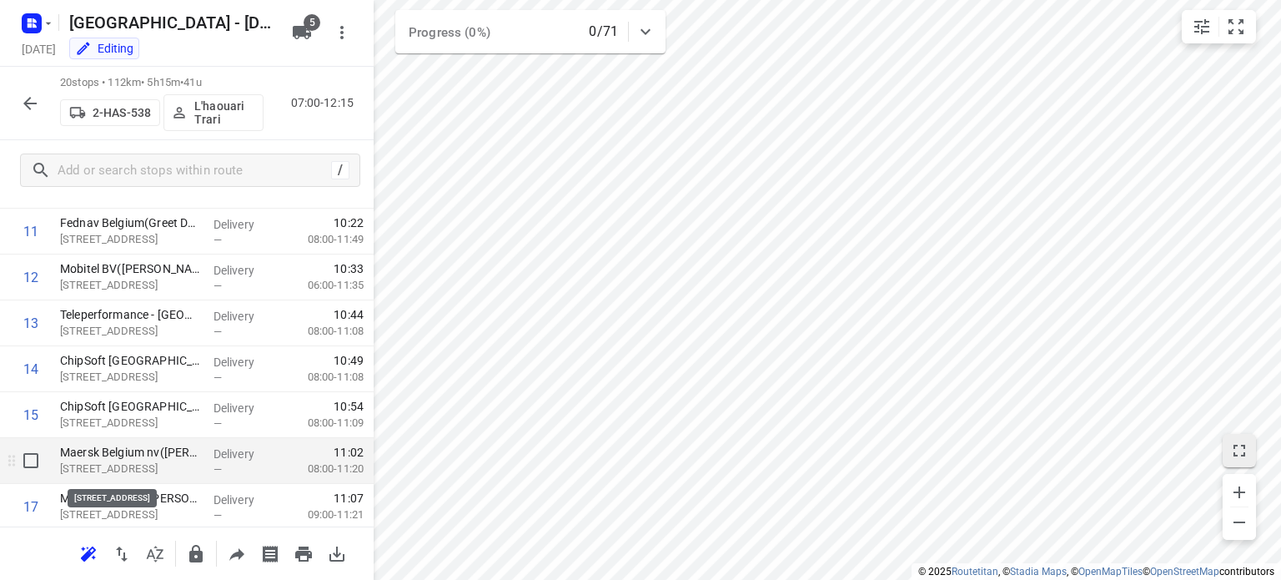
drag, startPoint x: 117, startPoint y: 477, endPoint x: 120, endPoint y: 463, distance: 14.6
drag, startPoint x: 120, startPoint y: 463, endPoint x: 28, endPoint y: 461, distance: 92.6
click at [28, 461] on input "checkbox" at bounding box center [30, 460] width 33 height 33
checkbox input "true"
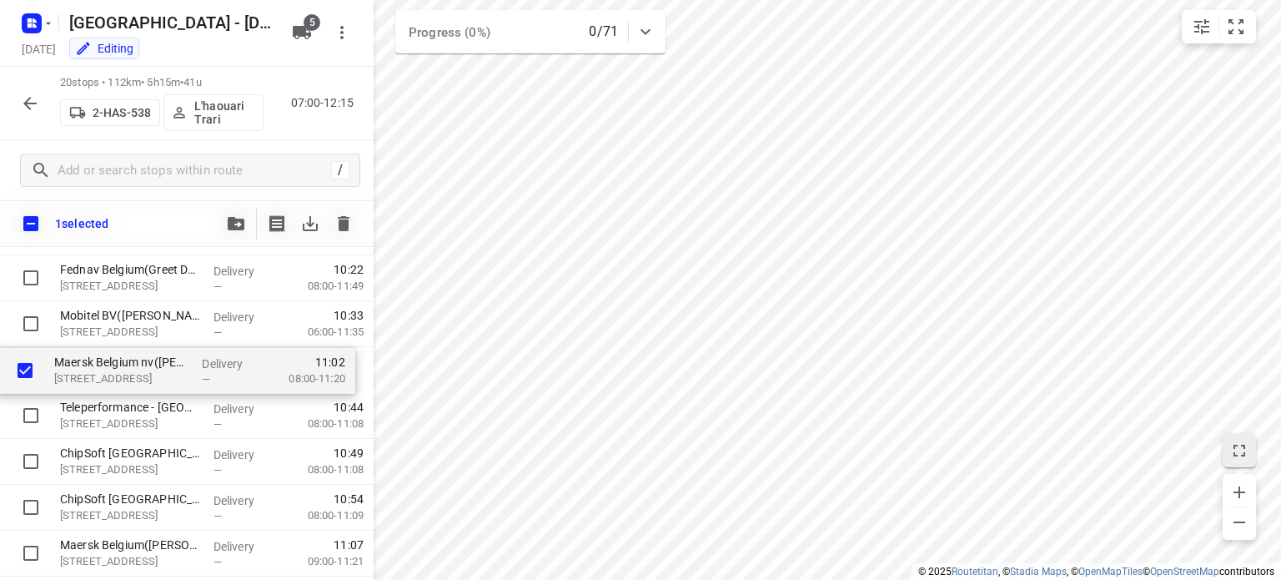
drag, startPoint x: 167, startPoint y: 516, endPoint x: 160, endPoint y: 373, distance: 143.6
click at [160, 373] on div "Bisschoppenhoflaan (RVP 122)([PERSON_NAME] (RVP 122)) [STREET_ADDRESS] Delivery…" at bounding box center [187, 255] width 374 height 917
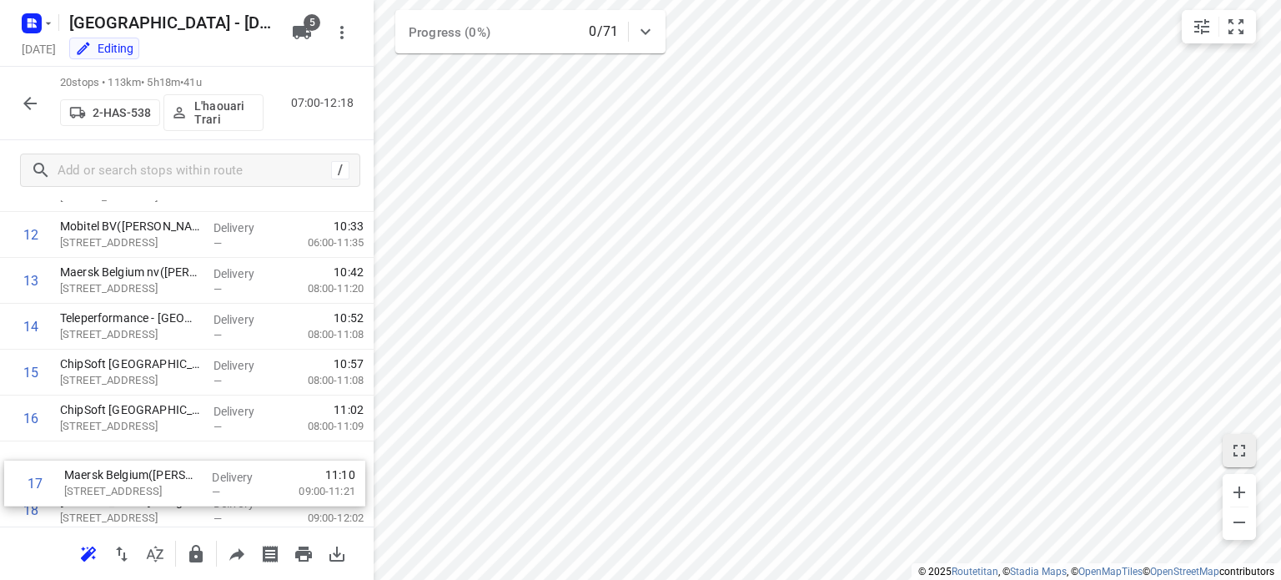
scroll to position [577, 0]
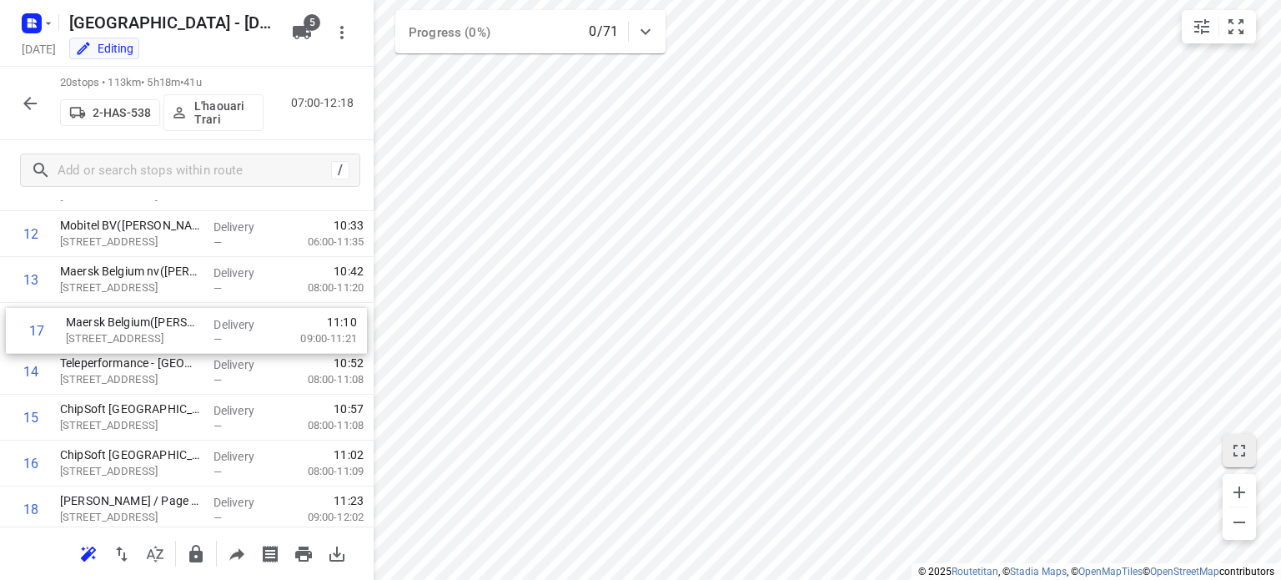
drag, startPoint x: 140, startPoint y: 495, endPoint x: 146, endPoint y: 333, distance: 162.7
click at [146, 333] on div "1 Bisschoppenhoflaan (RVP 122)([PERSON_NAME] (RVP 122)) [STREET_ADDRESS] Delive…" at bounding box center [187, 164] width 374 height 917
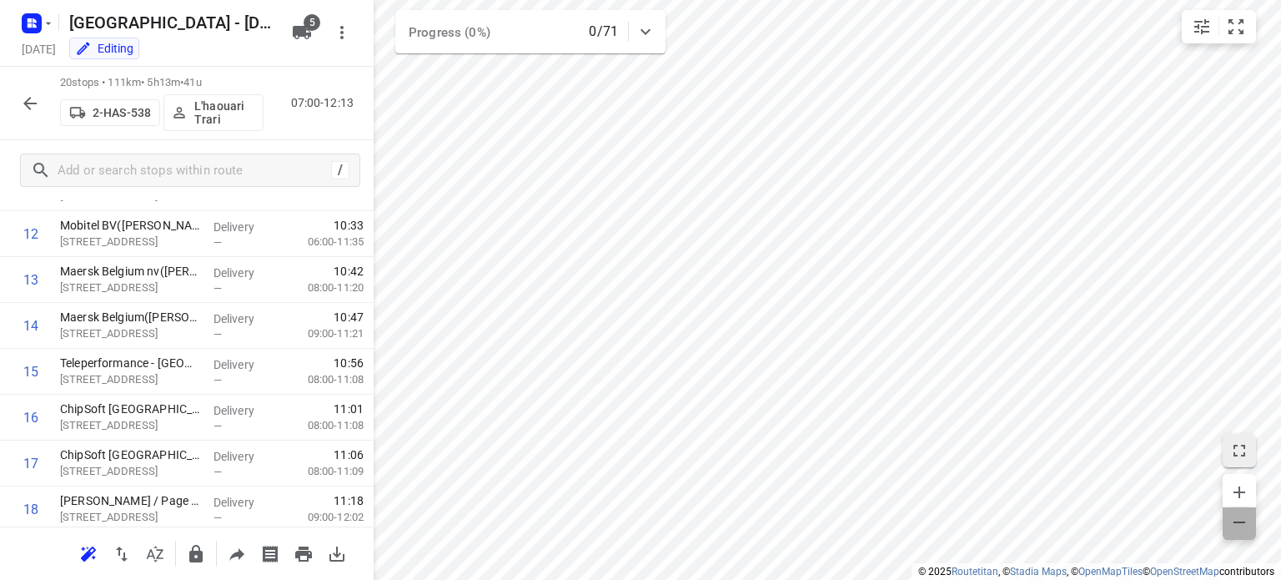
click at [1238, 526] on icon "button" at bounding box center [1239, 522] width 20 height 20
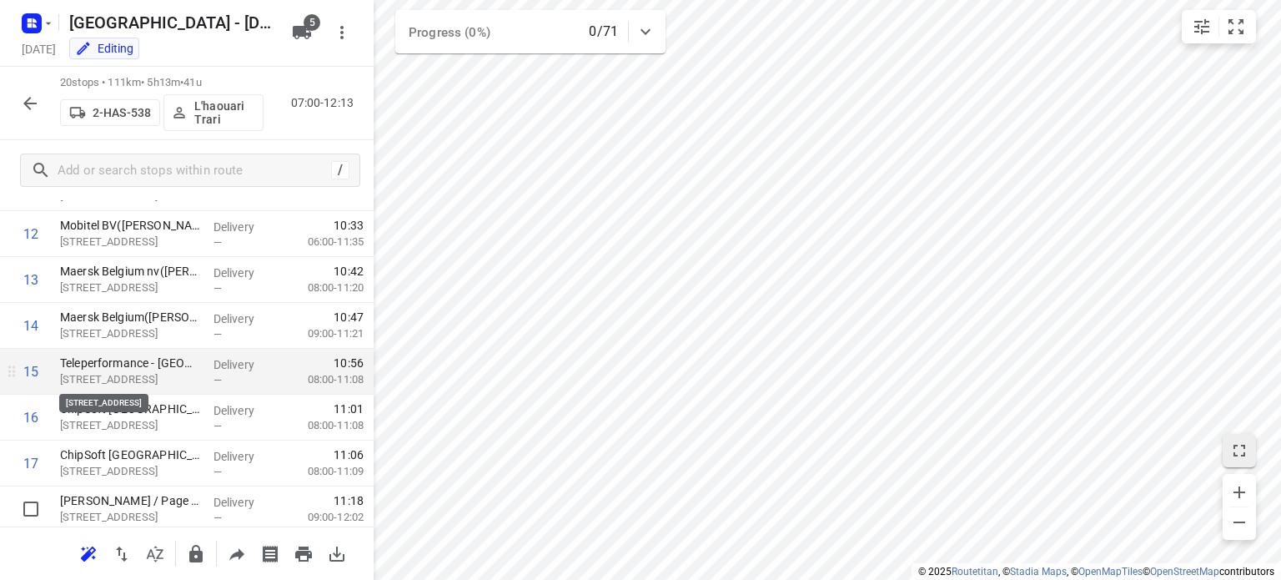
scroll to position [720, 0]
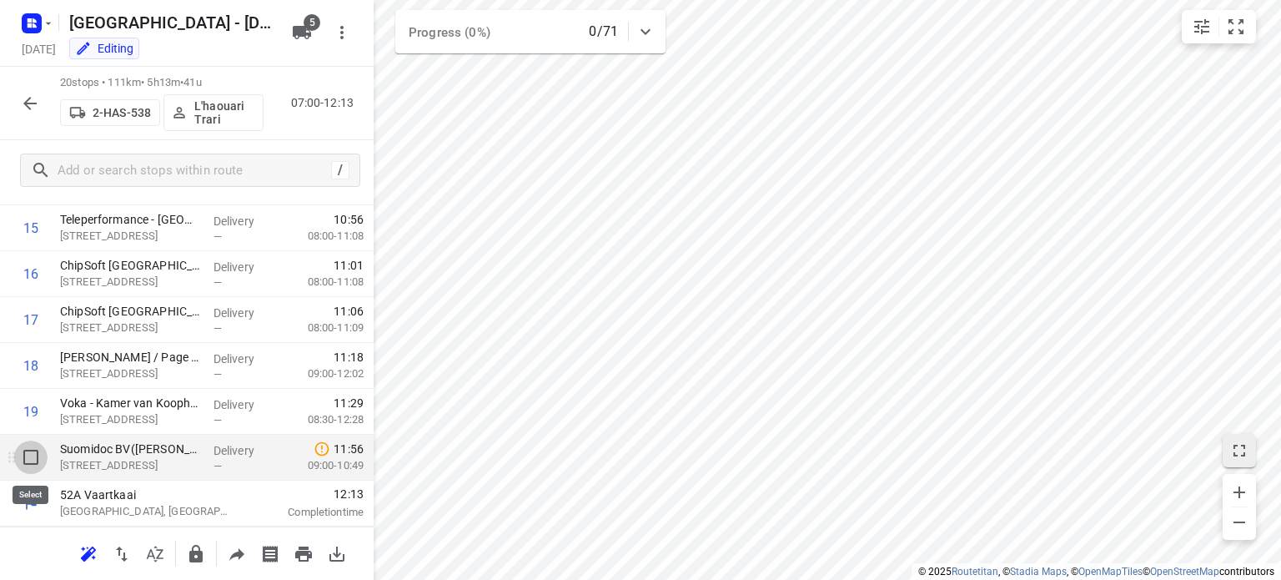
click at [28, 459] on input "checkbox" at bounding box center [30, 456] width 33 height 33
checkbox input "true"
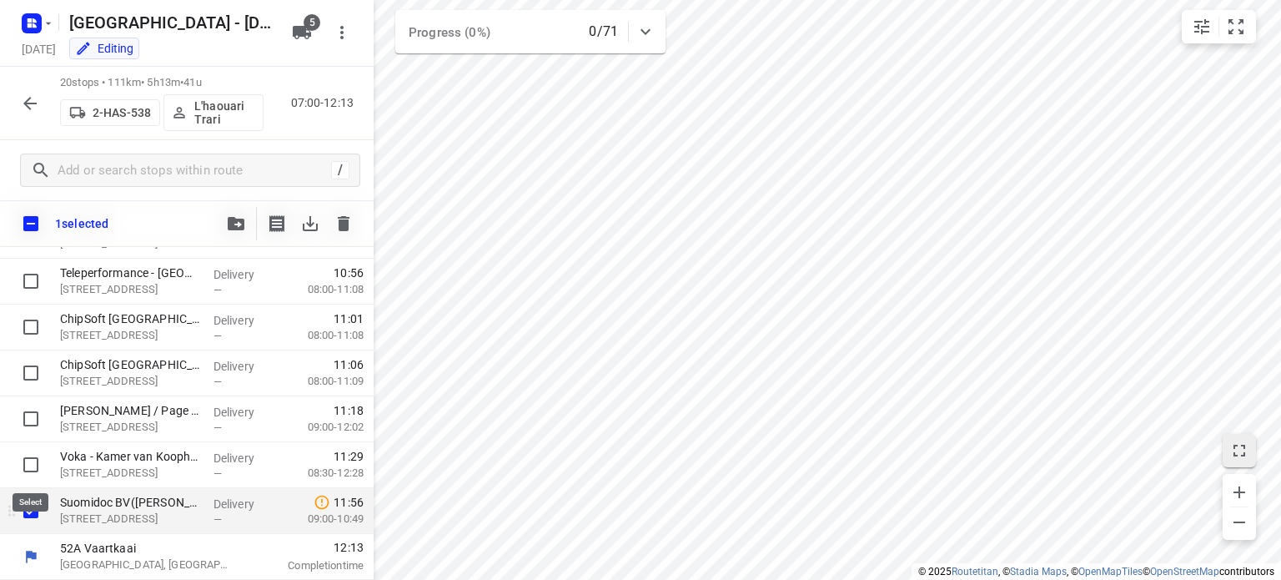
scroll to position [714, 0]
click at [233, 223] on icon "button" at bounding box center [236, 223] width 17 height 13
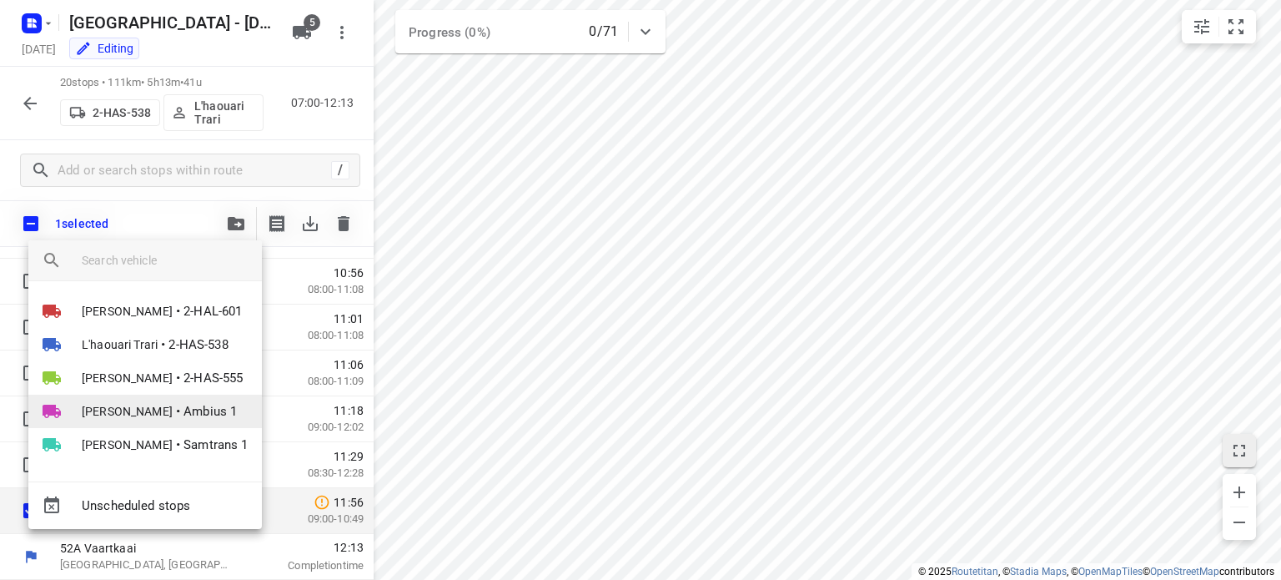
click at [128, 410] on span "[PERSON_NAME]" at bounding box center [127, 411] width 91 height 17
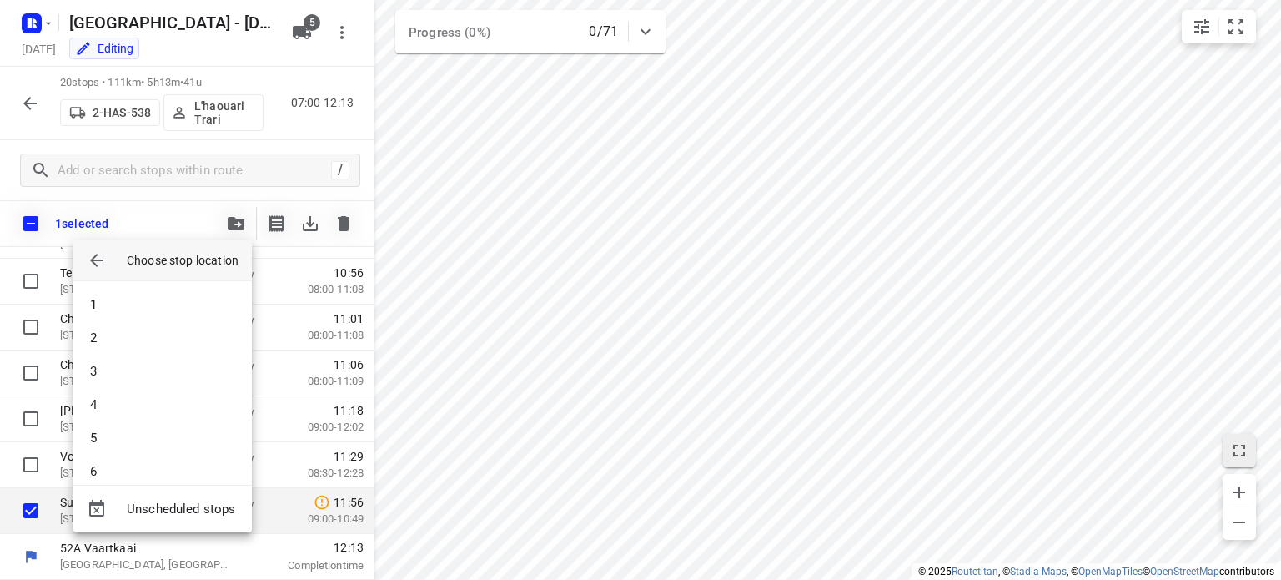
scroll to position [216, 0]
click at [123, 456] on li "12" at bounding box center [162, 455] width 178 height 33
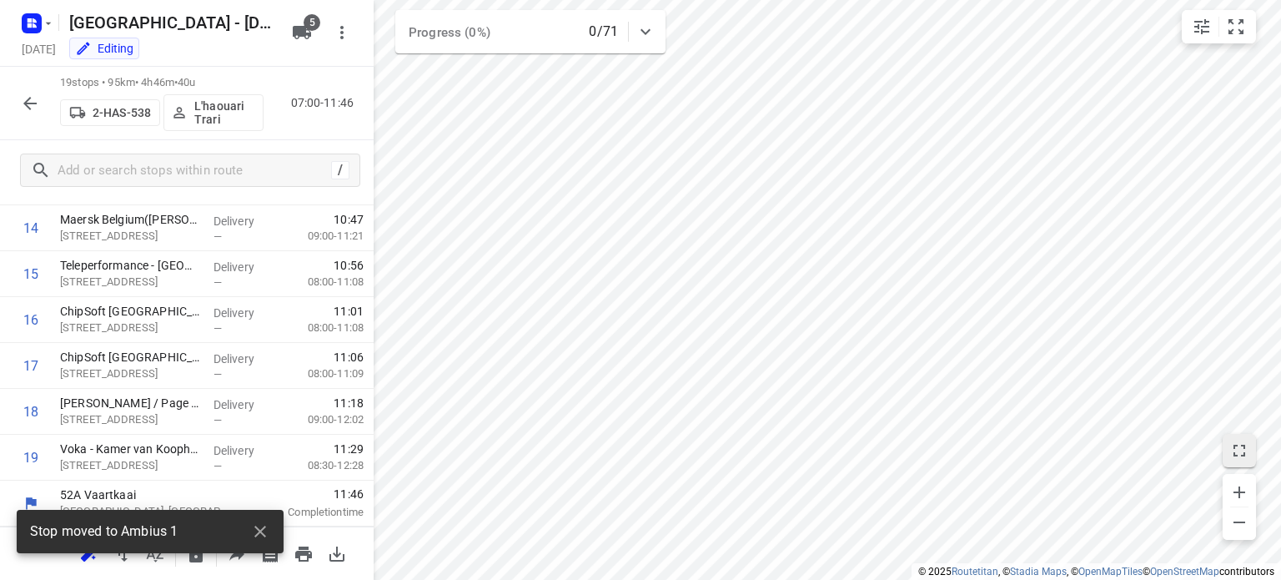
scroll to position [674, 0]
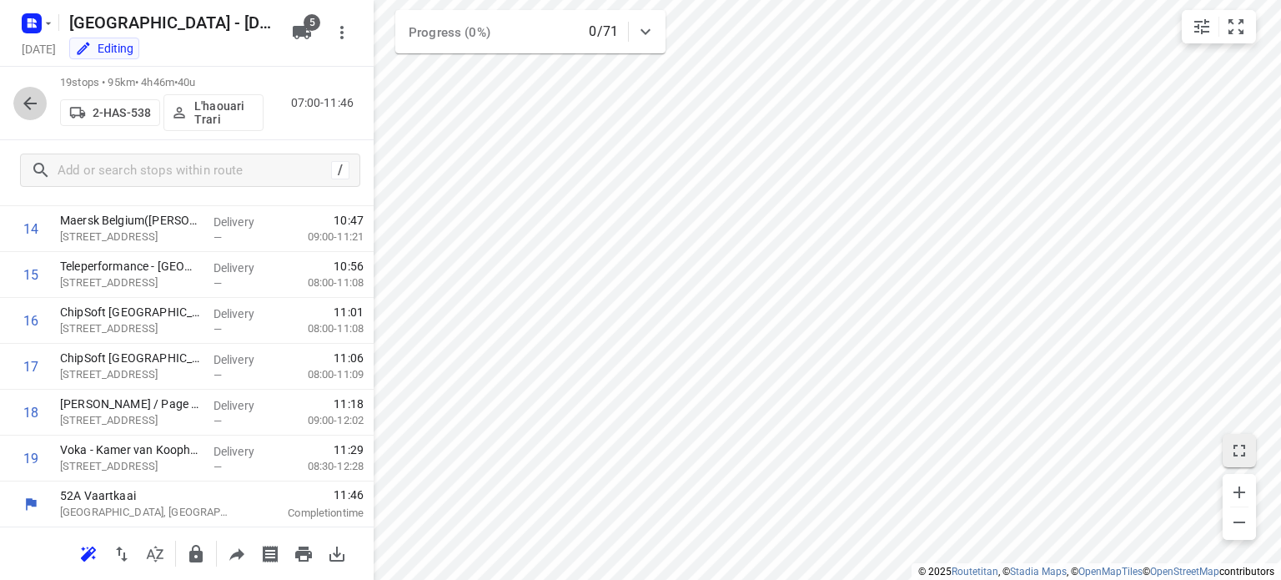
click at [28, 103] on icon "button" at bounding box center [29, 103] width 13 height 13
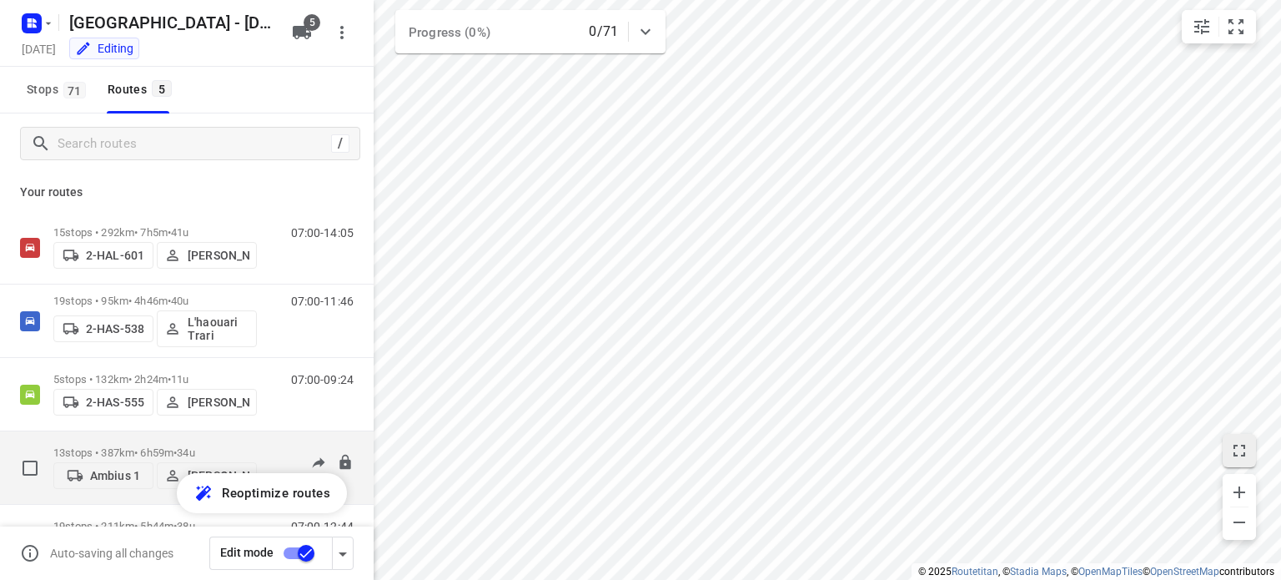
click at [122, 450] on p "13 stops • 387km • 6h59m • 34u" at bounding box center [154, 452] width 203 height 13
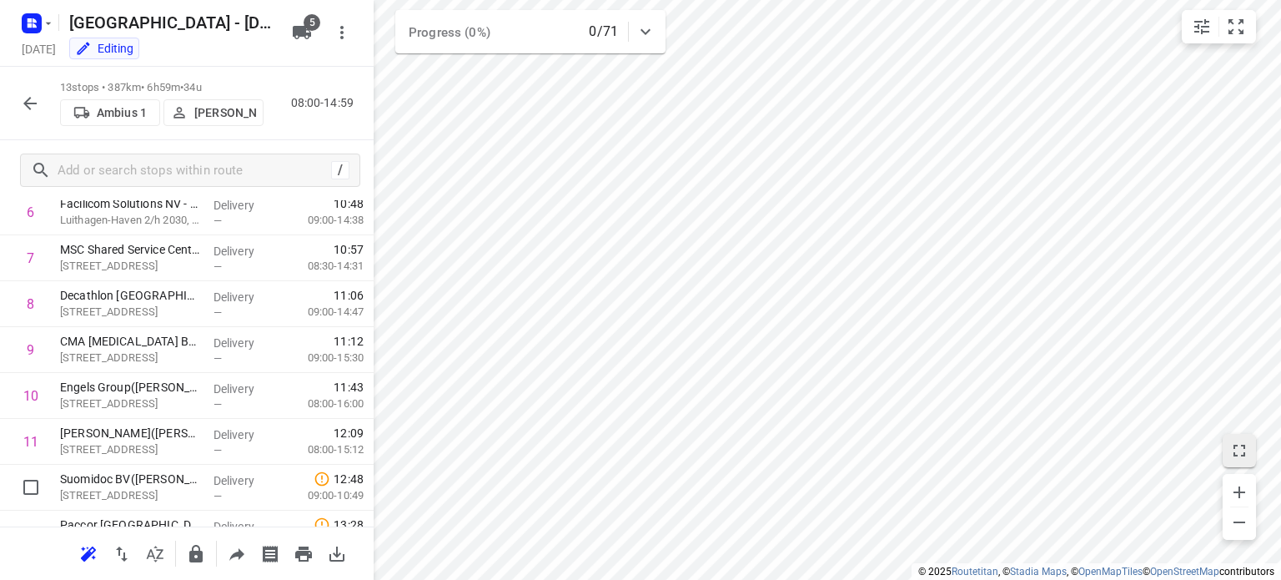
scroll to position [350, 0]
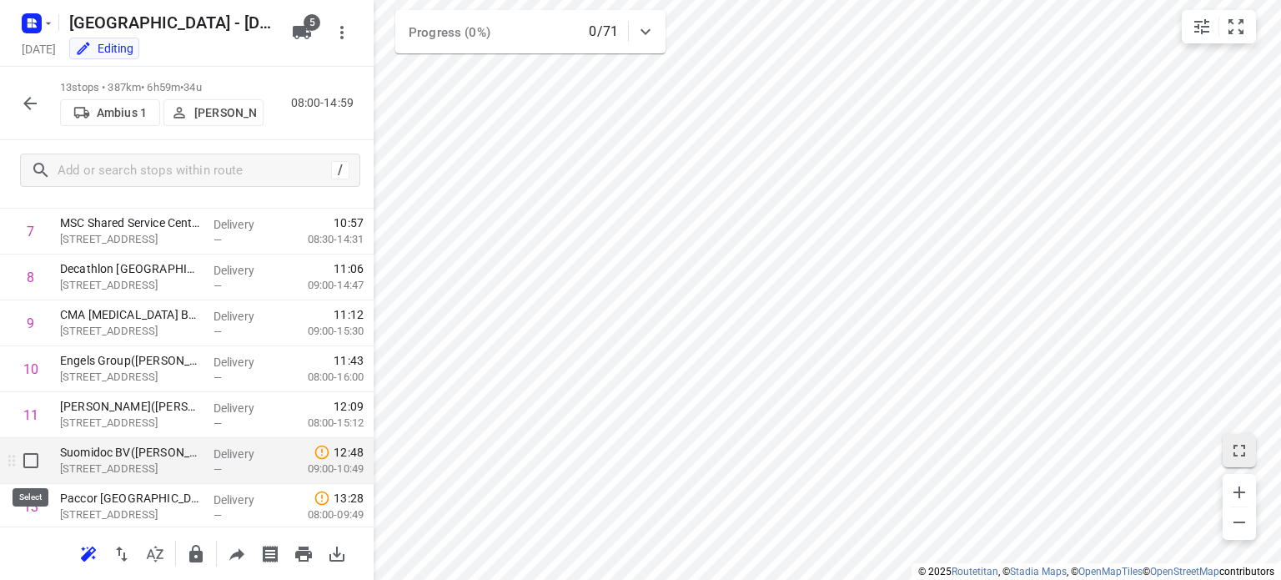
drag, startPoint x: 115, startPoint y: 459, endPoint x: 29, endPoint y: 458, distance: 85.9
click at [29, 458] on input "checkbox" at bounding box center [30, 460] width 33 height 33
checkbox input "true"
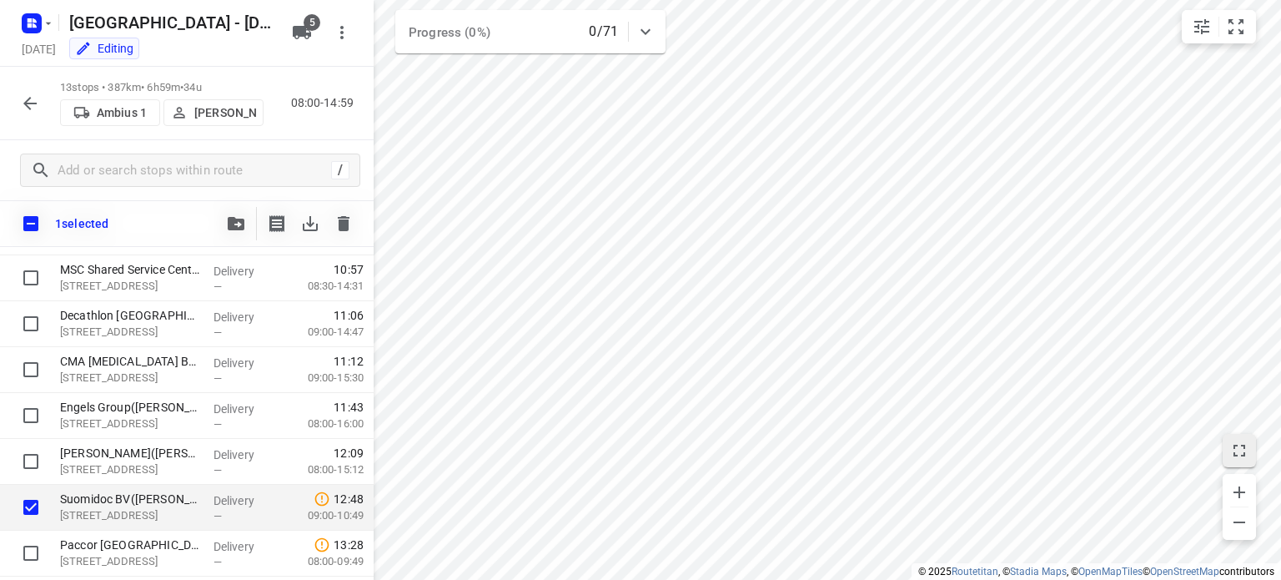
scroll to position [353, 0]
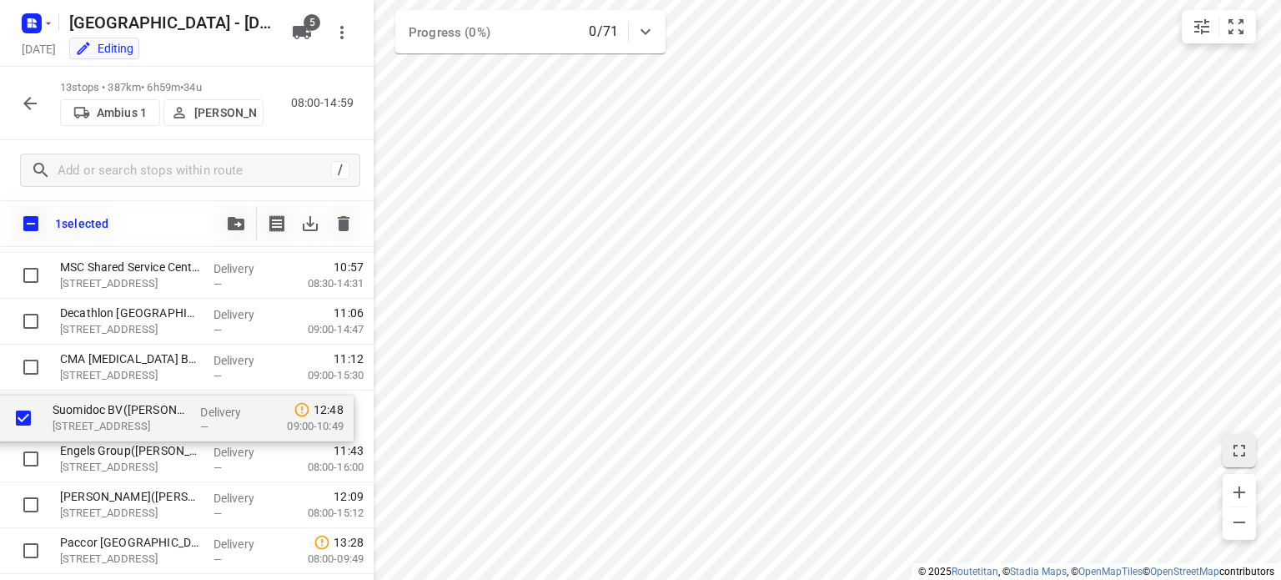
drag, startPoint x: 144, startPoint y: 522, endPoint x: 137, endPoint y: 429, distance: 93.7
click at [137, 429] on div "Kantoor Slachthuislaan([PERSON_NAME]) Denderstraat, [GEOGRAPHIC_DATA] Delivery …" at bounding box center [187, 275] width 374 height 596
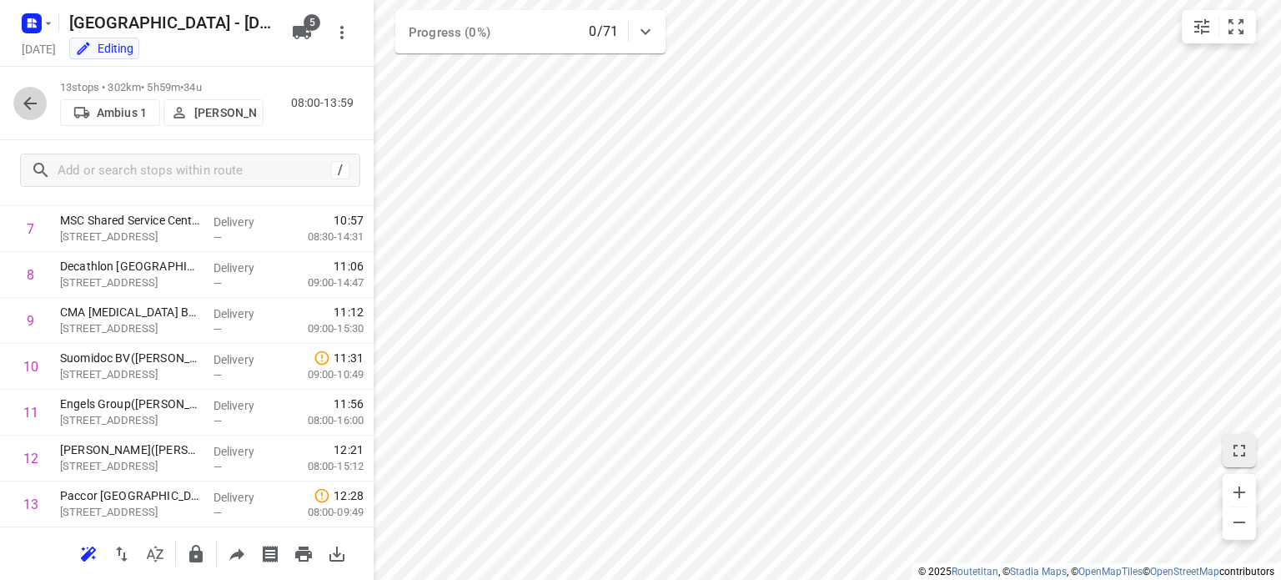
click at [27, 103] on icon "button" at bounding box center [29, 103] width 13 height 13
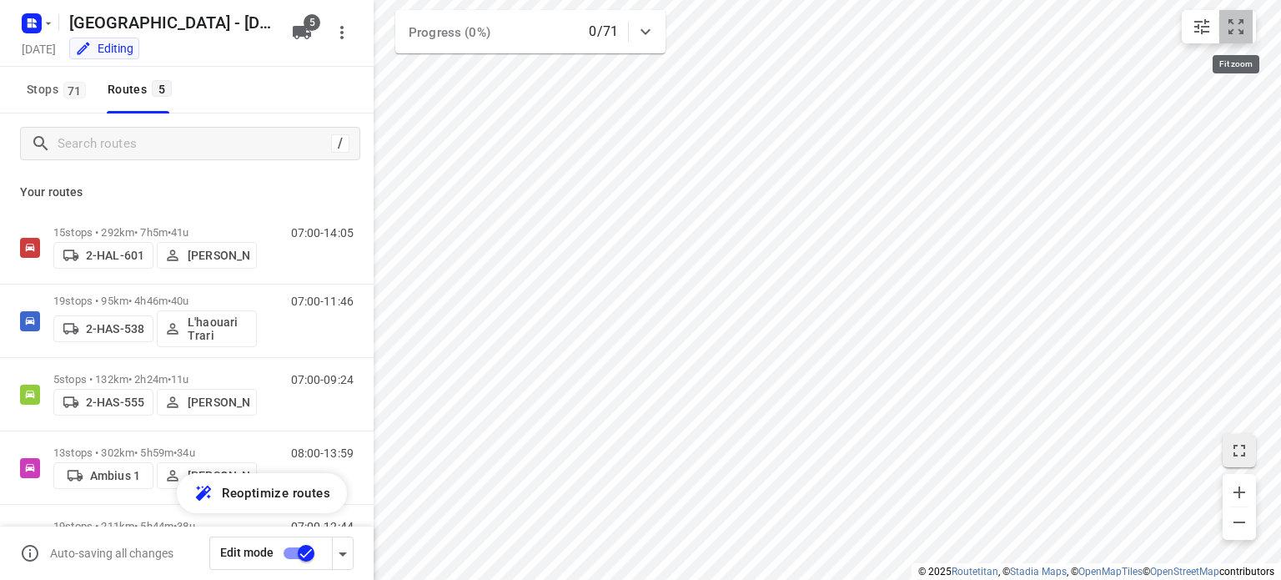
click at [1234, 34] on icon "small contained button group" at bounding box center [1236, 27] width 20 height 20
click at [1198, 29] on icon "small contained button group" at bounding box center [1201, 26] width 15 height 15
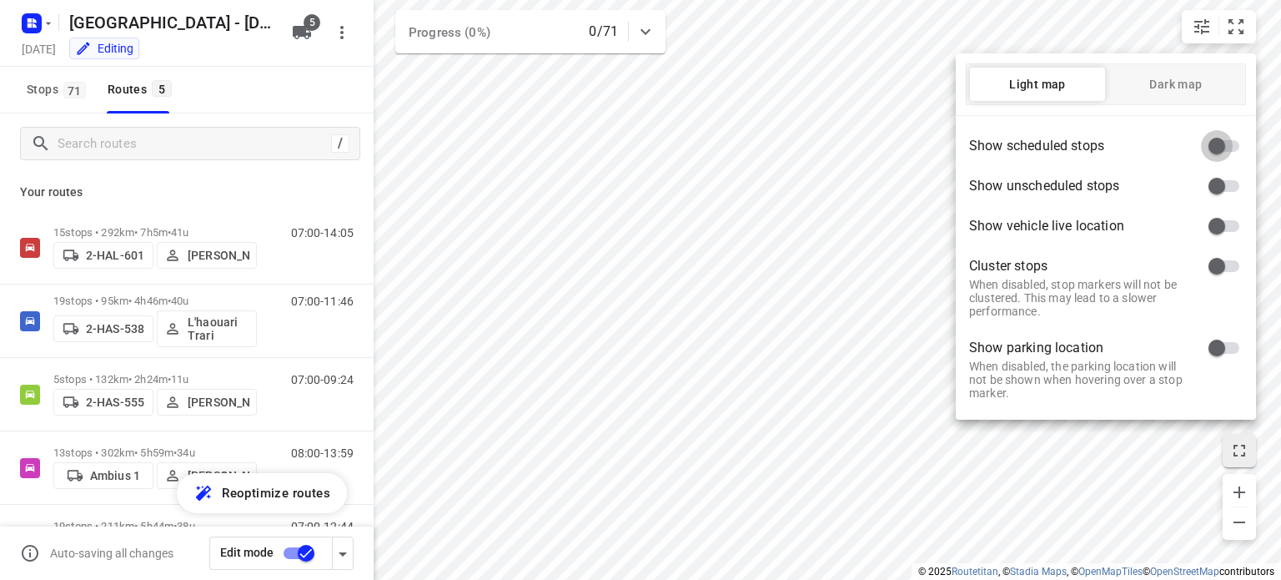
click at [1212, 143] on input "checkbox" at bounding box center [1216, 146] width 95 height 32
checkbox input "true"
click at [1194, 28] on div at bounding box center [640, 290] width 1281 height 580
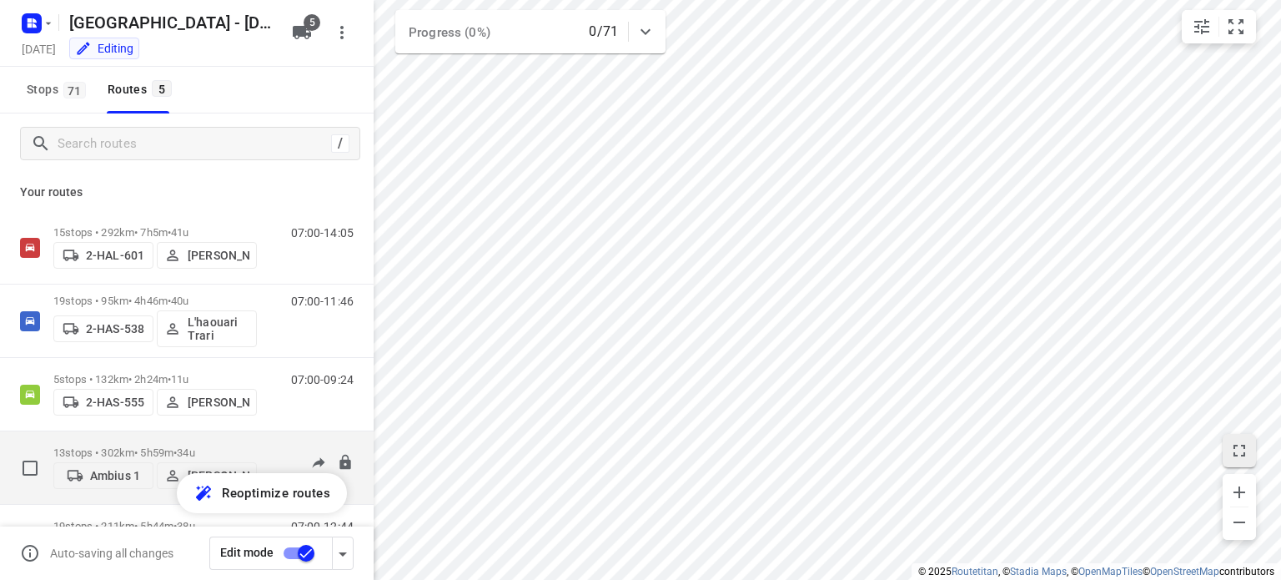
click at [134, 446] on p "13 stops • 302km • 5h59m • 34u" at bounding box center [154, 452] width 203 height 13
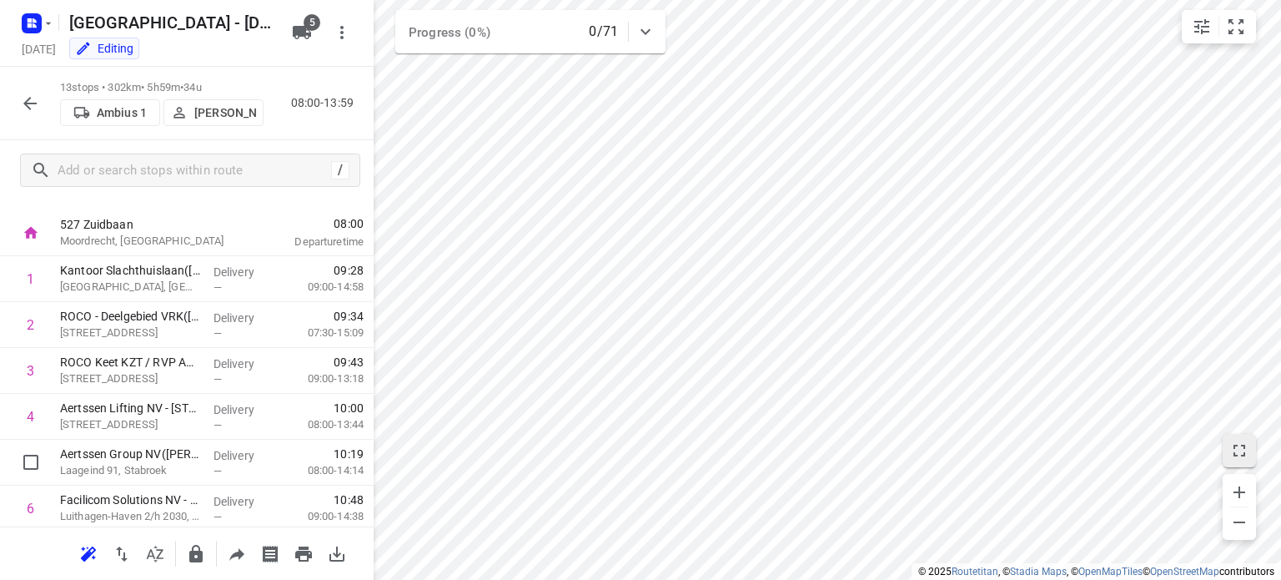
scroll to position [24, 0]
click at [31, 105] on icon "button" at bounding box center [30, 103] width 20 height 20
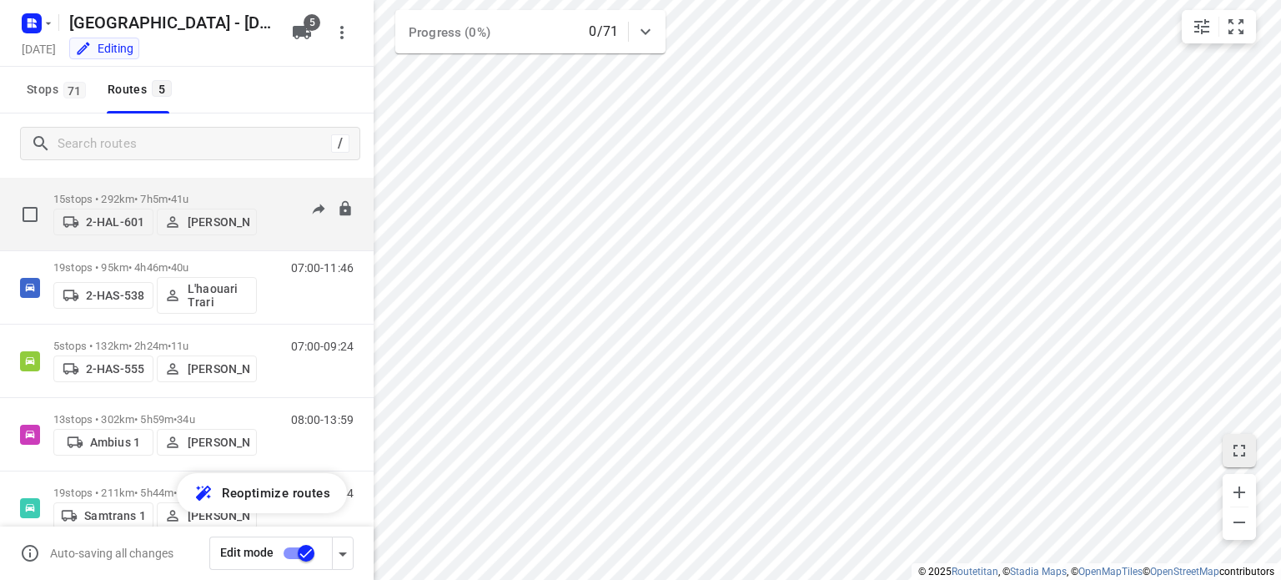
scroll to position [31, 0]
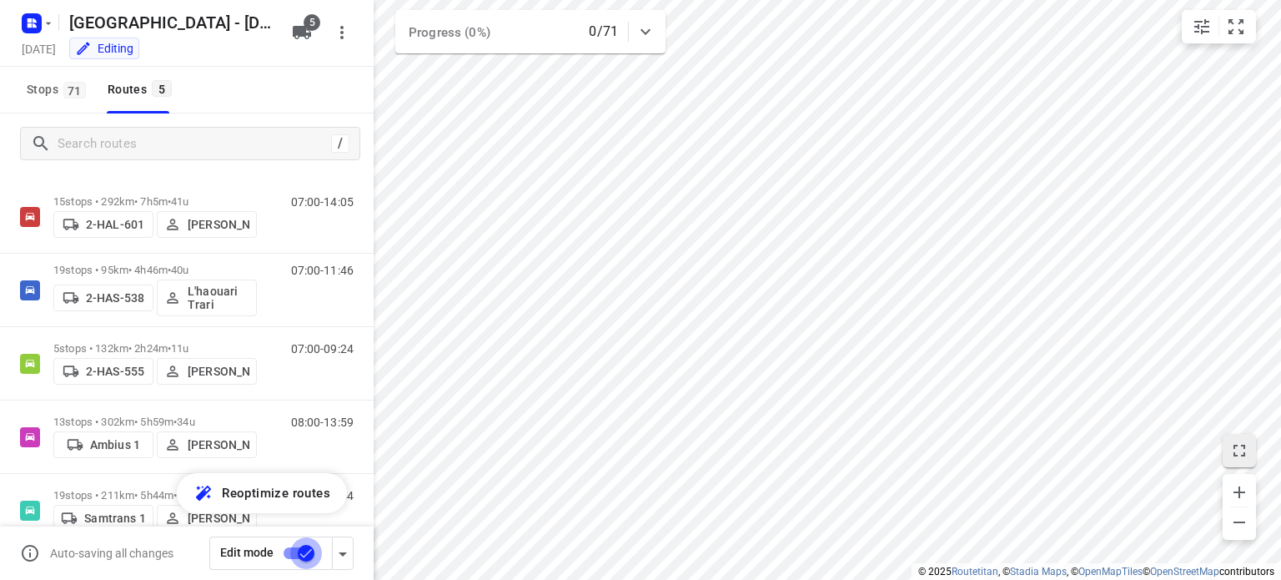
click at [303, 555] on input "checkbox" at bounding box center [305, 553] width 95 height 32
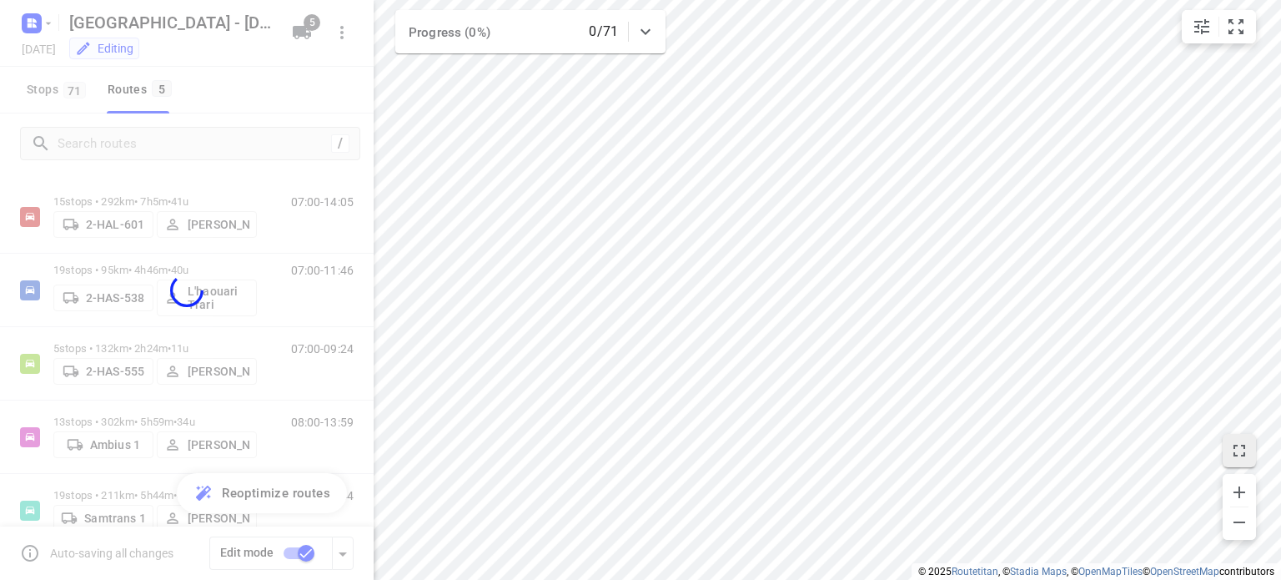
checkbox input "false"
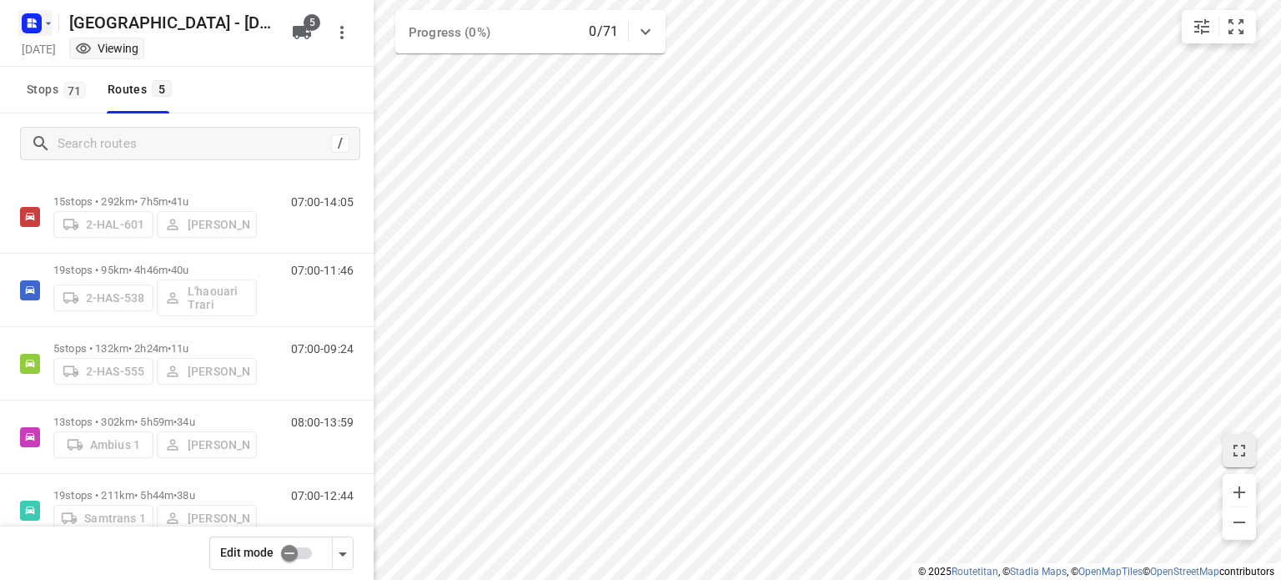
click at [45, 29] on icon "button" at bounding box center [48, 23] width 13 height 13
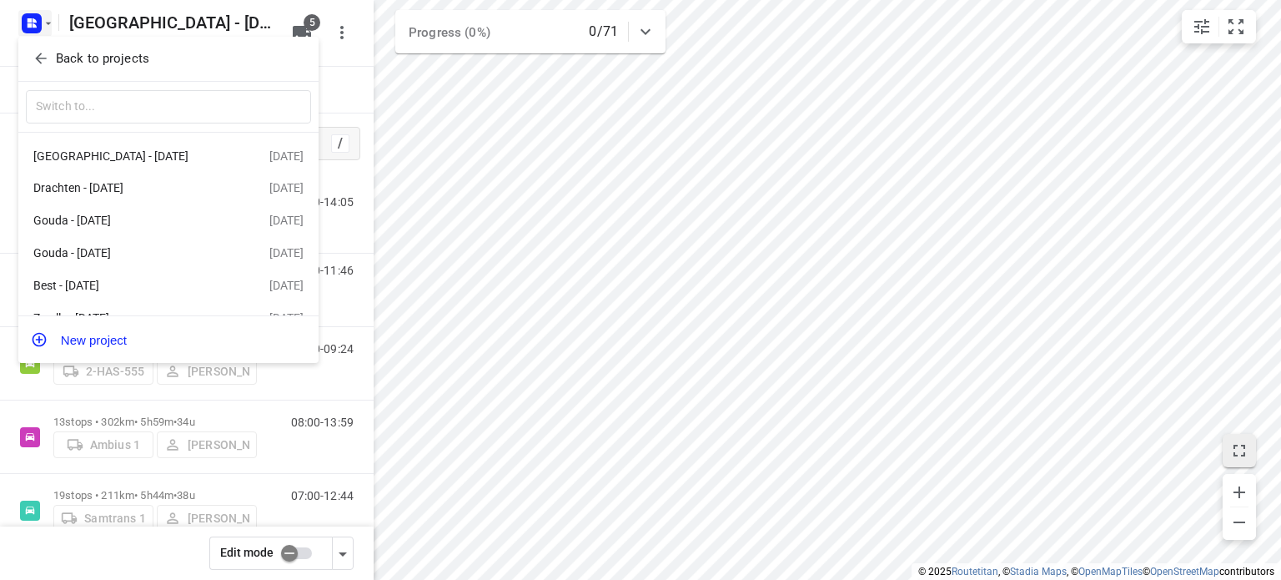
click at [91, 68] on p "Back to projects" at bounding box center [102, 58] width 93 height 19
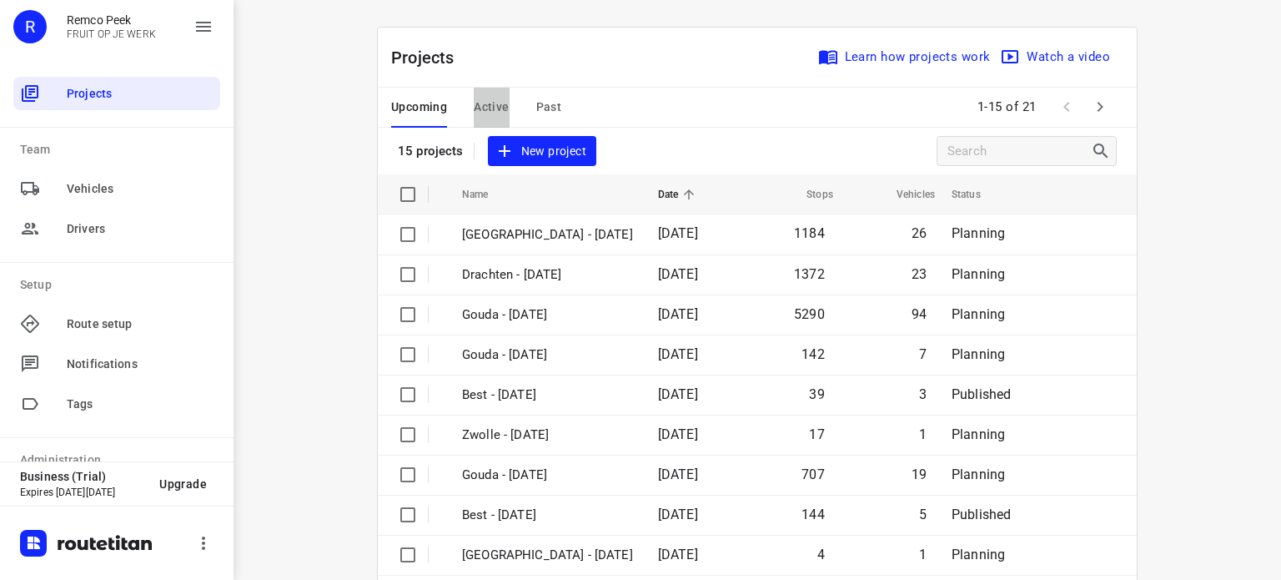
click at [486, 104] on span "Active" at bounding box center [491, 107] width 35 height 21
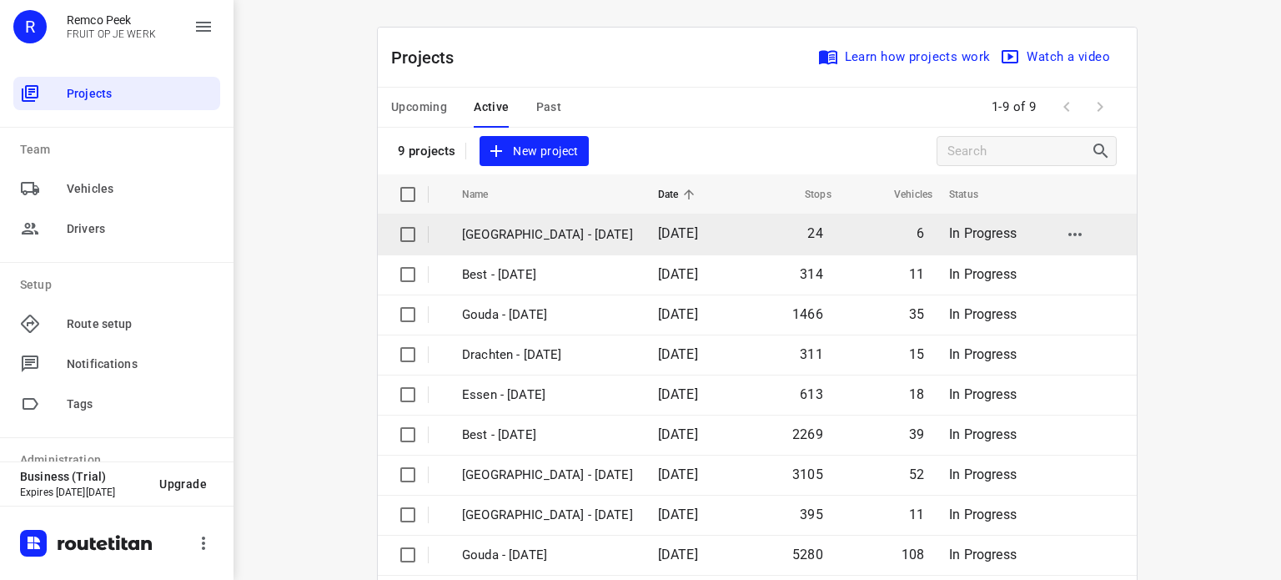
click at [508, 233] on p "[GEOGRAPHIC_DATA] - [DATE]" at bounding box center [547, 234] width 171 height 19
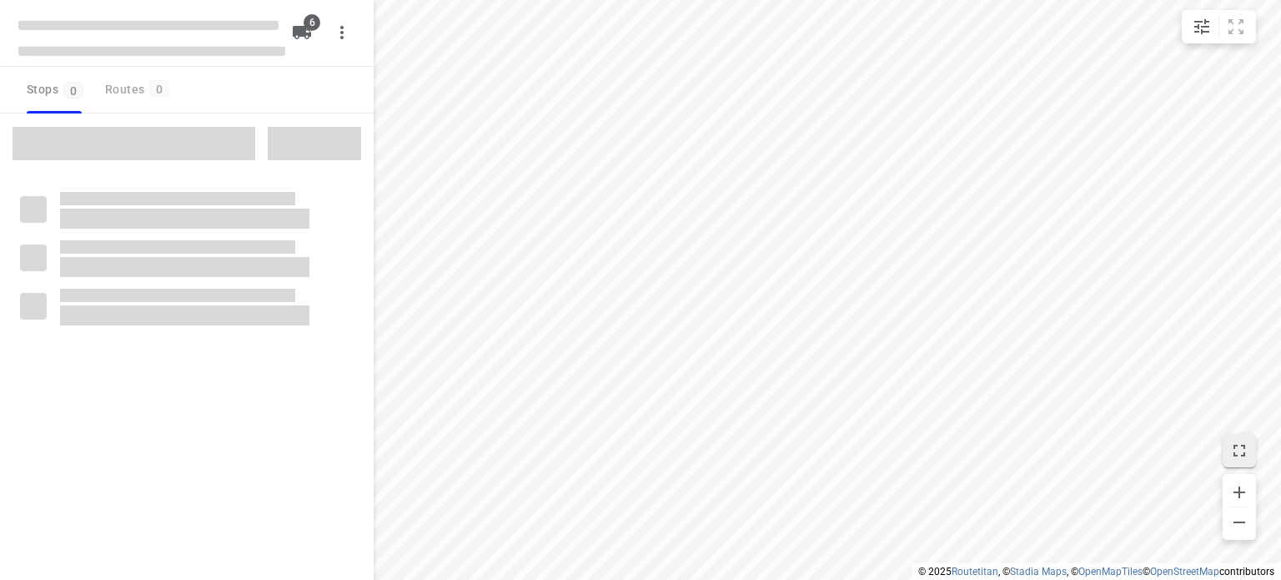
checkbox input "true"
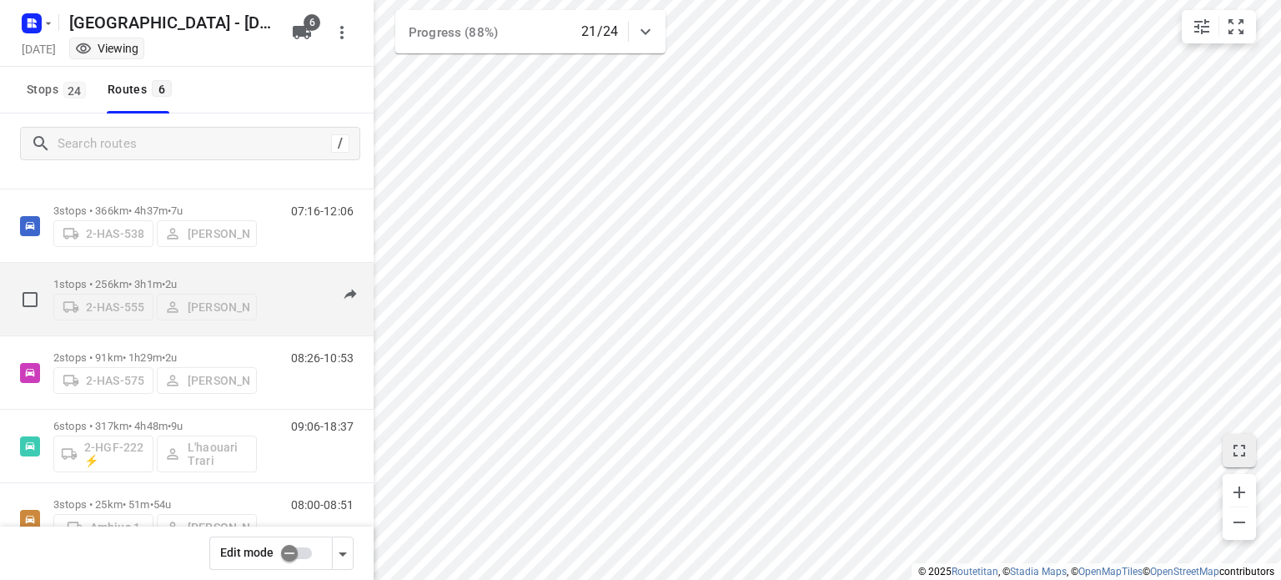
scroll to position [97, 0]
